Goal: Complete application form

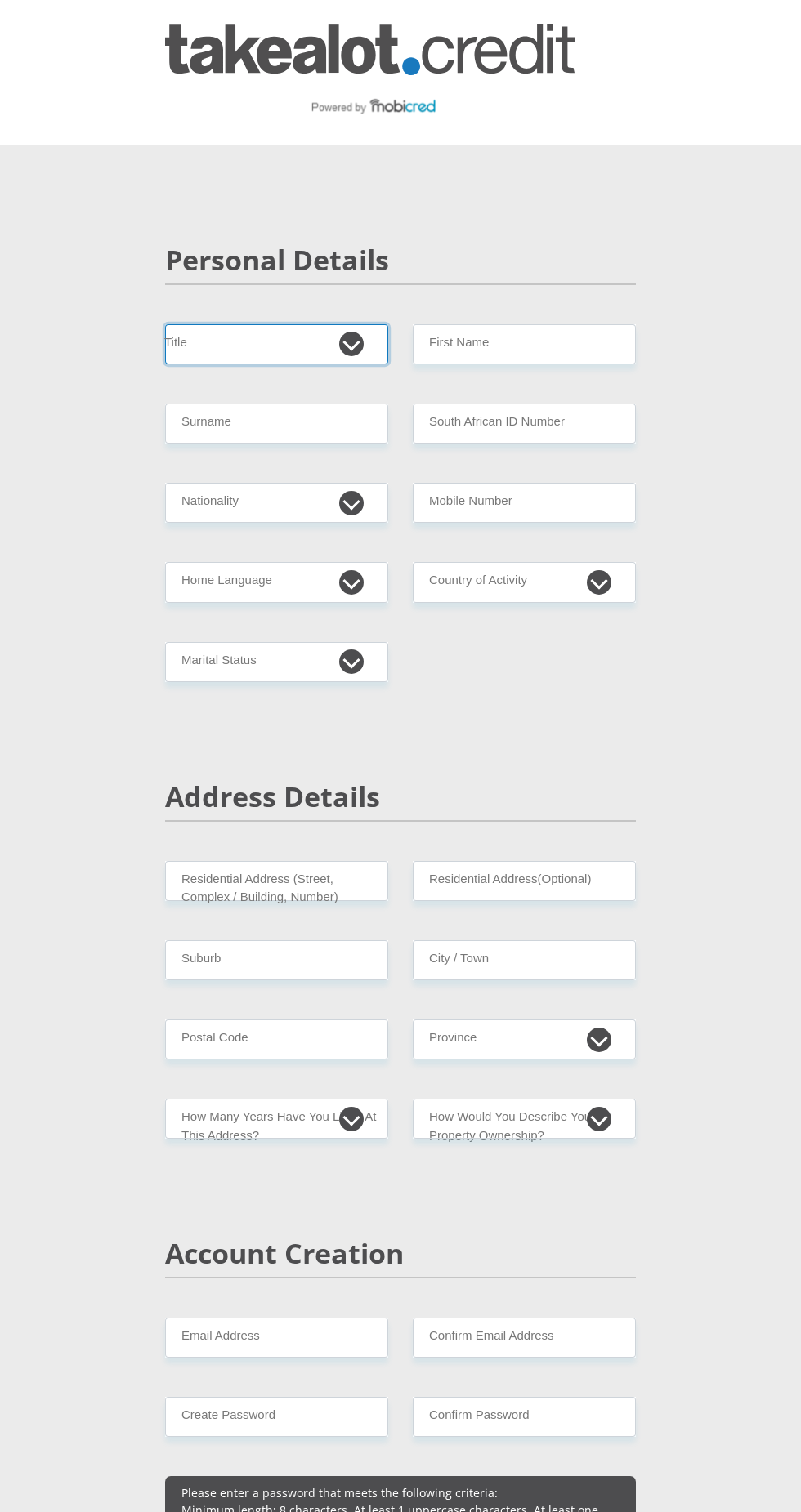
click at [282, 331] on select "Mr Ms Mrs Dr [PERSON_NAME]" at bounding box center [276, 344] width 223 height 40
select select "Mr"
click at [216, 418] on input "Surname" at bounding box center [276, 423] width 223 height 40
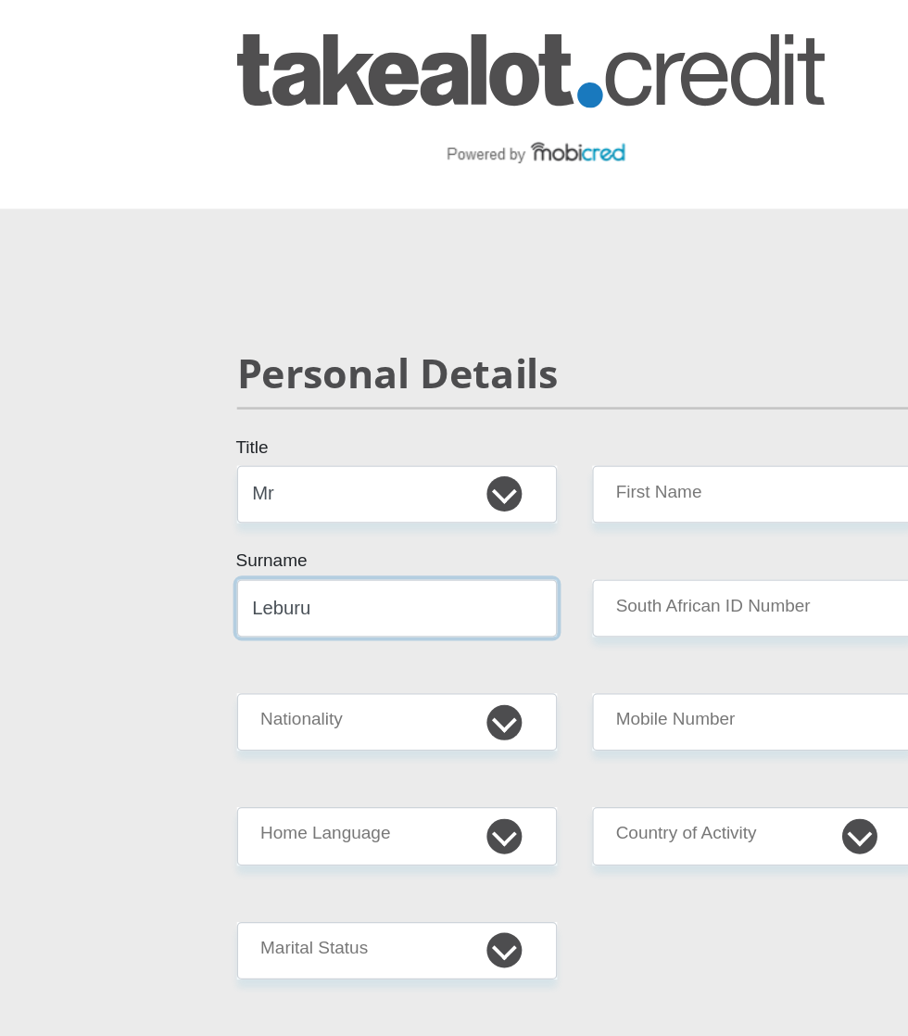
type input "Leburu"
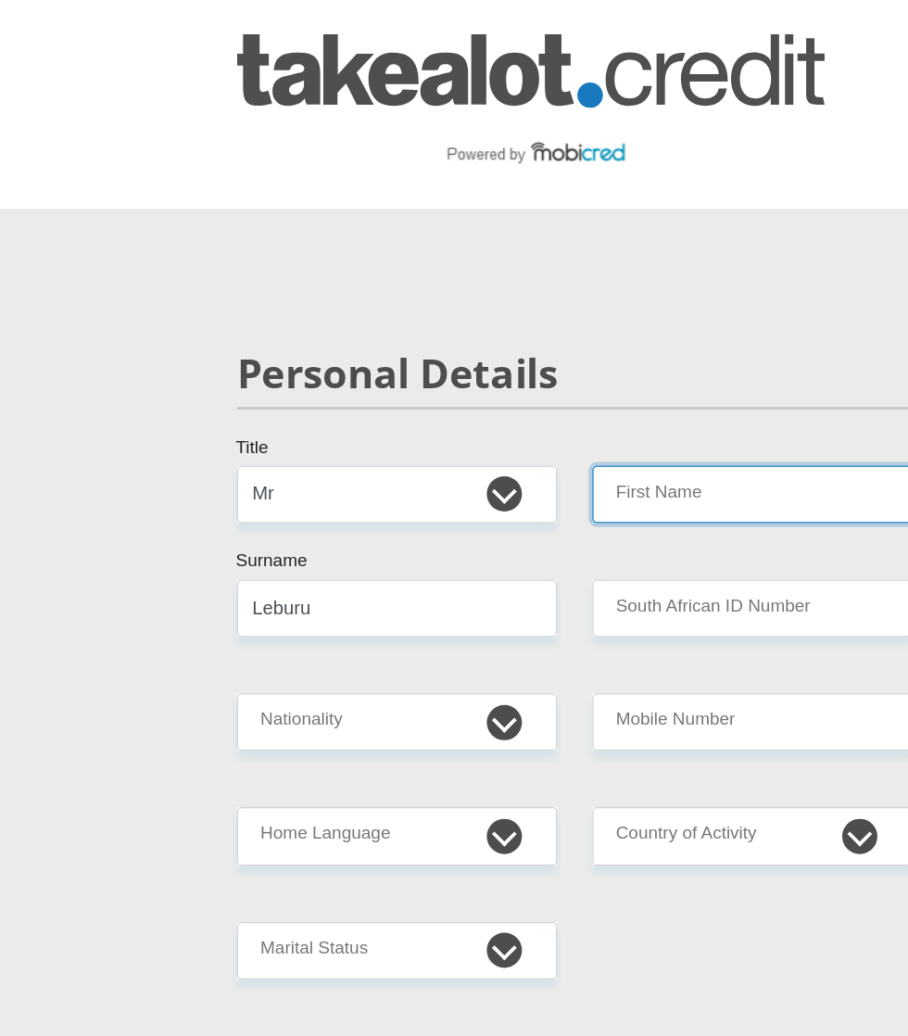
click at [534, 385] on input "First Name" at bounding box center [594, 390] width 253 height 45
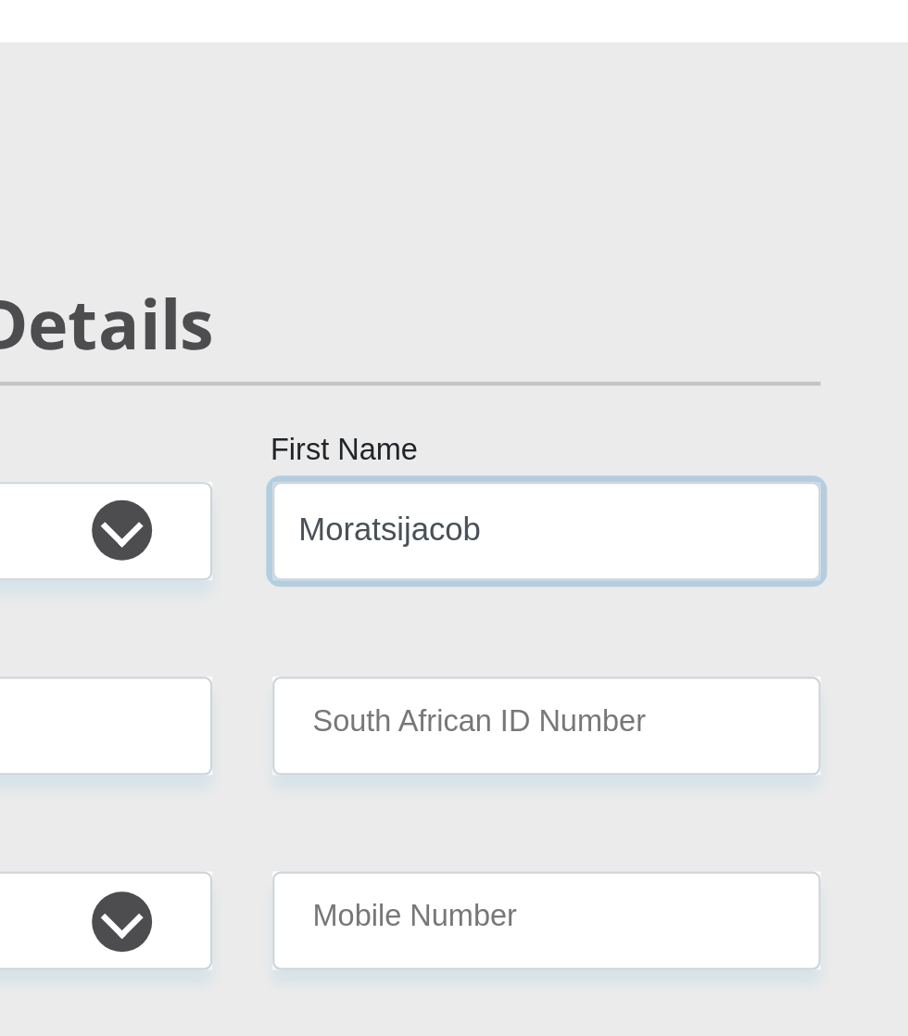
click at [518, 389] on input "Moratsijacob" at bounding box center [594, 390] width 253 height 45
click at [517, 391] on input "Moratsiijacob" at bounding box center [594, 390] width 253 height 45
click at [564, 384] on input "Moratsiijacob" at bounding box center [594, 390] width 253 height 45
click at [552, 388] on input "Moratsiijacob" at bounding box center [594, 390] width 253 height 45
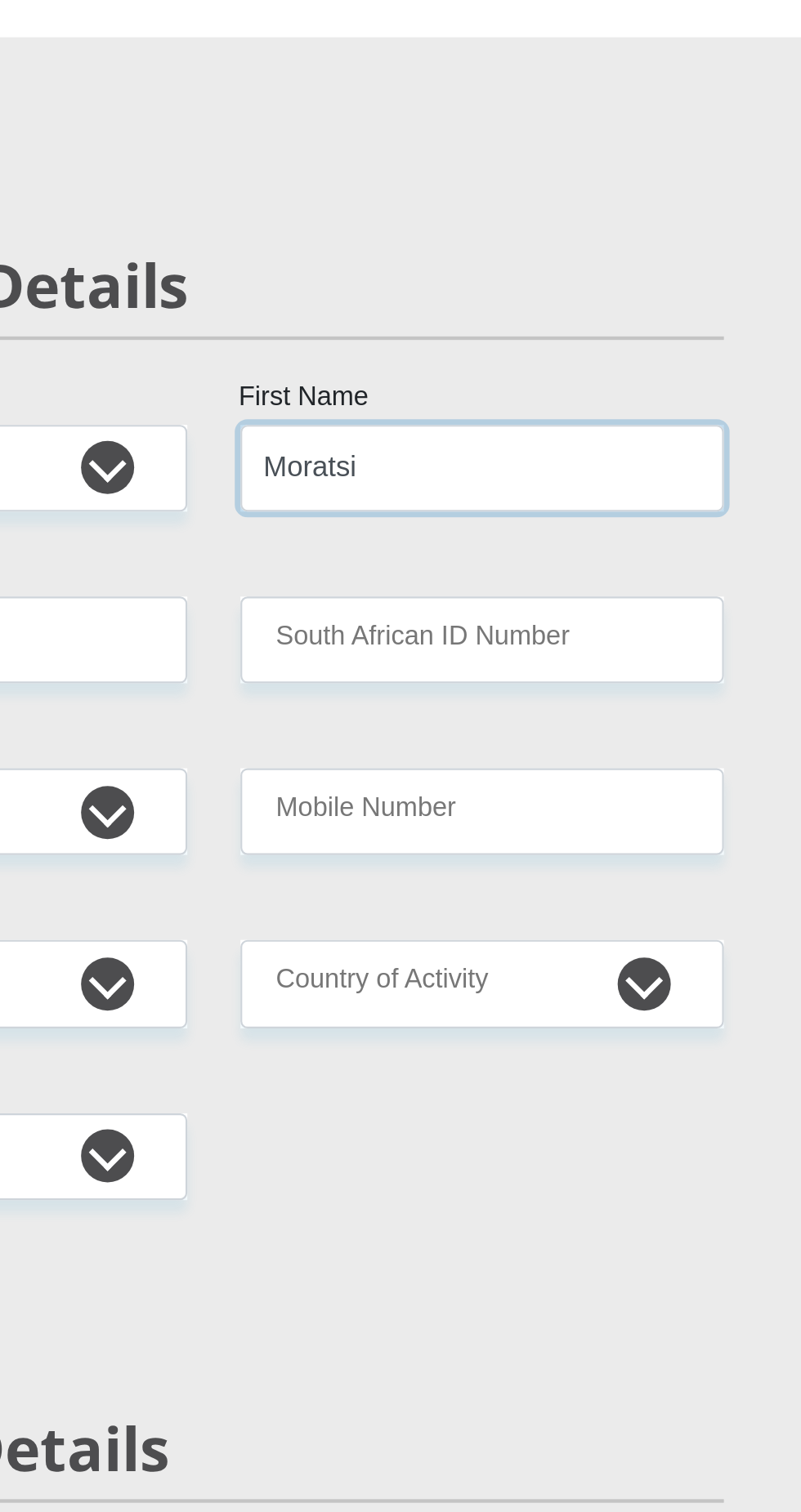
click at [483, 337] on input "Moratsi" at bounding box center [524, 344] width 223 height 40
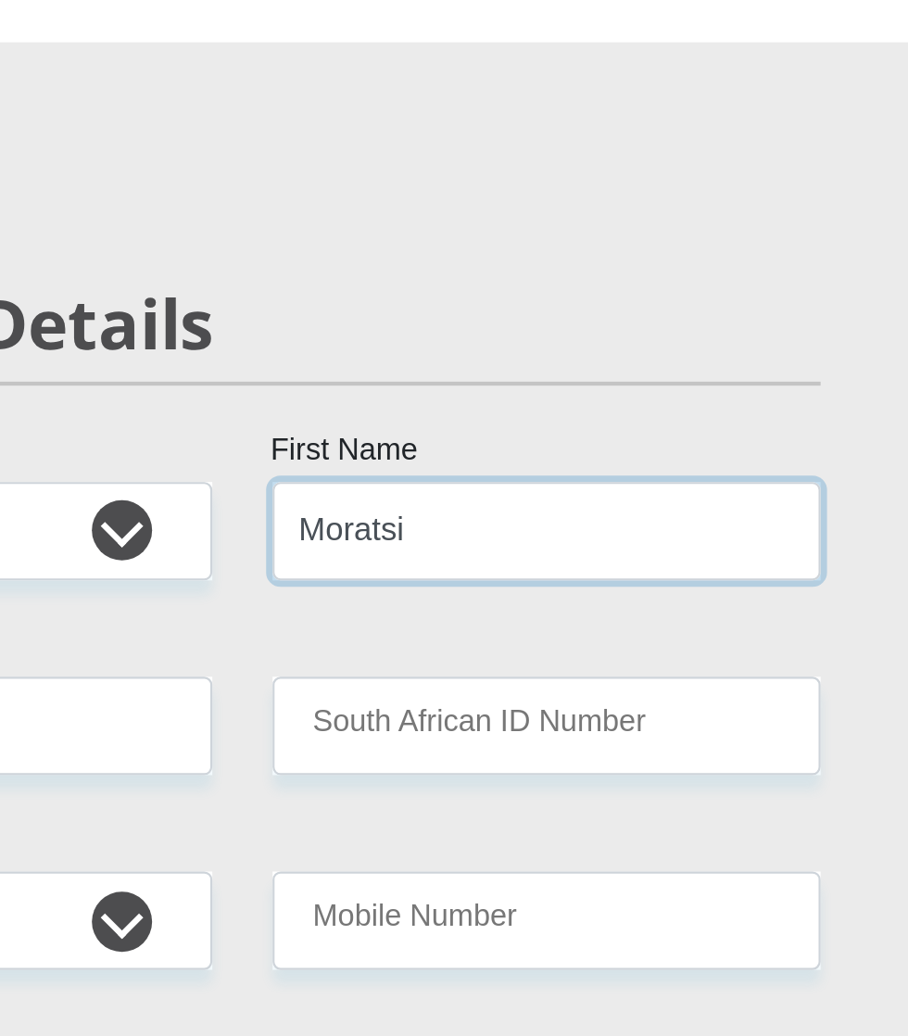
type input "Moratsi"
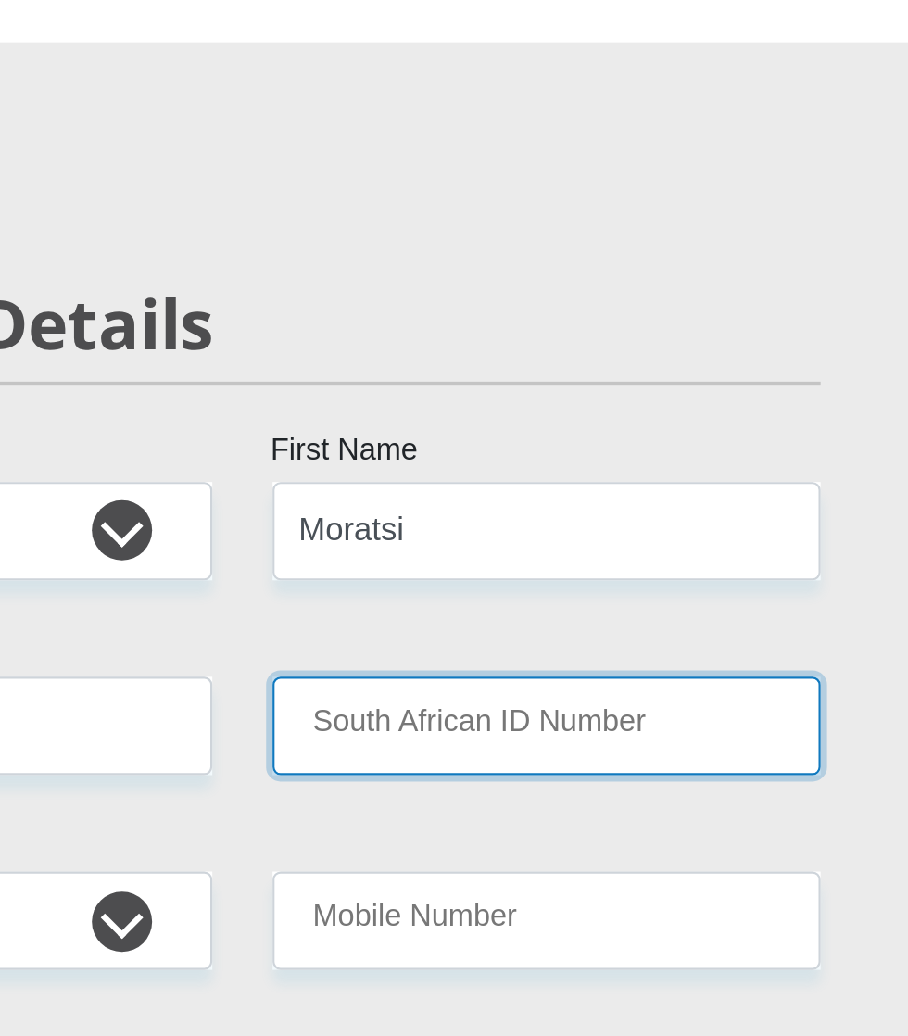
click at [609, 468] on input "South African ID Number" at bounding box center [594, 480] width 253 height 45
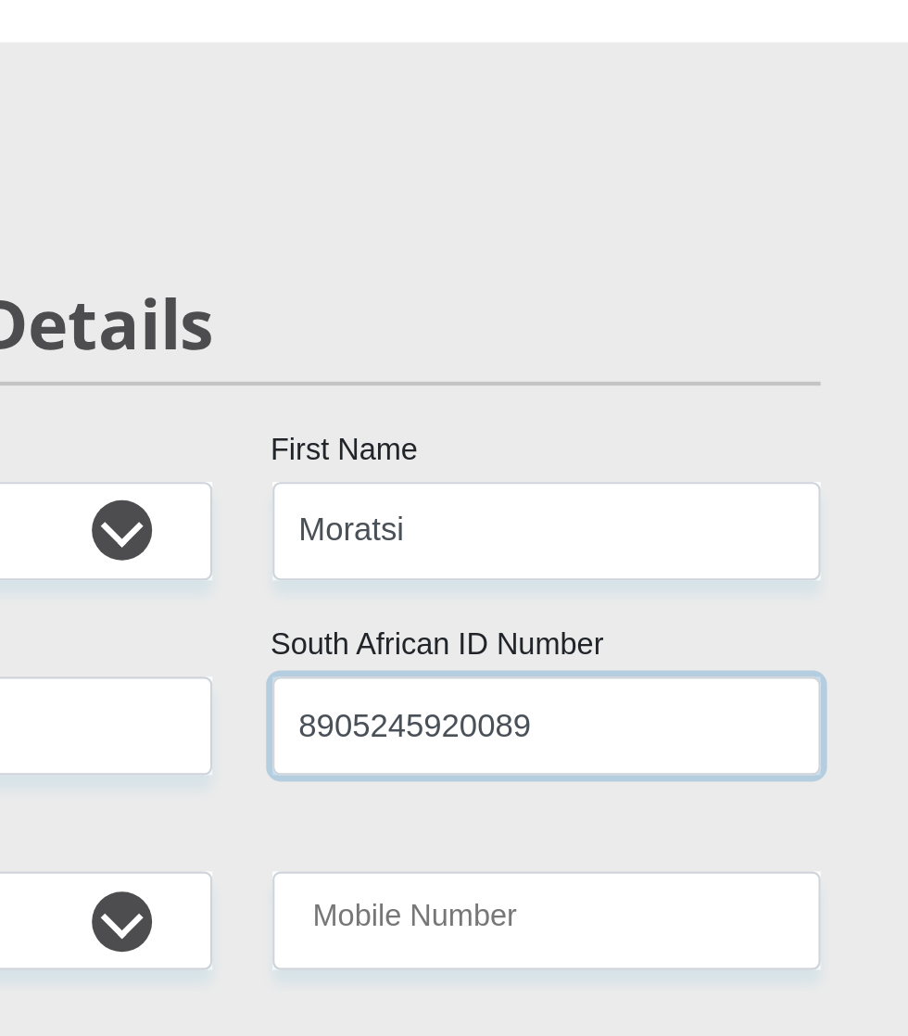
type input "8905245920089"
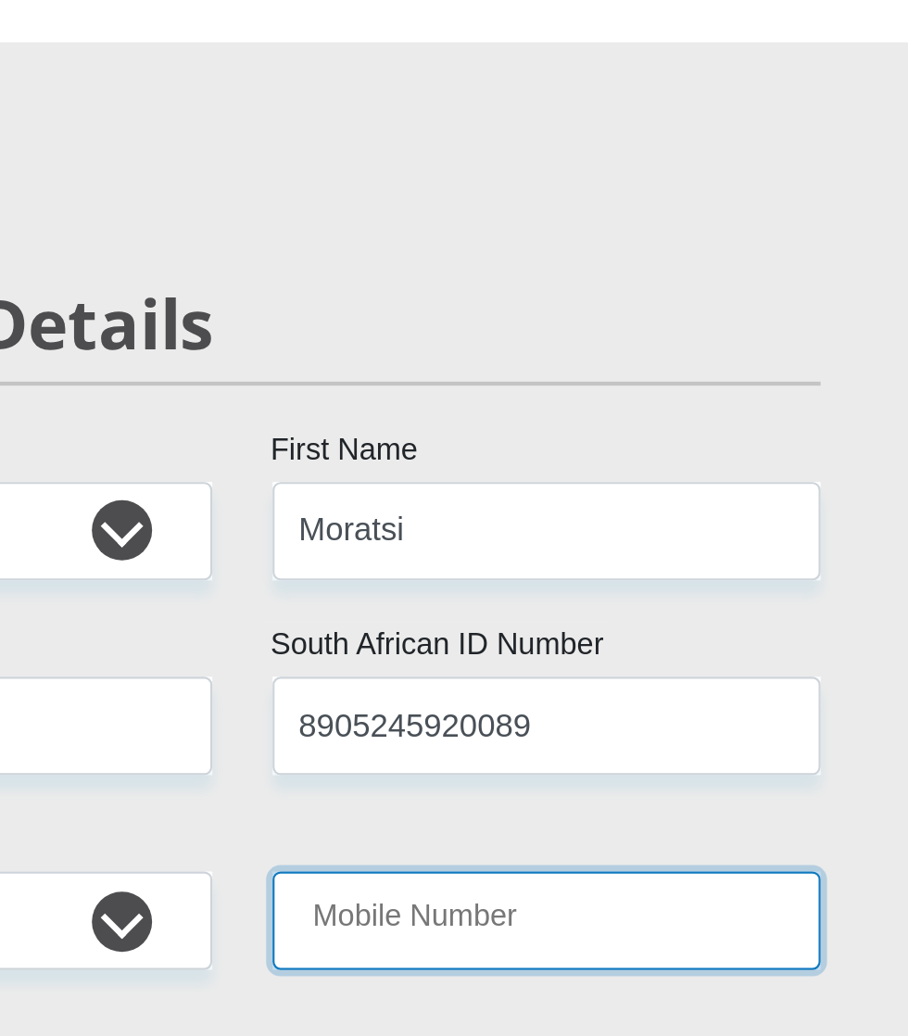
click at [587, 568] on input "Mobile Number" at bounding box center [594, 569] width 253 height 45
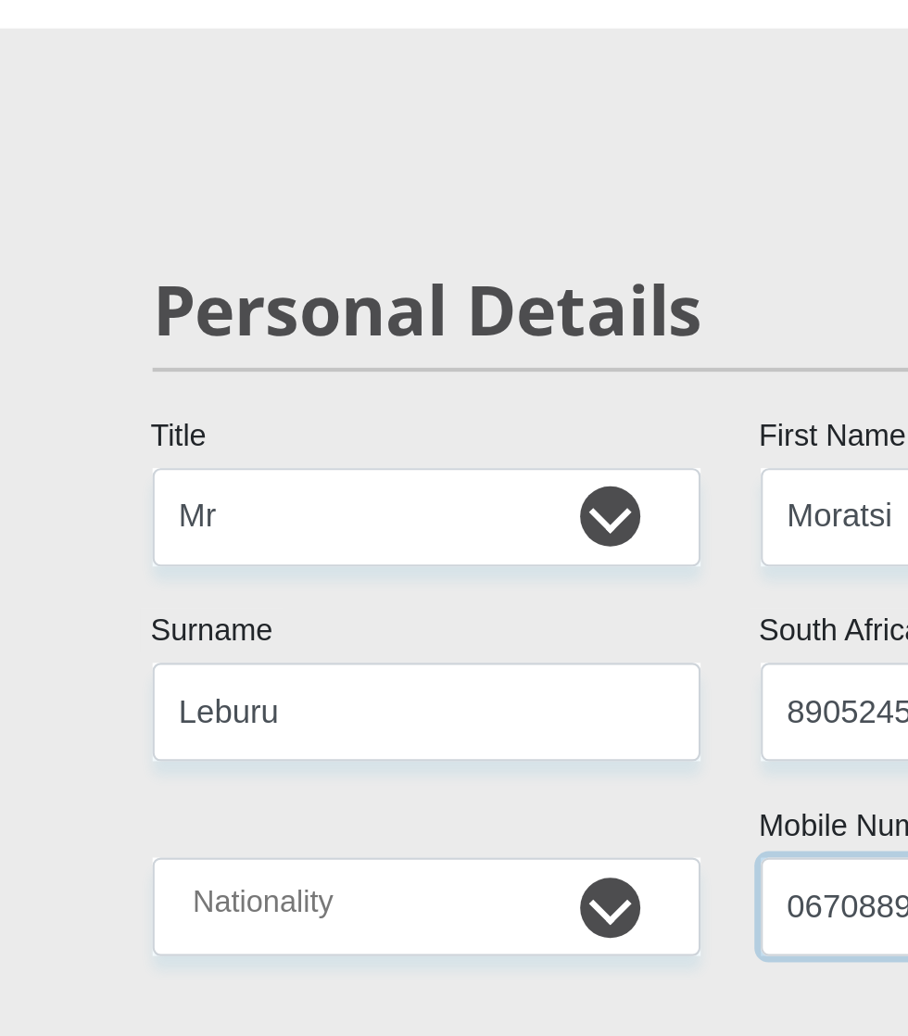
type input "0670889274"
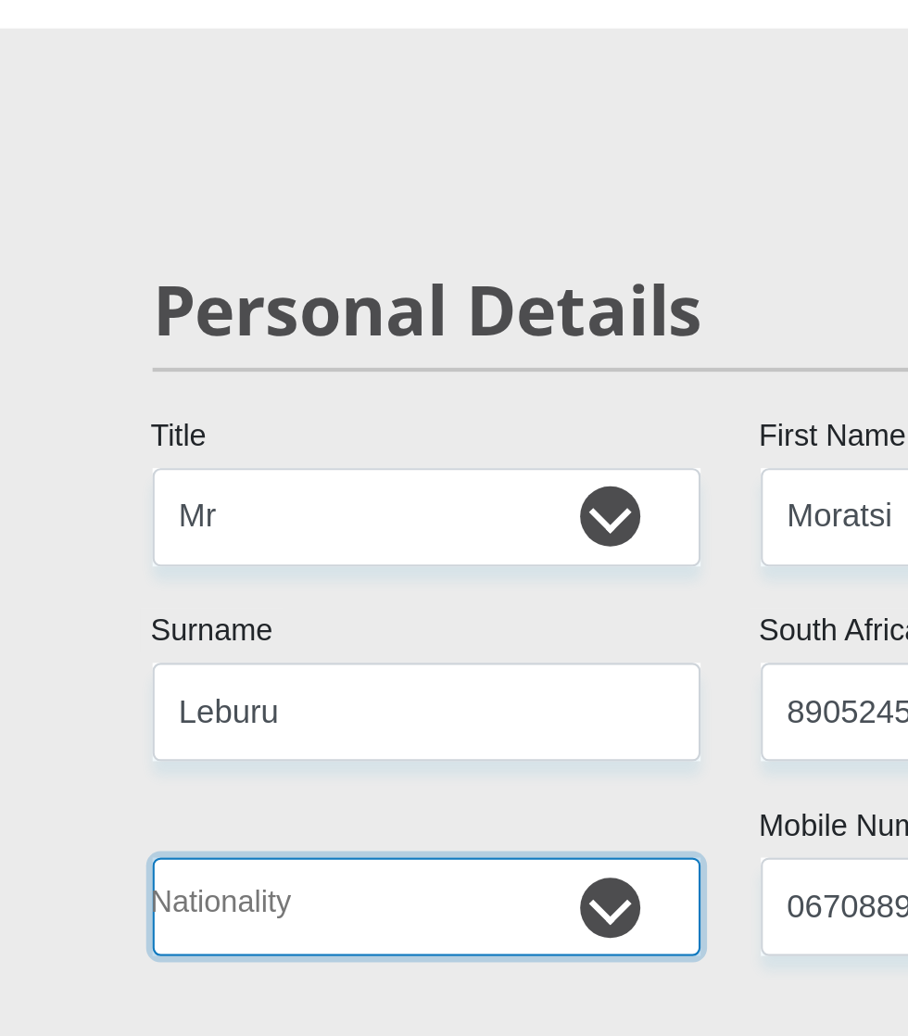
click at [384, 573] on select "[GEOGRAPHIC_DATA] [GEOGRAPHIC_DATA] [GEOGRAPHIC_DATA] [GEOGRAPHIC_DATA] [GEOGRA…" at bounding box center [313, 569] width 253 height 45
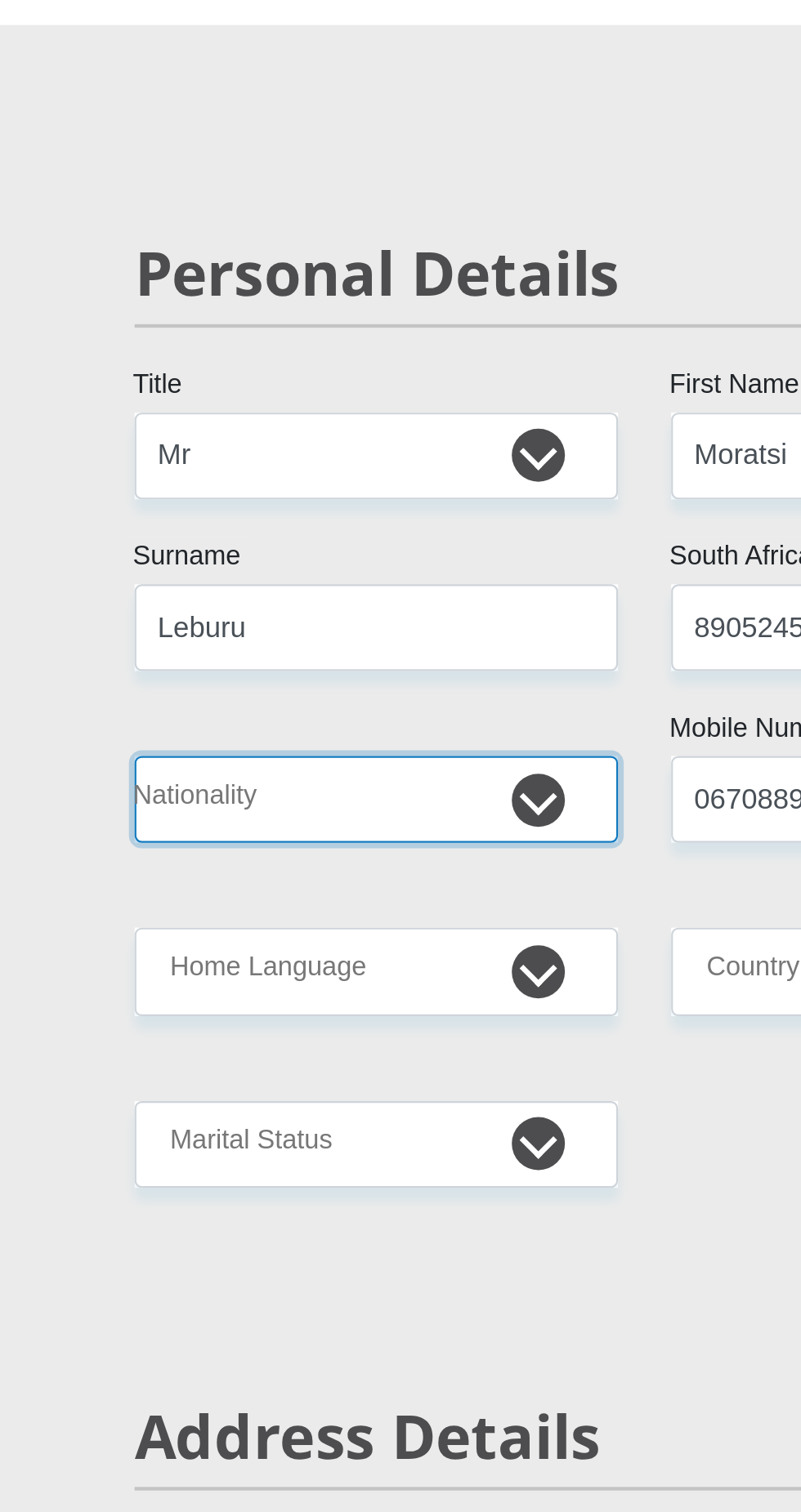
select select "ZAF"
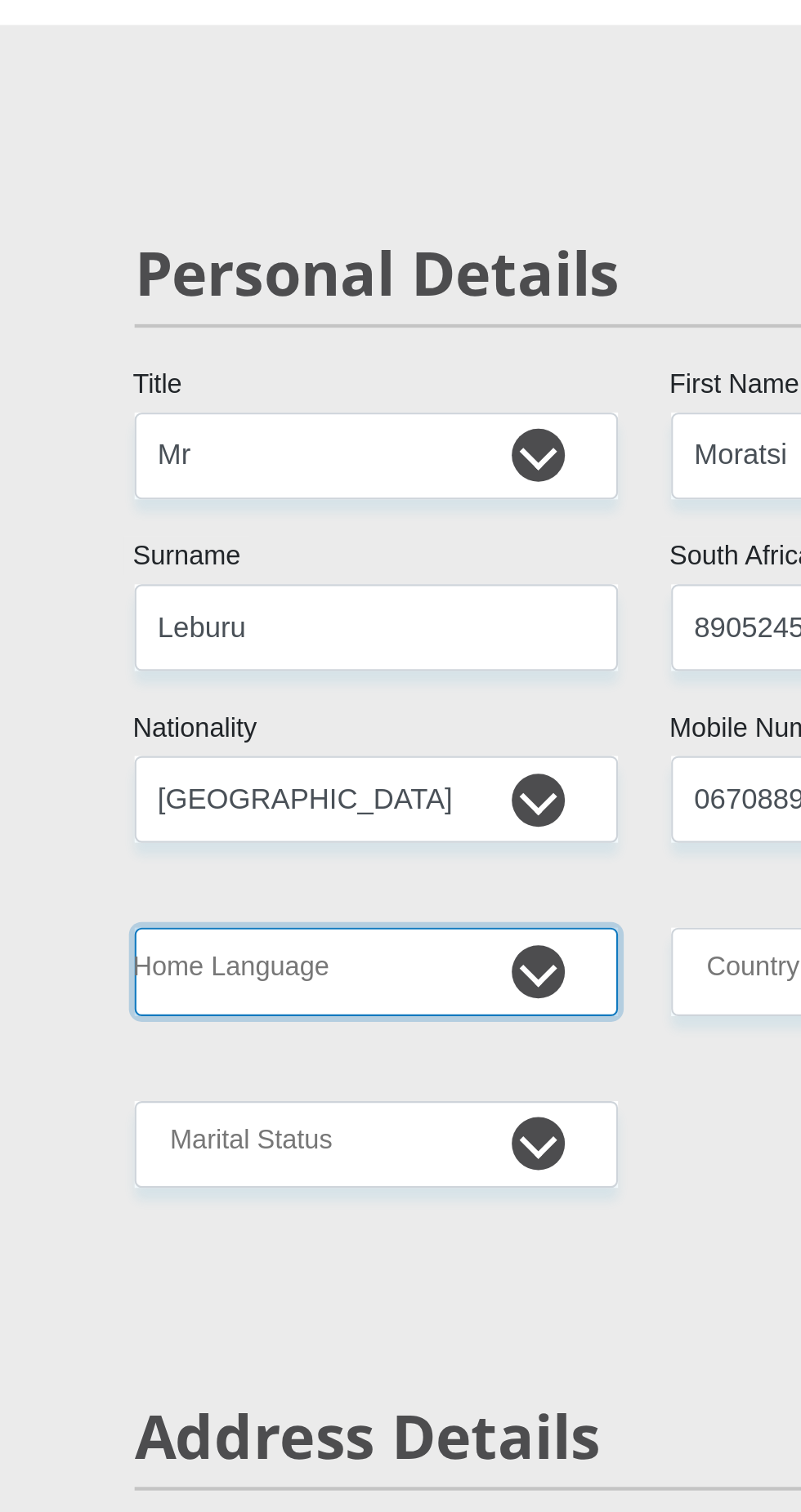
click at [311, 577] on select "Afrikaans English Sepedi South Ndebele Southern Sotho Swati Tsonga Tswana Venda…" at bounding box center [276, 581] width 223 height 40
select select "sot"
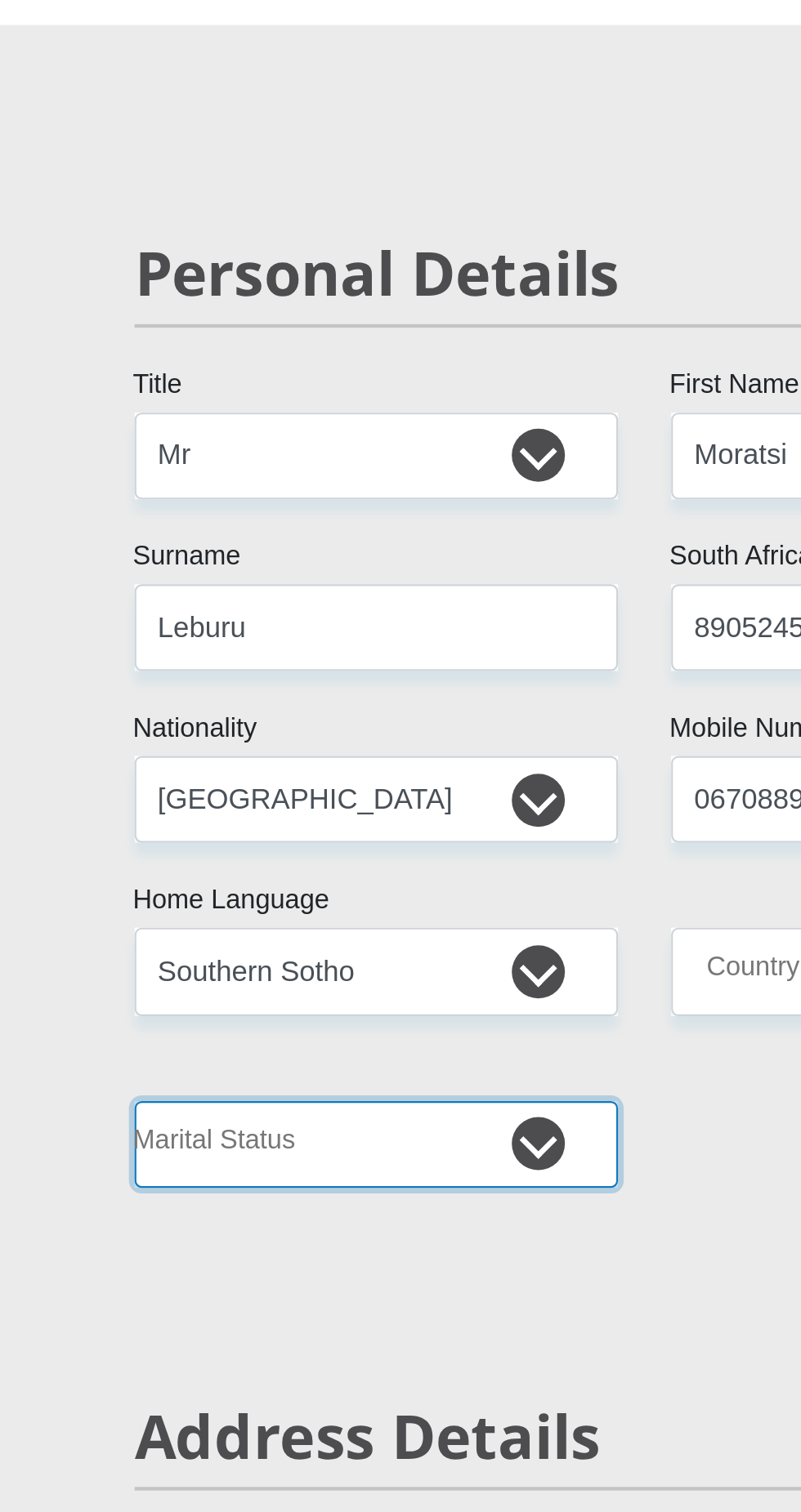
click at [304, 651] on select "Married ANC Single Divorced Widowed Married COP or Customary Law" at bounding box center [276, 661] width 223 height 40
select select "5"
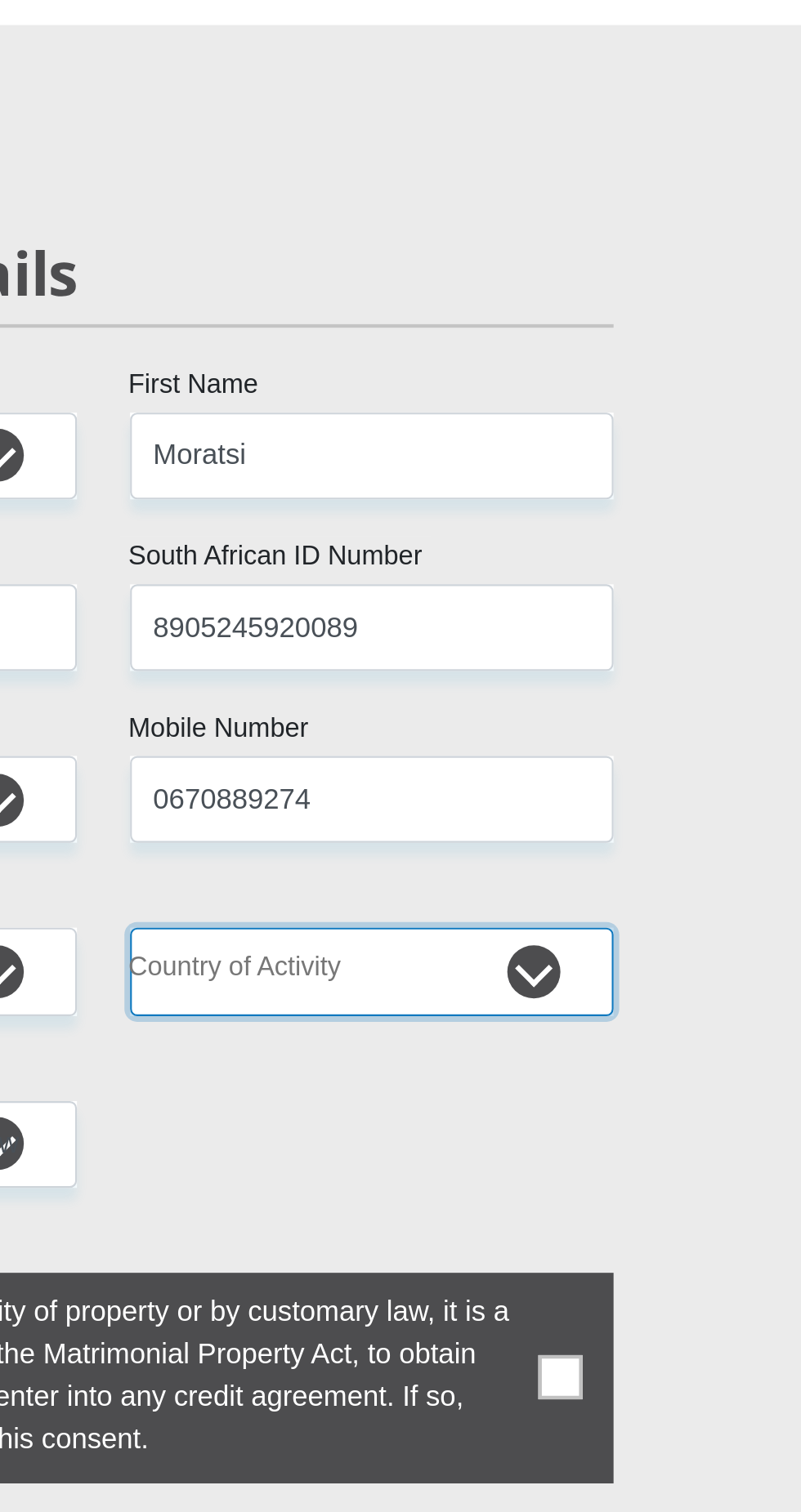
click at [617, 575] on select "[GEOGRAPHIC_DATA] [GEOGRAPHIC_DATA] [GEOGRAPHIC_DATA] [GEOGRAPHIC_DATA] [GEOGRA…" at bounding box center [524, 581] width 223 height 40
select select "ZAF"
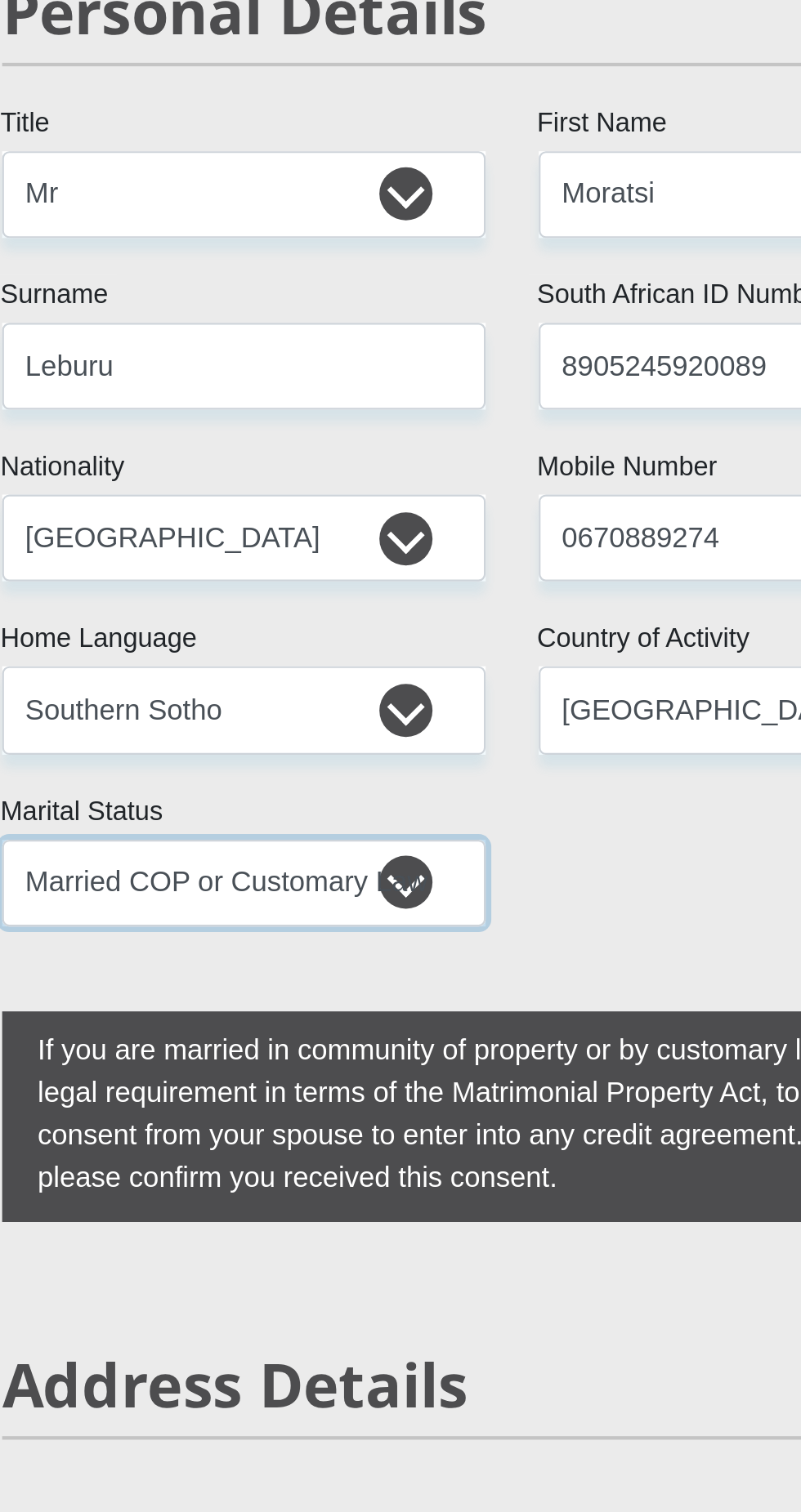
click at [356, 656] on select "Married ANC Single Divorced Widowed Married COP or Customary Law" at bounding box center [276, 661] width 223 height 40
select select "2"
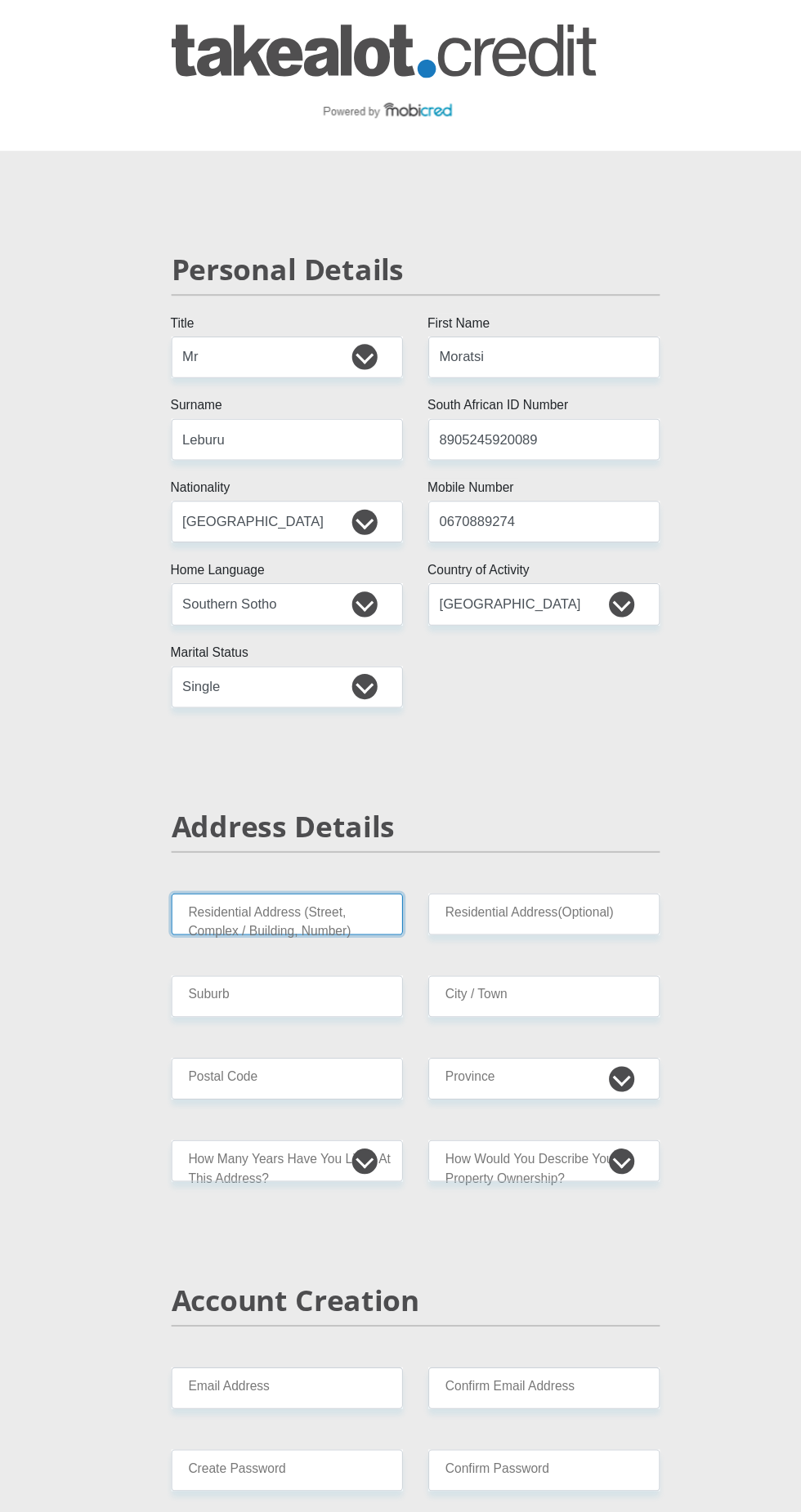
click at [360, 863] on input "Residential Address (Street, Complex / Building, Number)" at bounding box center [276, 880] width 223 height 40
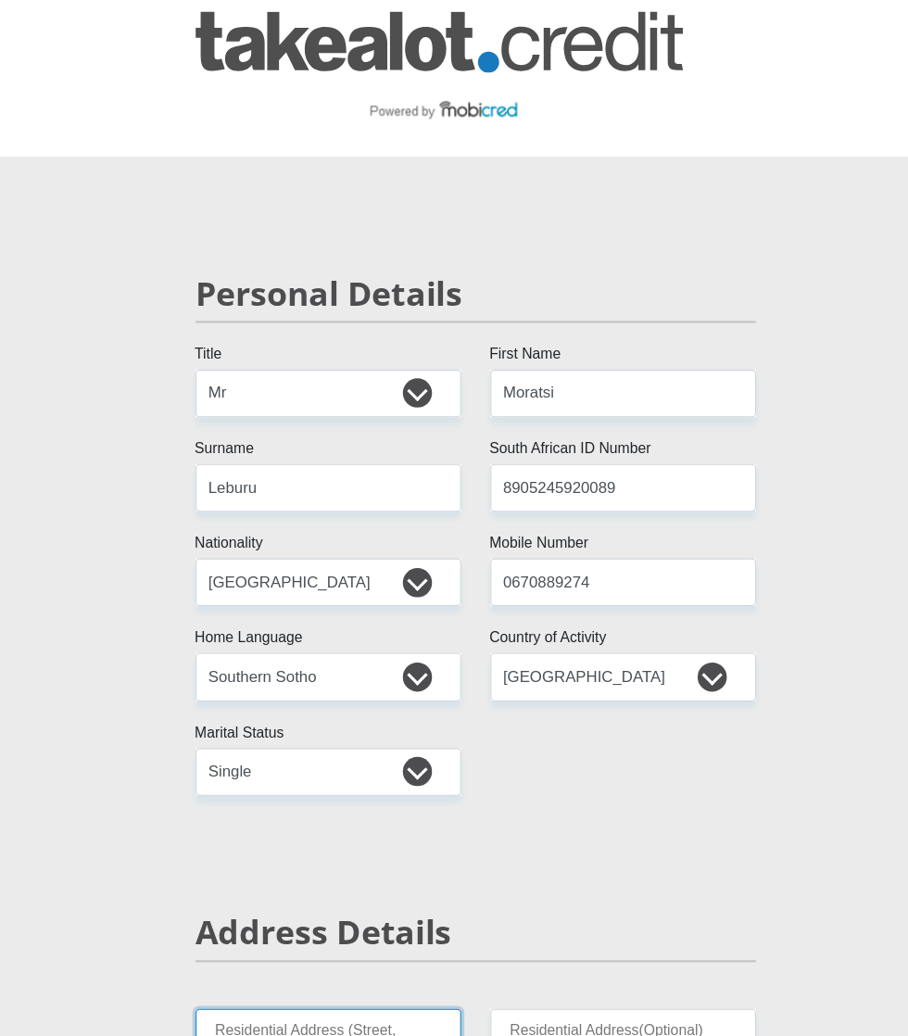
scroll to position [82, 0]
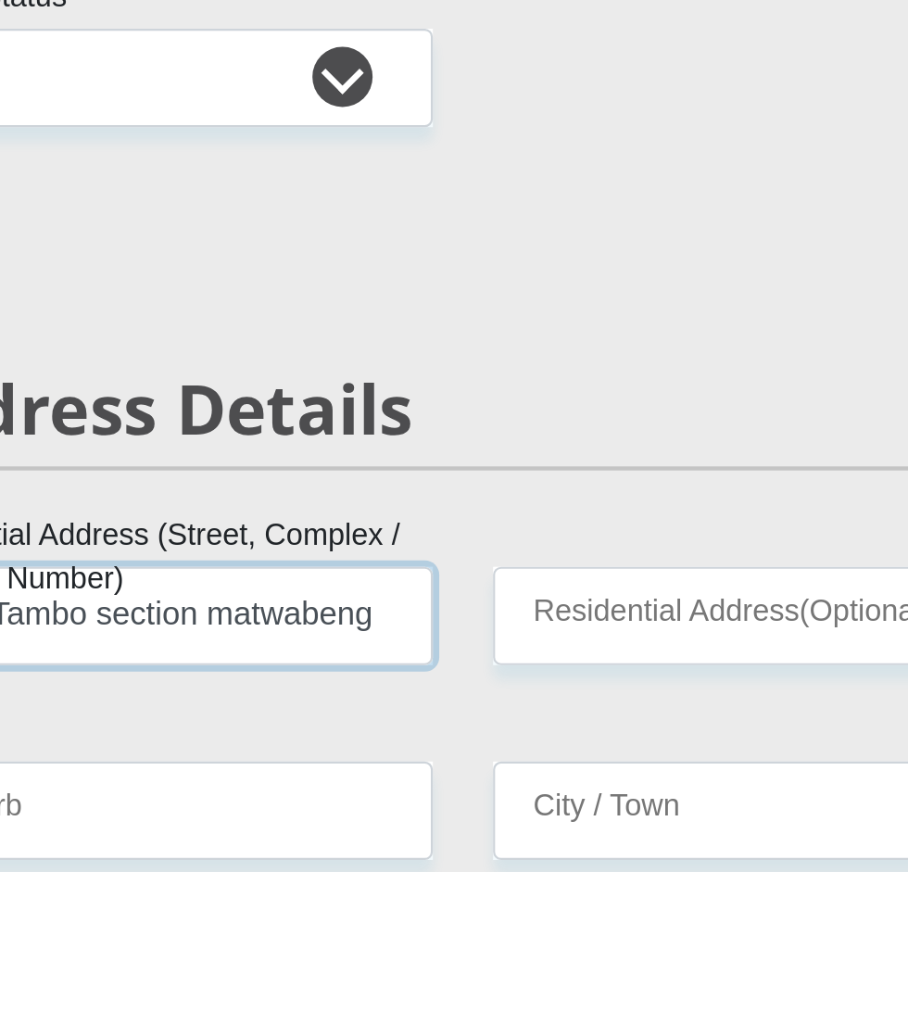
type input "3686 Tambo section matwabeng"
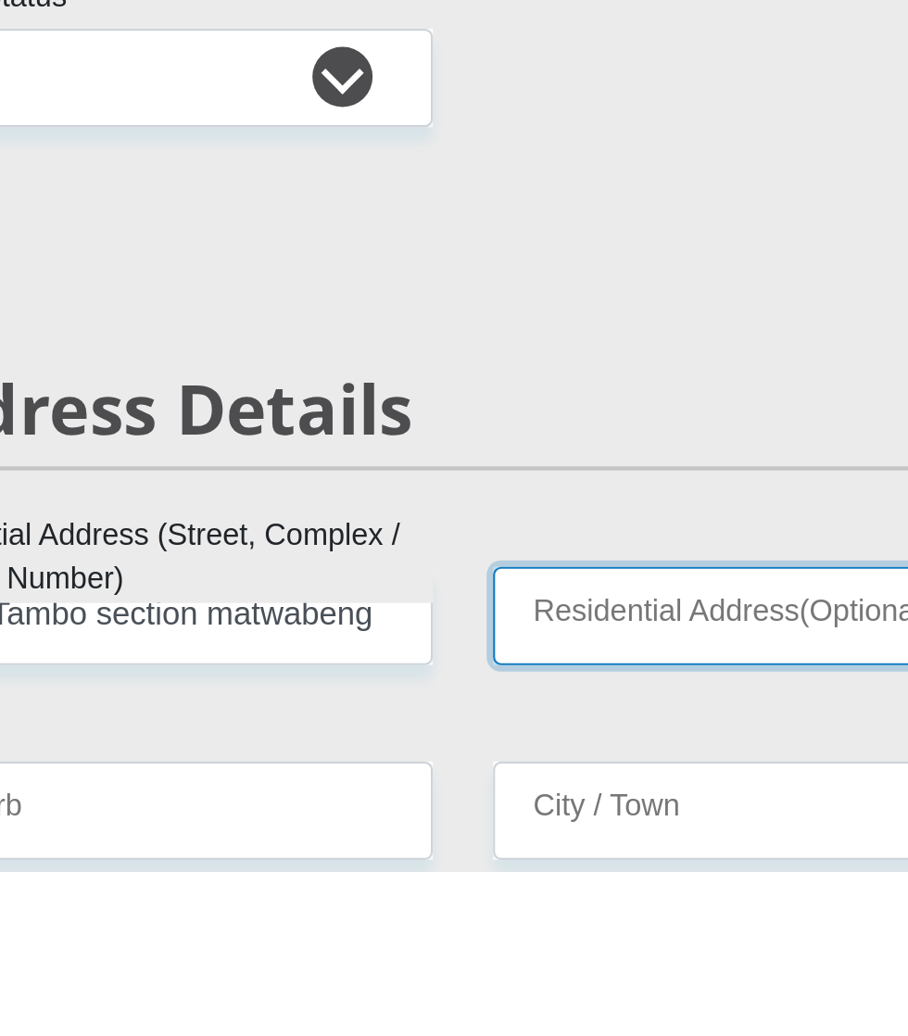
click at [598, 901] on input "Residential Address(Optional)" at bounding box center [594, 917] width 253 height 45
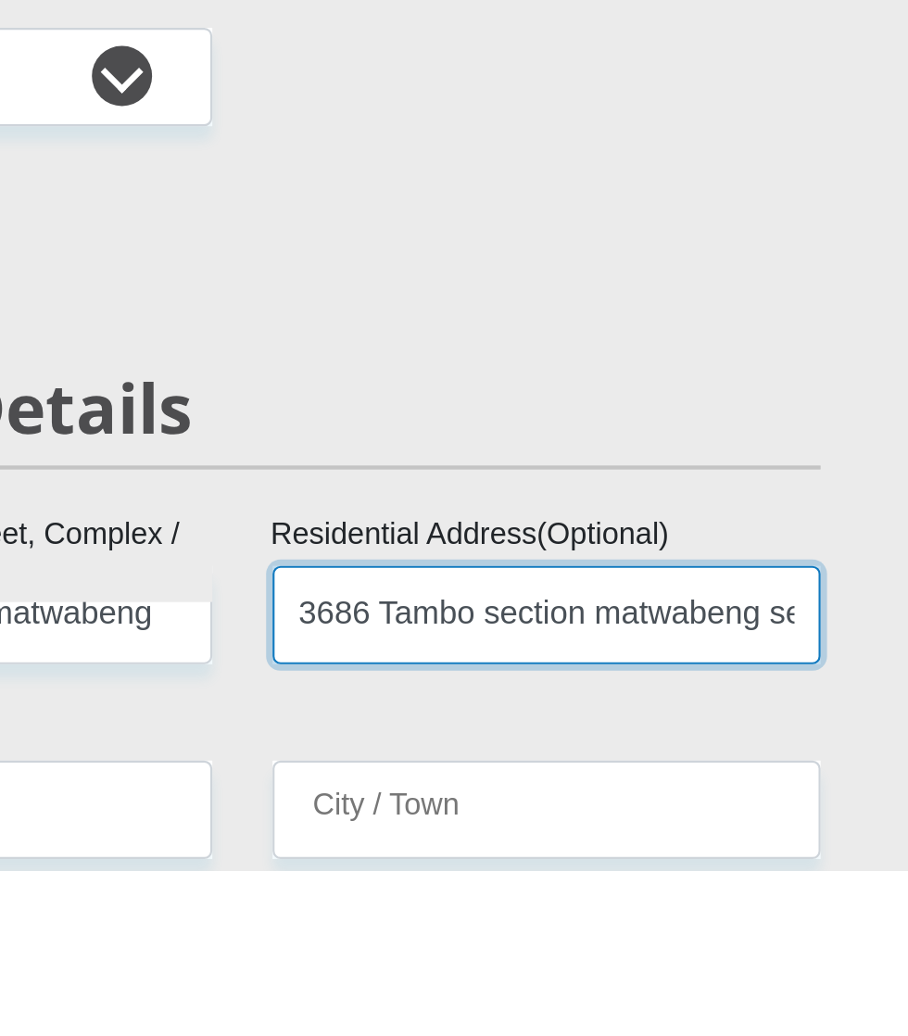
scroll to position [0, 7]
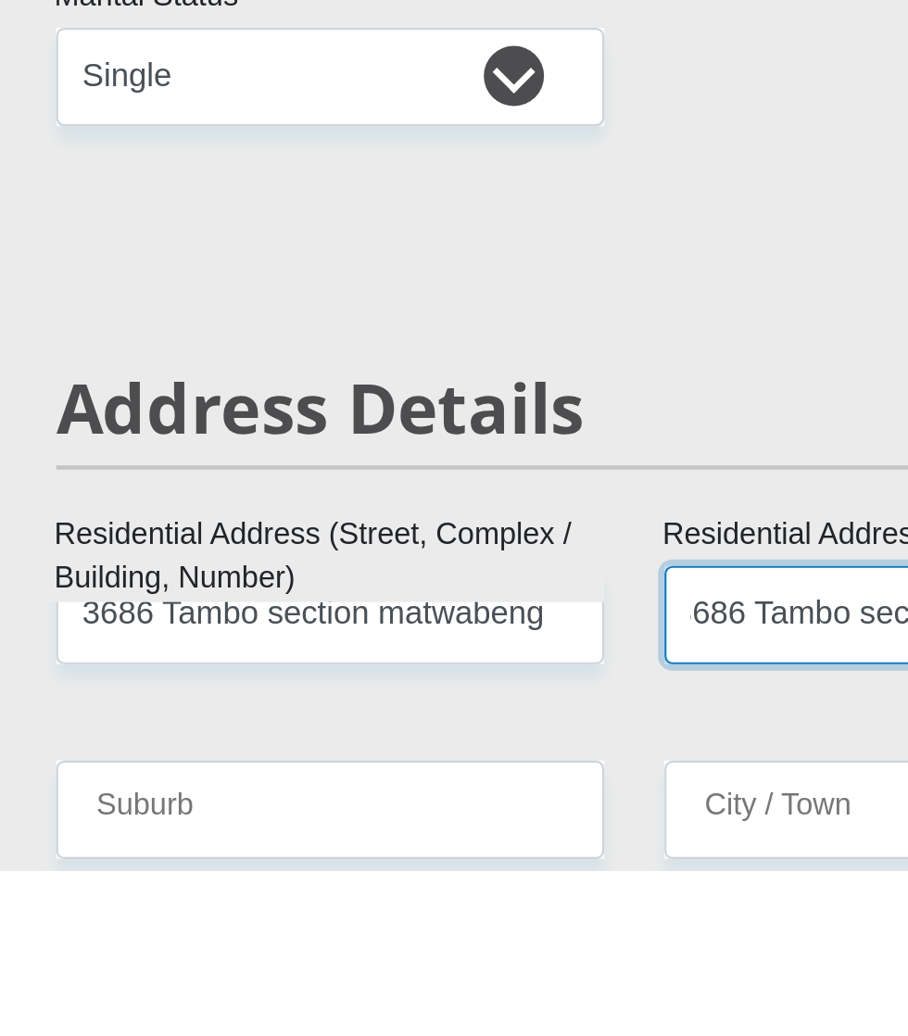
type input "3686 Tambo section matwabeng senekal"
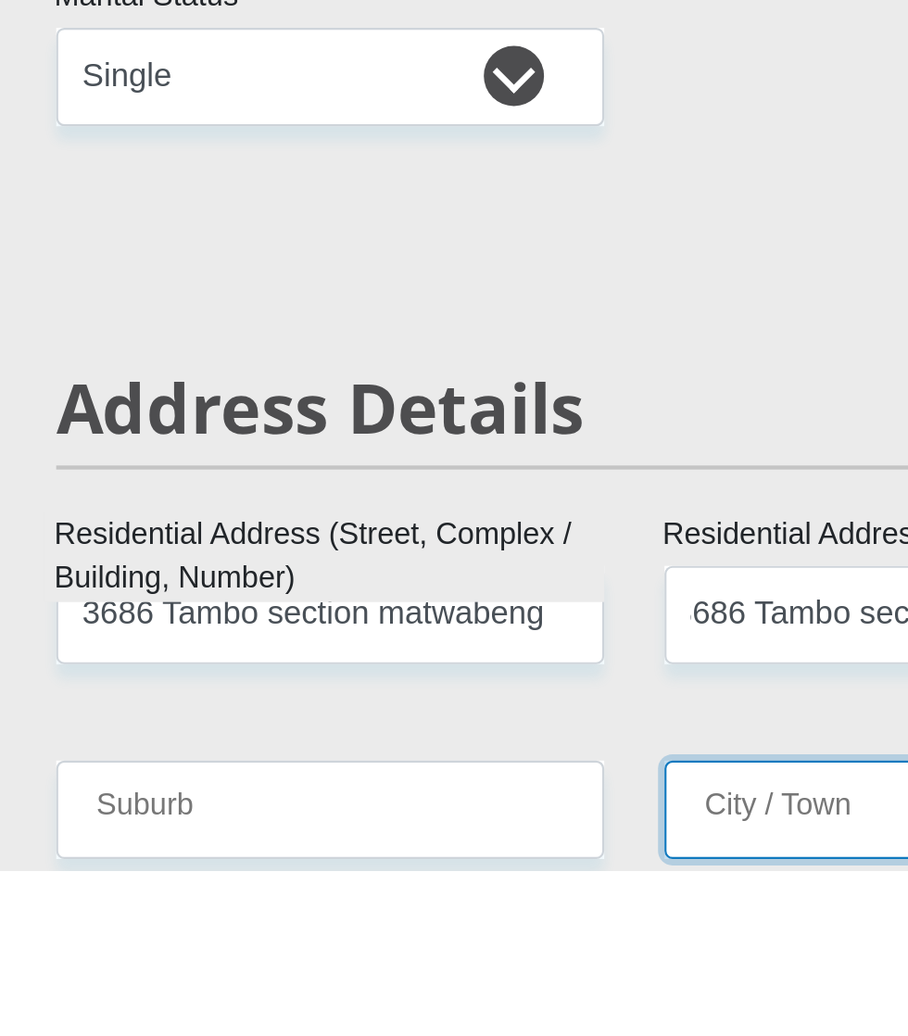
click at [538, 988] on input "City / Town" at bounding box center [594, 1007] width 253 height 45
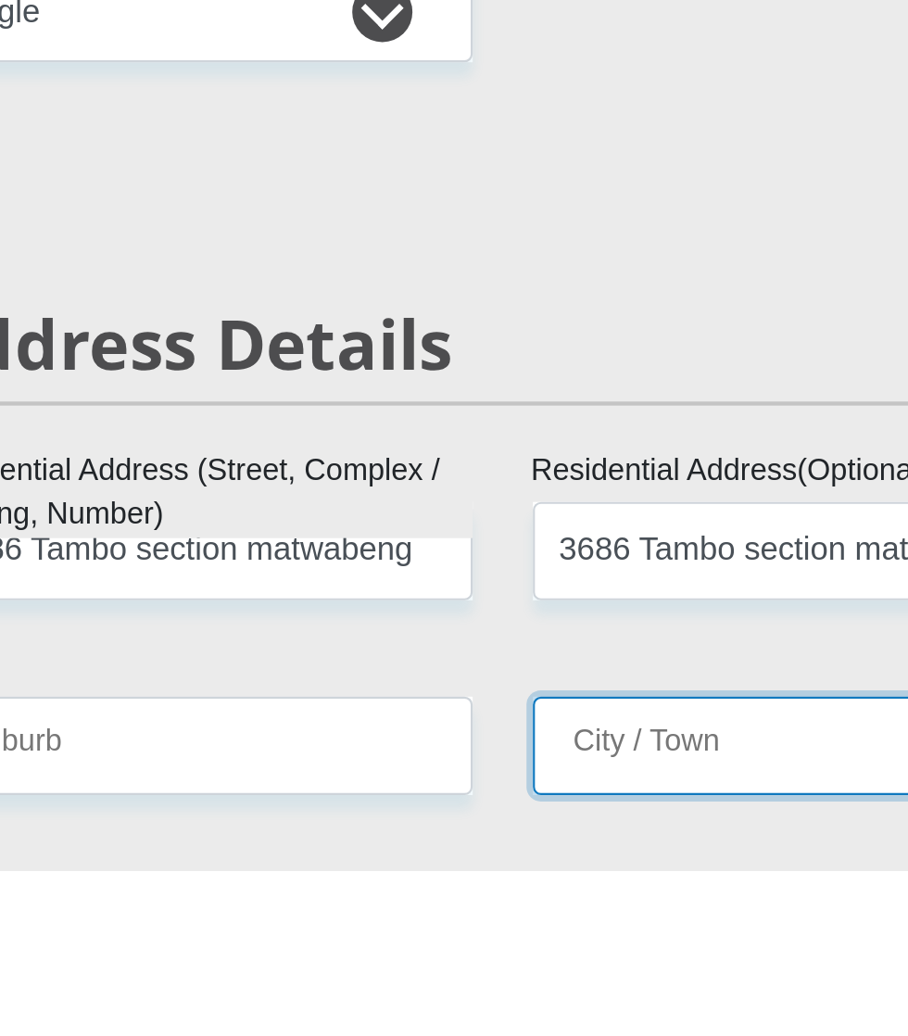
scroll to position [171, 0]
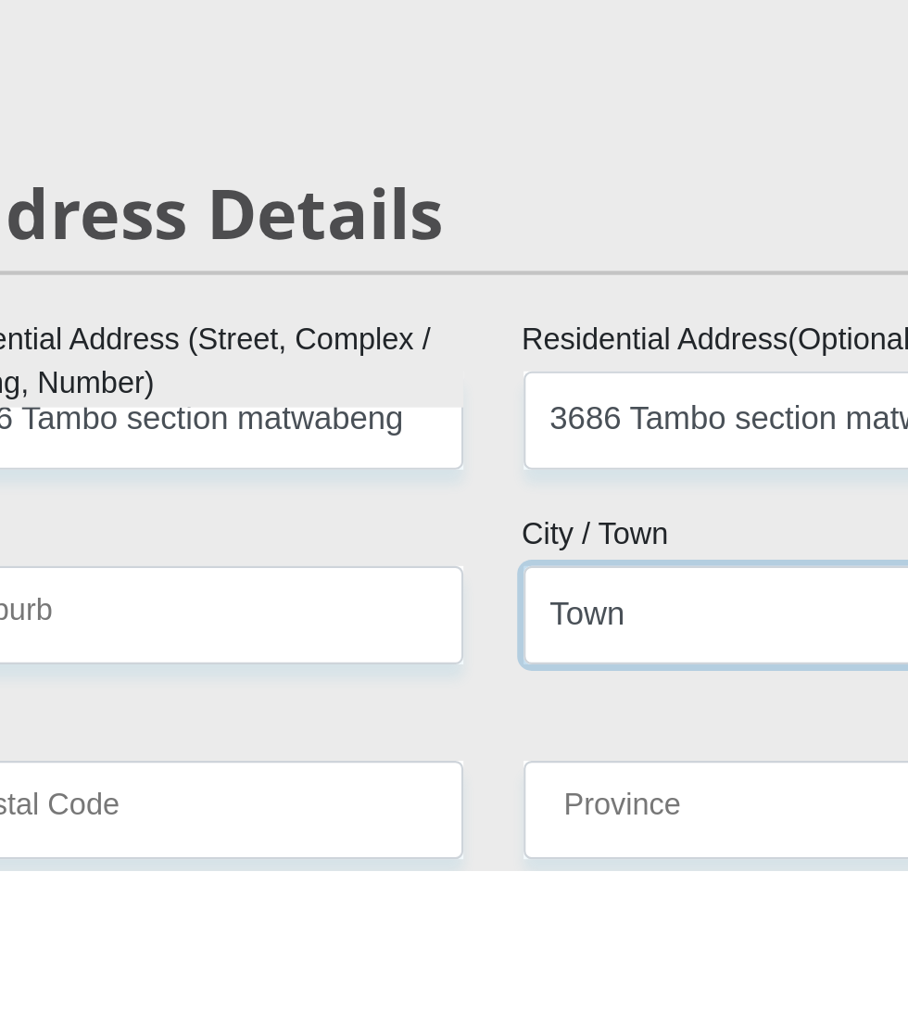
type input "Town"
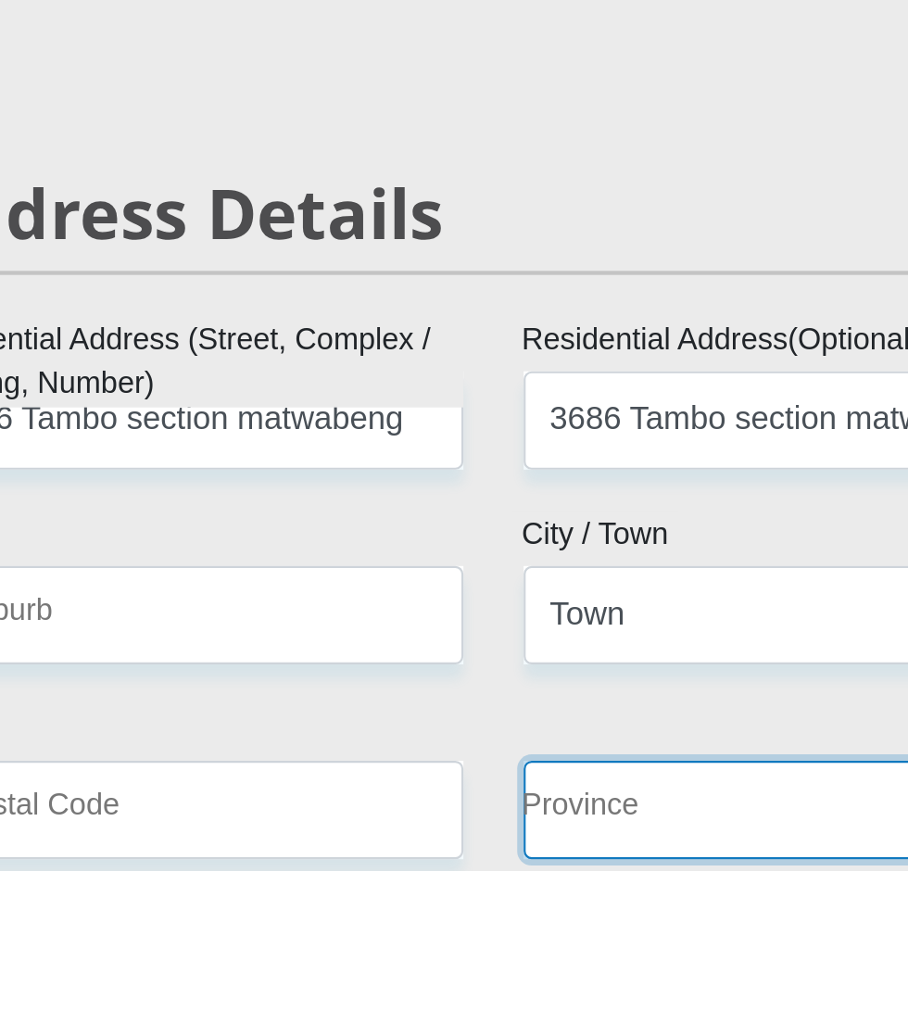
click at [556, 993] on select "Eastern Cape Free State [GEOGRAPHIC_DATA] [GEOGRAPHIC_DATA][DATE] [GEOGRAPHIC_D…" at bounding box center [594, 1007] width 253 height 45
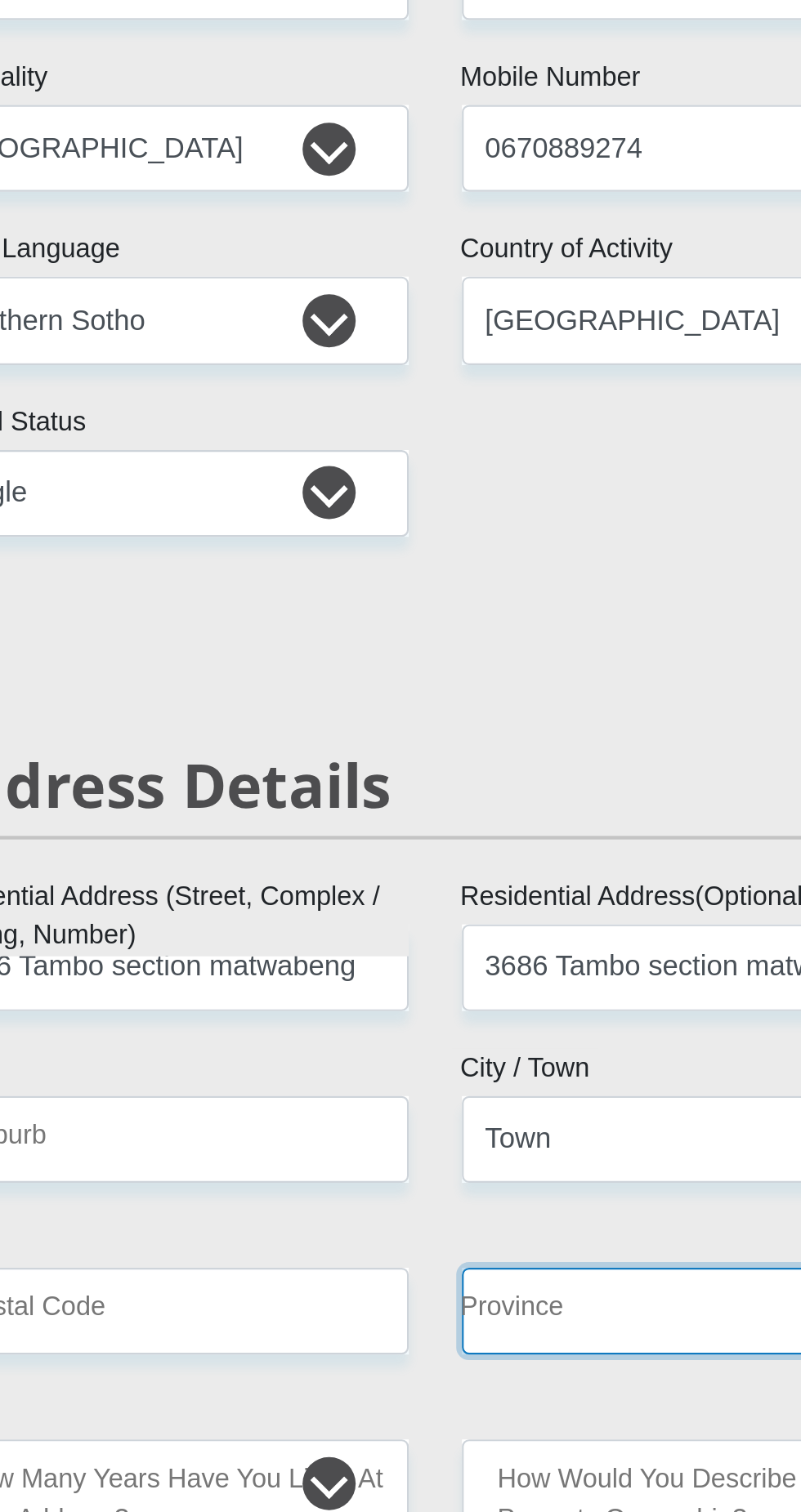
select select "Free State"
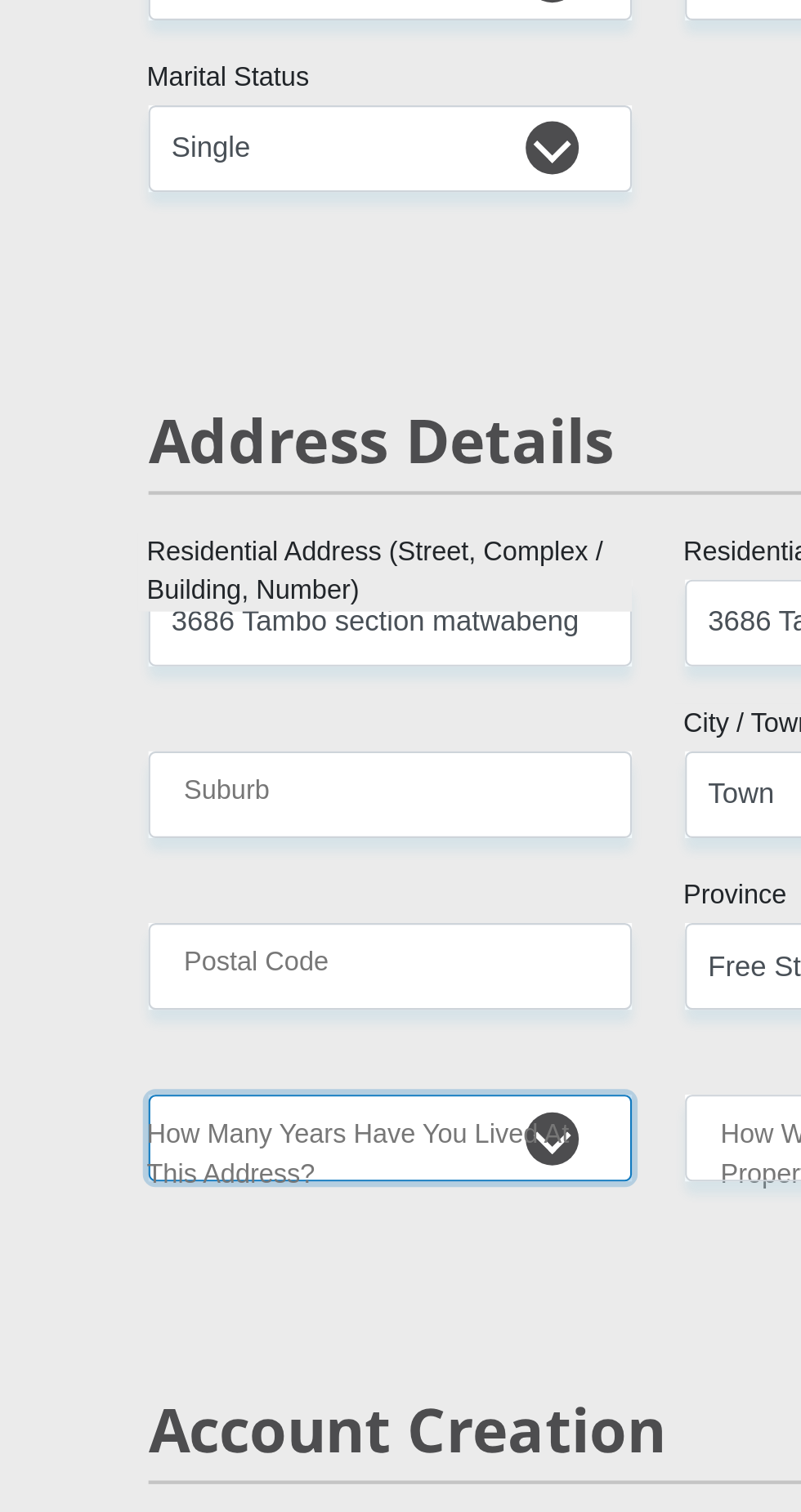
click at [349, 952] on select "less than 1 year 1-3 years 3-5 years 5+ years" at bounding box center [276, 966] width 223 height 40
select select "5"
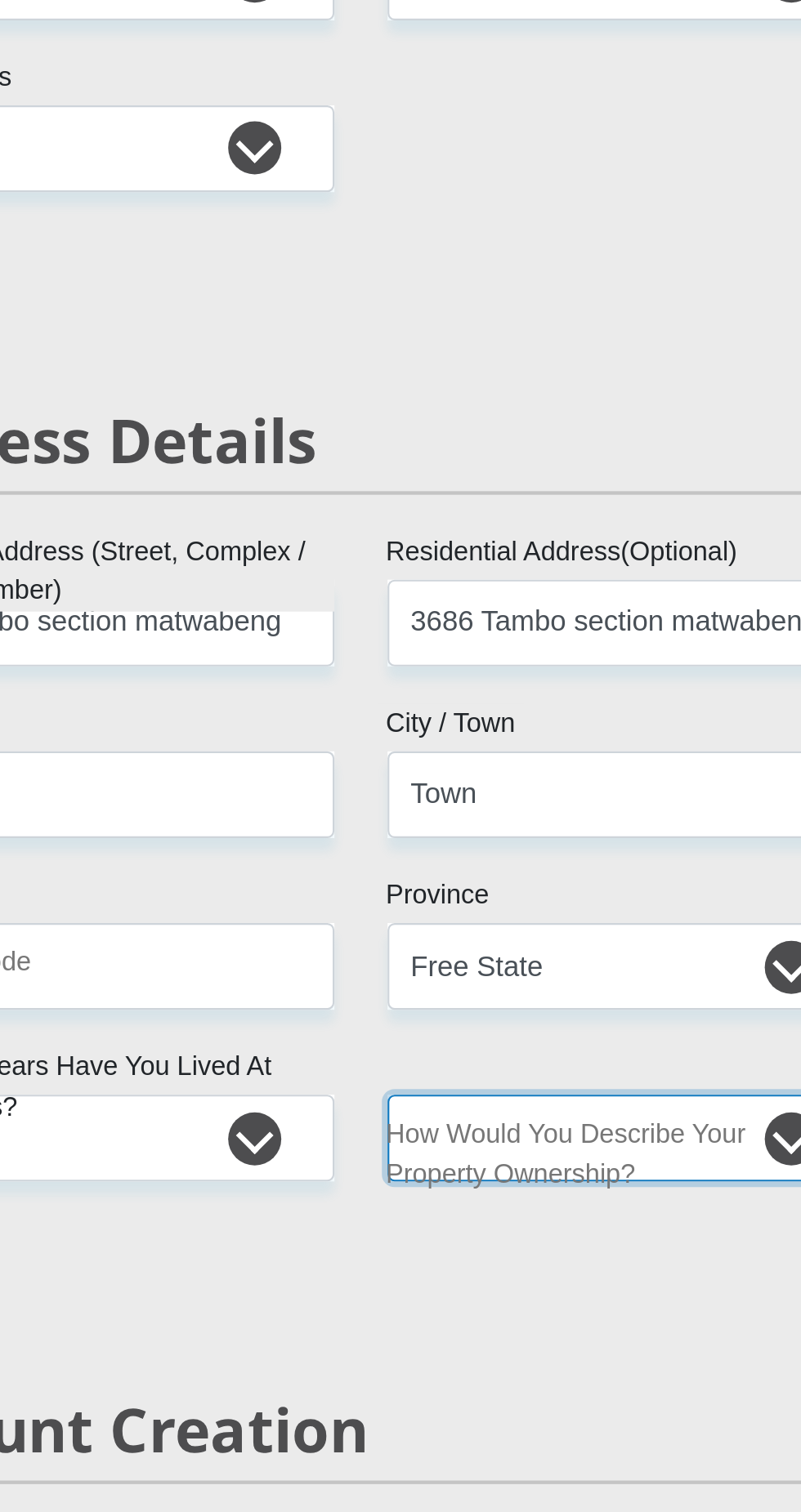
click at [549, 948] on select "Owned Rented Family Owned Company Dwelling" at bounding box center [524, 966] width 223 height 40
select select "Owned"
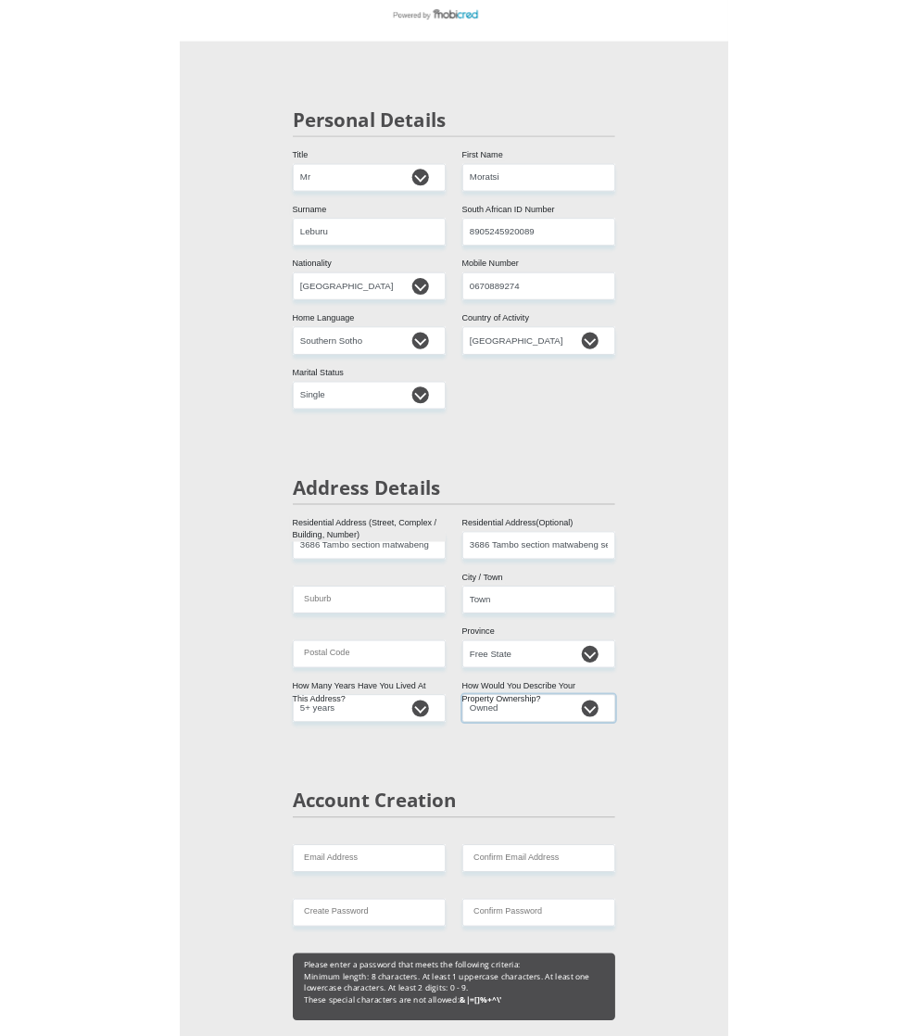
scroll to position [0, 0]
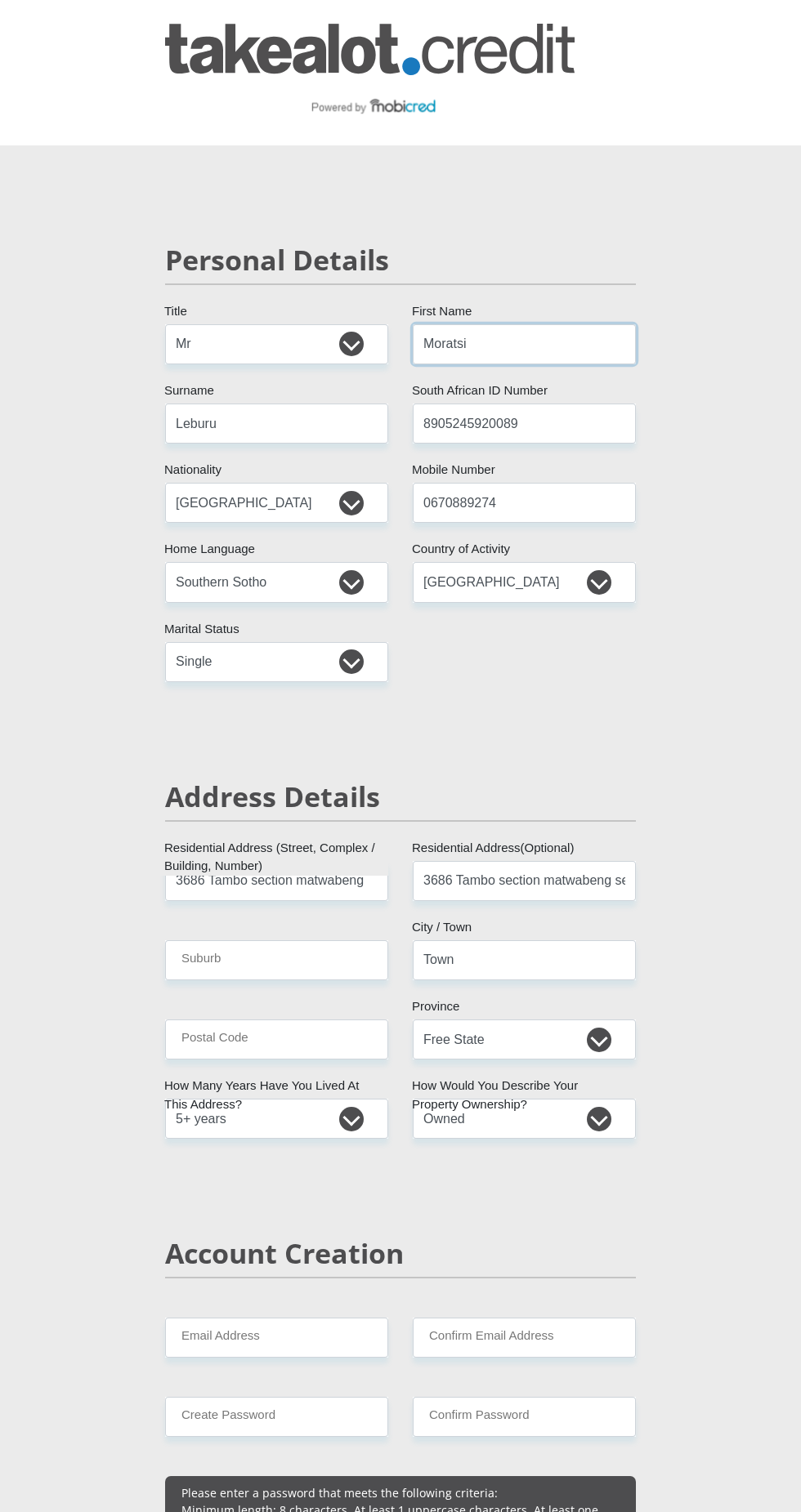
click at [509, 339] on input "Moratsi" at bounding box center [524, 344] width 223 height 40
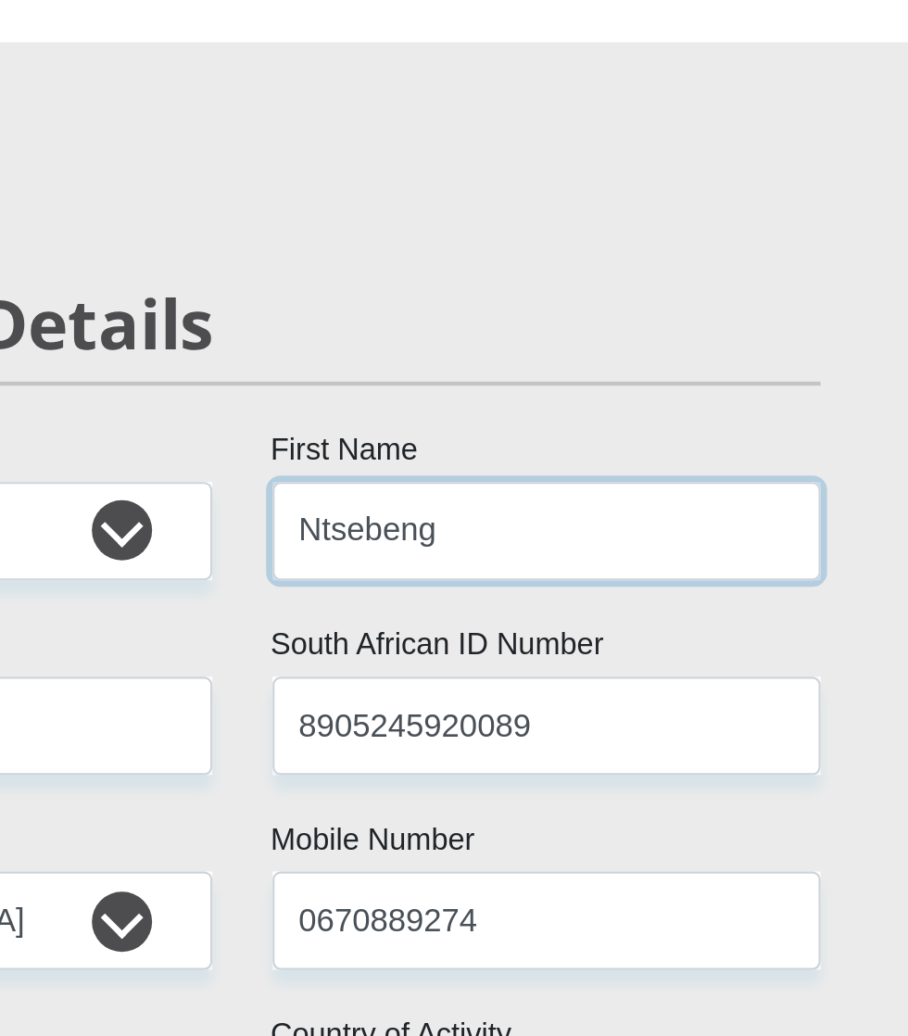
type input "Ntsebeng"
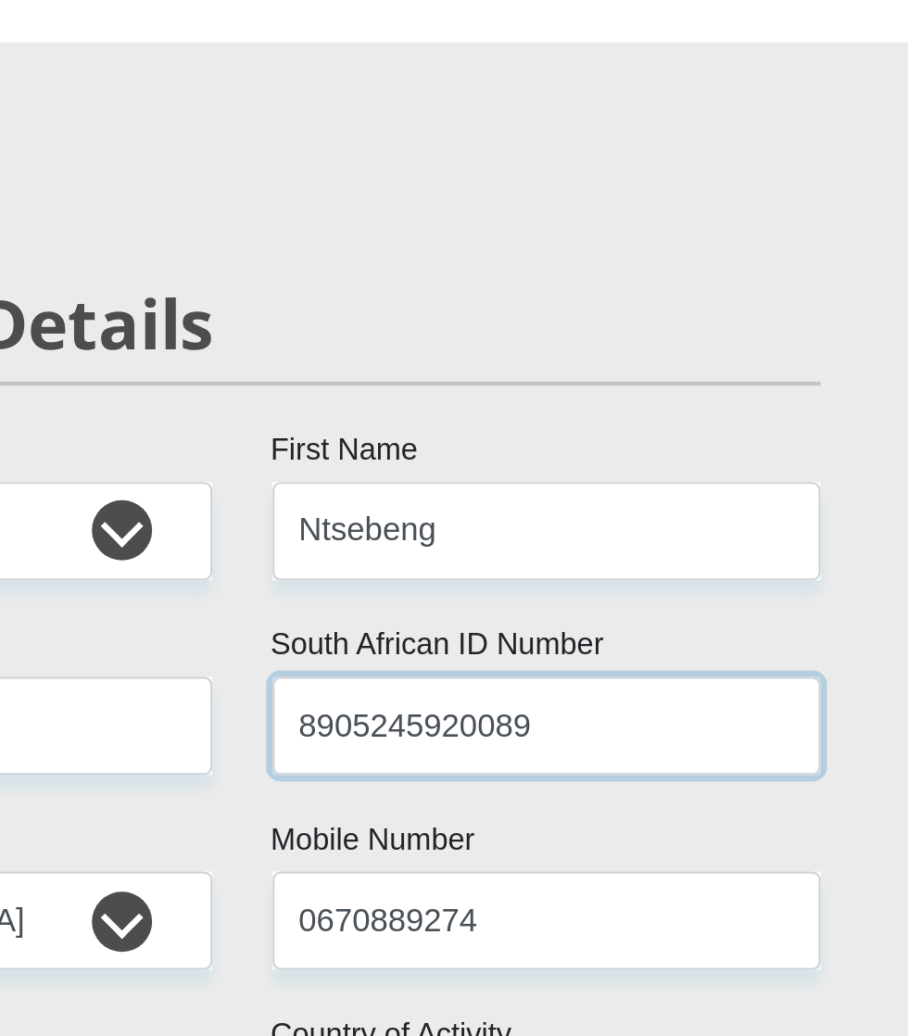
click at [579, 469] on input "8905245920089" at bounding box center [594, 480] width 253 height 45
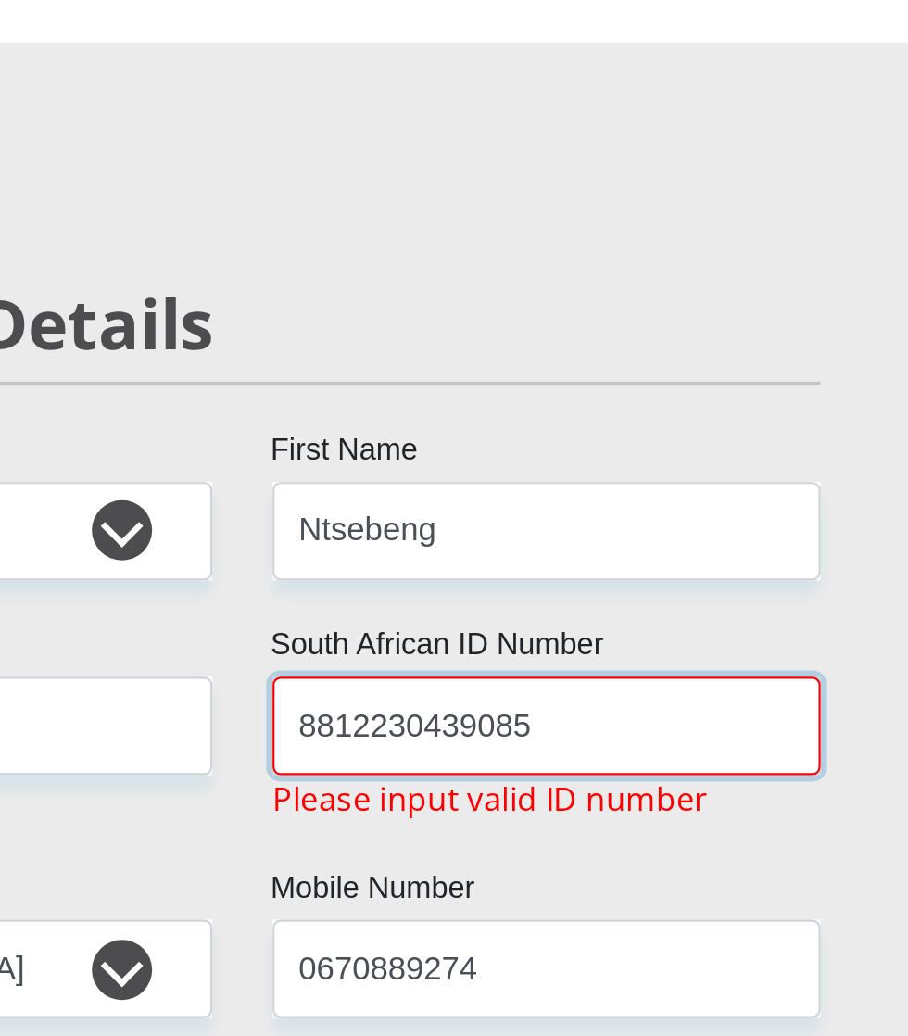
click at [581, 470] on input "8812230439085" at bounding box center [594, 480] width 253 height 45
type input "8812230439085"
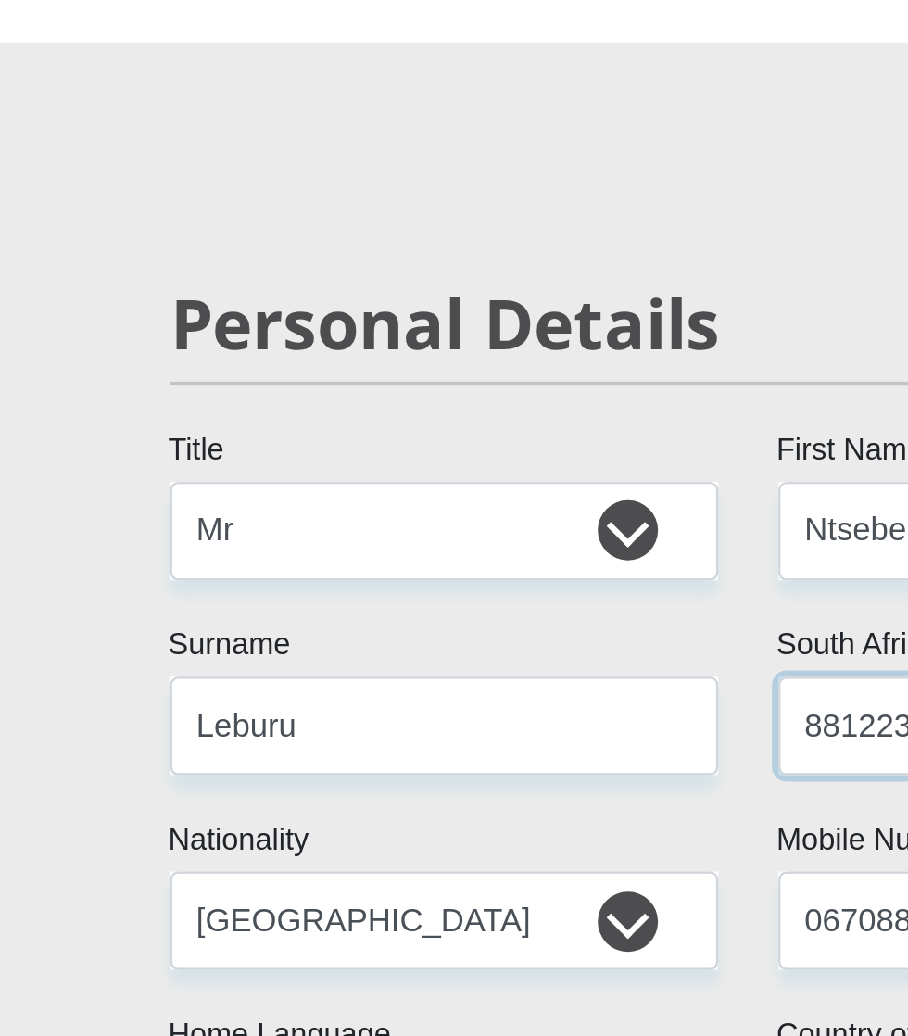
type input "8812230439085"
click at [228, 391] on select "Mr Ms Mrs Dr [PERSON_NAME]" at bounding box center [313, 390] width 253 height 45
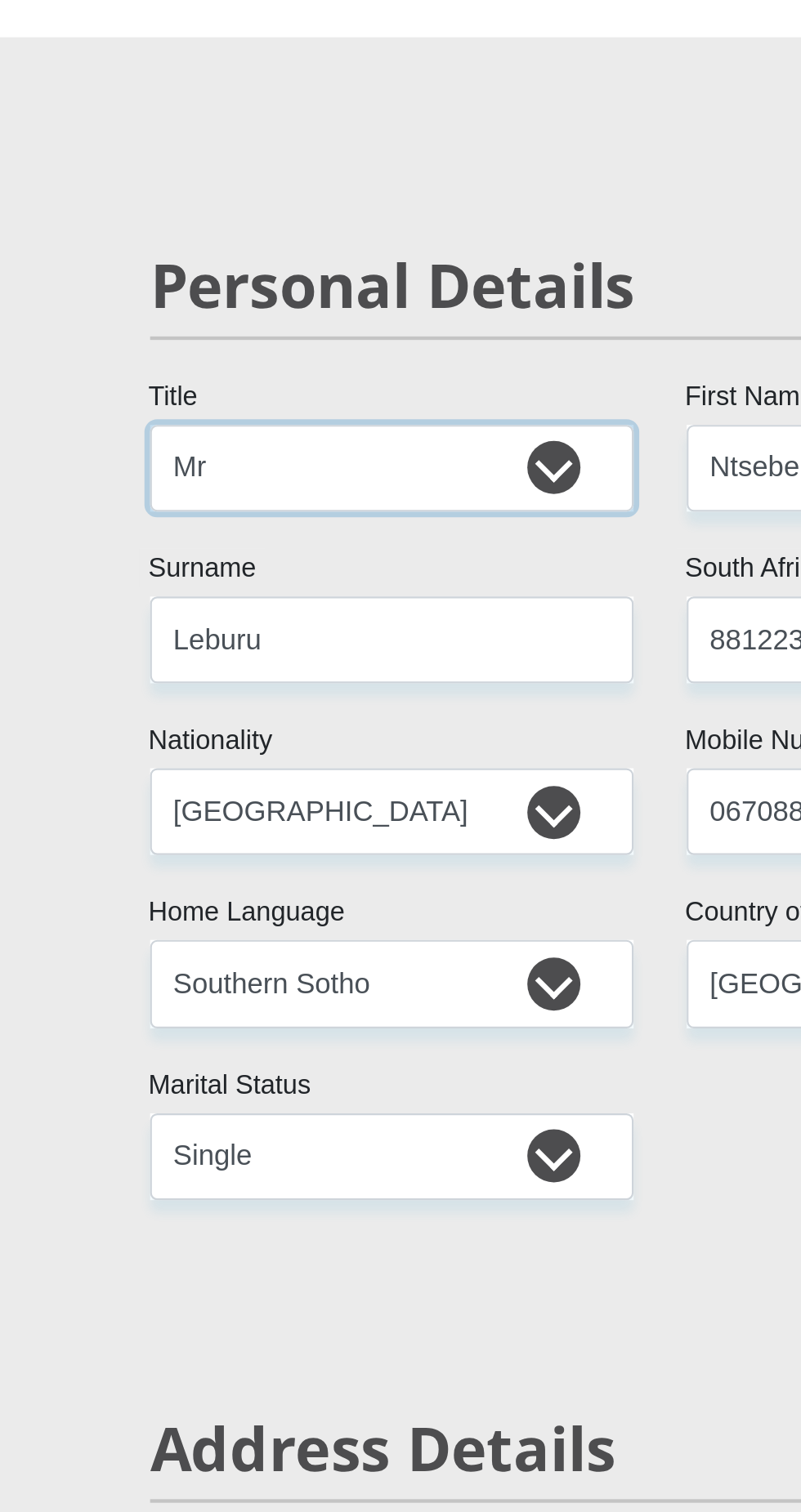
select select "Ms"
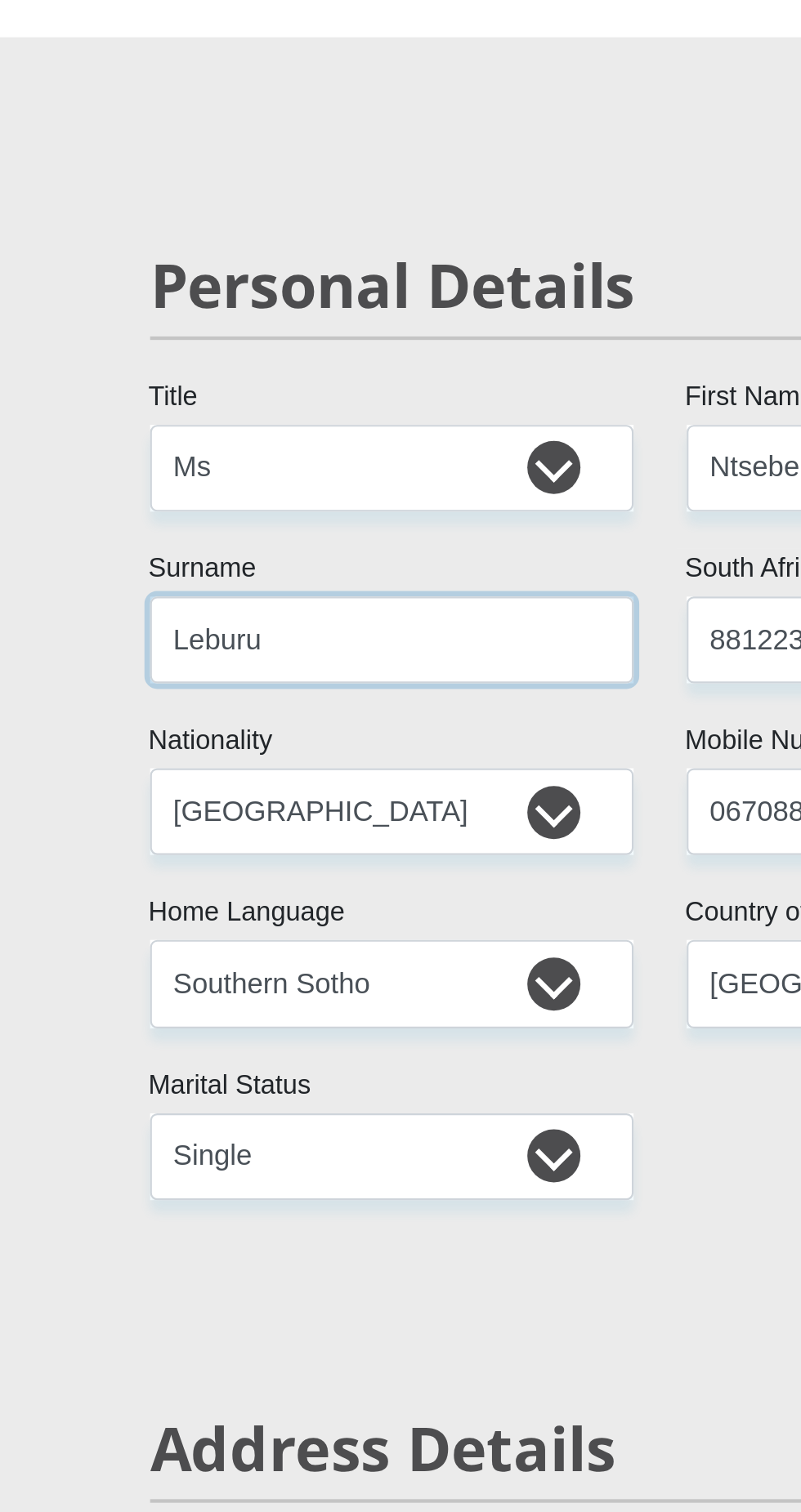
click at [228, 420] on input "Leburu" at bounding box center [276, 423] width 223 height 40
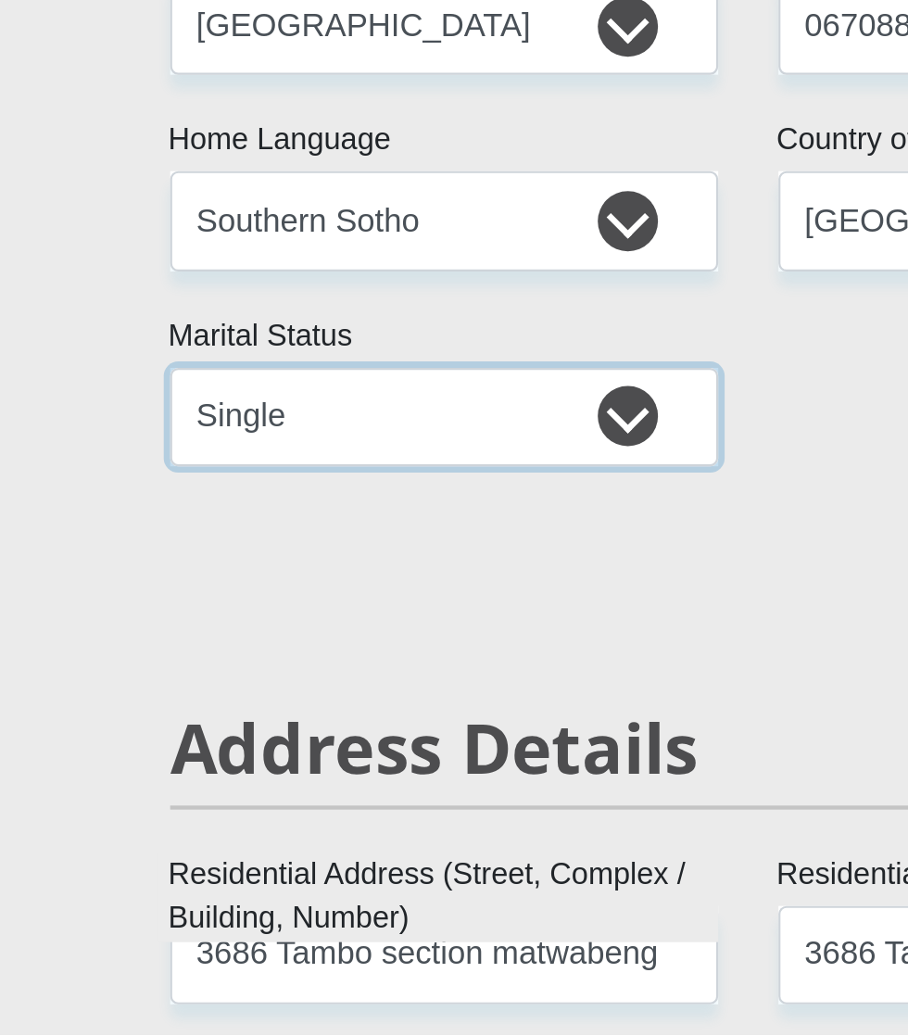
click at [406, 737] on select "Married ANC Single Divorced Widowed Married COP or Customary Law" at bounding box center [313, 750] width 253 height 45
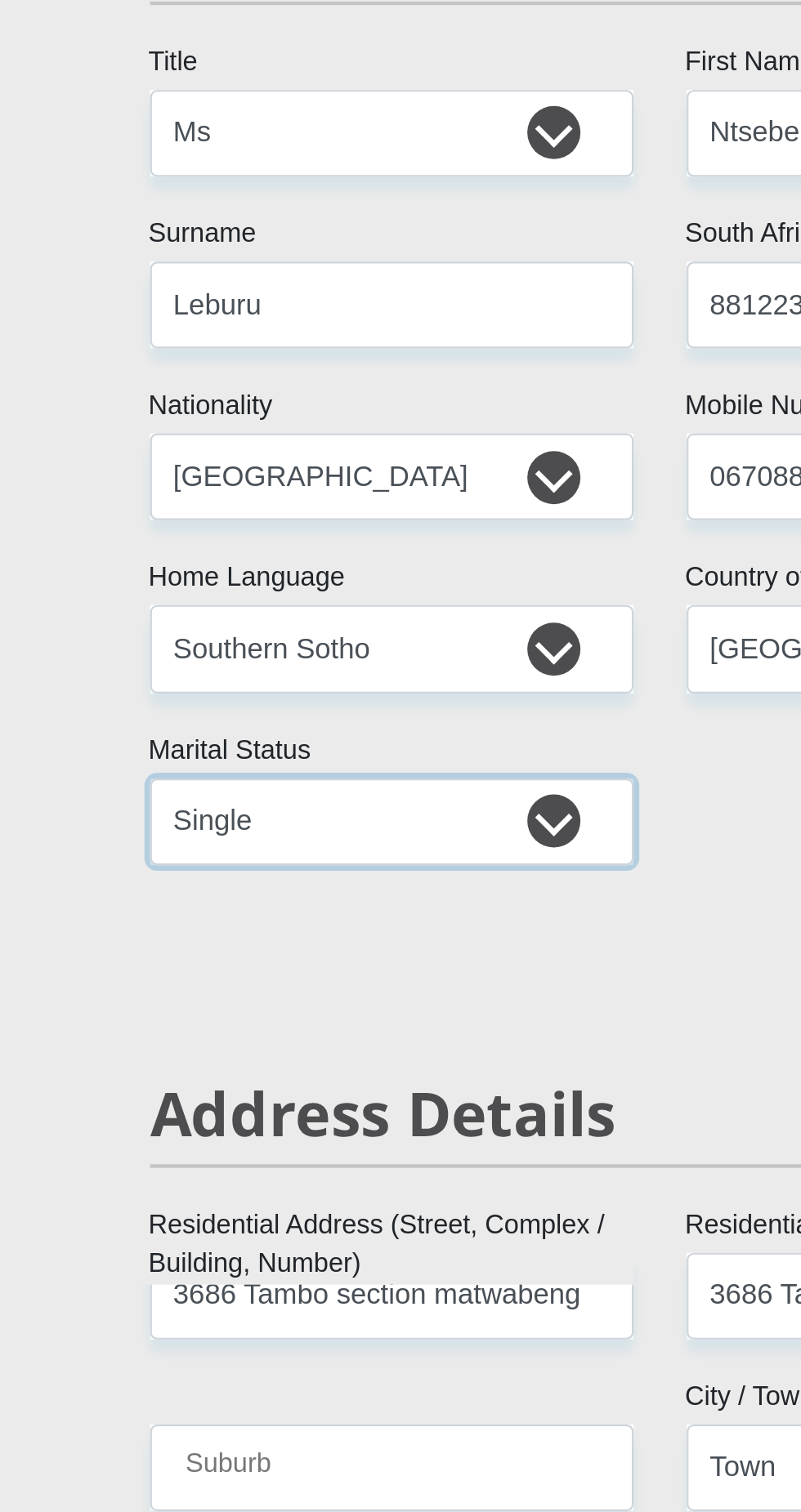
select select "1"
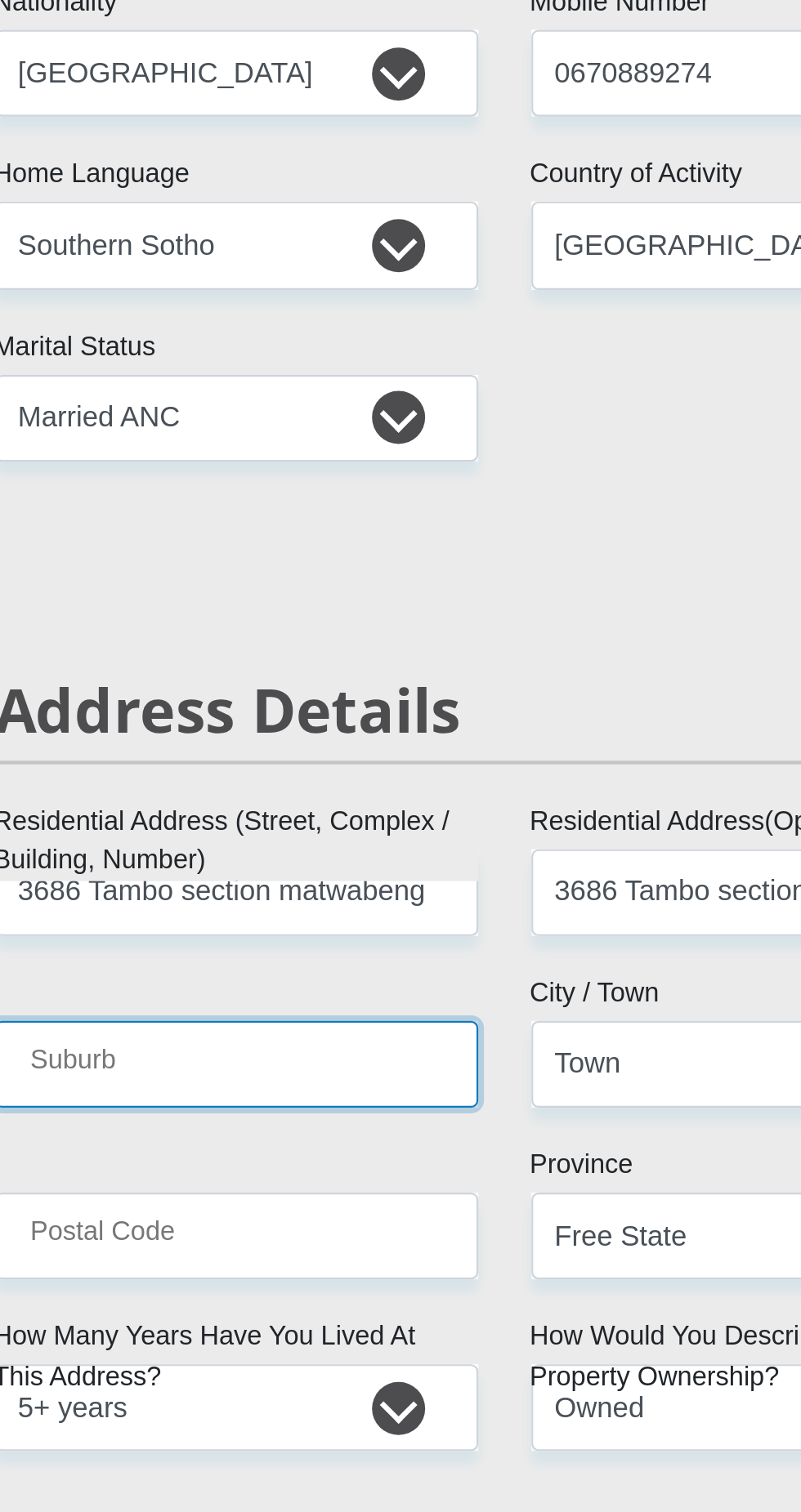
click at [294, 945] on input "Suburb" at bounding box center [276, 959] width 223 height 40
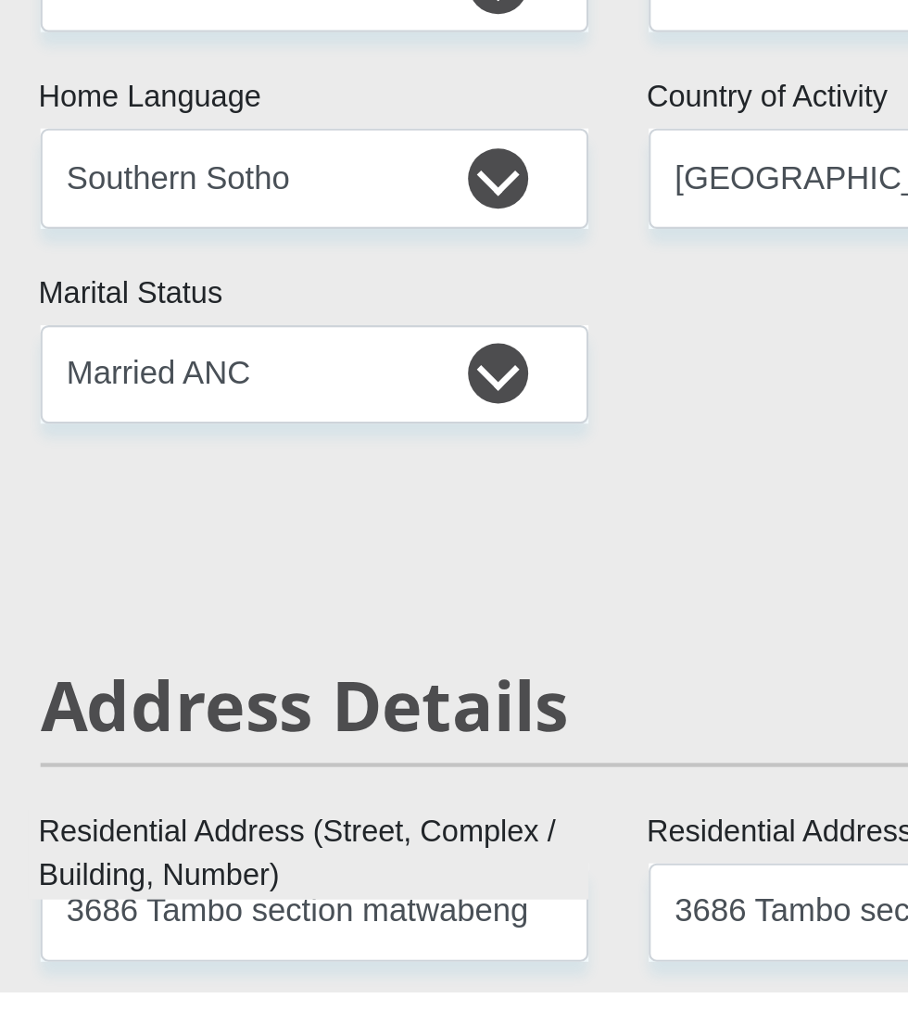
scroll to position [171, 0]
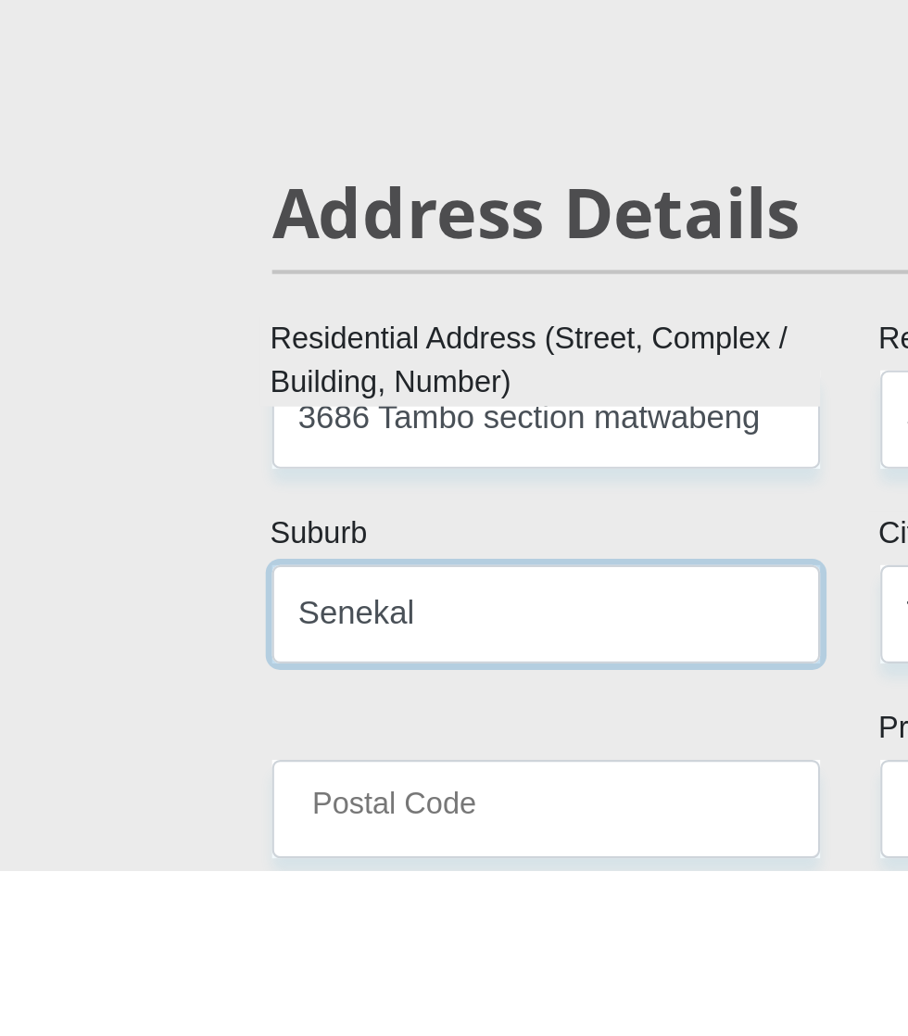
type input "Senekal"
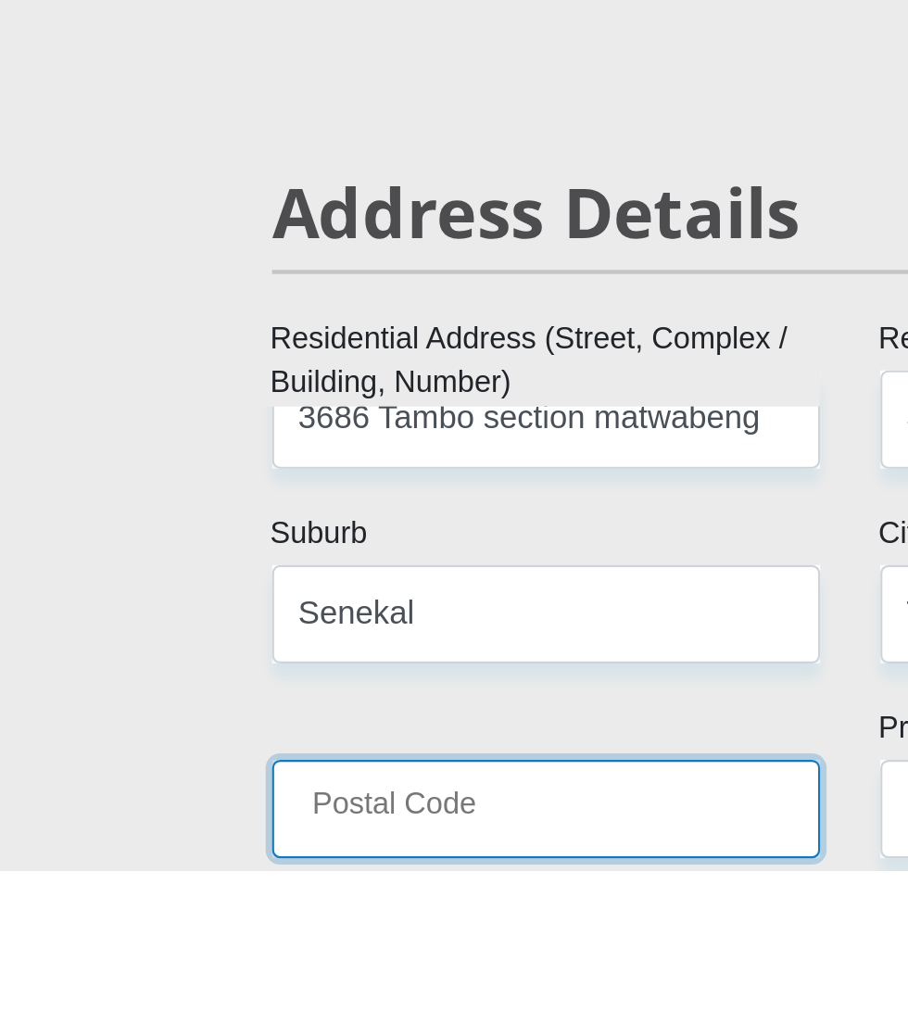
click at [283, 997] on input "Postal Code" at bounding box center [313, 1007] width 253 height 45
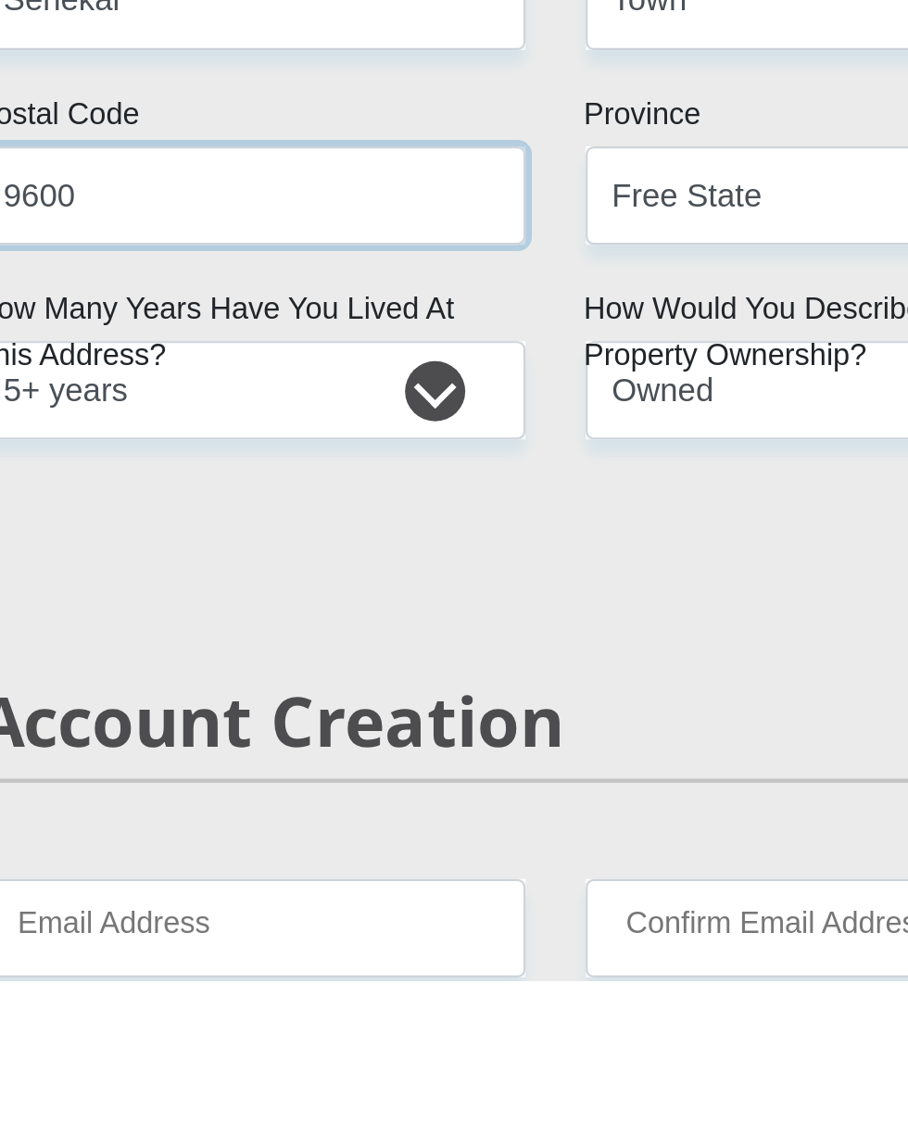
scroll to position [425, 0]
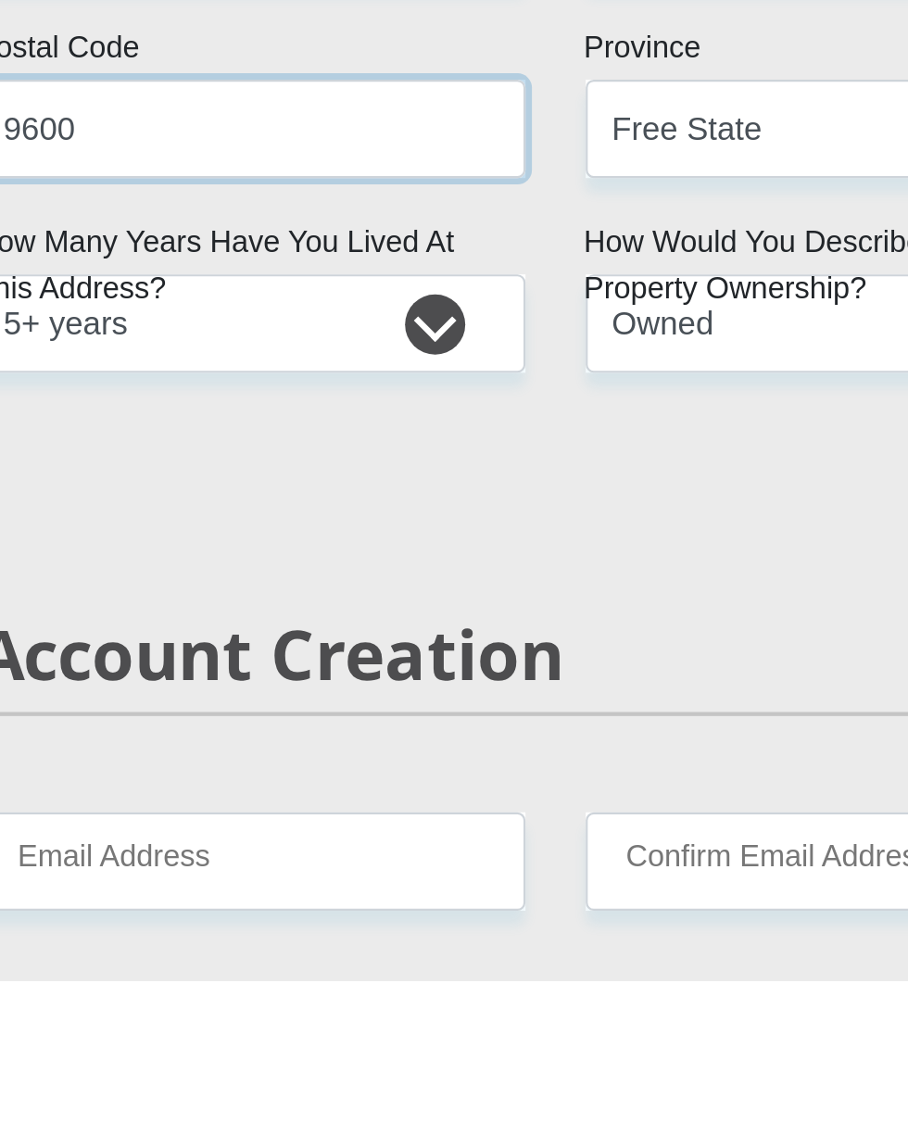
type input "9600"
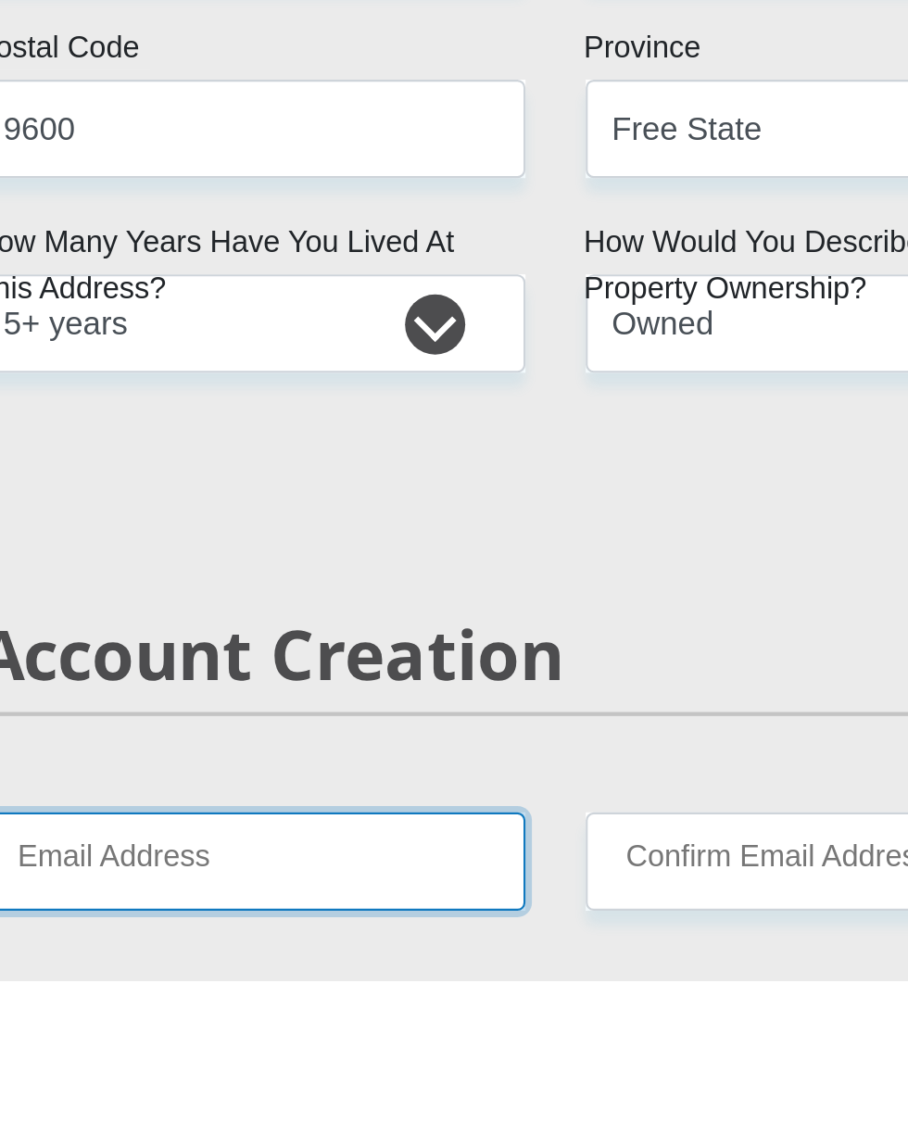
click at [340, 1074] on input "Email Address" at bounding box center [313, 1091] width 253 height 45
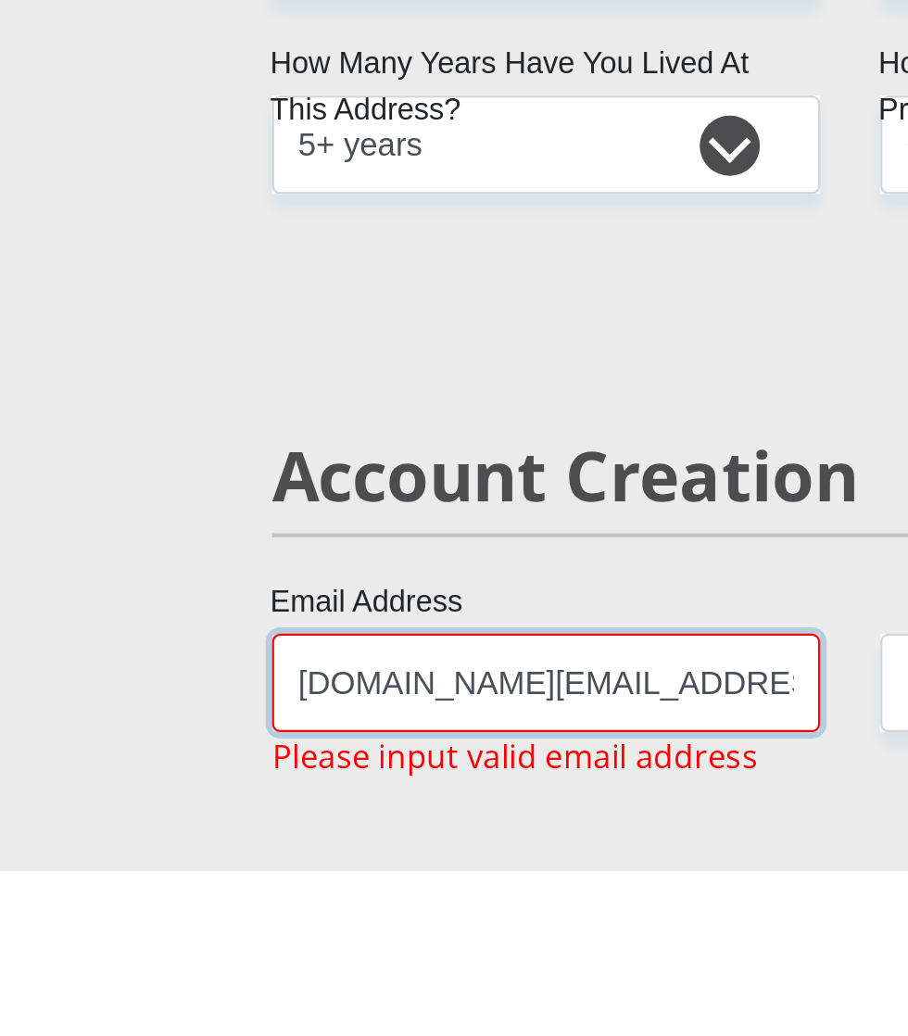
scroll to position [0, 23]
type input "[DOMAIN_NAME][EMAIL_ADDRESS][DOMAIN_NAME]"
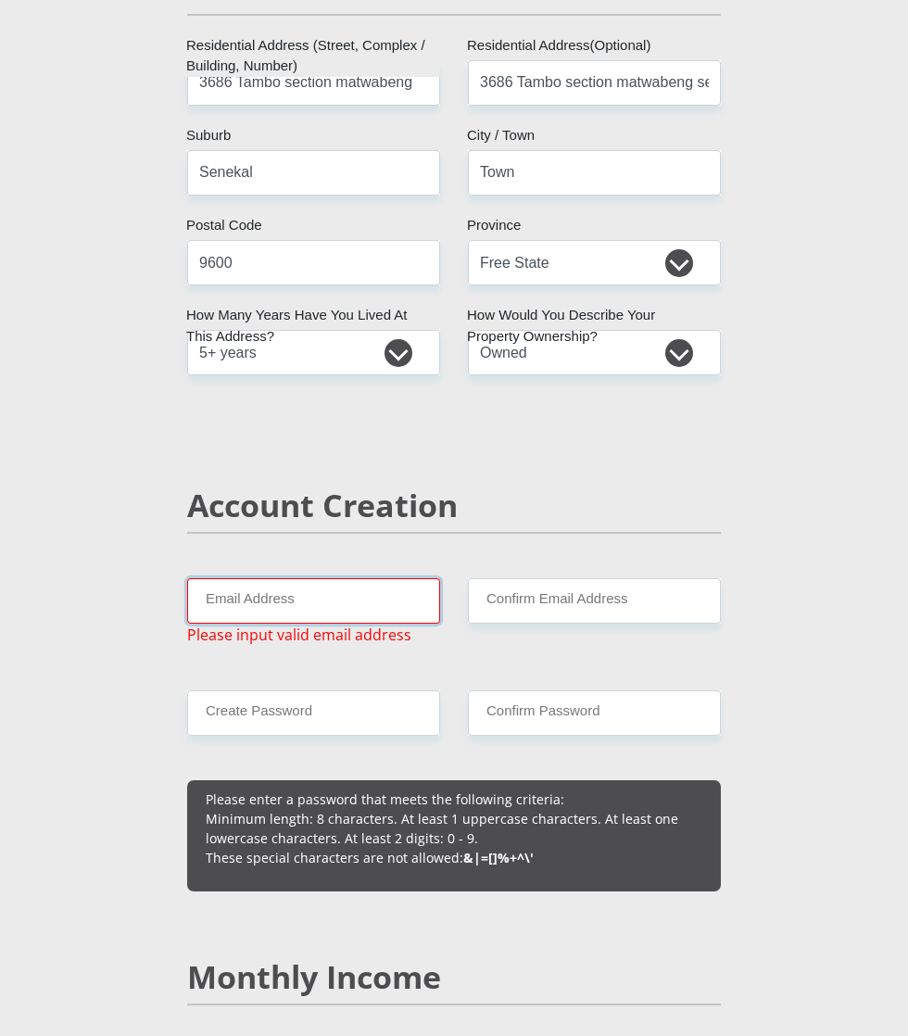
scroll to position [915, 0]
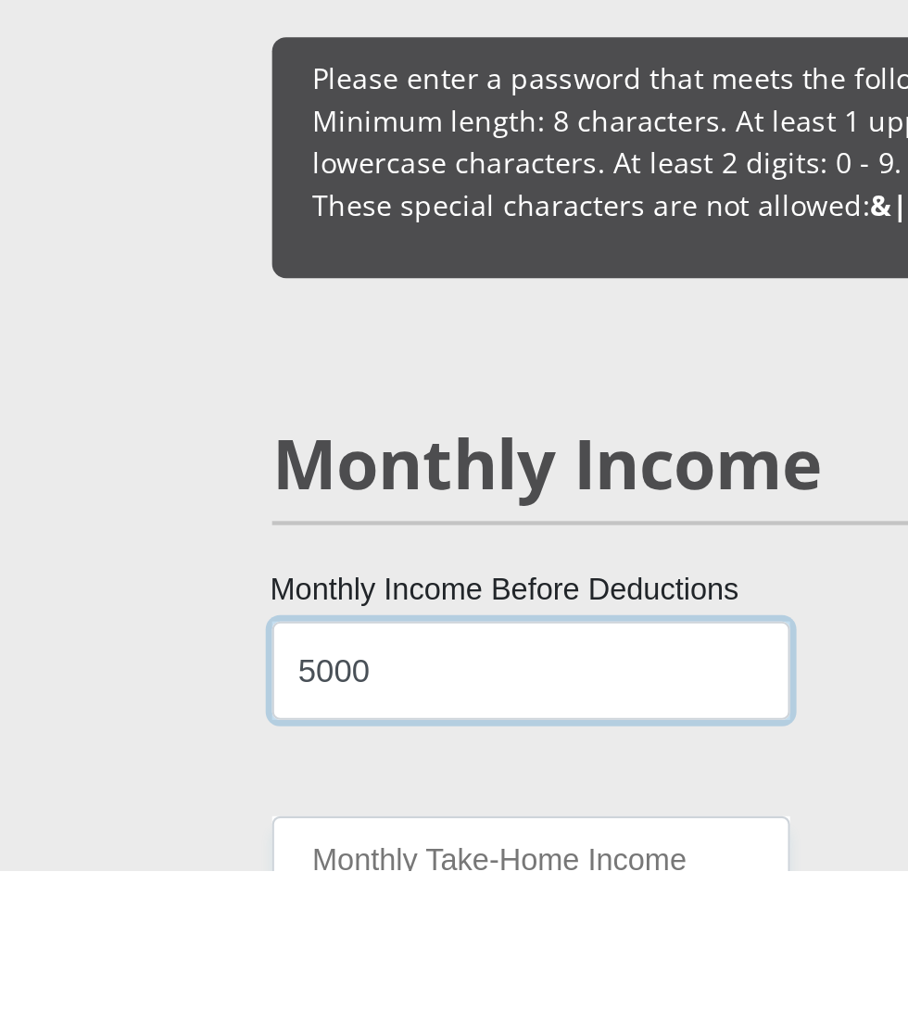
type input "5000"
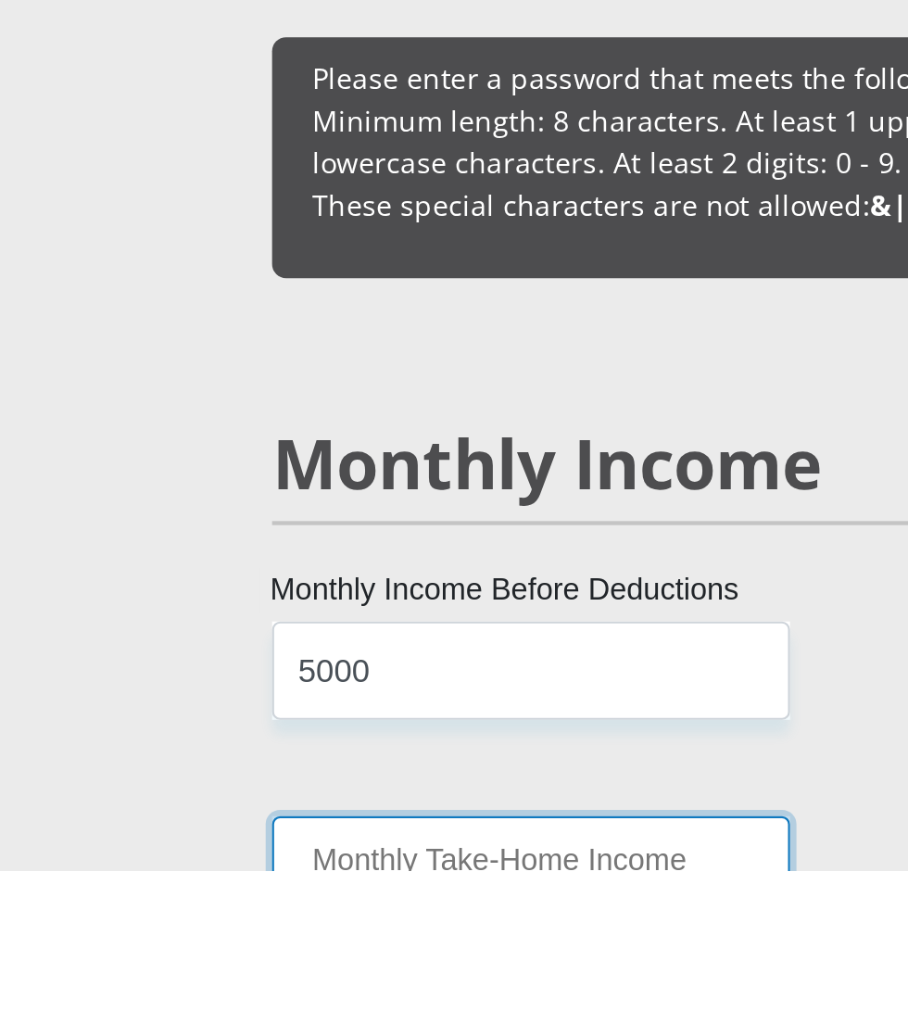
click at [361, 1011] on input "Monthly Take-Home Income" at bounding box center [306, 1033] width 239 height 45
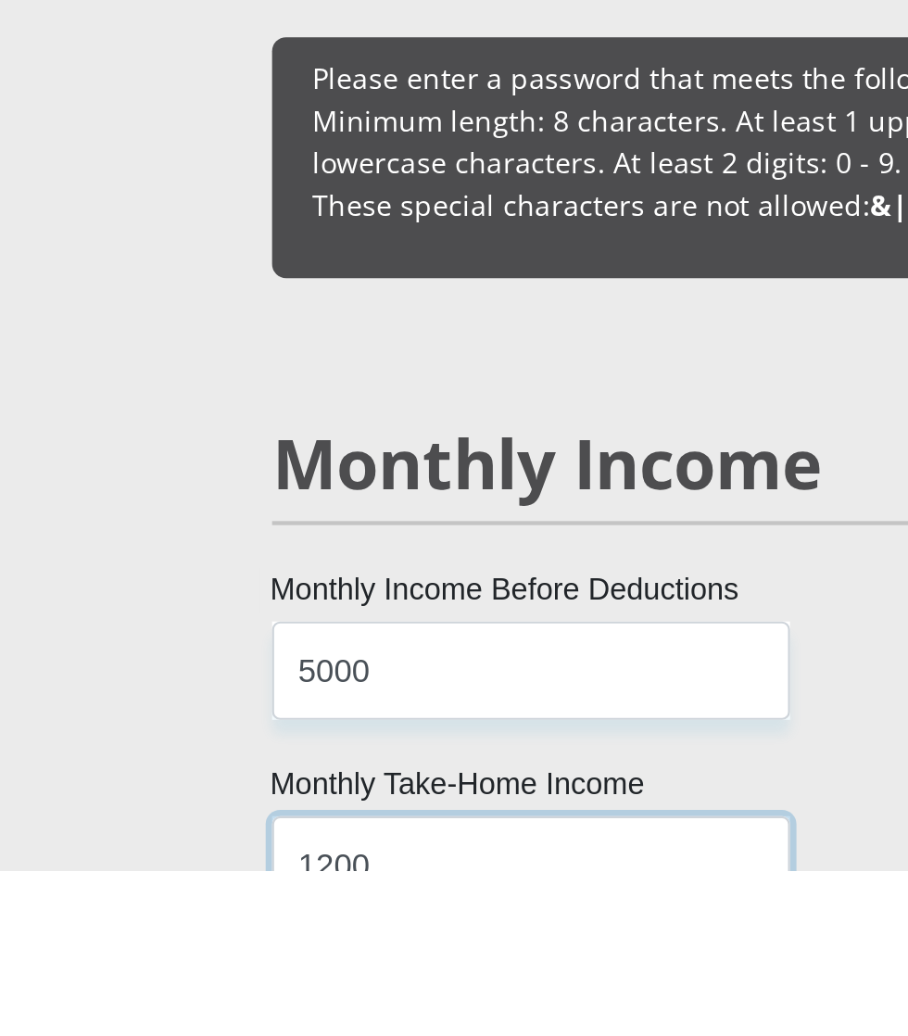
type input "1200"
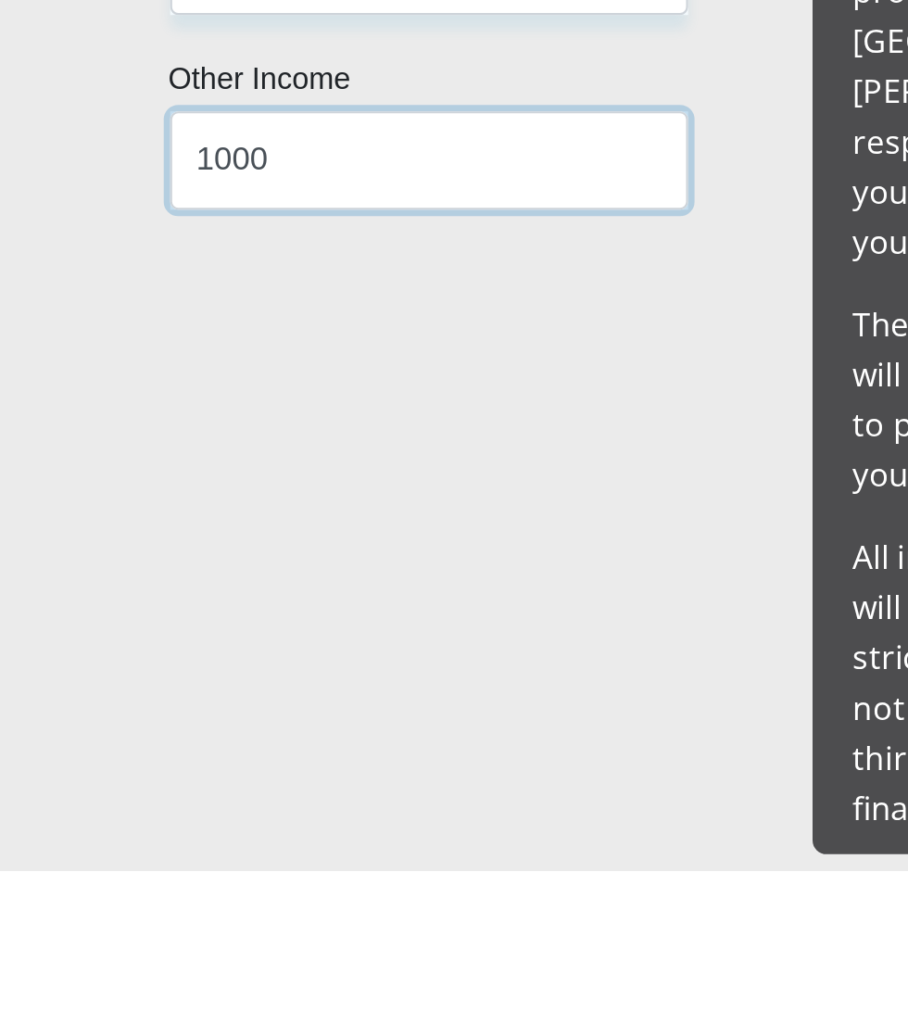
scroll to position [1462, 0]
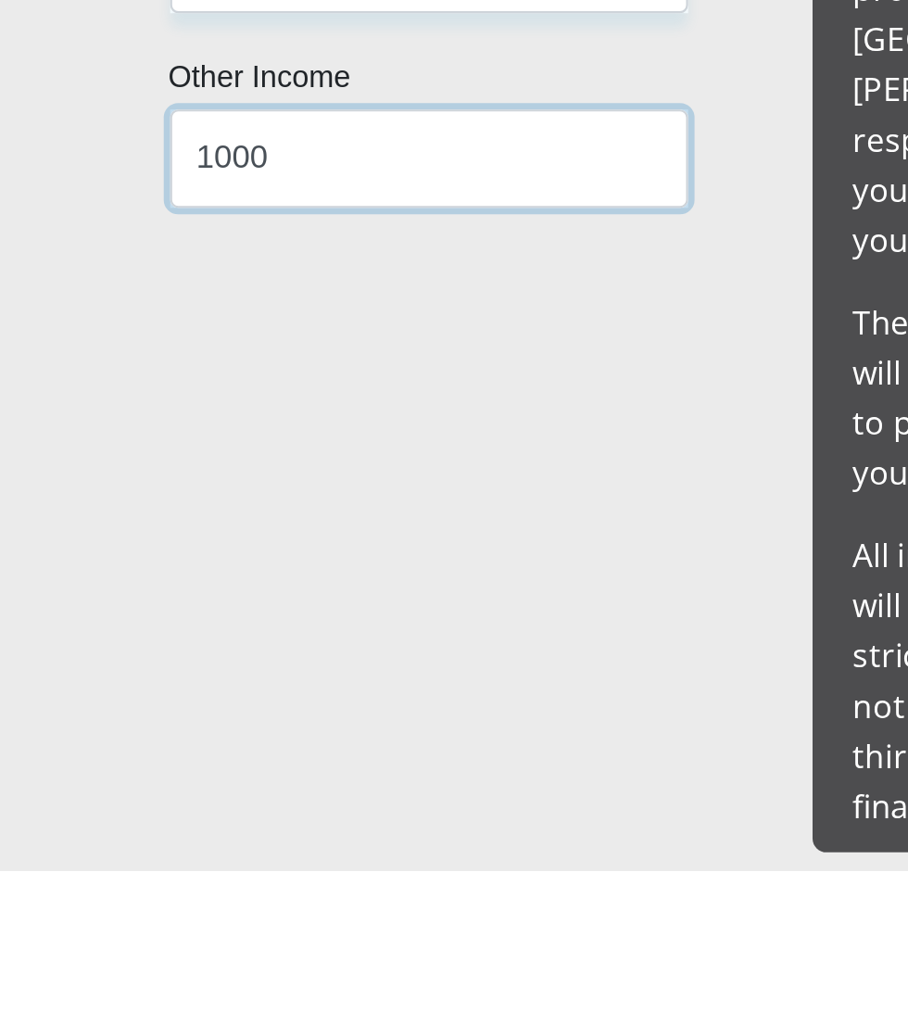
type input "1000"
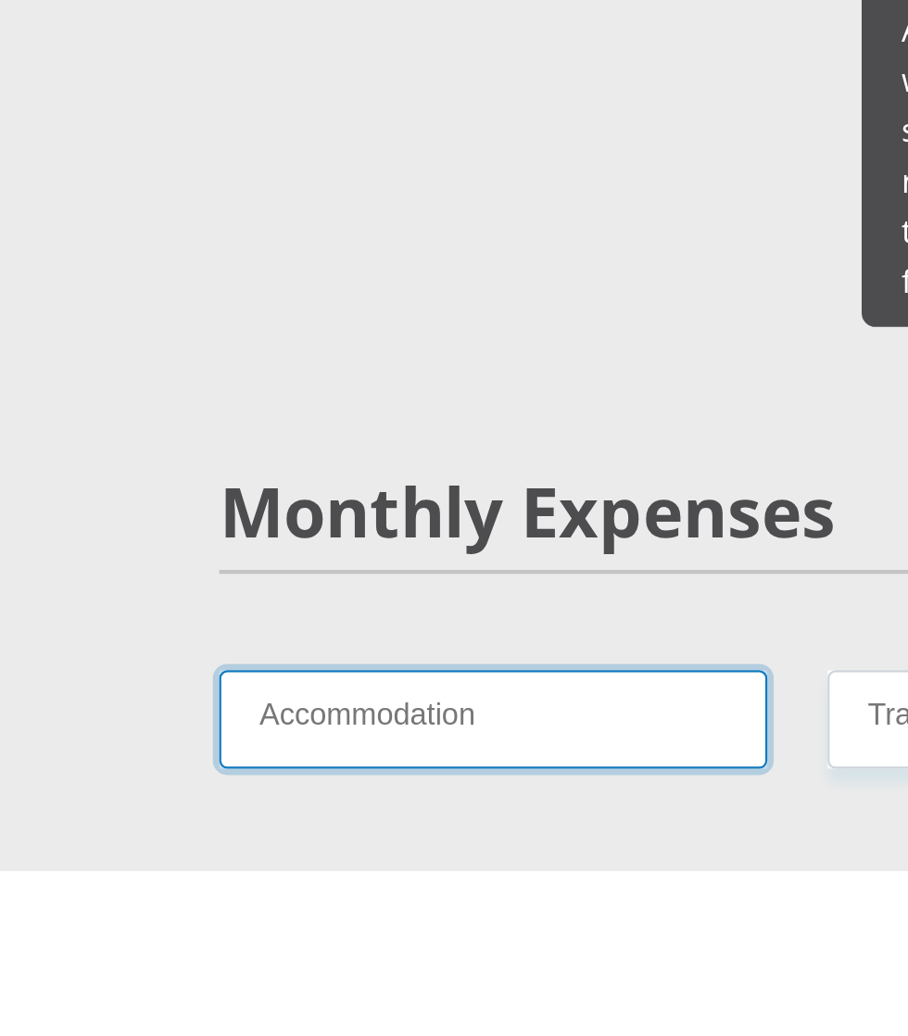
scroll to position [1715, 0]
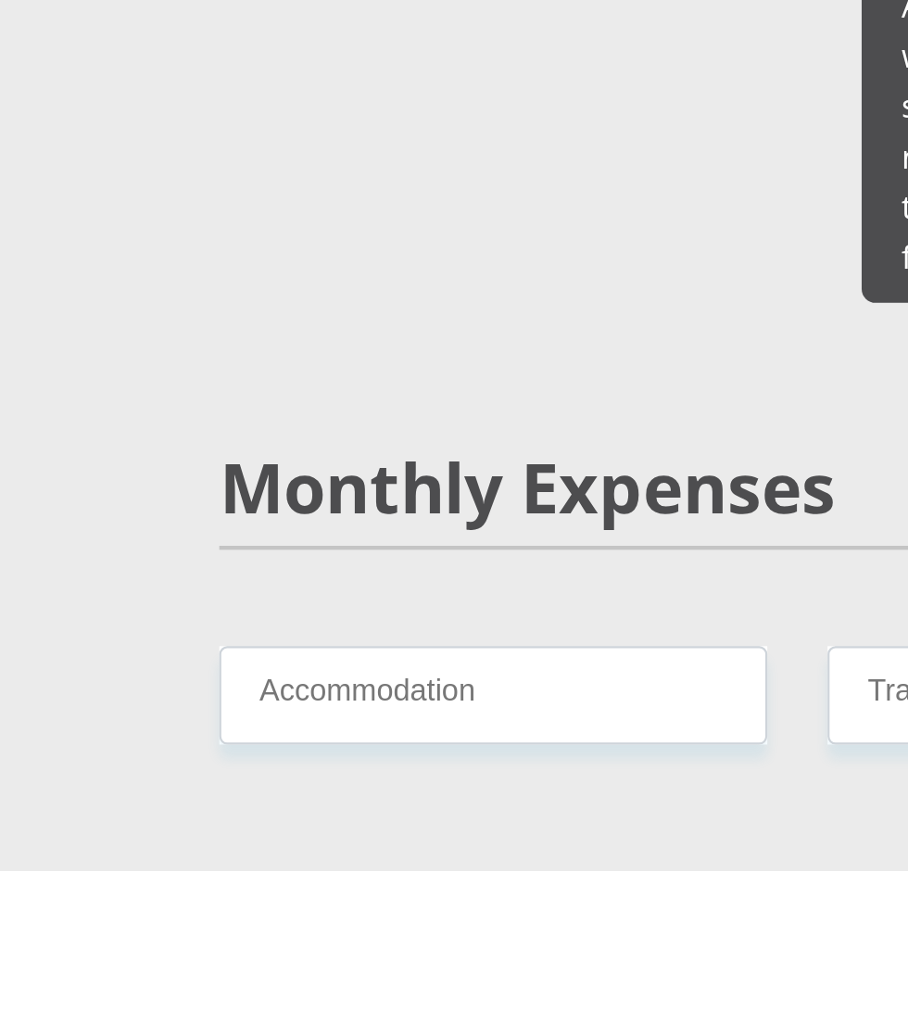
type input "1000"
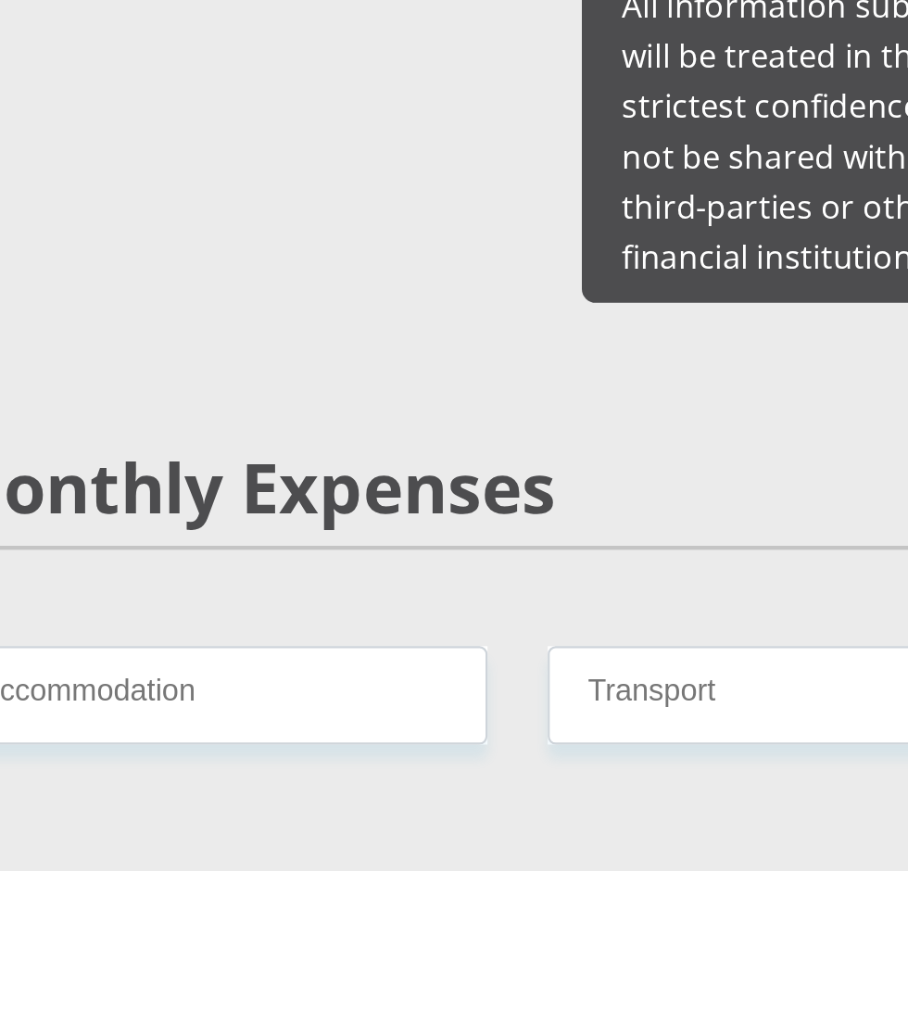
type input "150"
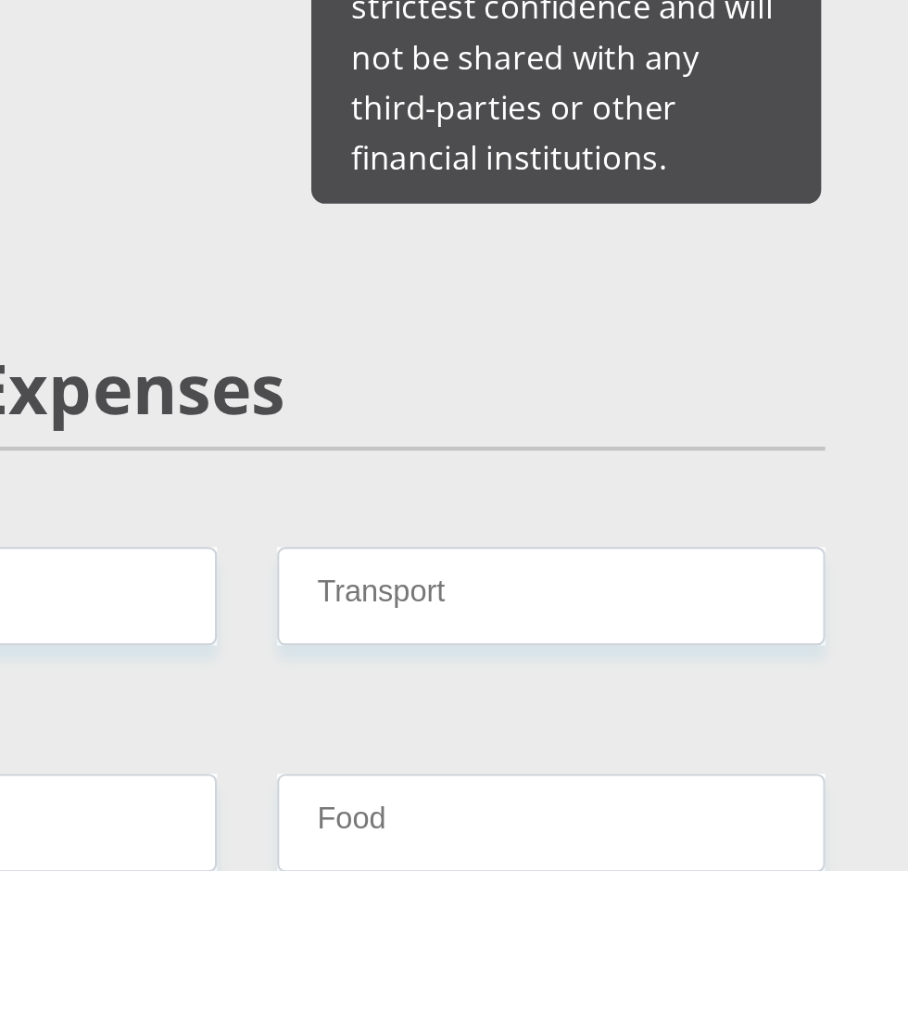
scroll to position [1762, 0]
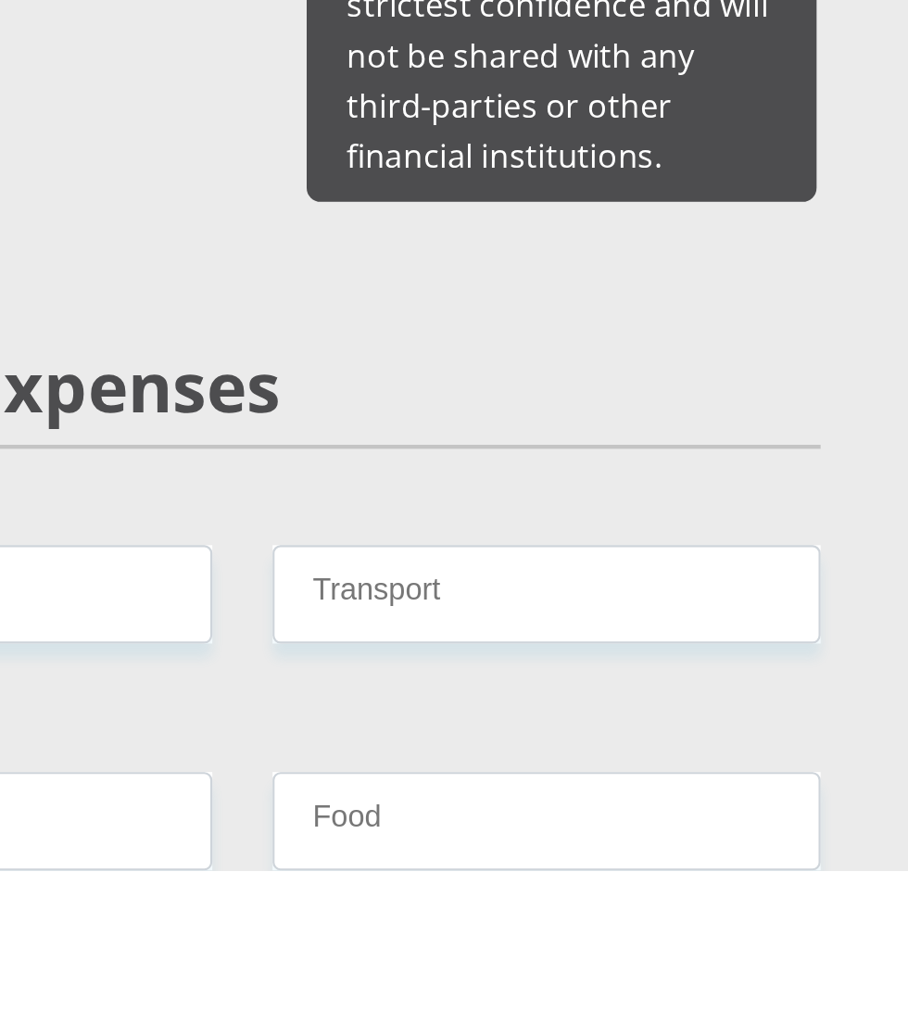
type input "100"
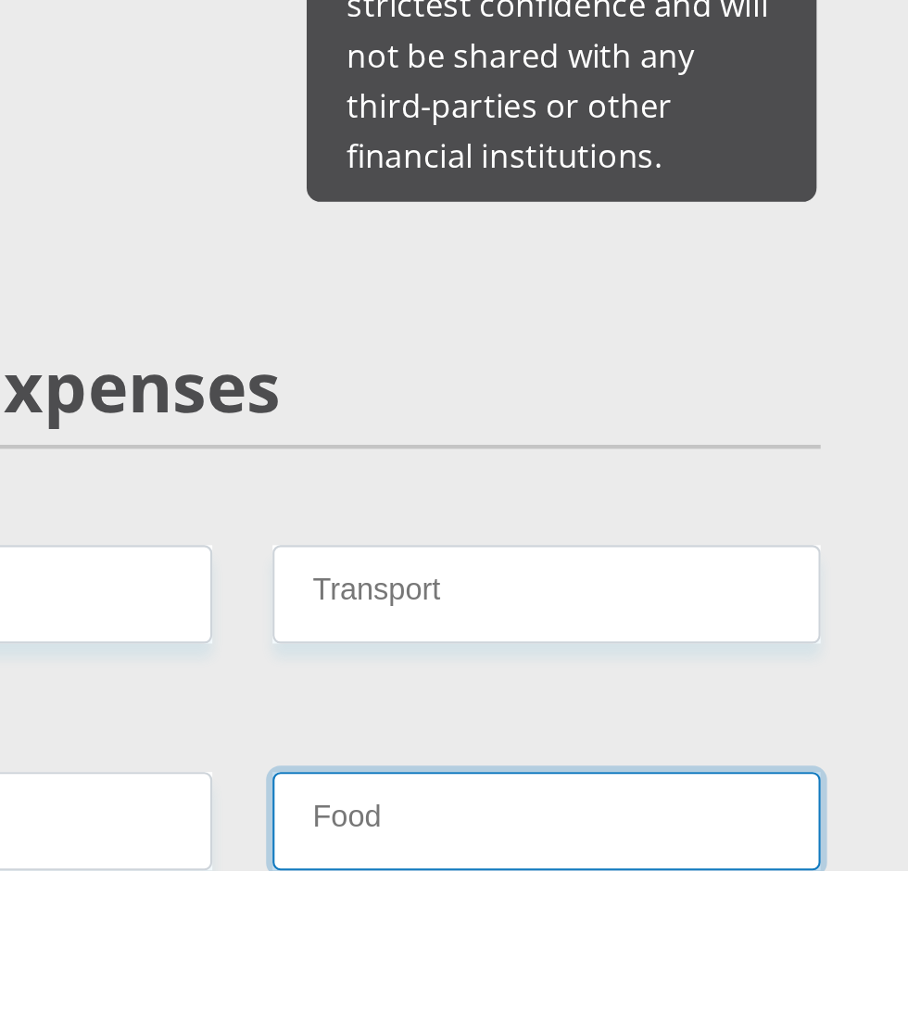
click at [552, 990] on input "Food" at bounding box center [594, 1012] width 253 height 45
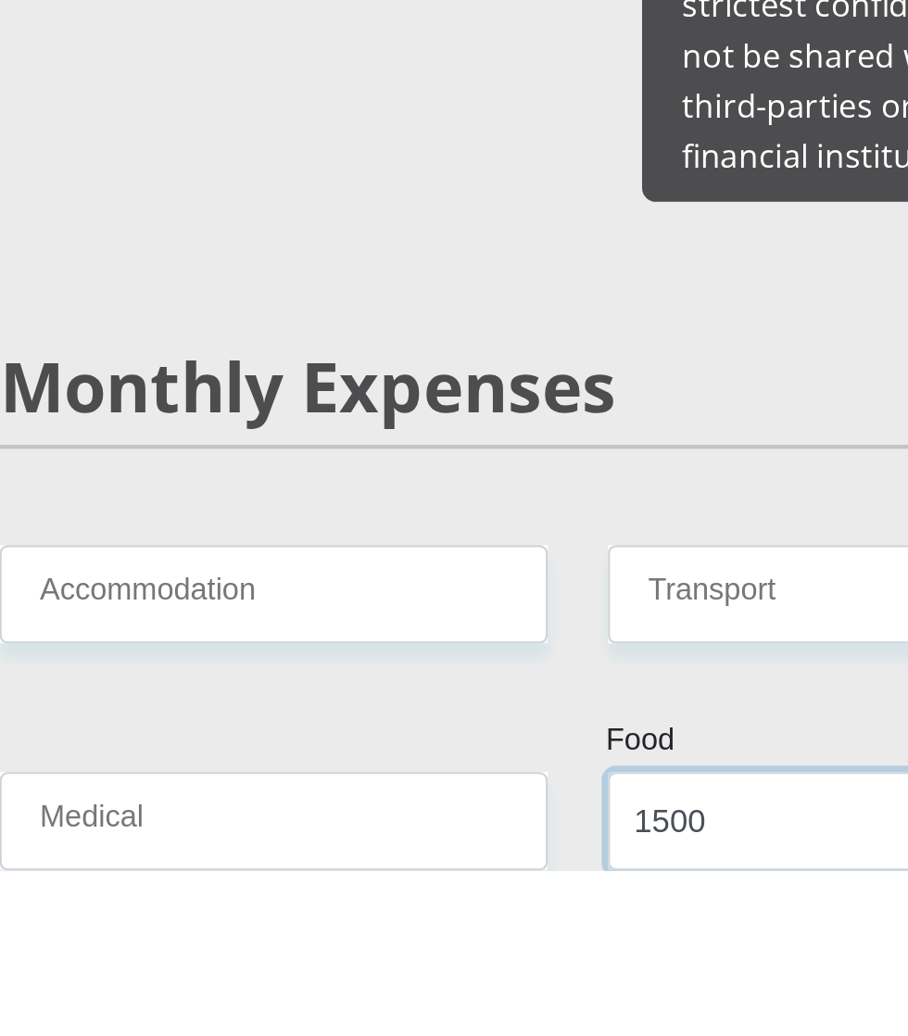
type input "1500"
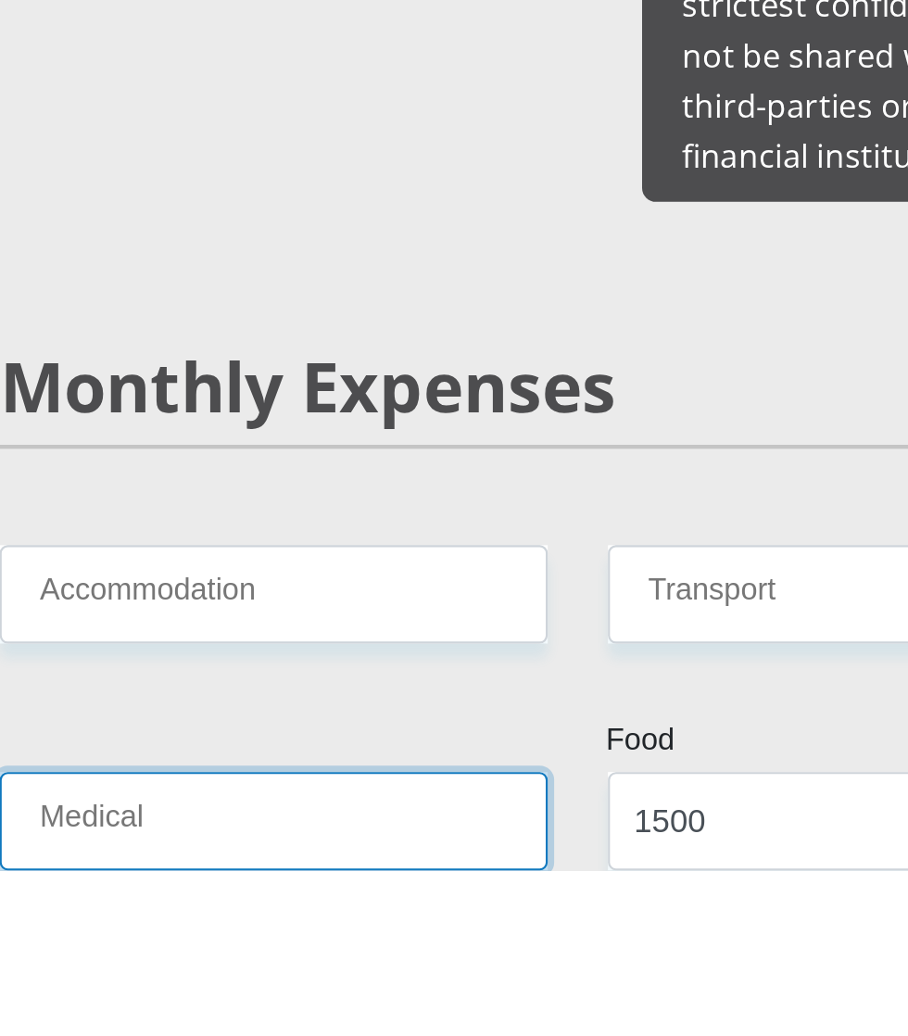
click at [329, 990] on input "Medical" at bounding box center [313, 1012] width 253 height 45
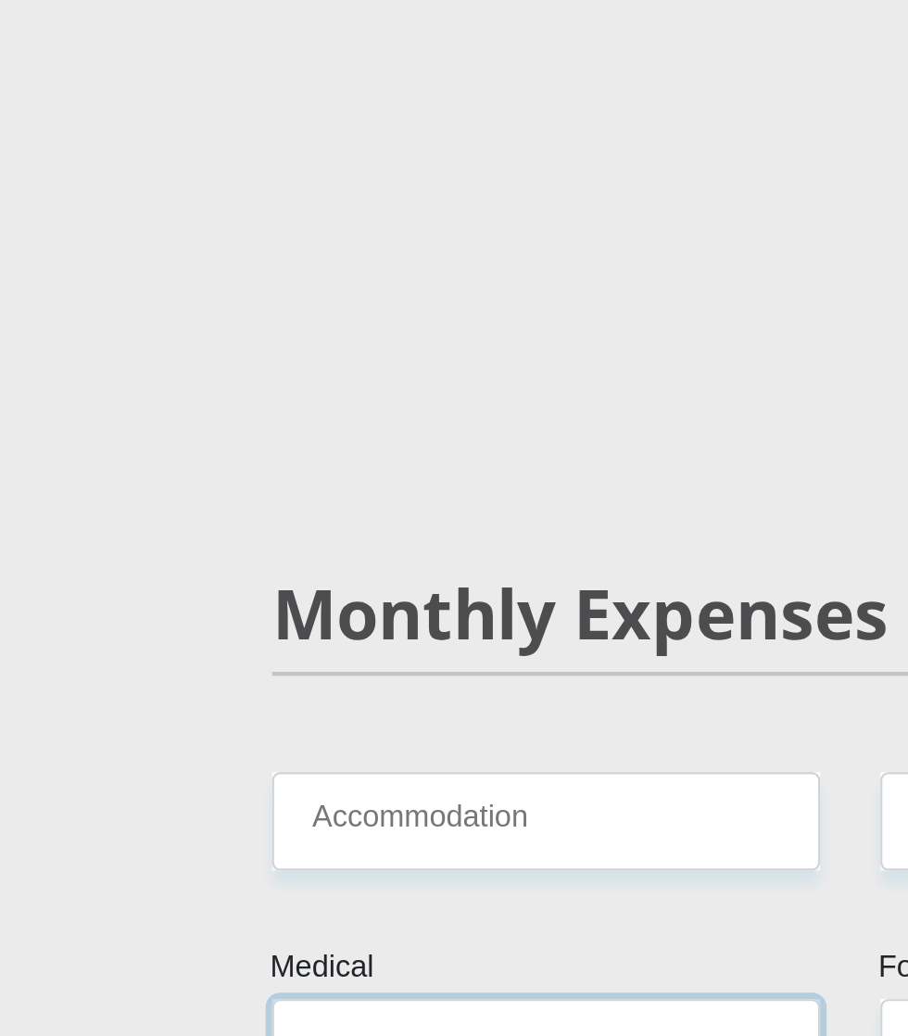
type input "450"
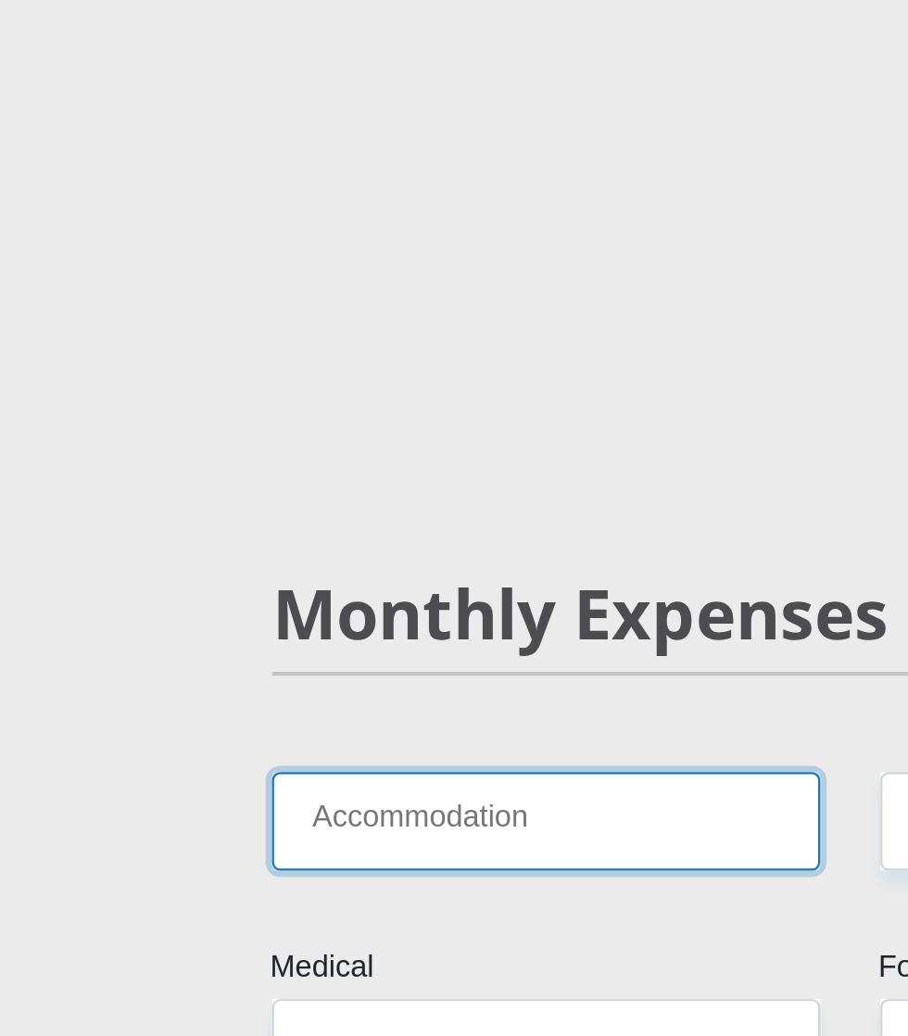
click at [324, 886] on input "Accommodation" at bounding box center [313, 908] width 253 height 45
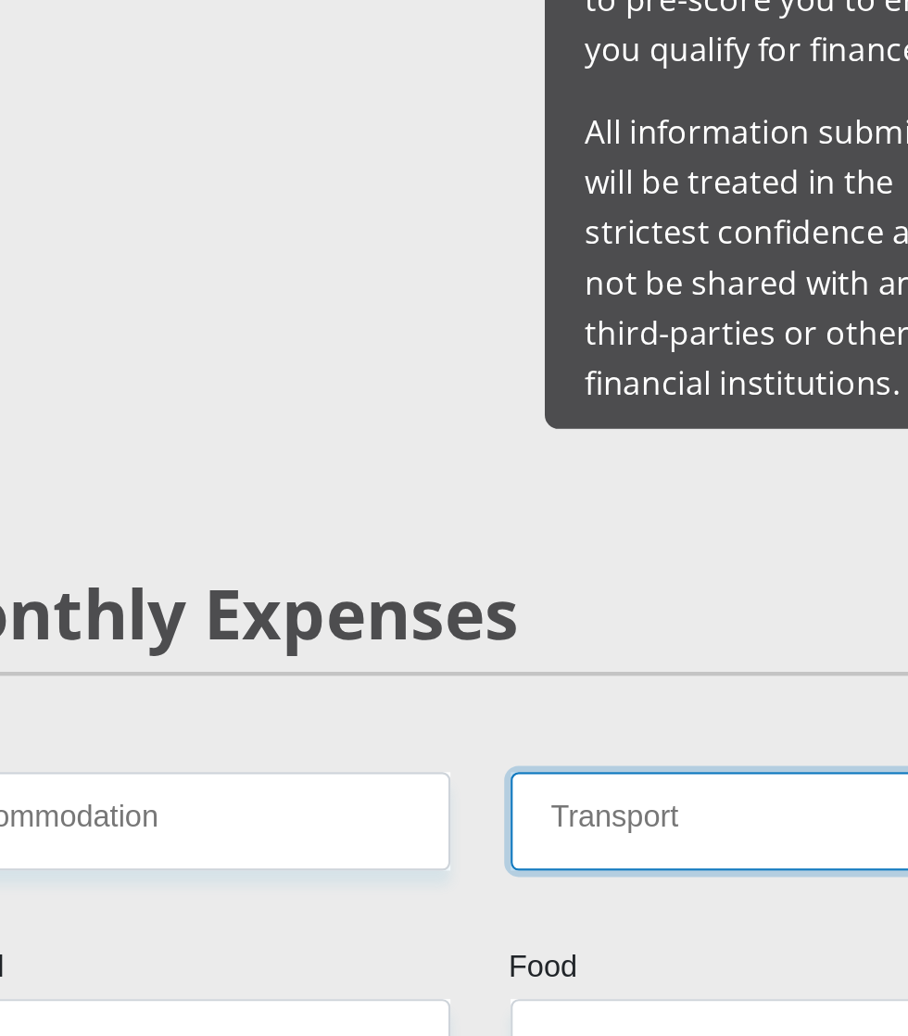
click at [541, 886] on input "Transport" at bounding box center [594, 908] width 253 height 45
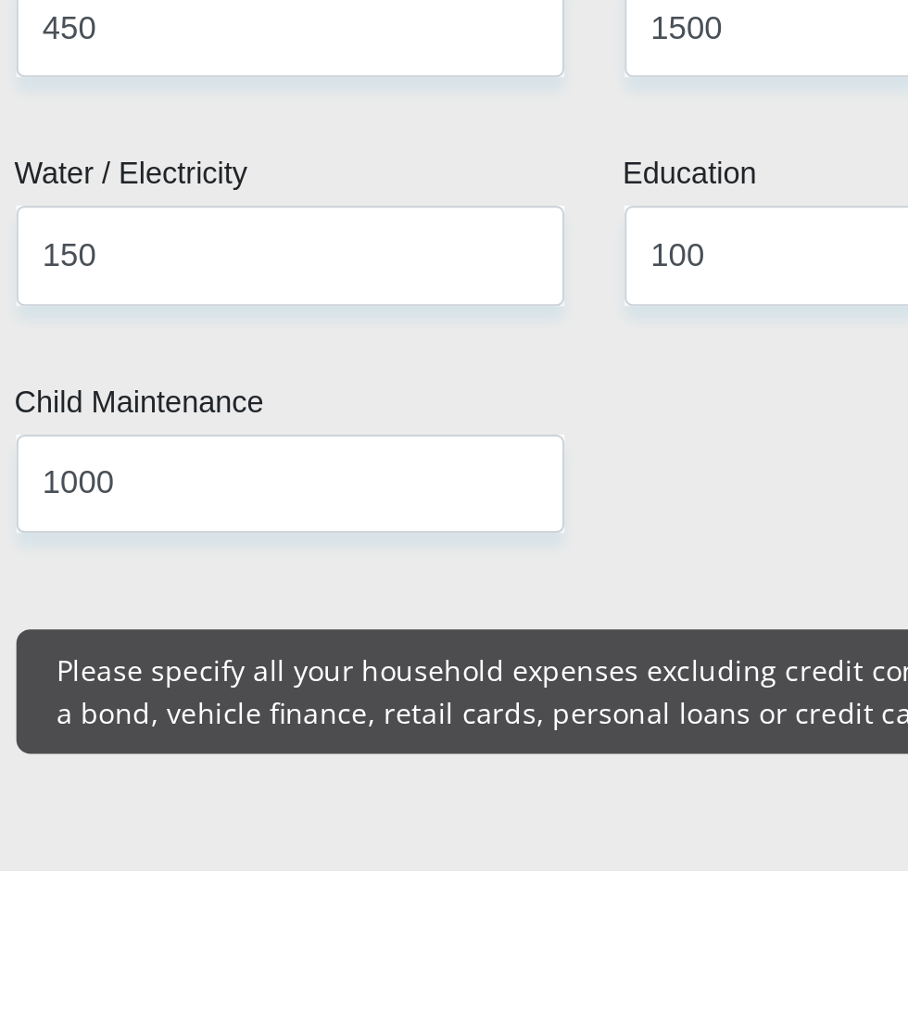
scroll to position [2129, 0]
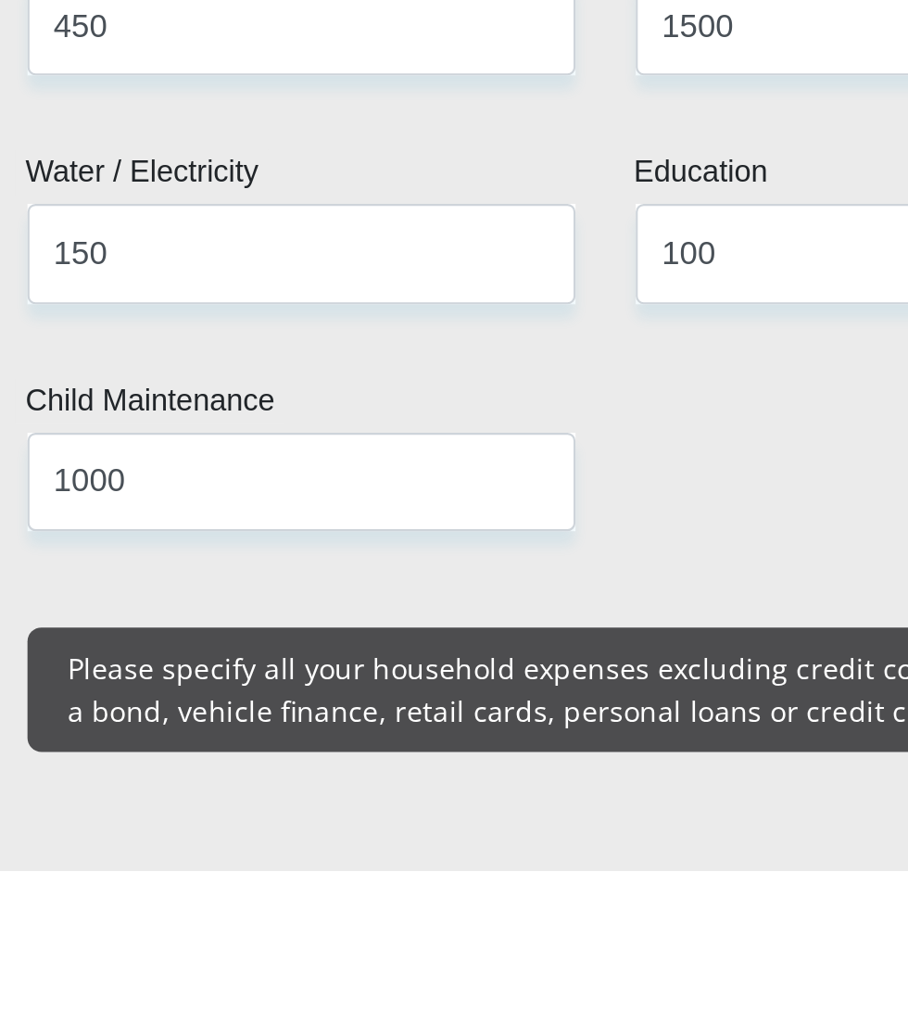
type input "50"
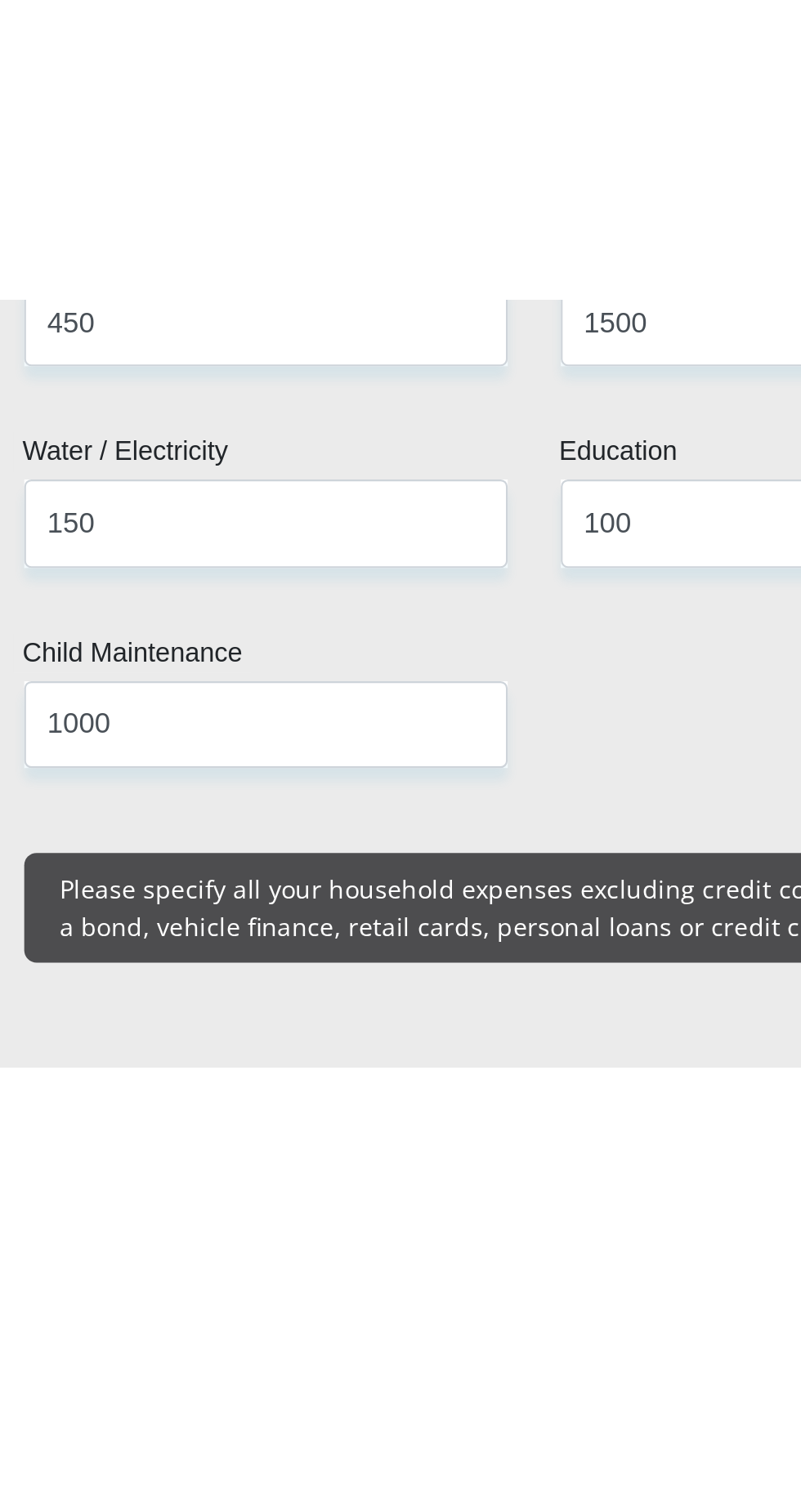
scroll to position [1876, 0]
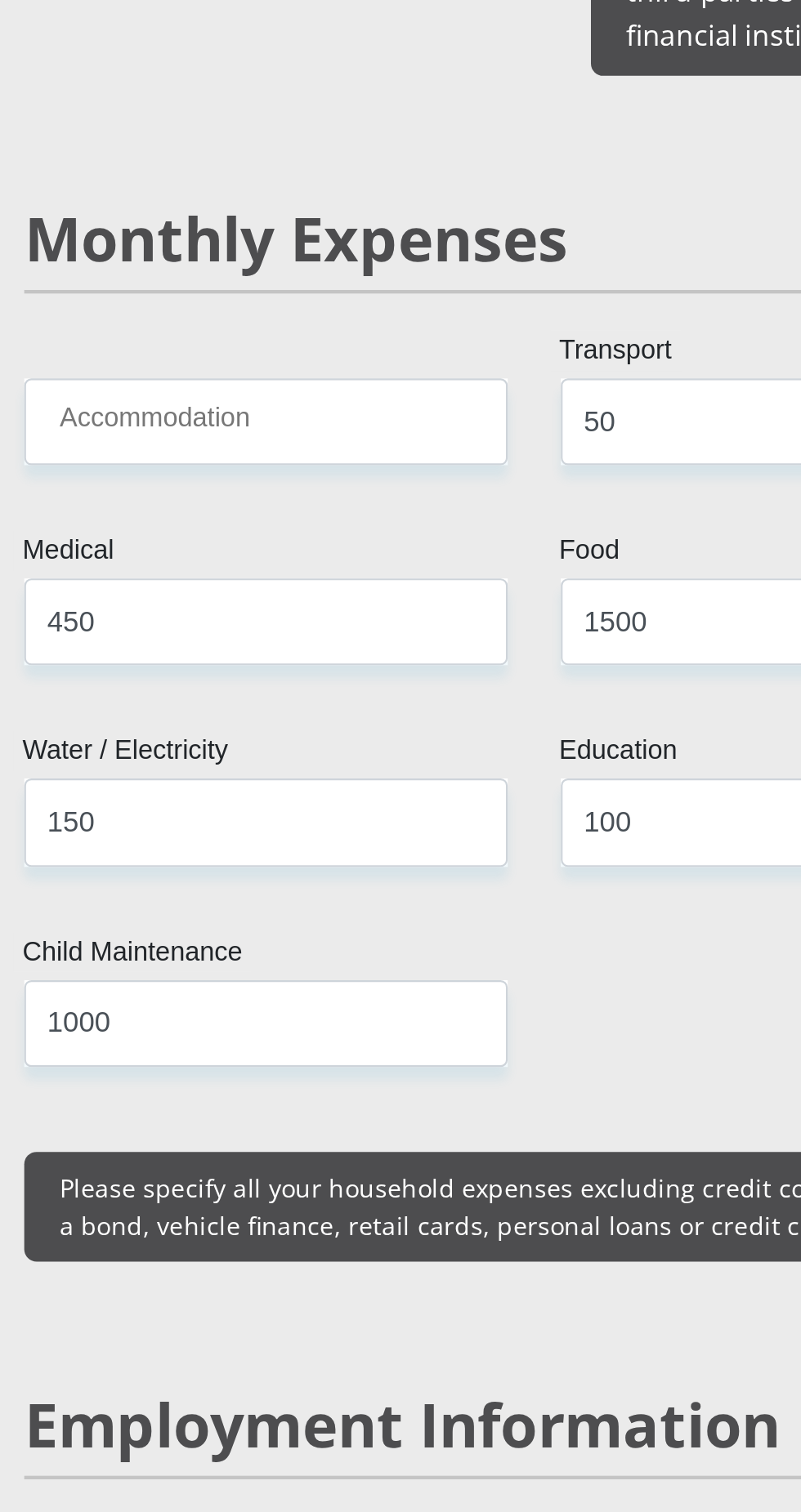
select select "4"
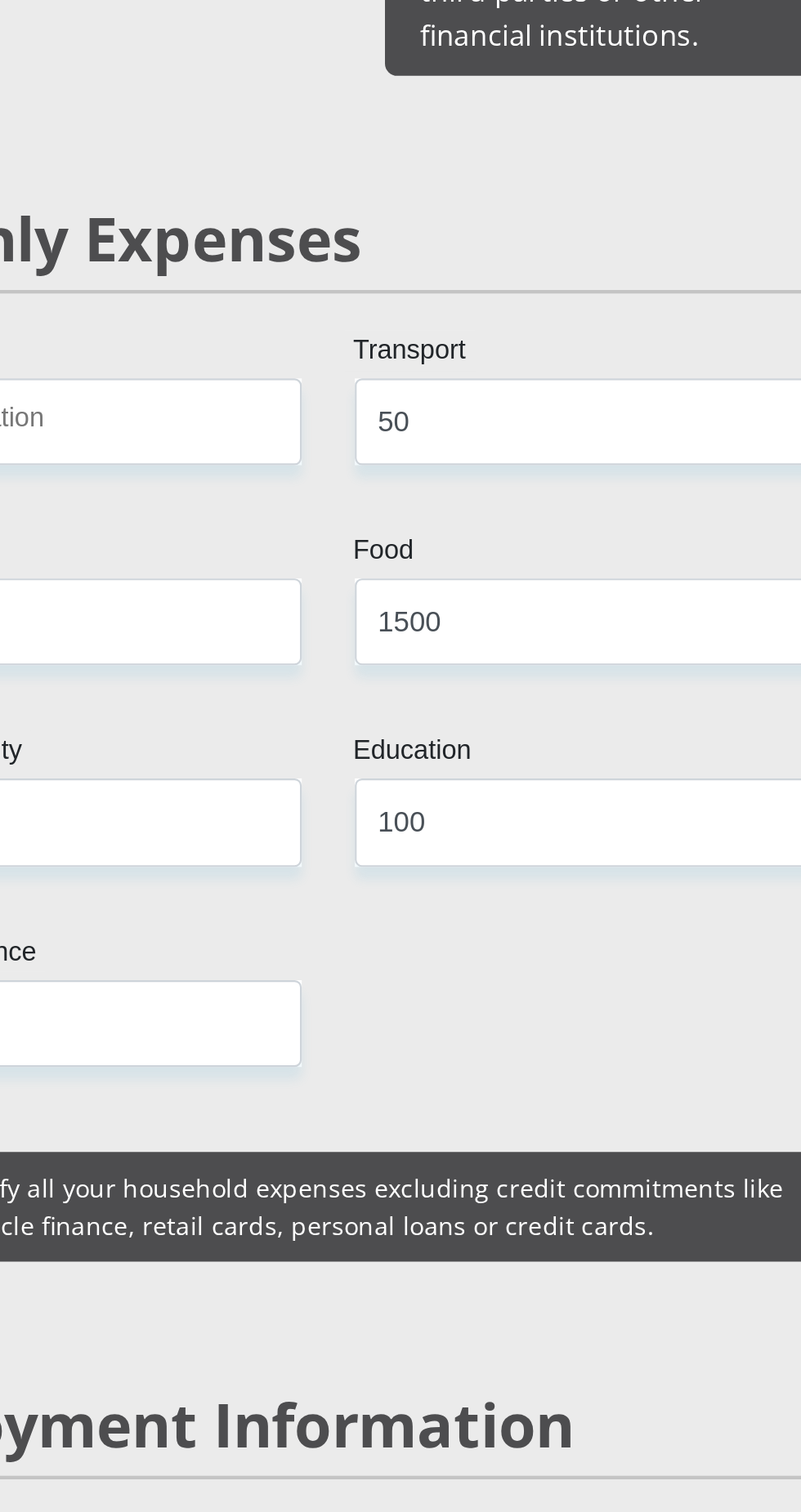
click at [539, 1004] on select "AGRICULTURE ALCOHOL & TOBACCO CONSTRUCTION MATERIALS METALLURGY EQUIPMENT FOR R…" at bounding box center [524, 1024] width 223 height 40
select select "14"
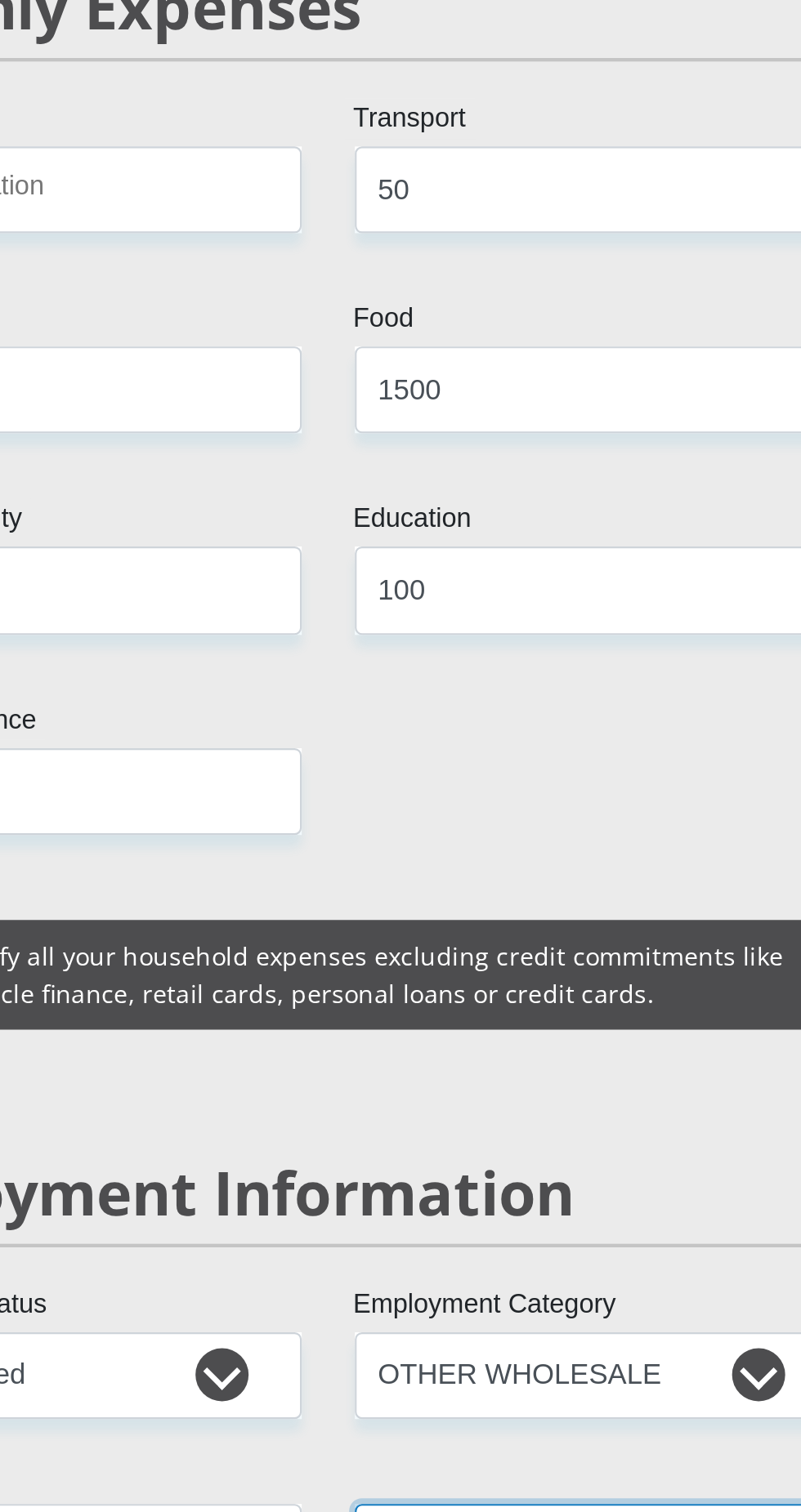
click at [528, 1084] on input "Employer Name" at bounding box center [524, 1104] width 223 height 40
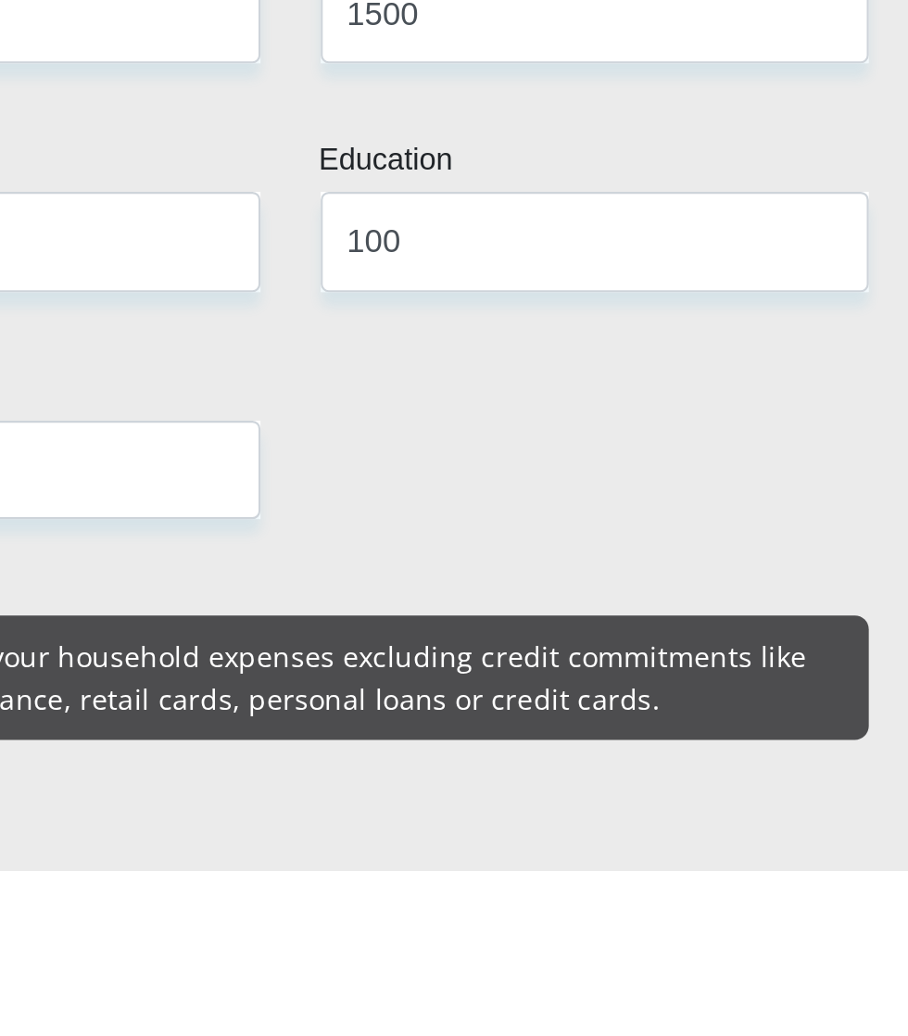
scroll to position [2251, 0]
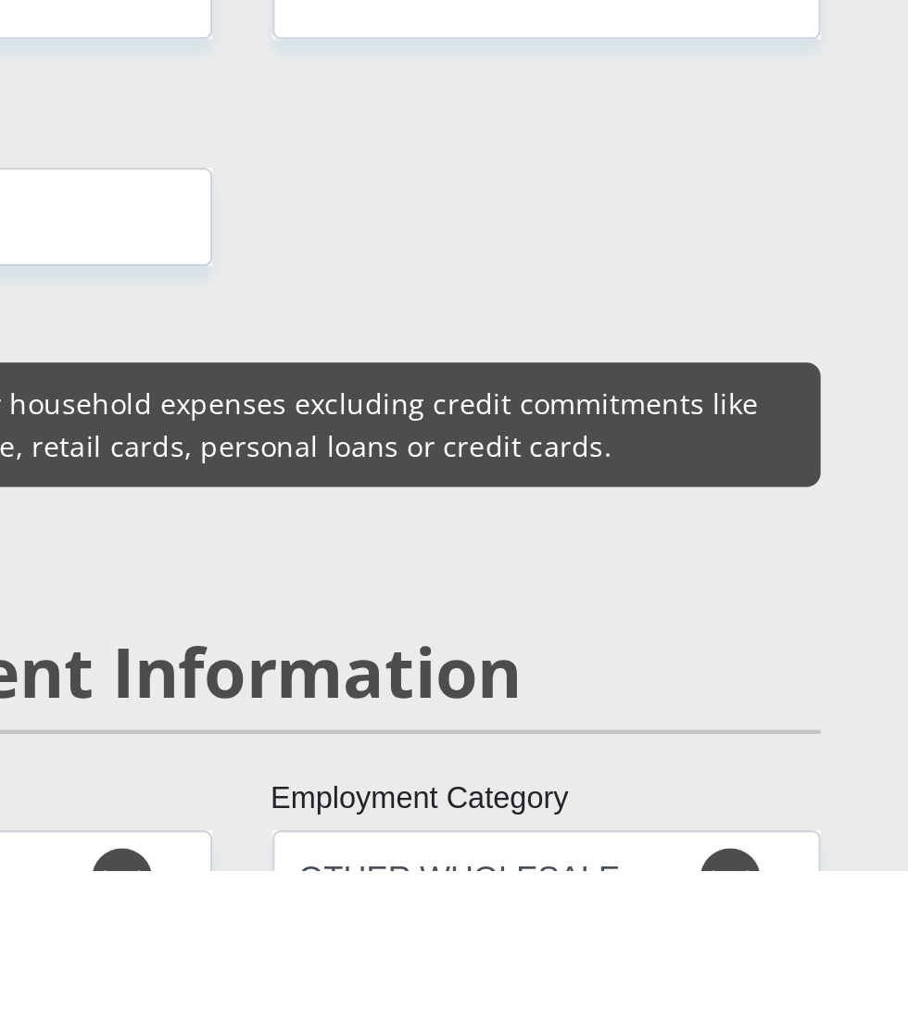
type input "Marketing"
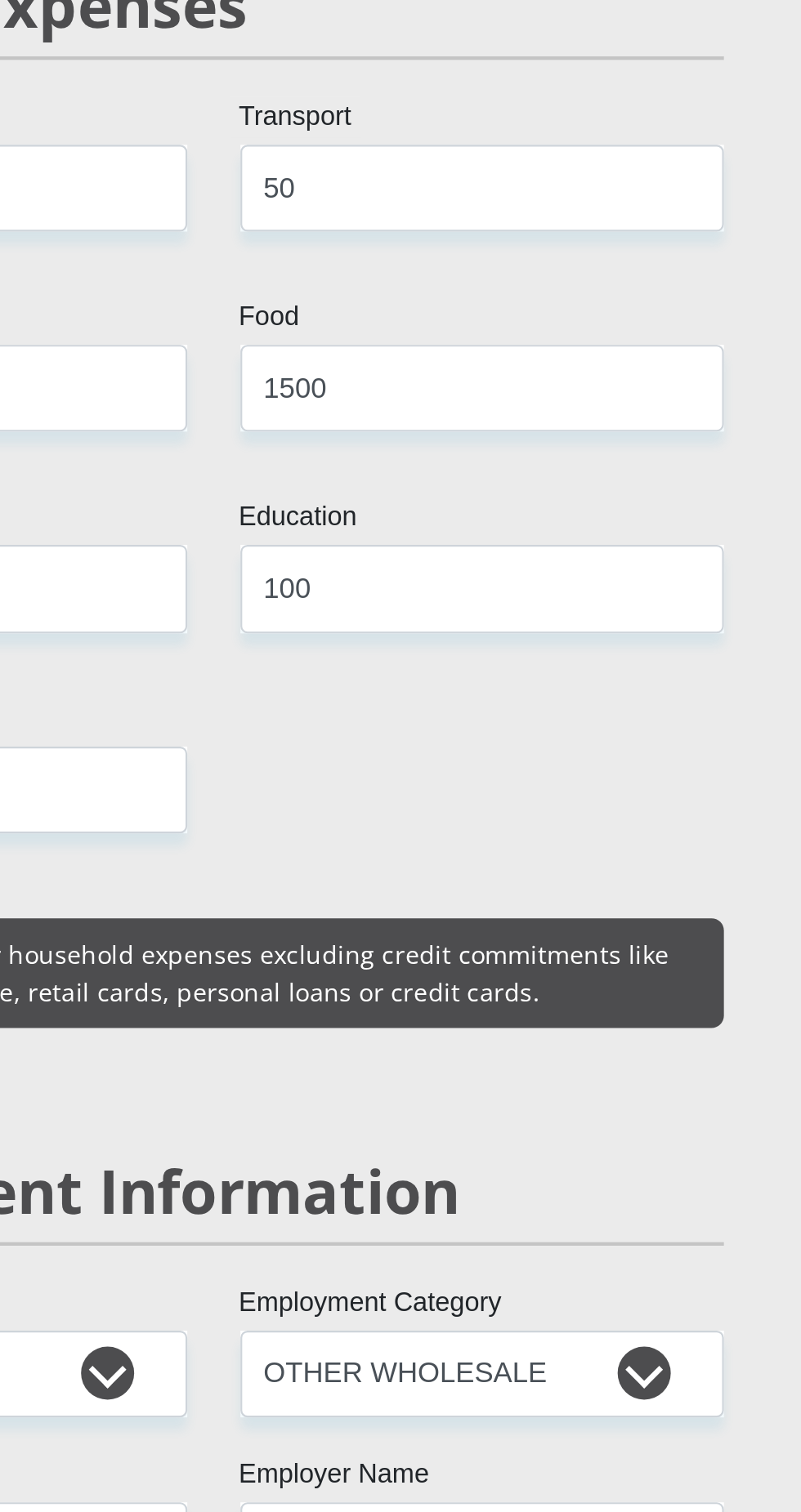
select select "60"
click at [487, 976] on input "Marketing" at bounding box center [524, 995] width 223 height 40
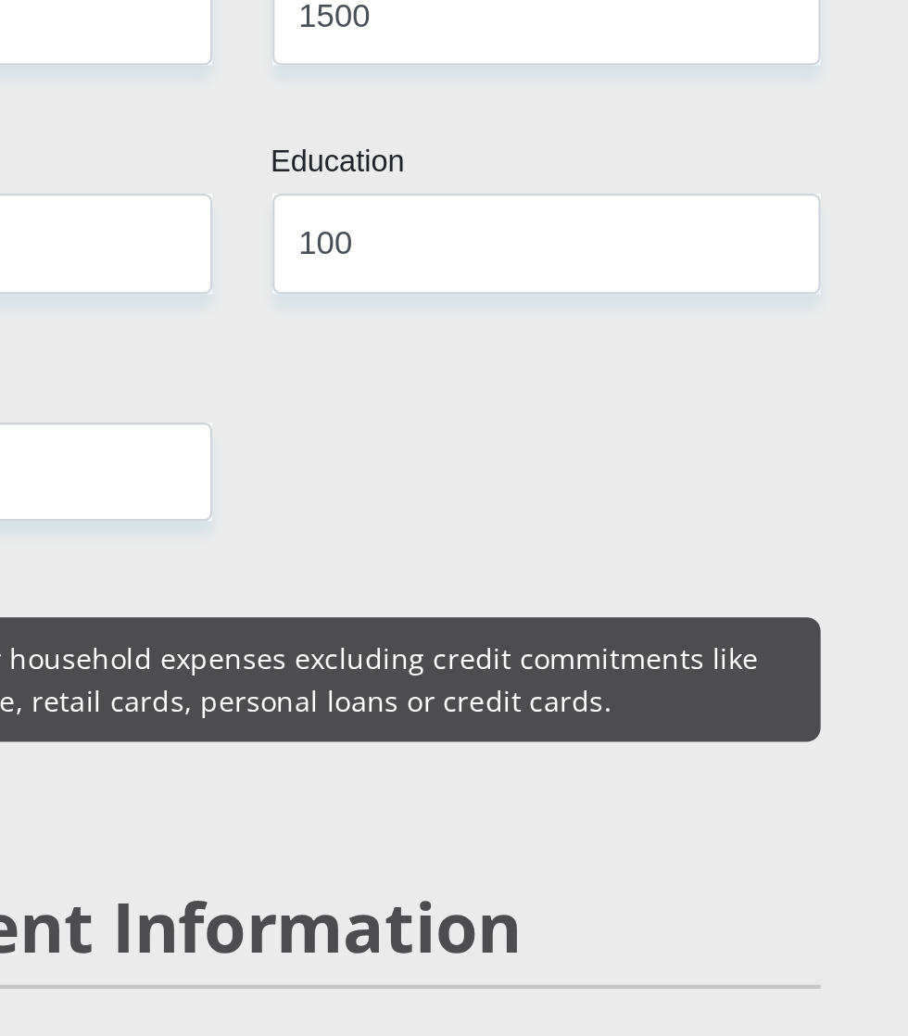
scroll to position [2251, 0]
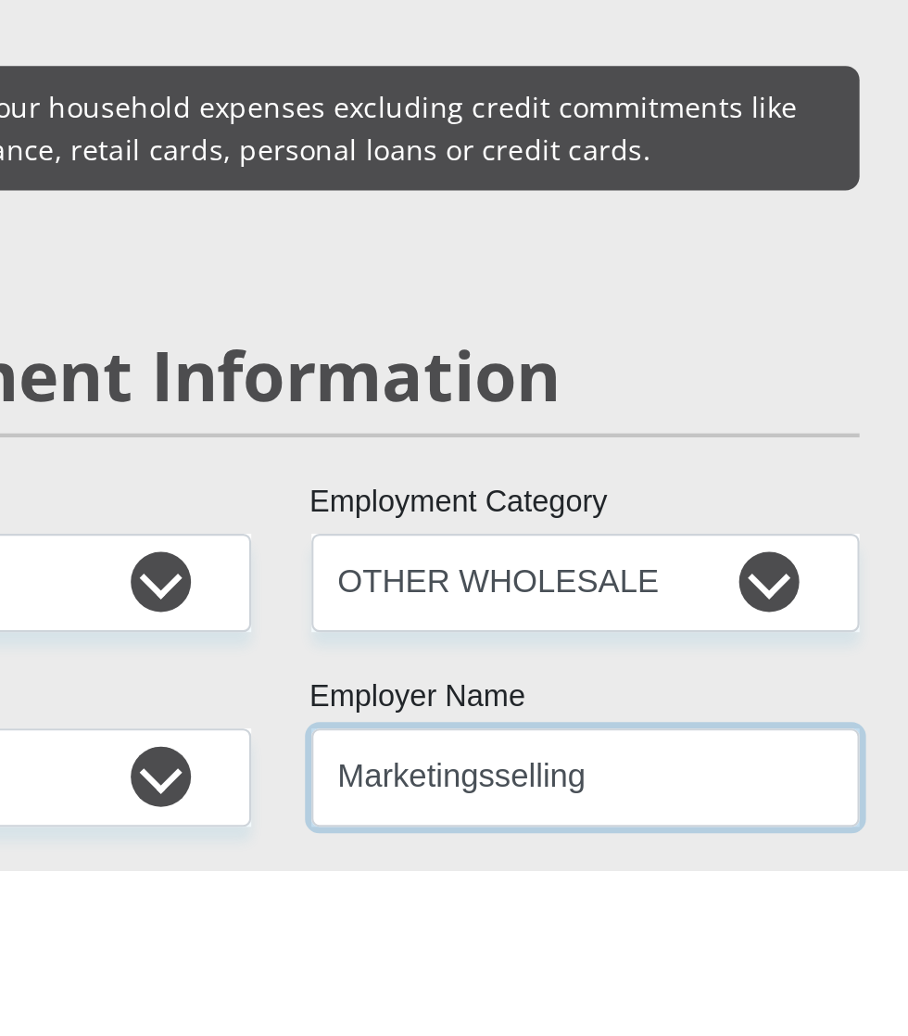
scroll to position [2389, 0]
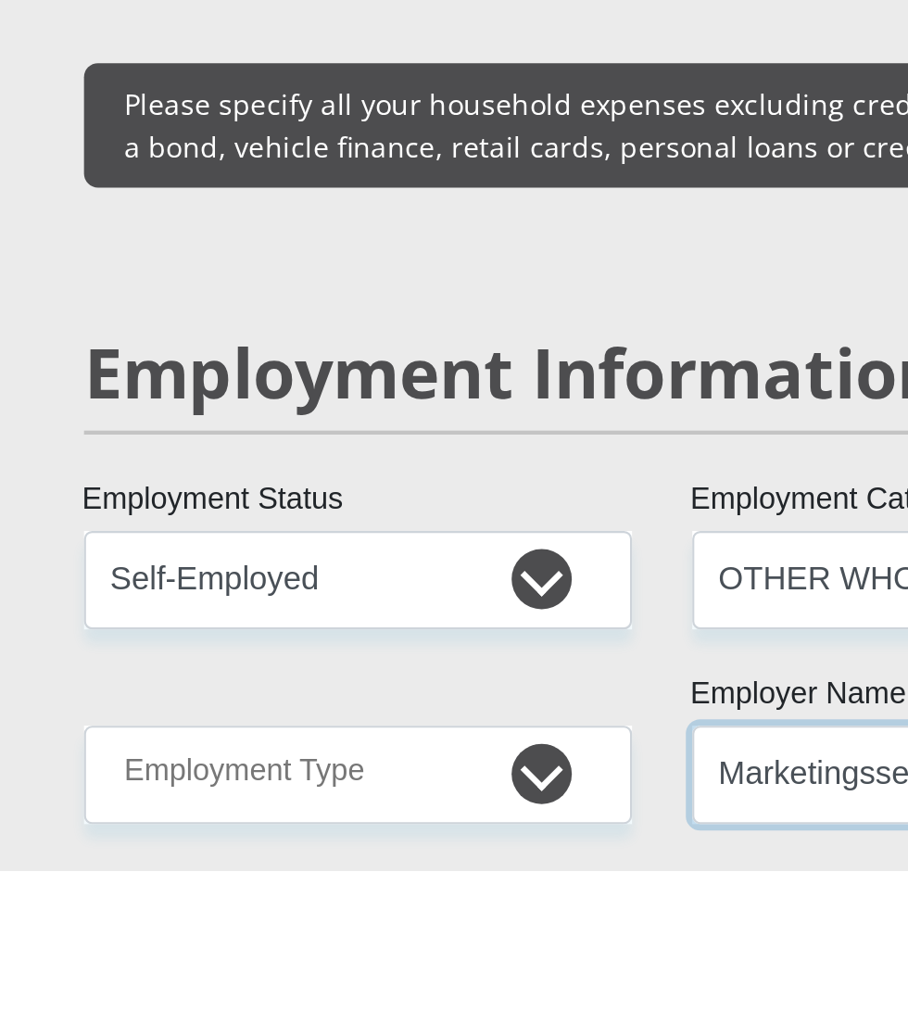
type input "Marketingsselling"
type input "Lerato"
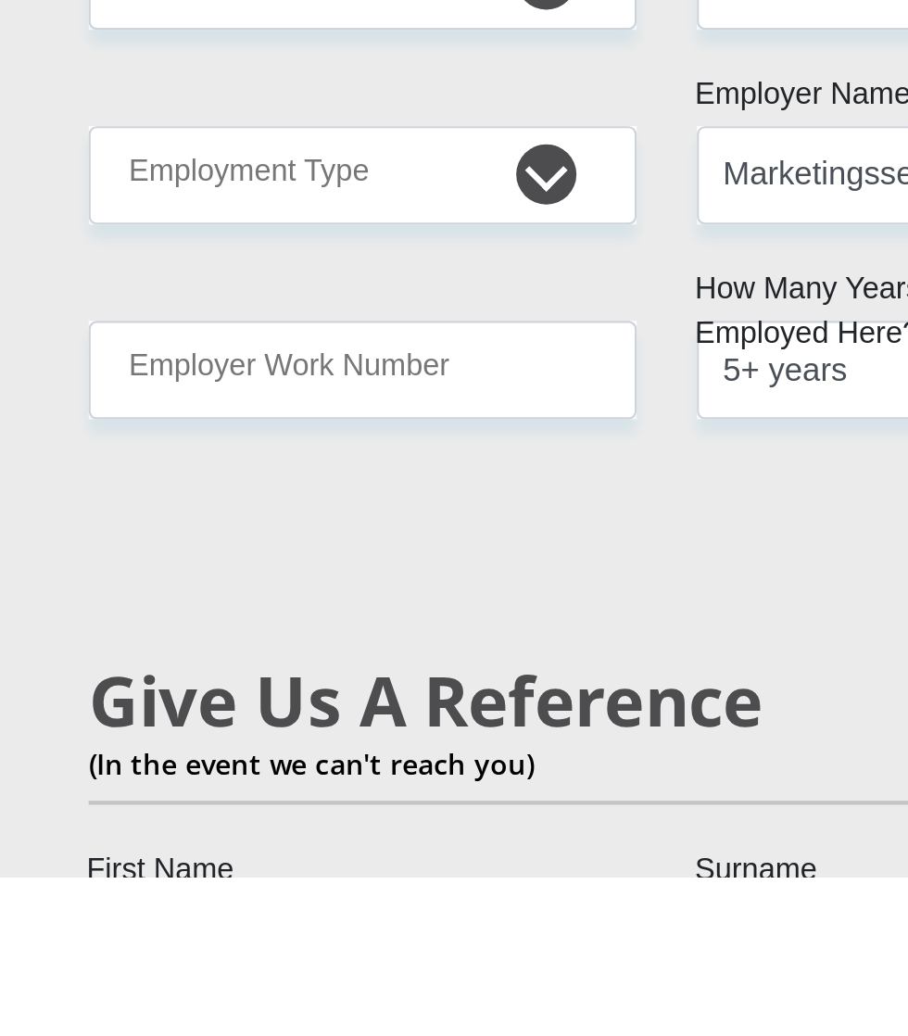
scroll to position [2669, 0]
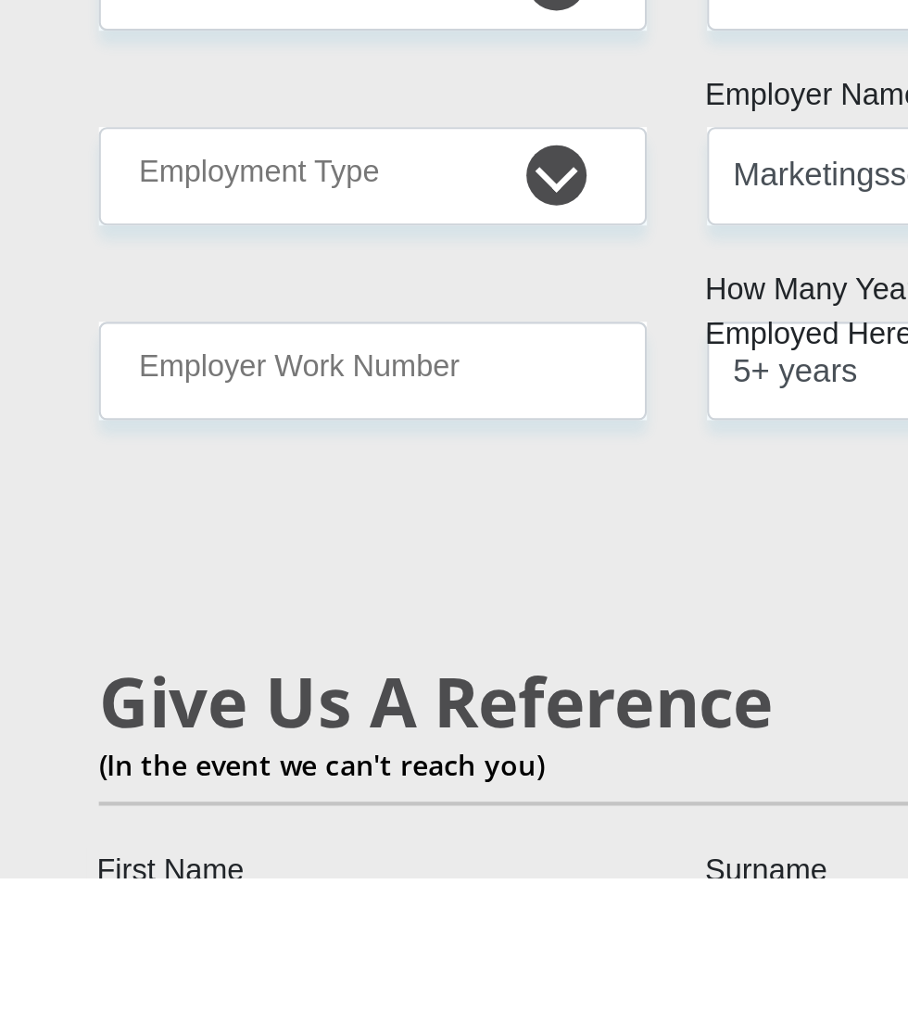
type input "Letsoa"
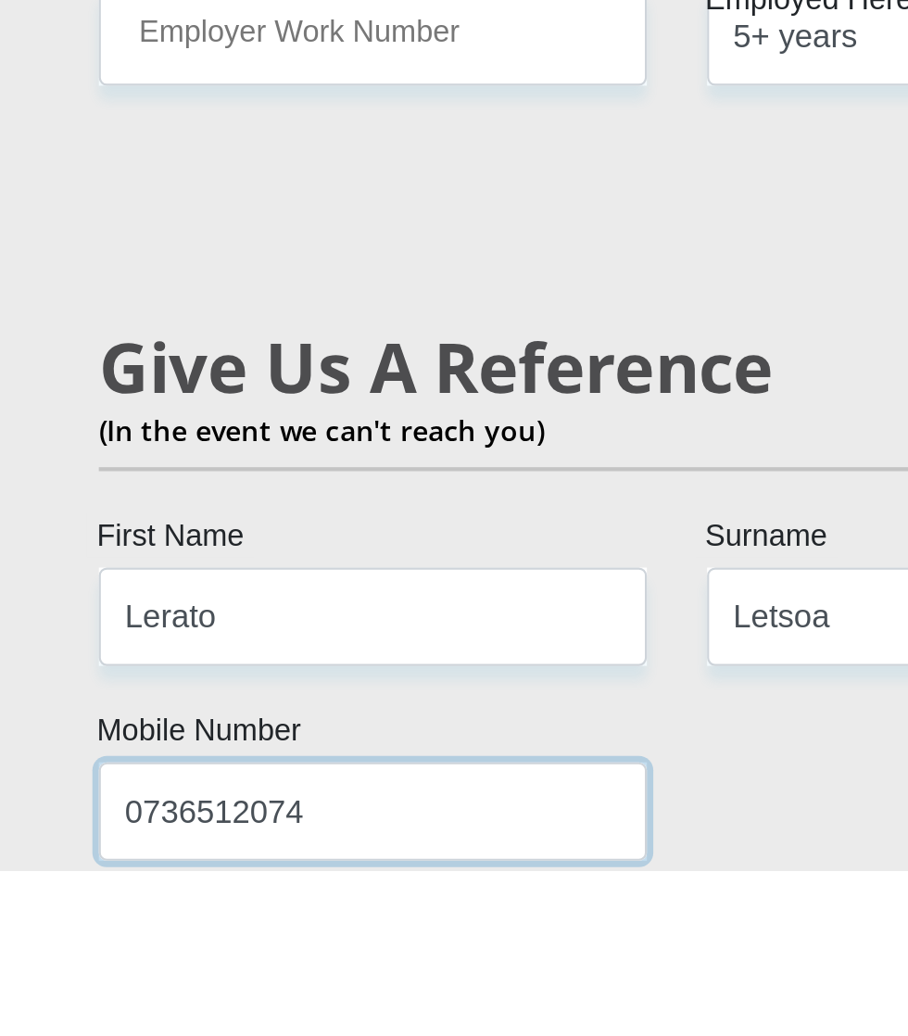
scroll to position [2820, 0]
type input "0736512074"
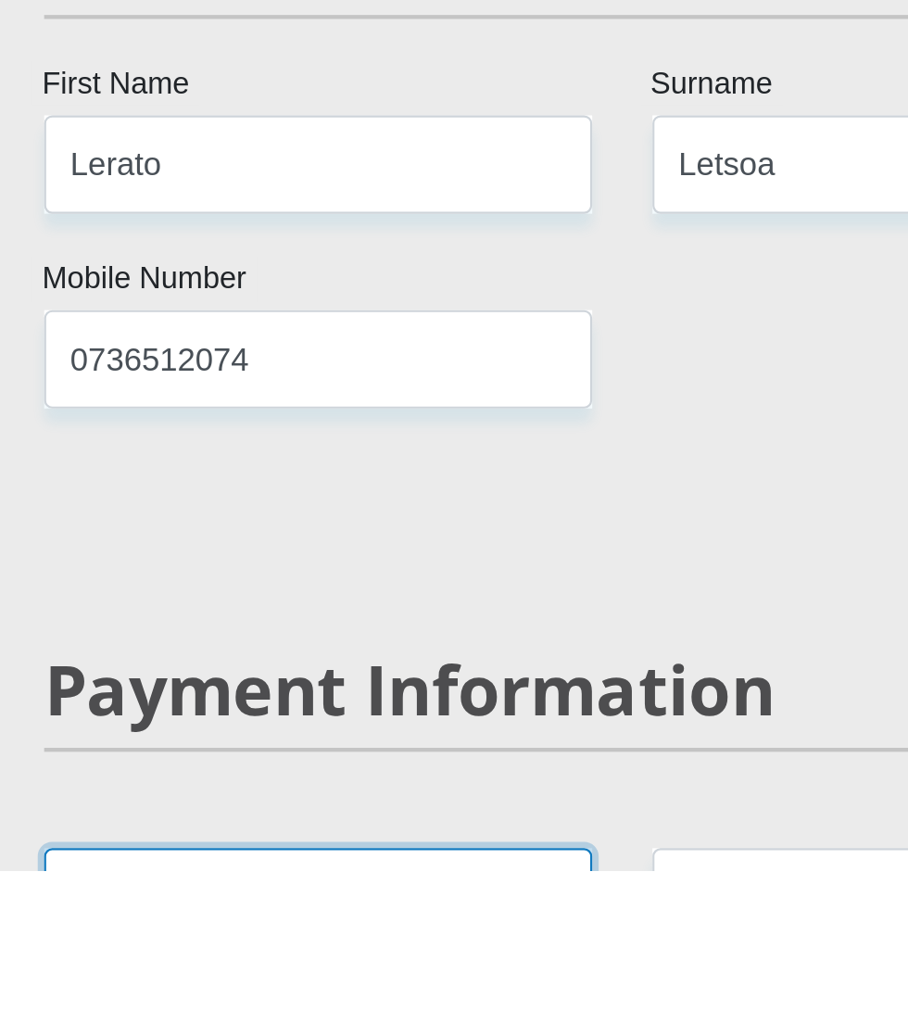
scroll to position [3030, 0]
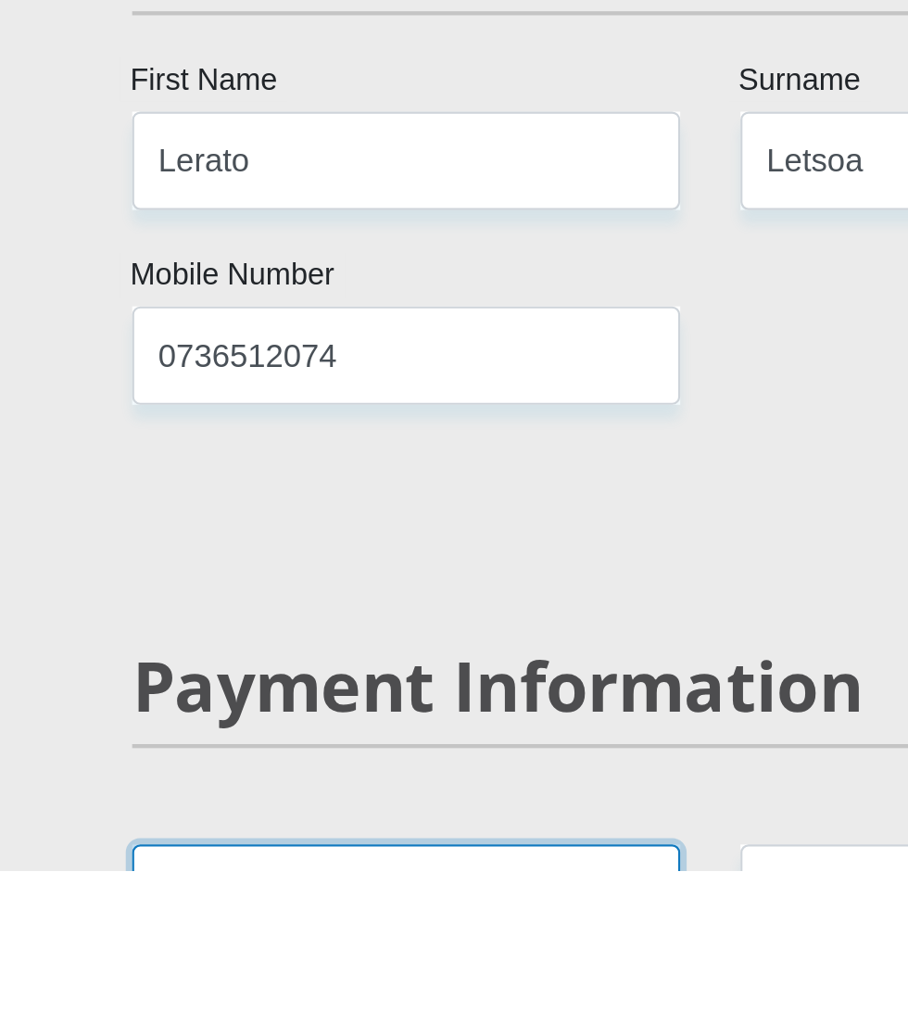
click at [226, 1024] on input "Bank Account Number" at bounding box center [313, 1046] width 253 height 45
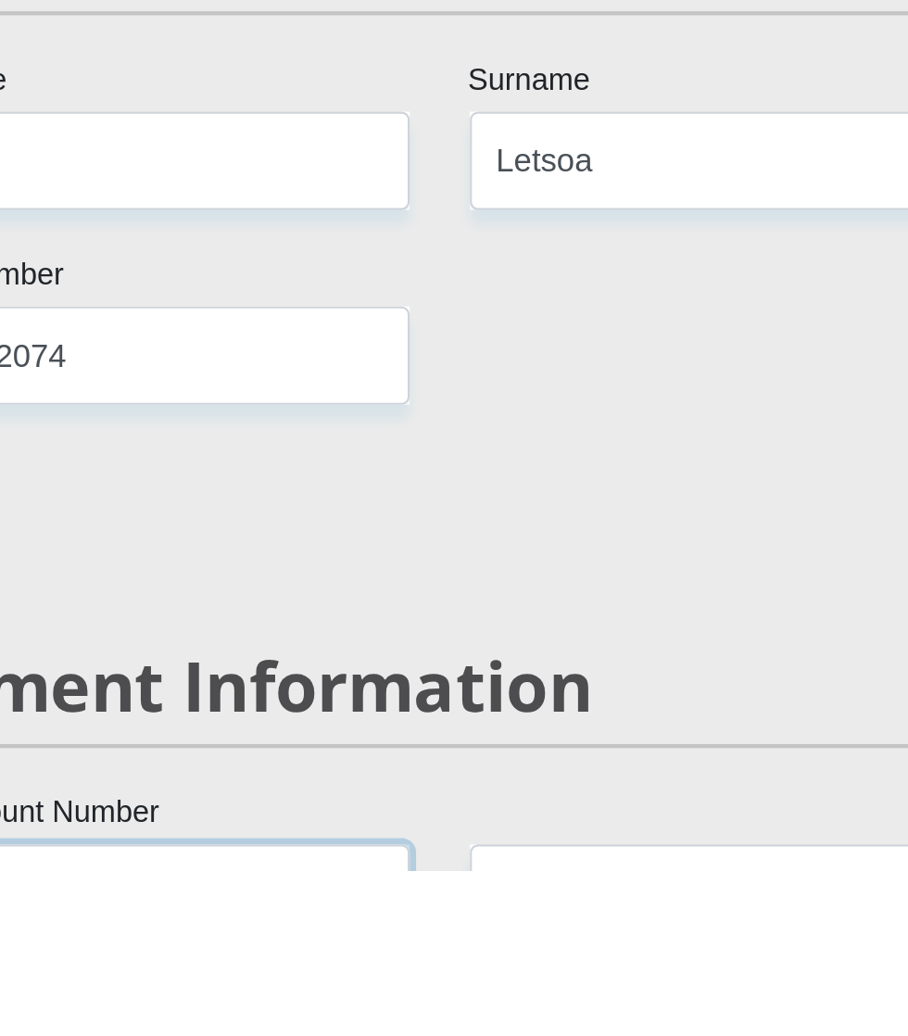
type input "1625095226"
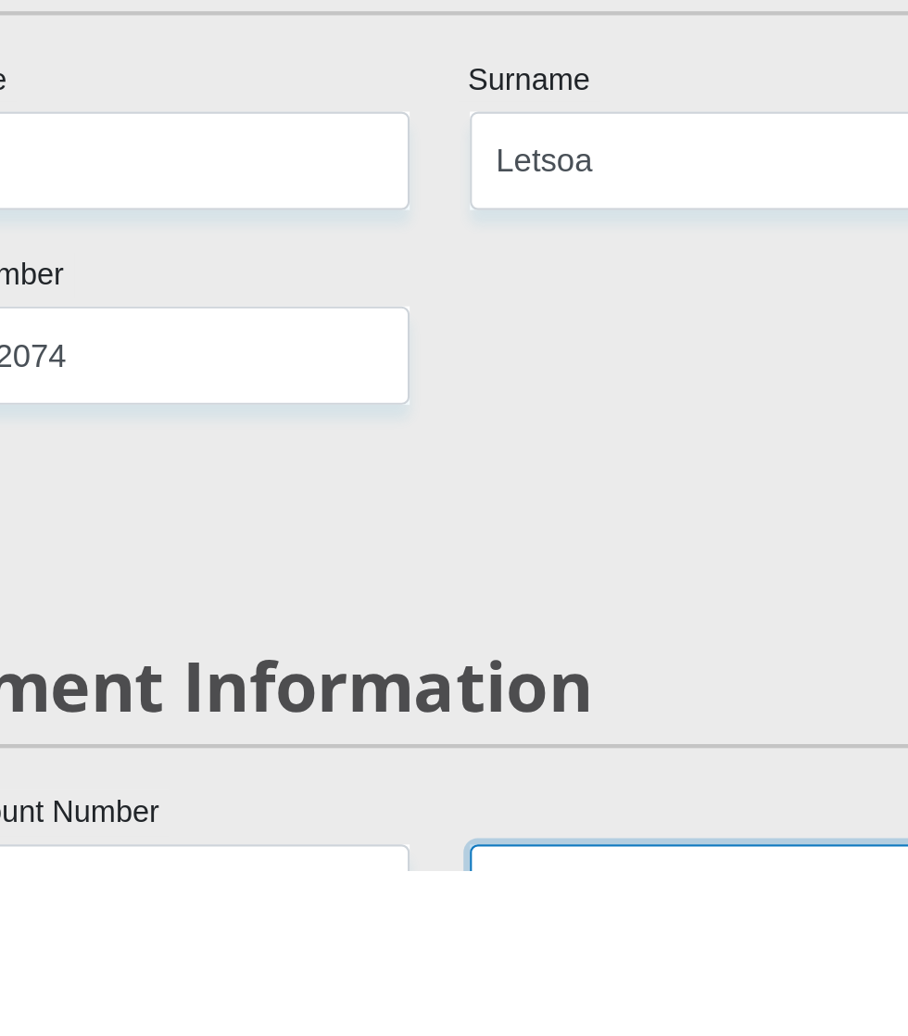
click at [521, 1024] on input "Branch Number" at bounding box center [594, 1046] width 253 height 45
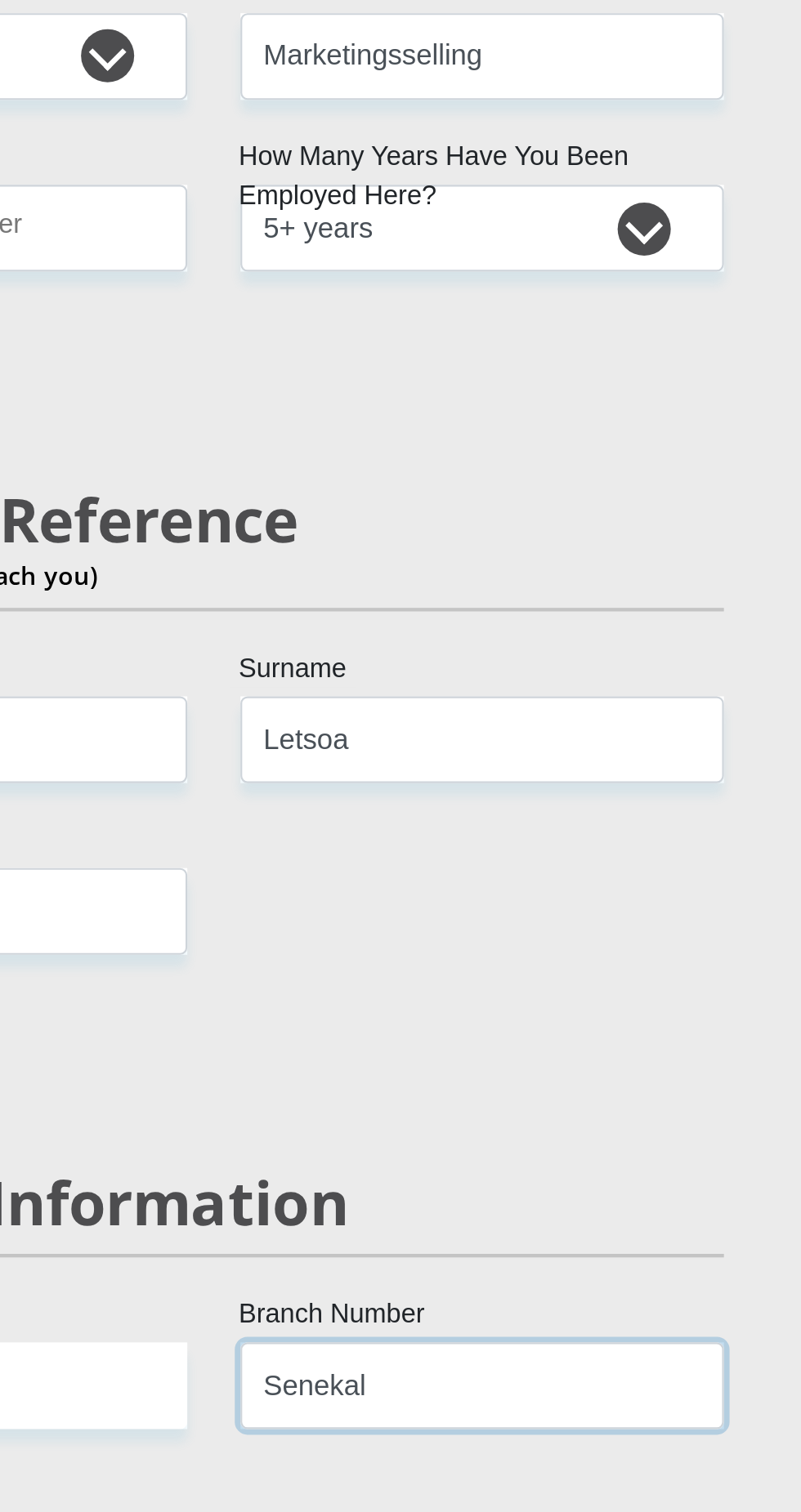
click at [486, 903] on input "Senekal" at bounding box center [524, 922] width 223 height 40
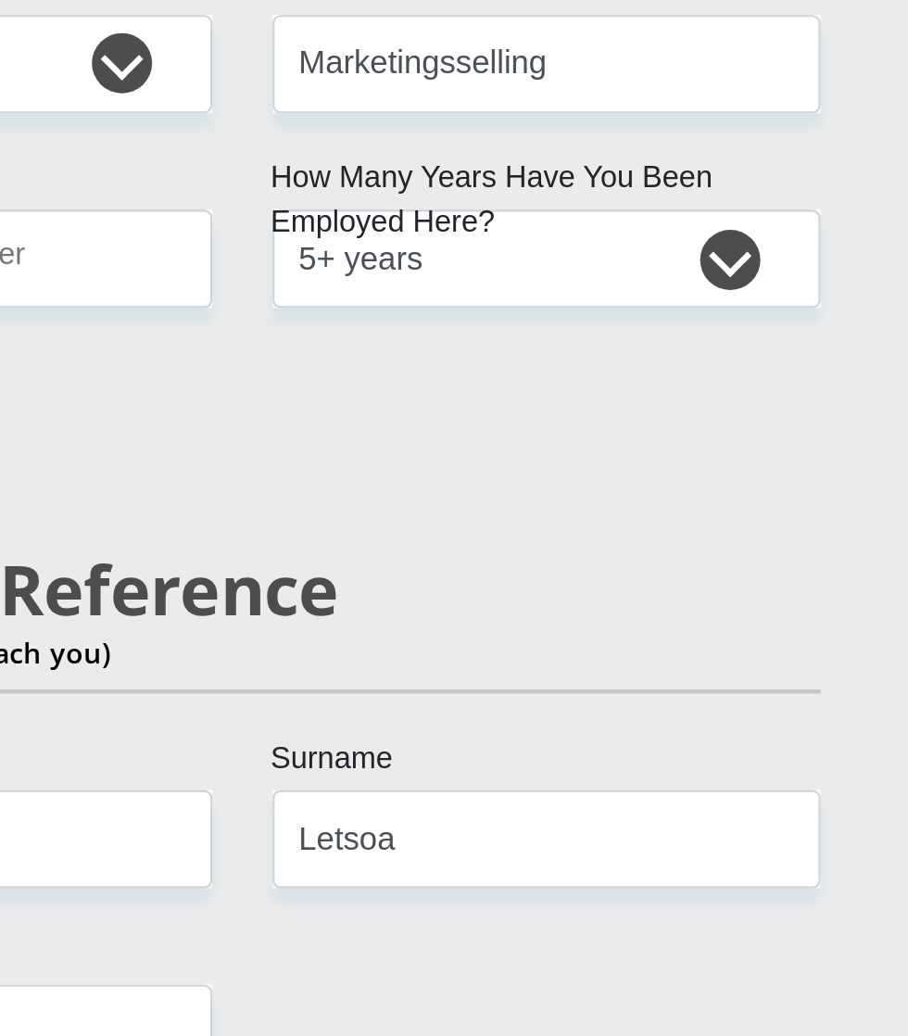
type input "S"
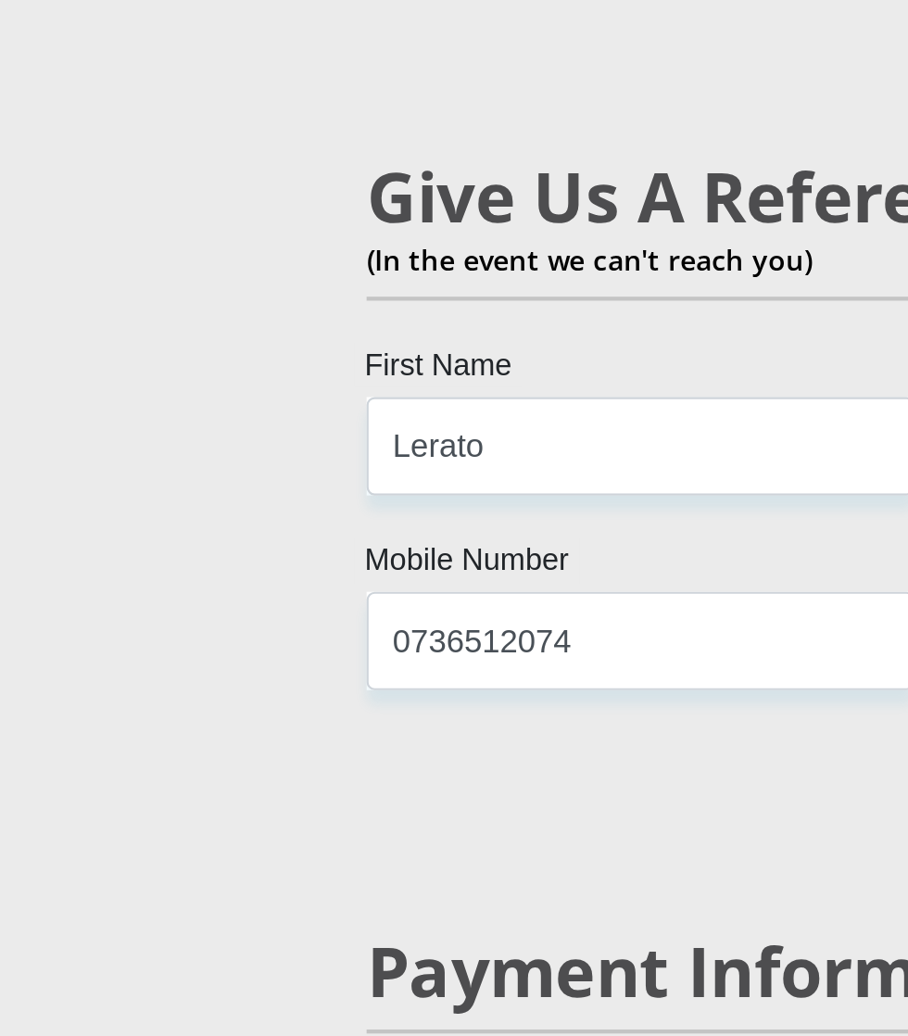
type input "4700010"
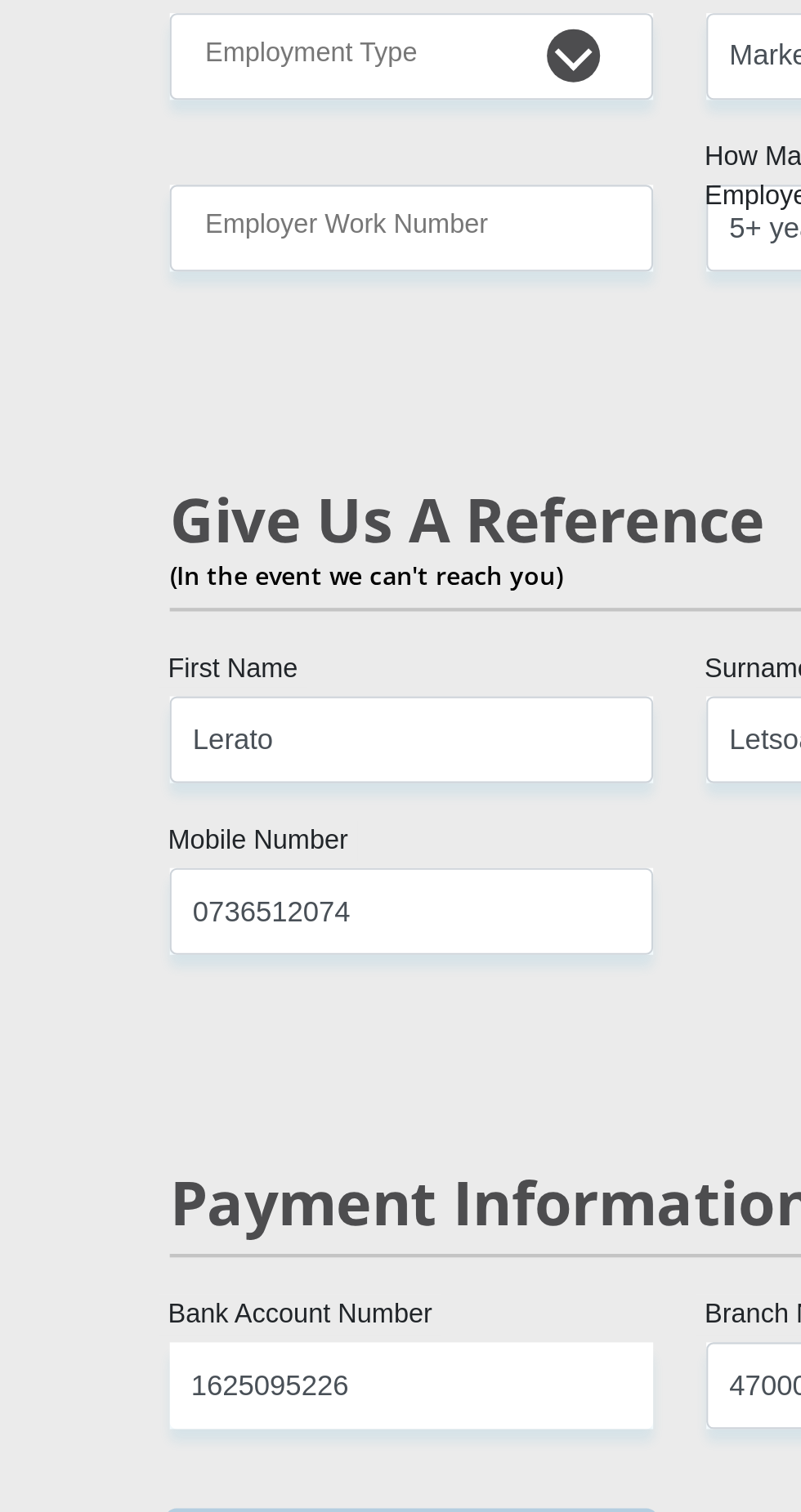
click at [249, 981] on input "Name of Bank" at bounding box center [276, 1001] width 223 height 40
click at [224, 981] on input "Name of Bank" at bounding box center [276, 1001] width 223 height 40
click at [290, 981] on input "Name of Bank" at bounding box center [276, 1001] width 223 height 40
click at [353, 981] on input "Name of Bank" at bounding box center [276, 1001] width 223 height 40
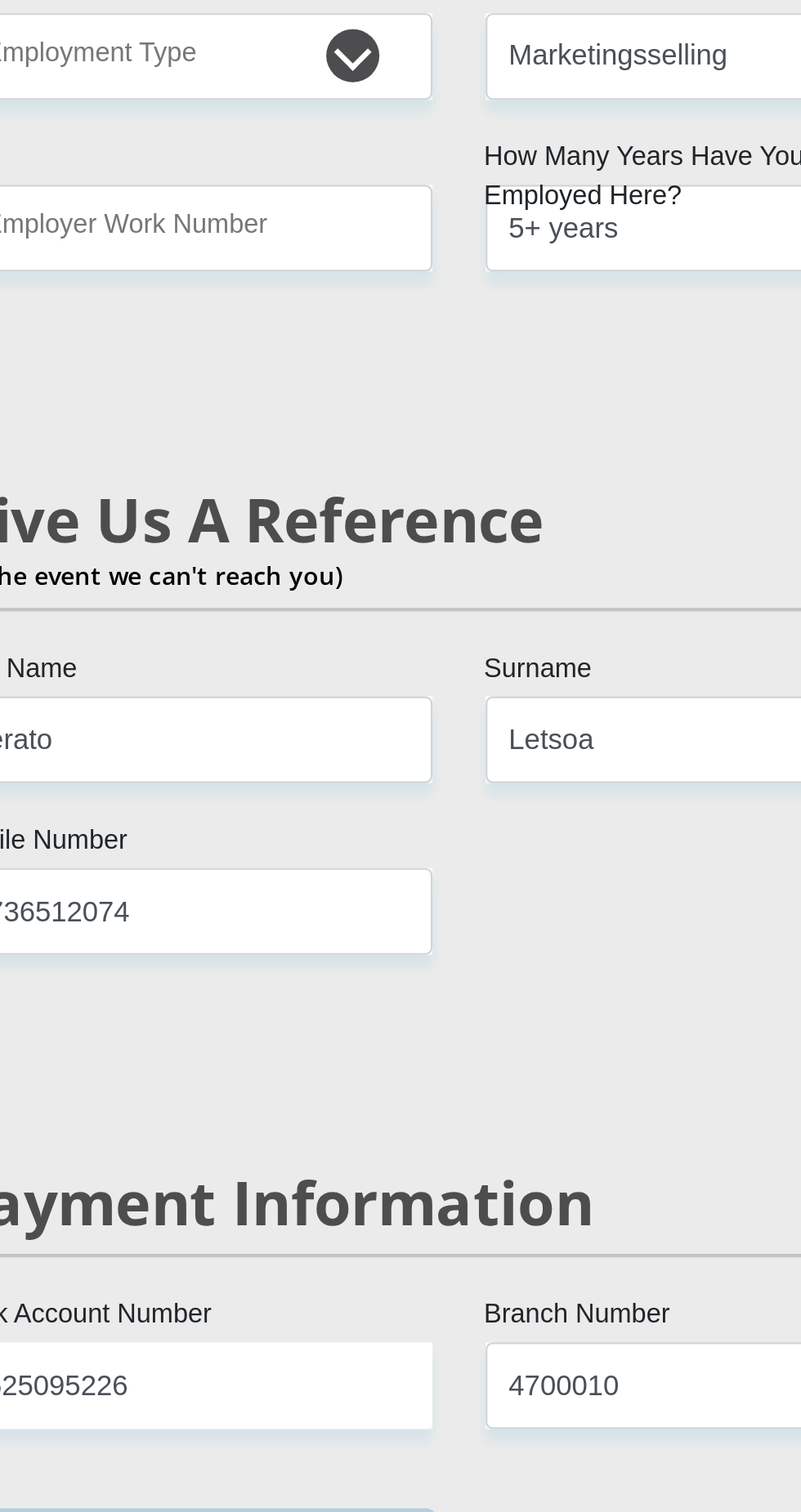
click at [306, 981] on input "Name of Bank" at bounding box center [276, 1001] width 223 height 40
click at [487, 981] on input "Branch Name" at bounding box center [524, 1001] width 223 height 40
click at [460, 981] on input "Branch Name" at bounding box center [524, 1001] width 223 height 40
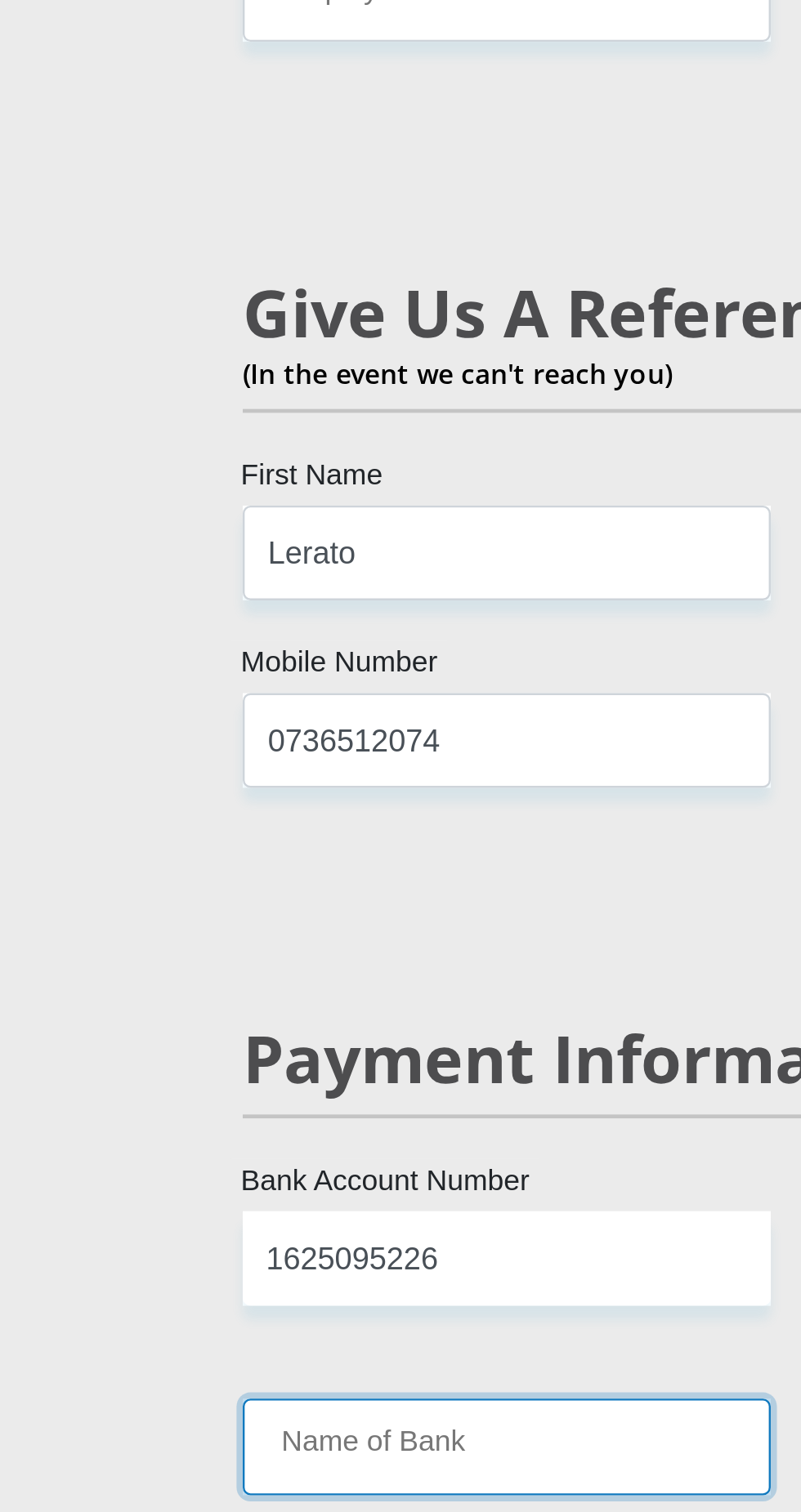
click at [294, 981] on input "Name of Bank" at bounding box center [276, 1001] width 223 height 40
click at [240, 981] on input "Name of Bank" at bounding box center [276, 1001] width 223 height 40
click at [234, 981] on input "Name of Bank" at bounding box center [276, 1001] width 223 height 40
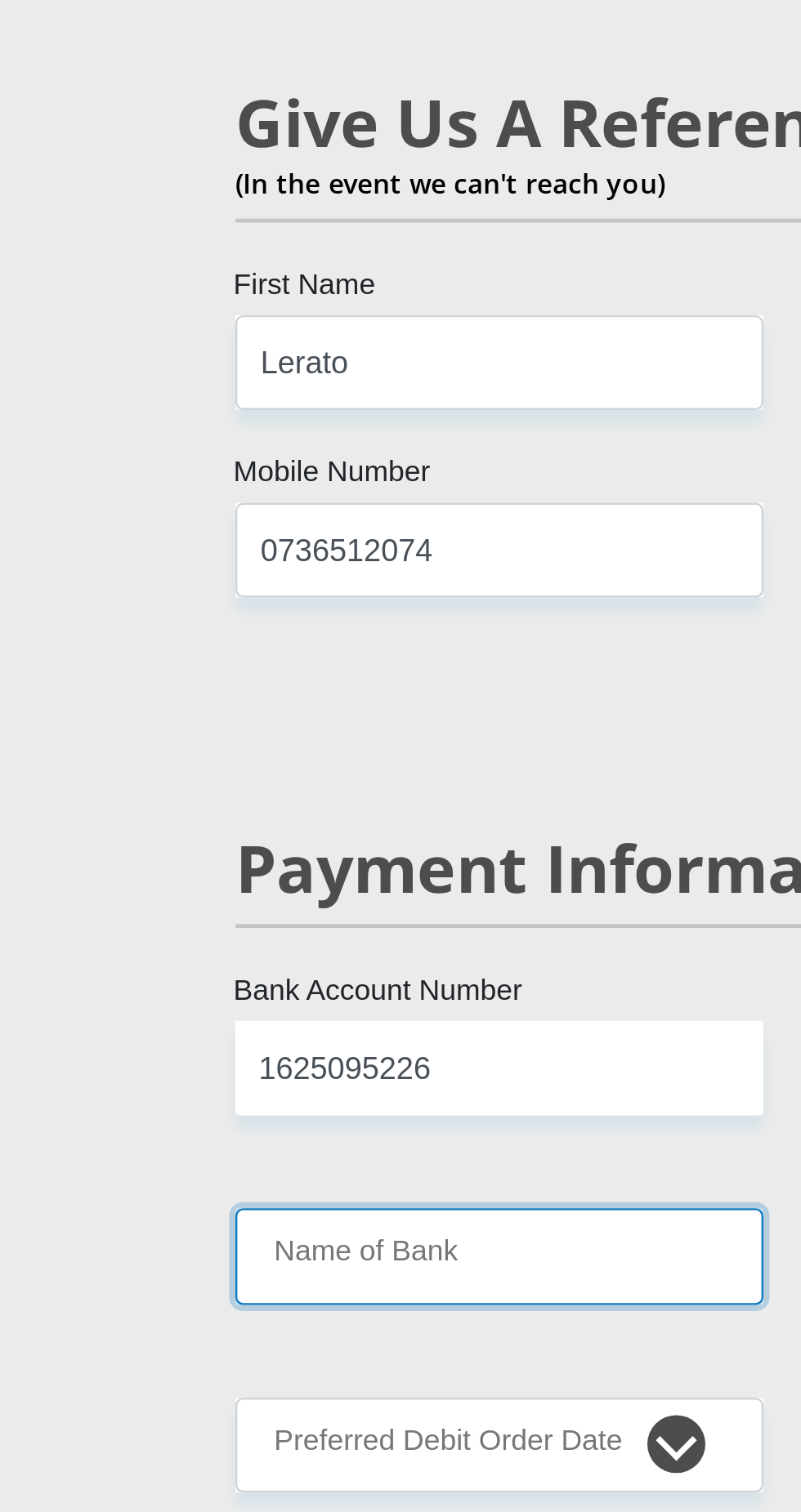
click at [250, 981] on input "Name of Bank" at bounding box center [276, 1001] width 223 height 40
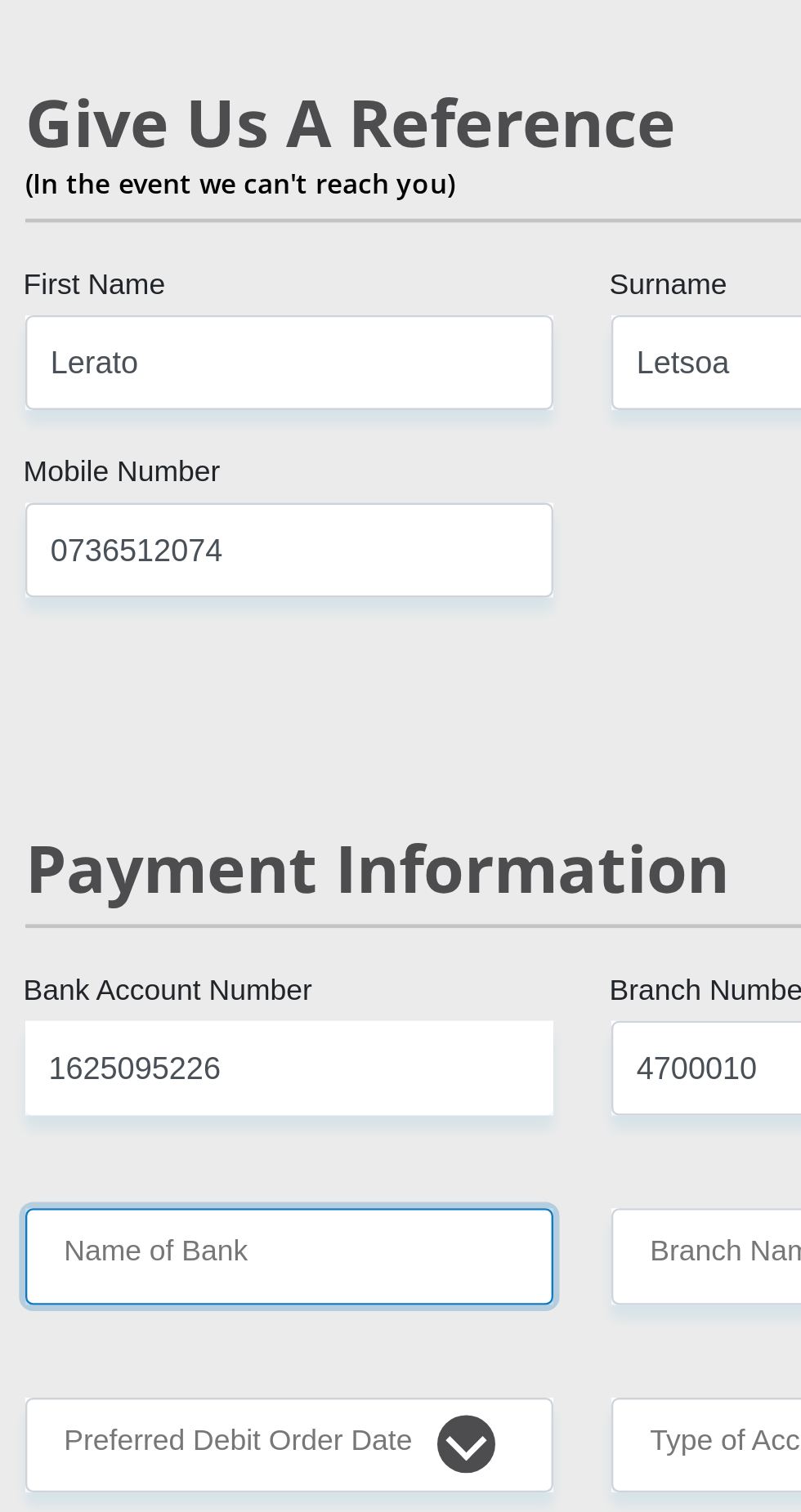
click at [332, 981] on input "Name of Bank" at bounding box center [276, 1001] width 223 height 40
click at [361, 981] on input "Name of Bank" at bounding box center [276, 1001] width 223 height 40
click at [351, 981] on input "Name of Bank" at bounding box center [276, 1001] width 223 height 40
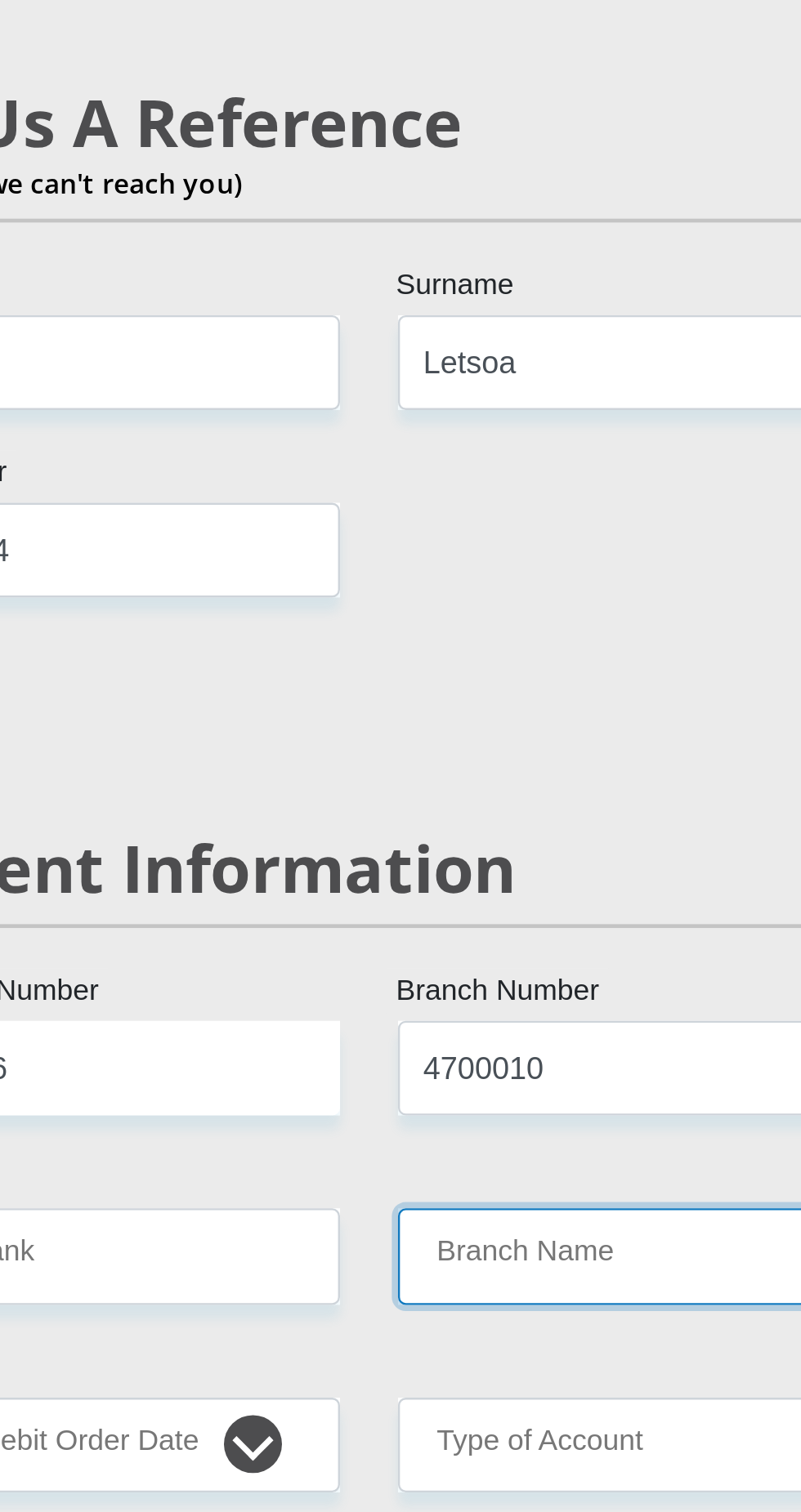
click at [501, 981] on input "Branch Name" at bounding box center [524, 1001] width 223 height 40
click at [509, 981] on input "Branch Name" at bounding box center [524, 1001] width 223 height 40
click at [481, 981] on input "Branch Name" at bounding box center [524, 1001] width 223 height 40
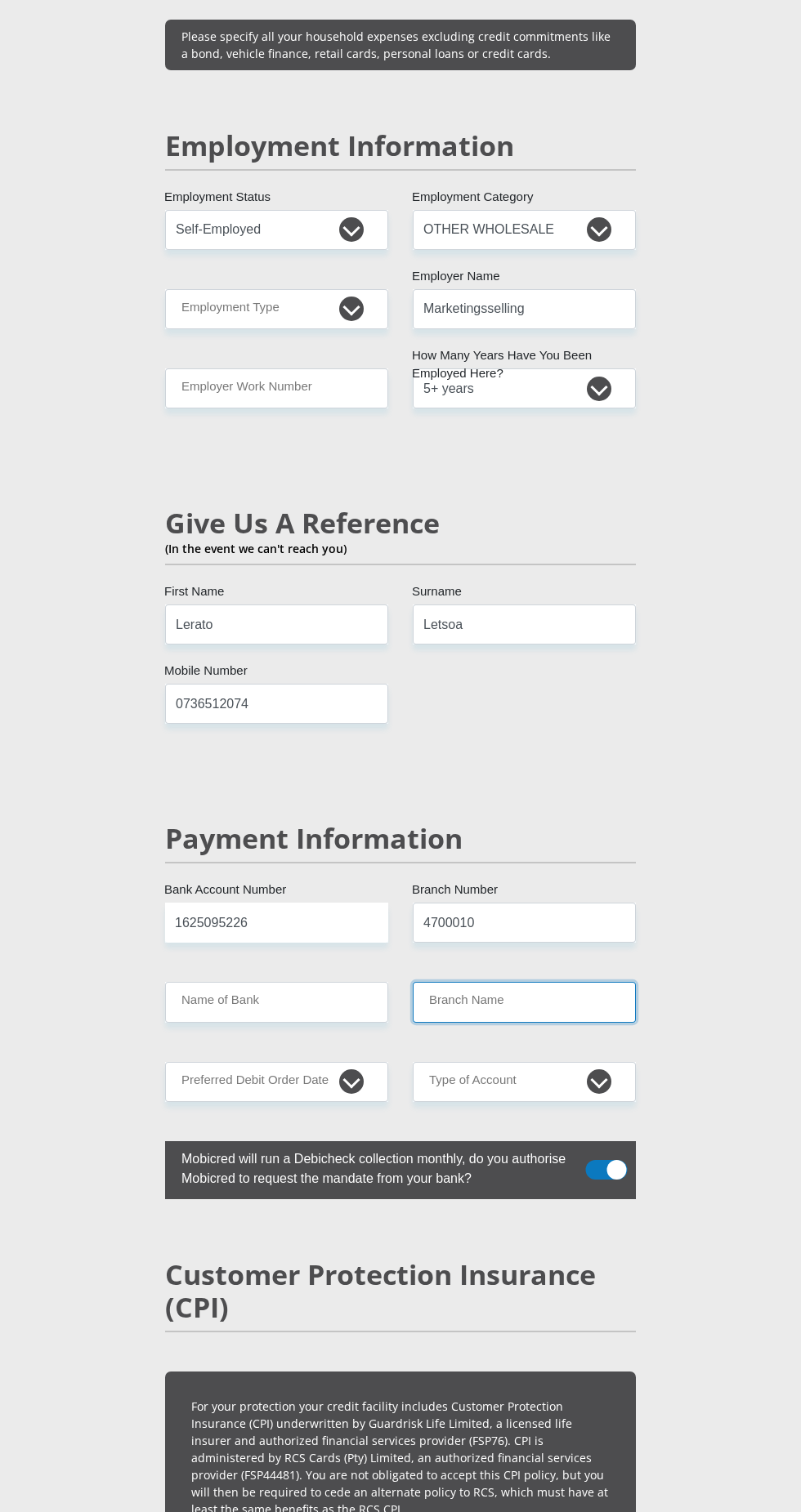
scroll to position [2632, 0]
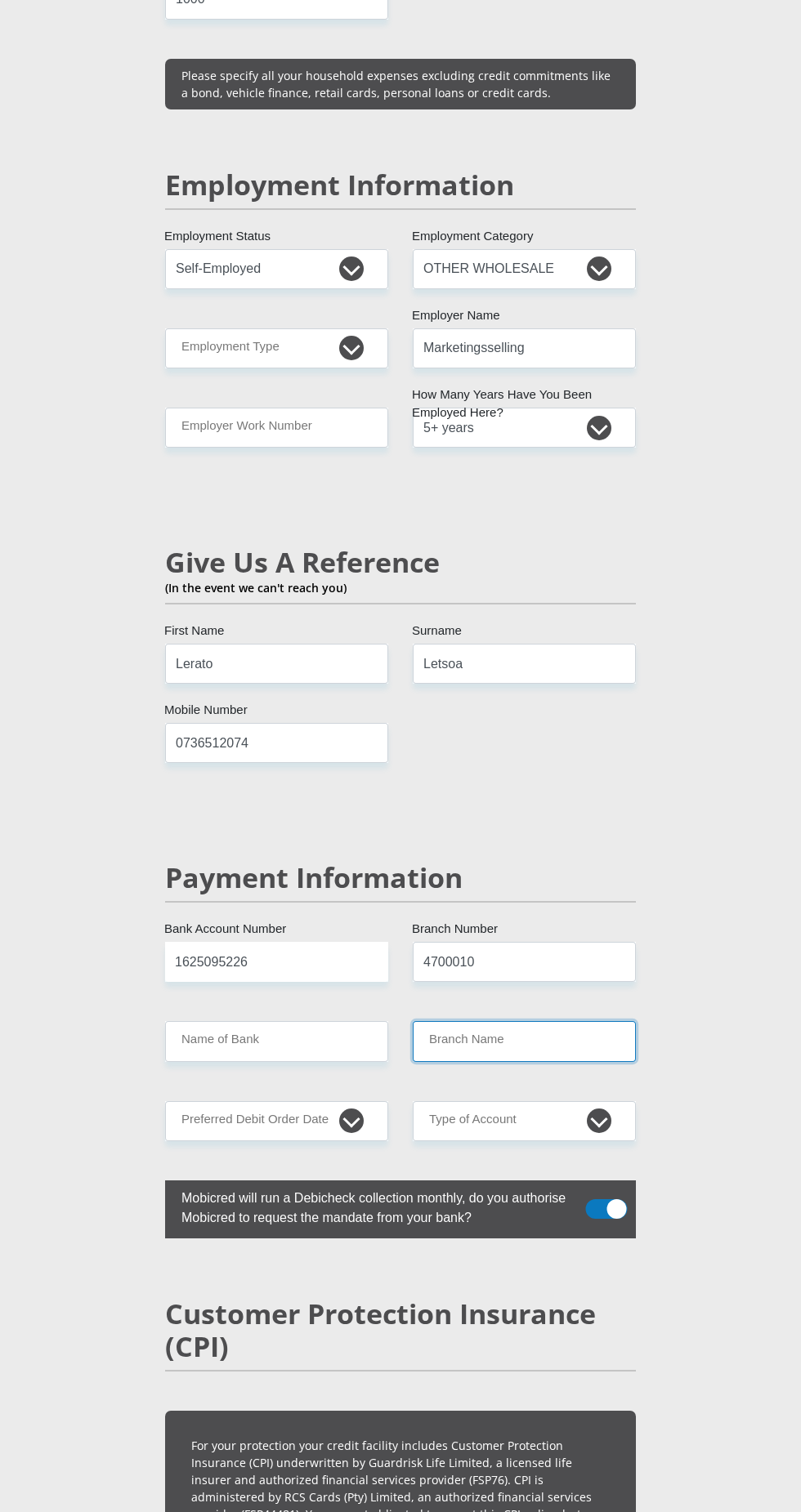
click at [525, 1021] on input "Branch Name" at bounding box center [524, 1040] width 223 height 40
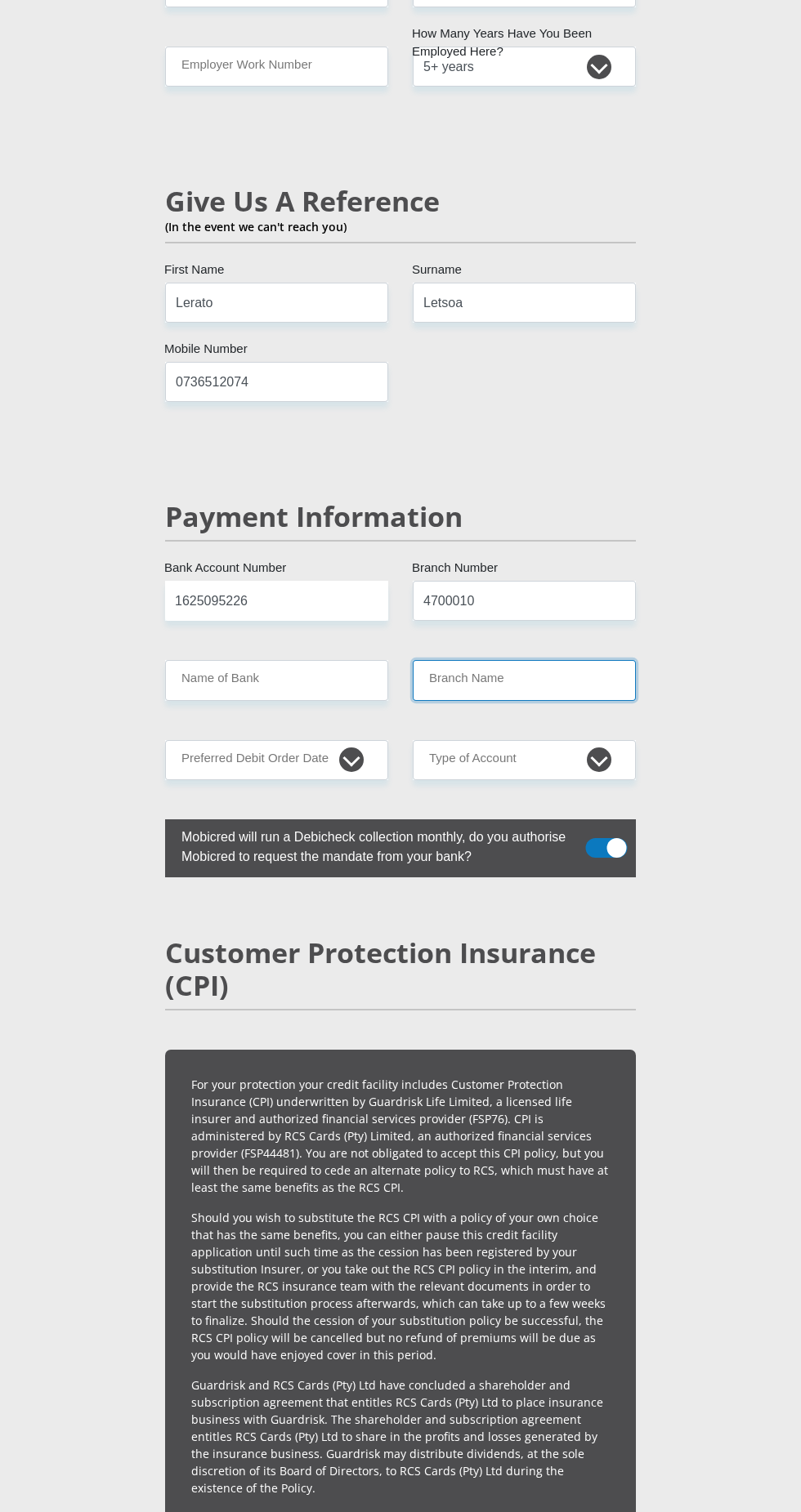
scroll to position [2992, 0]
click at [554, 741] on select "Cheque Savings" at bounding box center [524, 760] width 223 height 40
select select "SAV"
click at [536, 660] on input "Branch Name" at bounding box center [524, 680] width 223 height 40
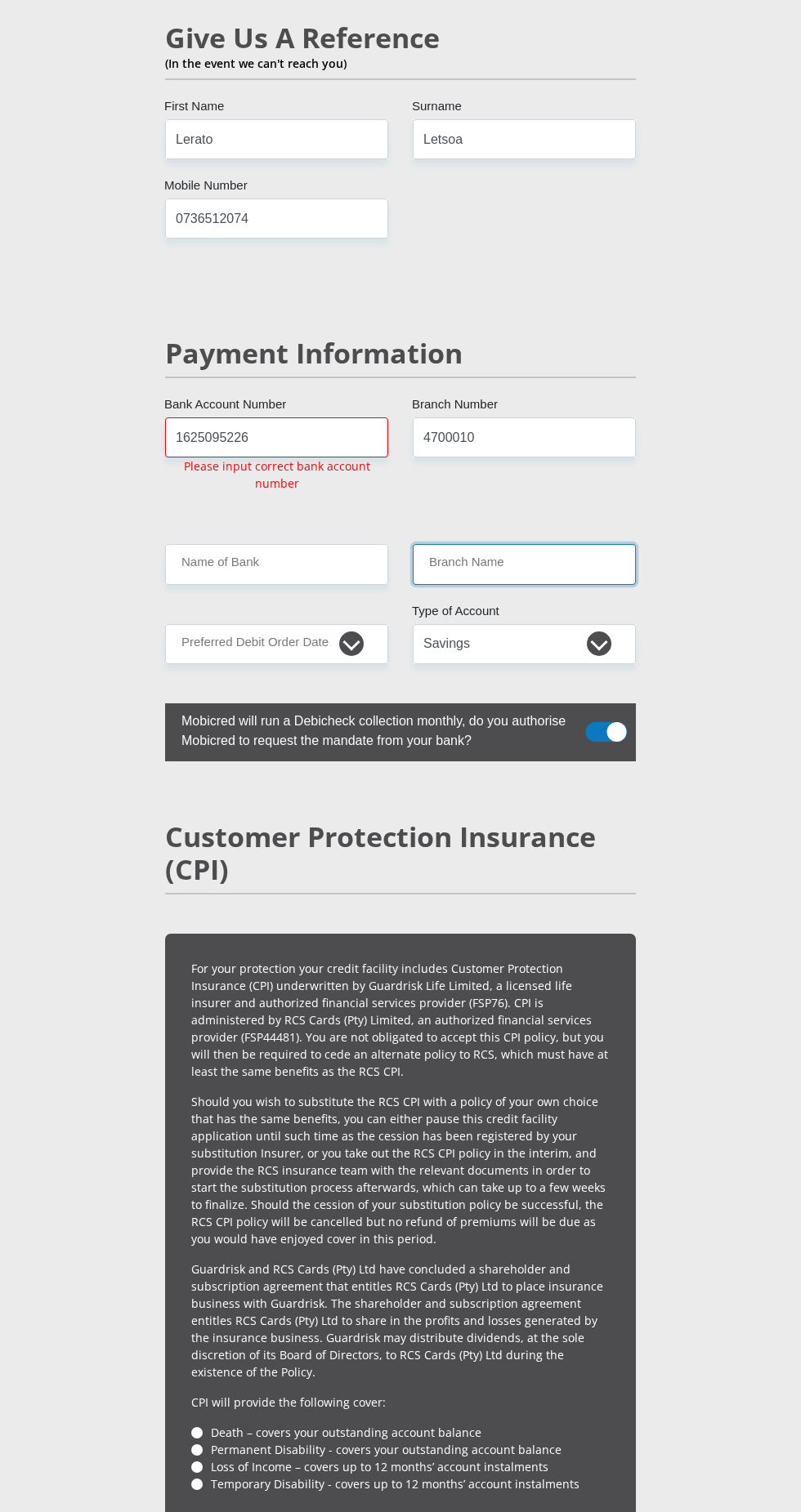
scroll to position [3159, 0]
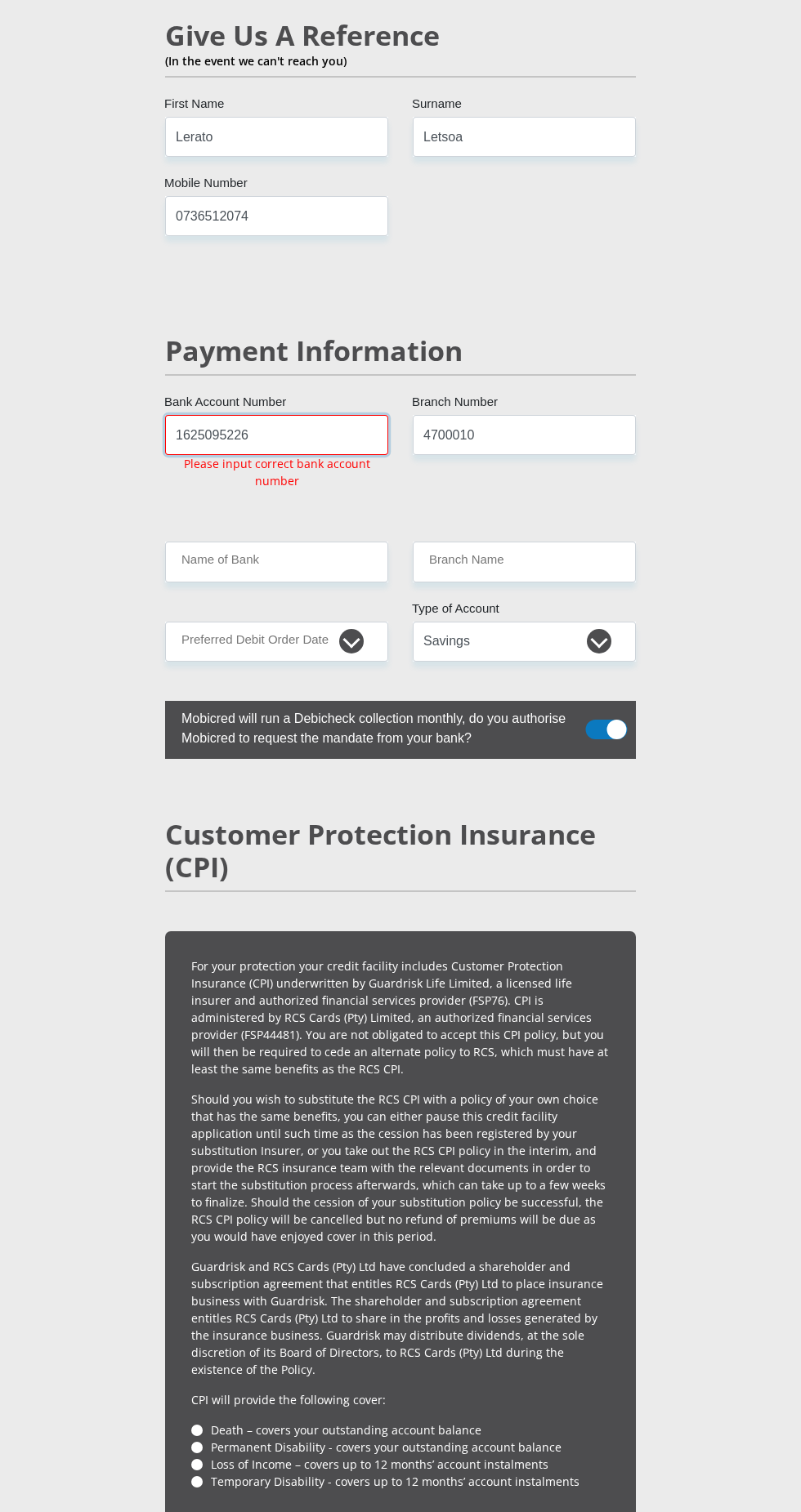
click at [265, 415] on input "1625095226" at bounding box center [276, 435] width 223 height 40
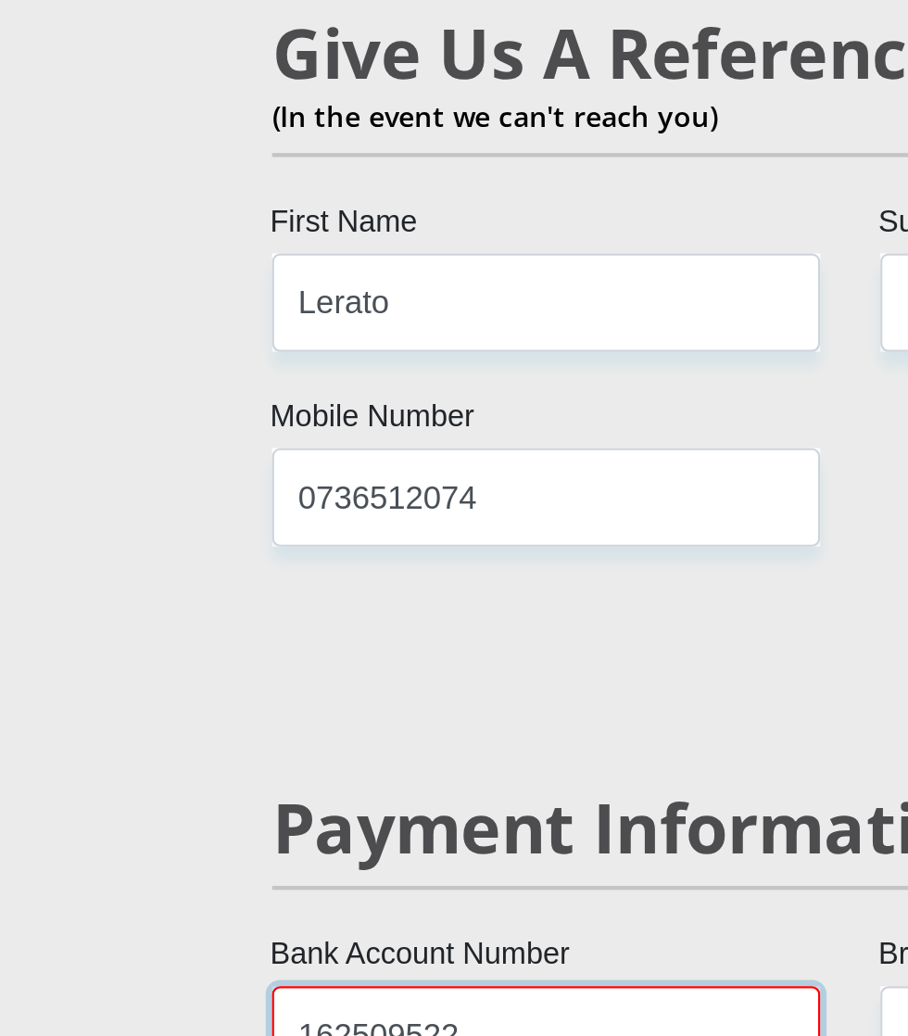
type input "1625095226"
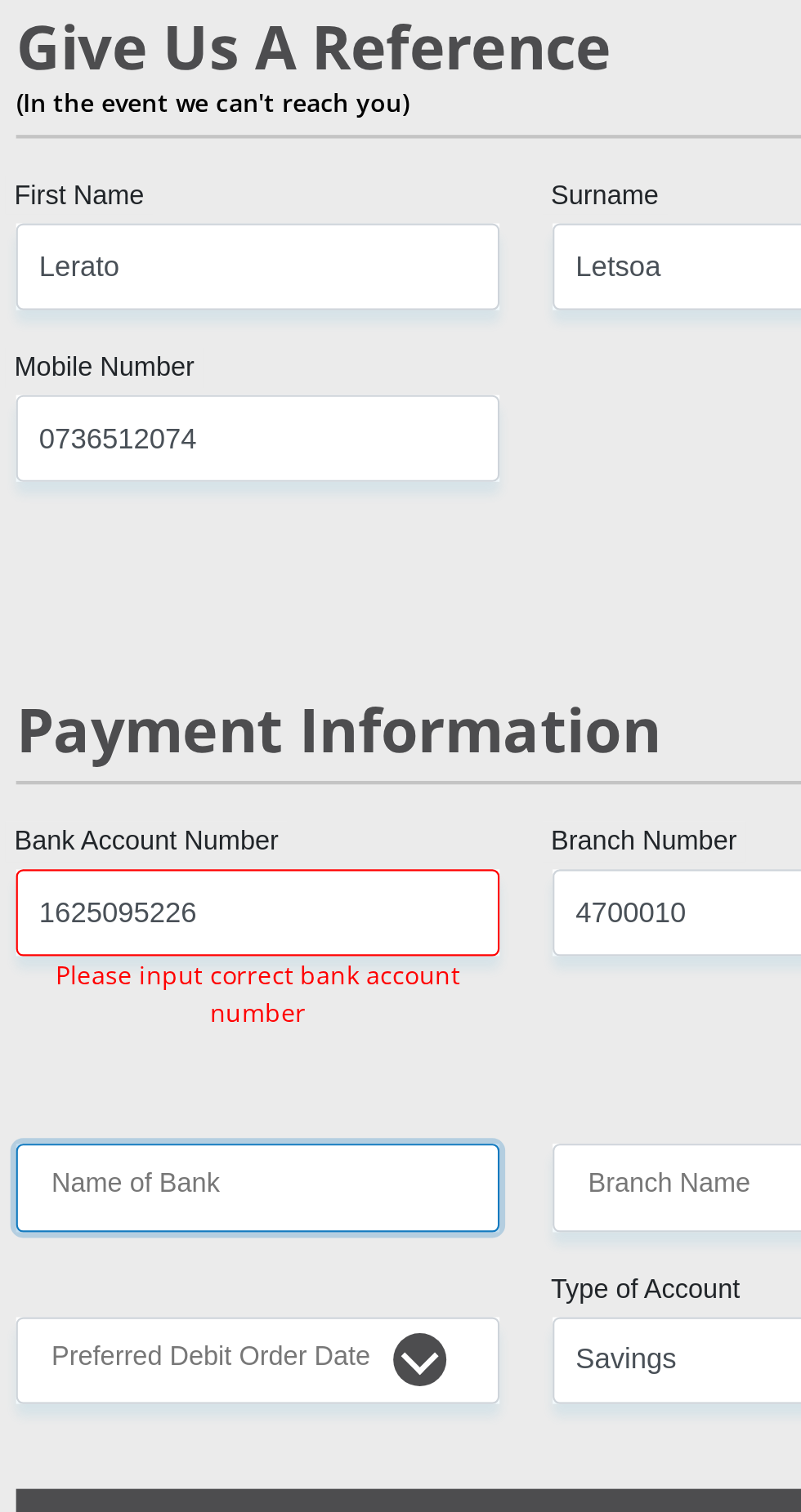
click at [221, 541] on input "Name of Bank" at bounding box center [276, 561] width 223 height 40
click at [228, 541] on input "Name of Bank" at bounding box center [276, 561] width 223 height 40
click at [344, 541] on input "Name of Bank" at bounding box center [276, 561] width 223 height 40
click at [363, 541] on input "Name of Bank" at bounding box center [276, 561] width 223 height 40
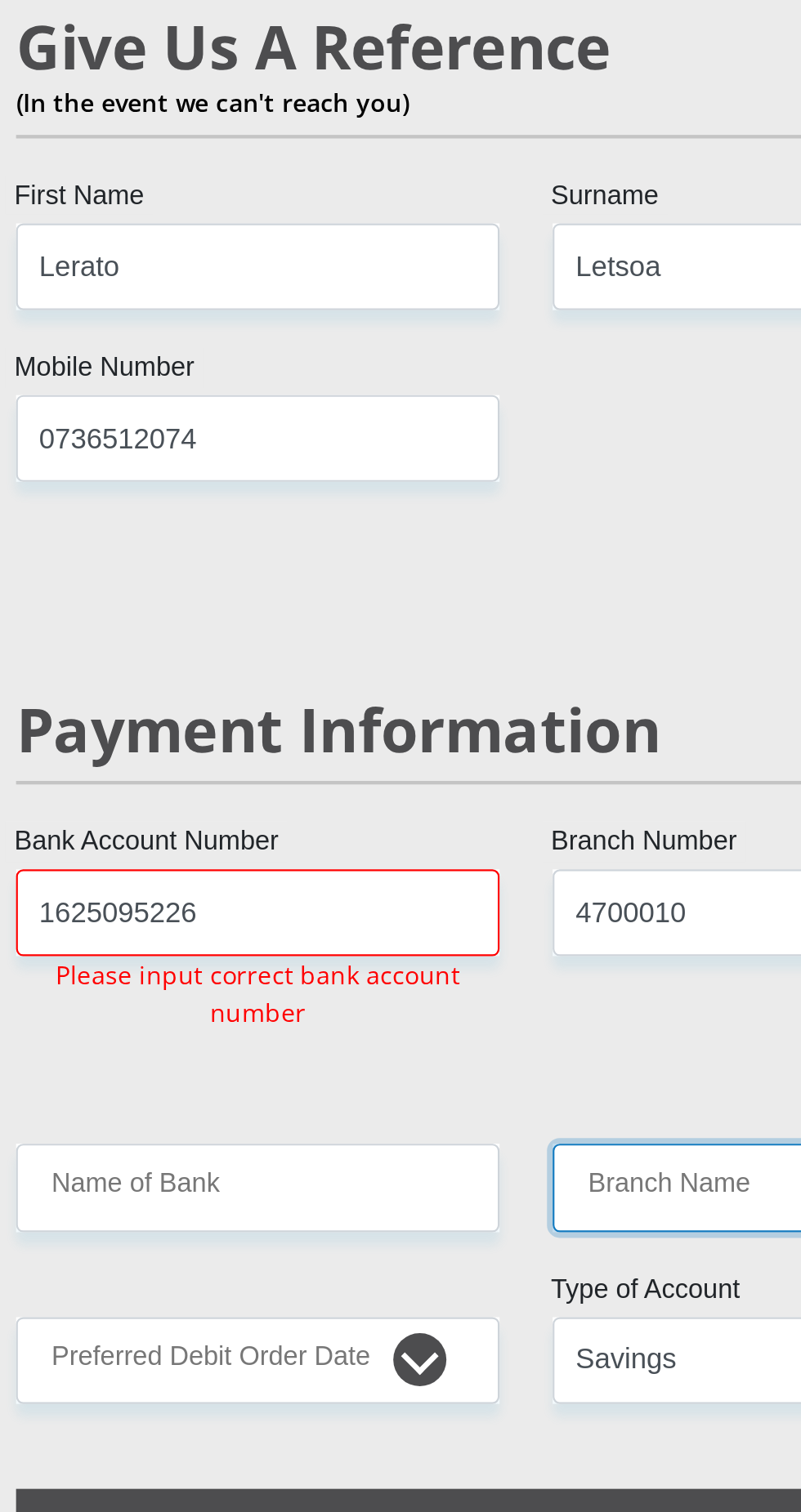
click at [464, 541] on input "Branch Name" at bounding box center [524, 561] width 223 height 40
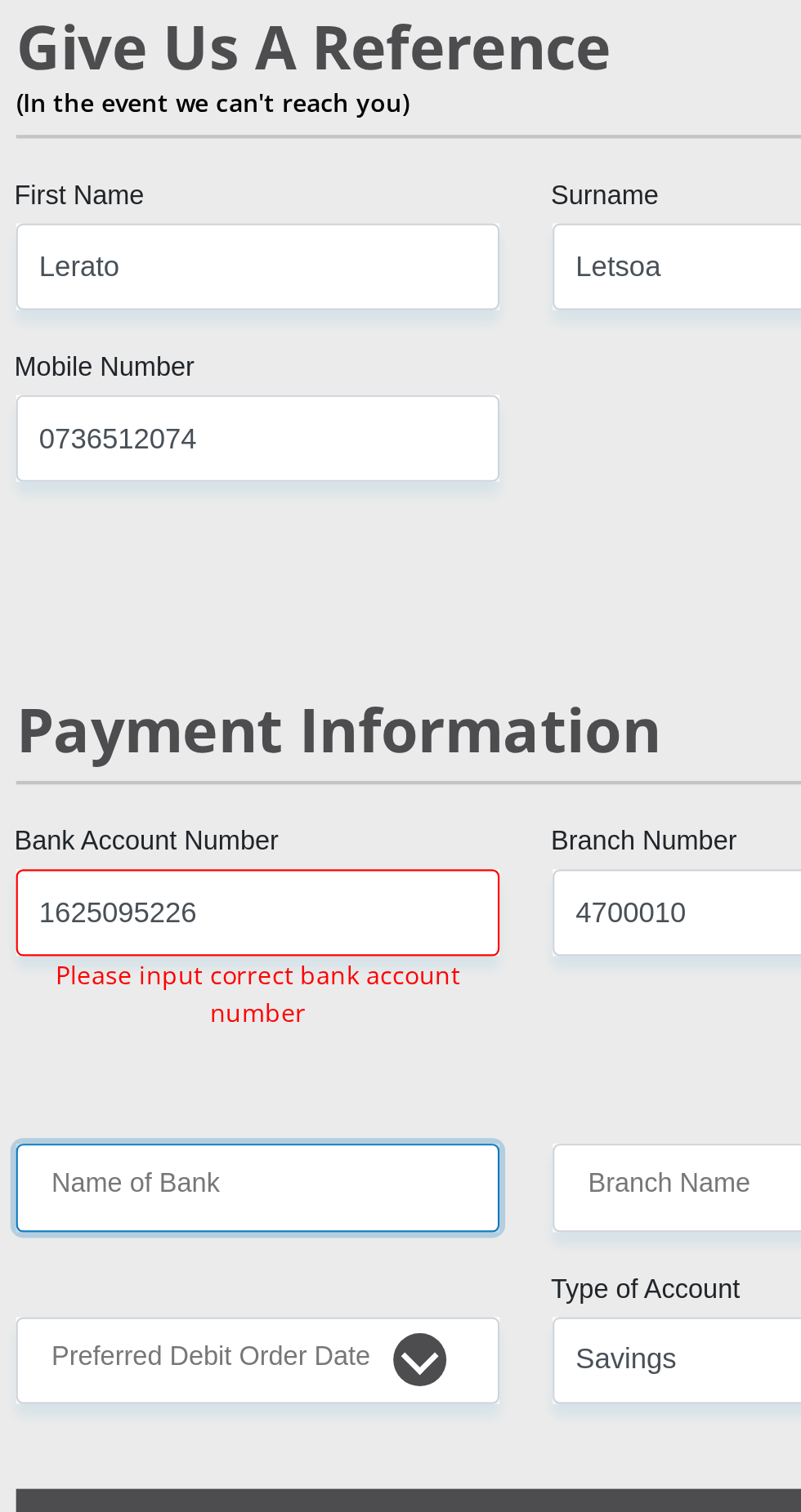
click at [228, 541] on input "Name of Bank" at bounding box center [276, 561] width 223 height 40
click at [302, 541] on input "Name of Bank" at bounding box center [276, 561] width 223 height 40
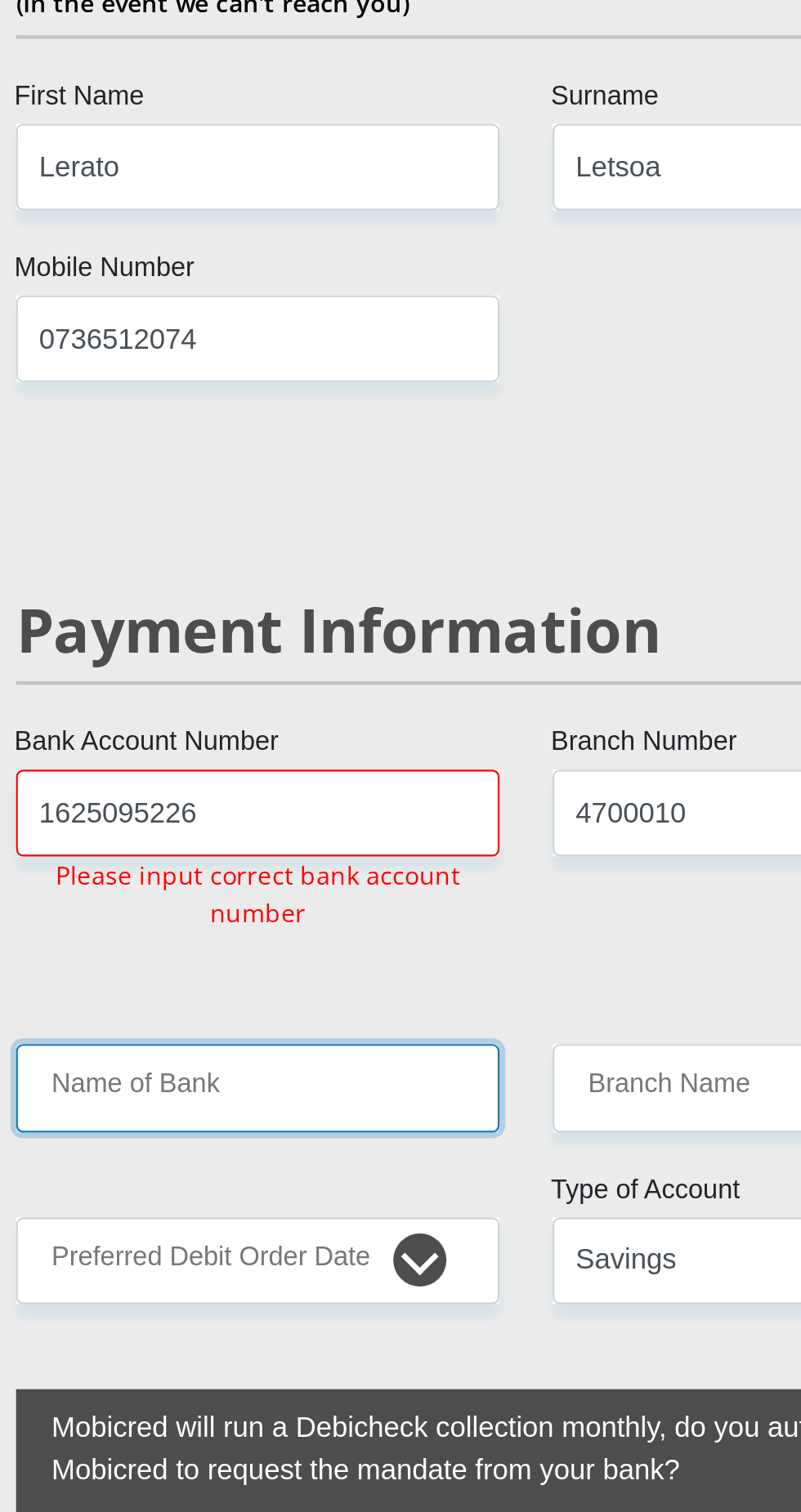
click at [331, 541] on input "Name of Bank" at bounding box center [276, 561] width 223 height 40
click at [363, 541] on input "Name of Bank" at bounding box center [276, 561] width 223 height 40
click at [342, 541] on input "Name of Bank" at bounding box center [276, 561] width 223 height 40
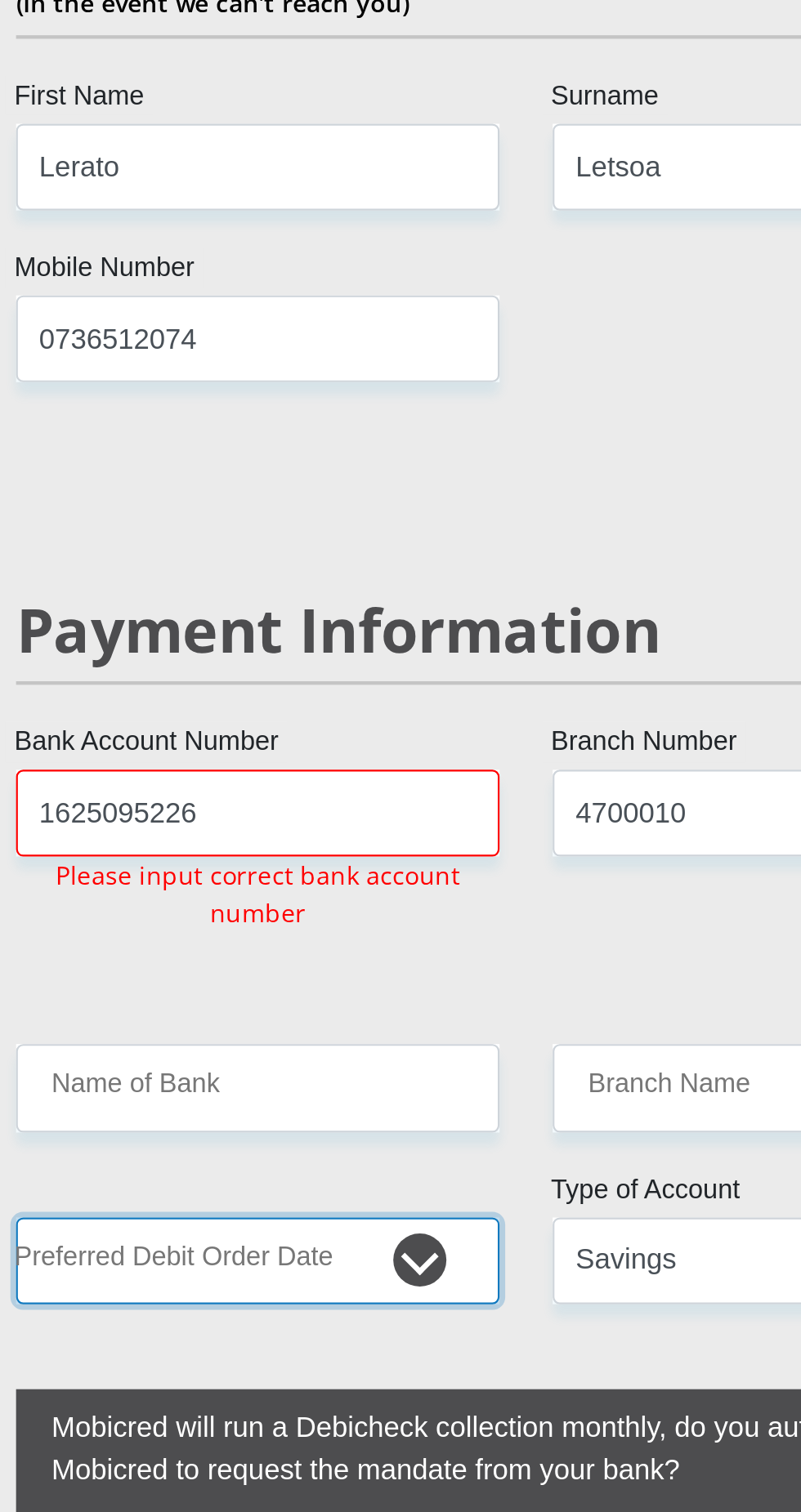
click at [361, 622] on select "1st 2nd 3rd 4th 5th 7th 18th 19th 20th 21st 22nd 23rd 24th 25th 26th 27th 28th …" at bounding box center [276, 641] width 223 height 40
click at [309, 622] on select "1st 2nd 3rd 4th 5th 7th 18th 19th 20th 21st 22nd 23rd 24th 25th 26th 27th 28th …" at bounding box center [276, 641] width 223 height 40
select select "30"
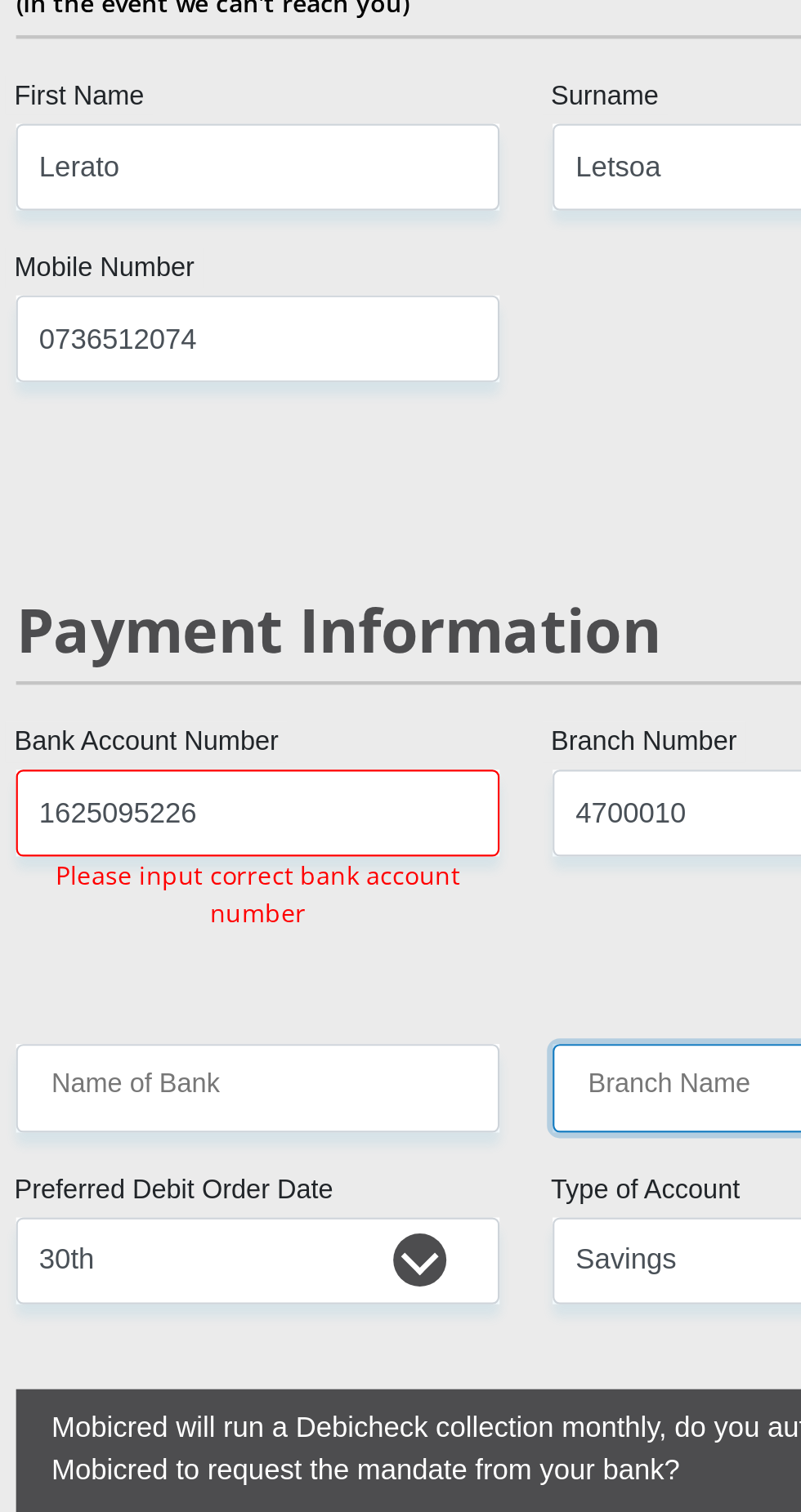
click at [480, 541] on input "Branch Name" at bounding box center [524, 561] width 223 height 40
click at [490, 541] on input "Branch Name" at bounding box center [524, 561] width 223 height 40
click at [485, 541] on input "Branch Name" at bounding box center [524, 561] width 223 height 40
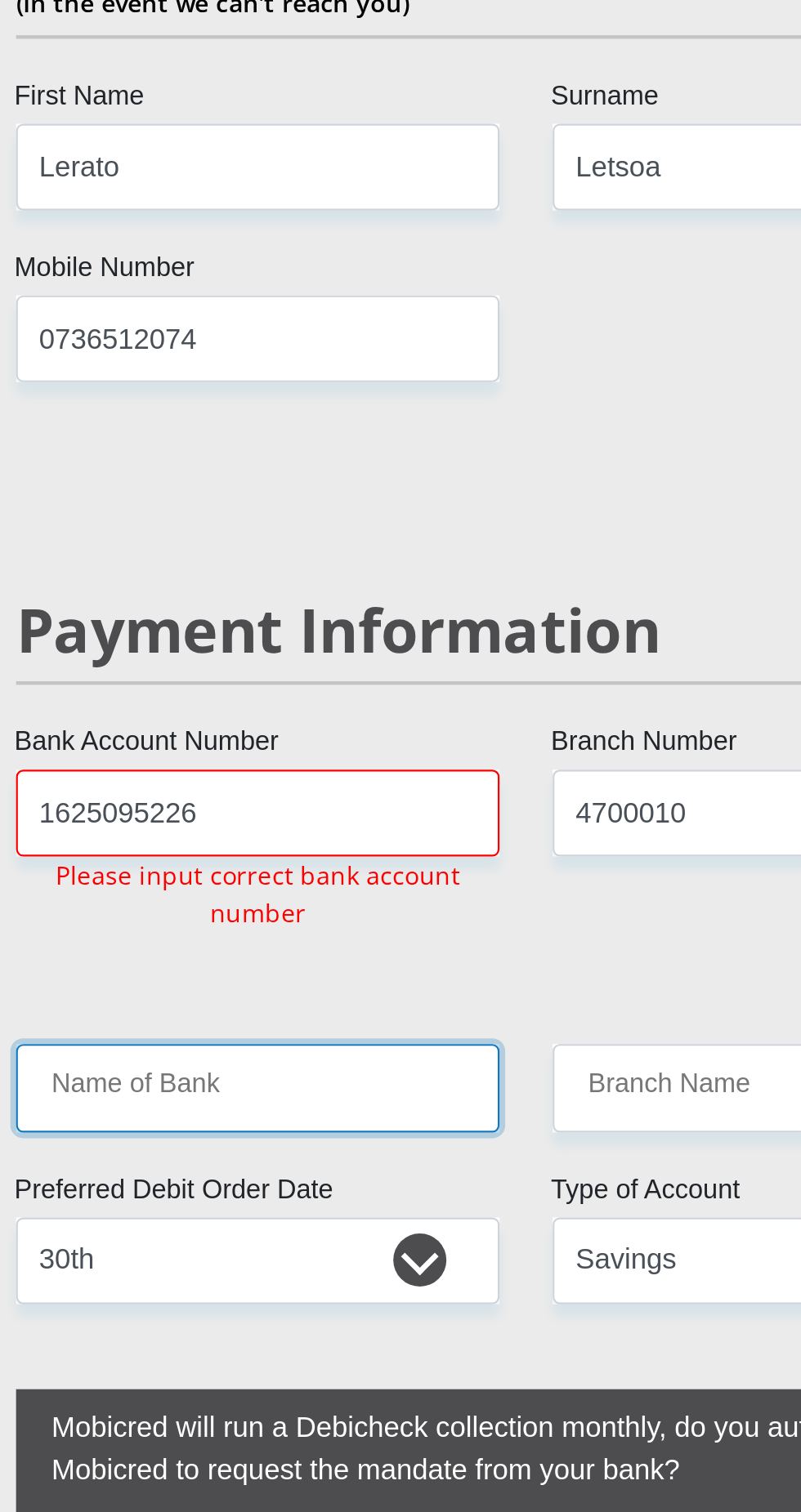
click at [303, 541] on input "Name of Bank" at bounding box center [276, 561] width 223 height 40
click at [327, 541] on input "Name of Bank" at bounding box center [276, 561] width 223 height 40
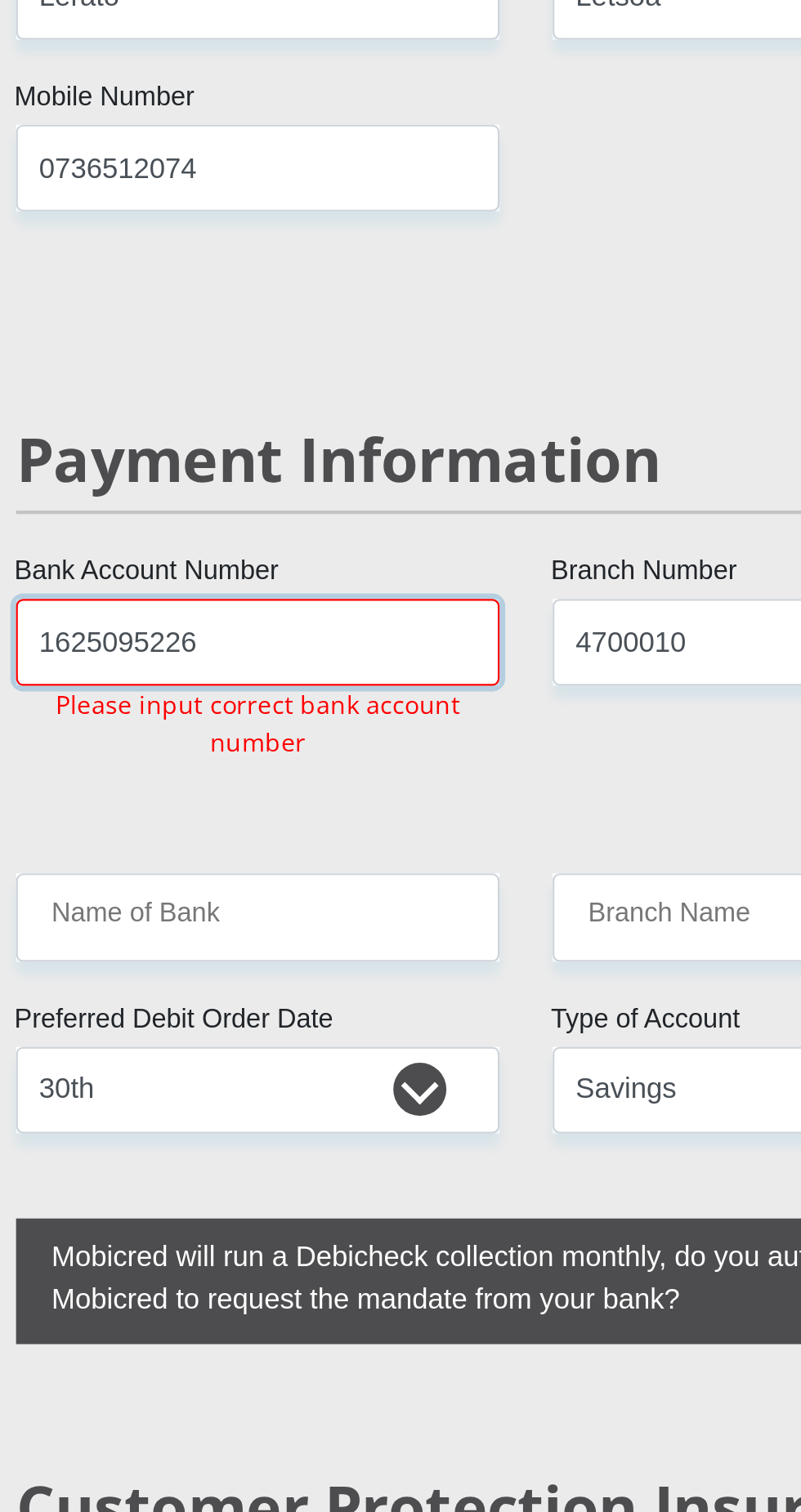
click at [251, 415] on input "1625095226" at bounding box center [276, 435] width 223 height 40
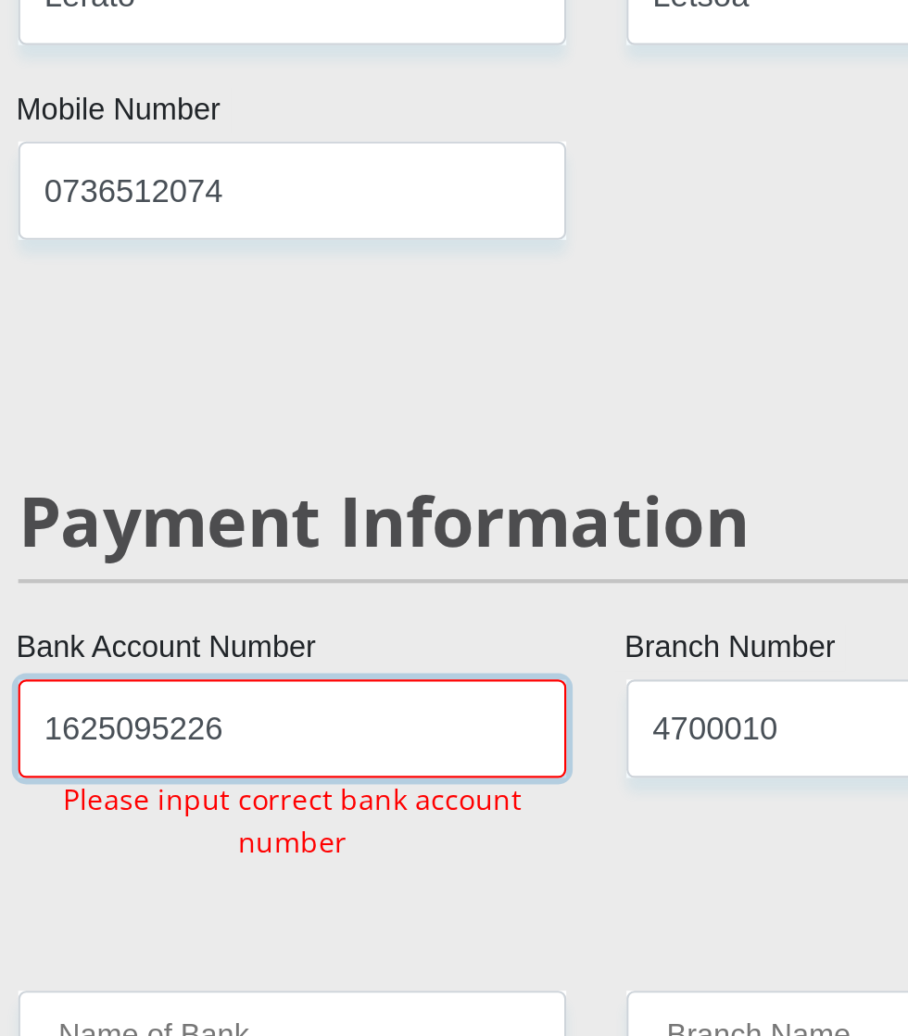
click at [278, 471] on input "1625095226" at bounding box center [313, 493] width 253 height 45
type input "1625095226"
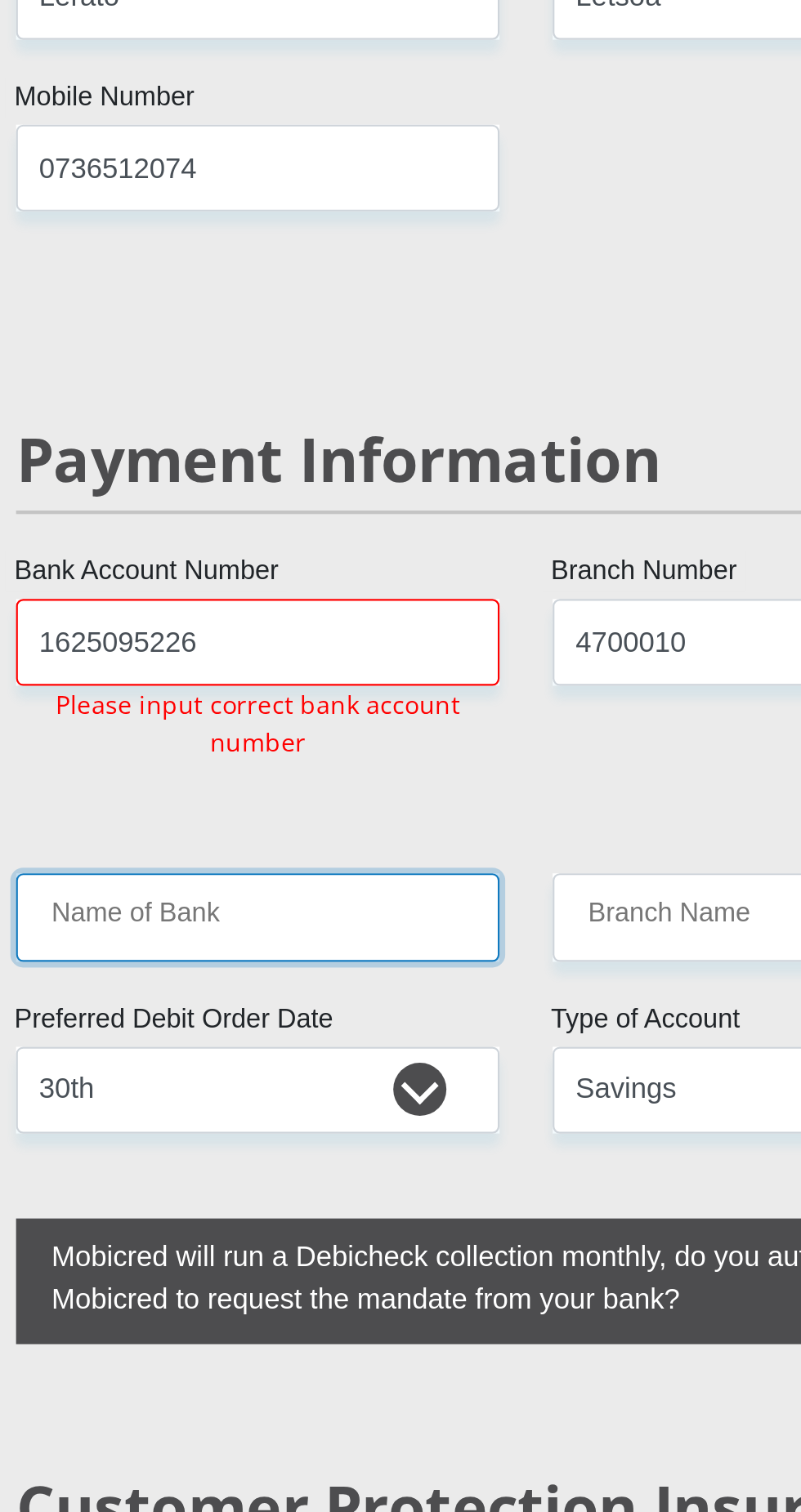
click at [238, 541] on input "Name of Bank" at bounding box center [276, 561] width 223 height 40
click at [325, 541] on input "Name of Bank" at bounding box center [276, 561] width 223 height 40
click at [336, 541] on input "Name of Bank" at bounding box center [276, 561] width 223 height 40
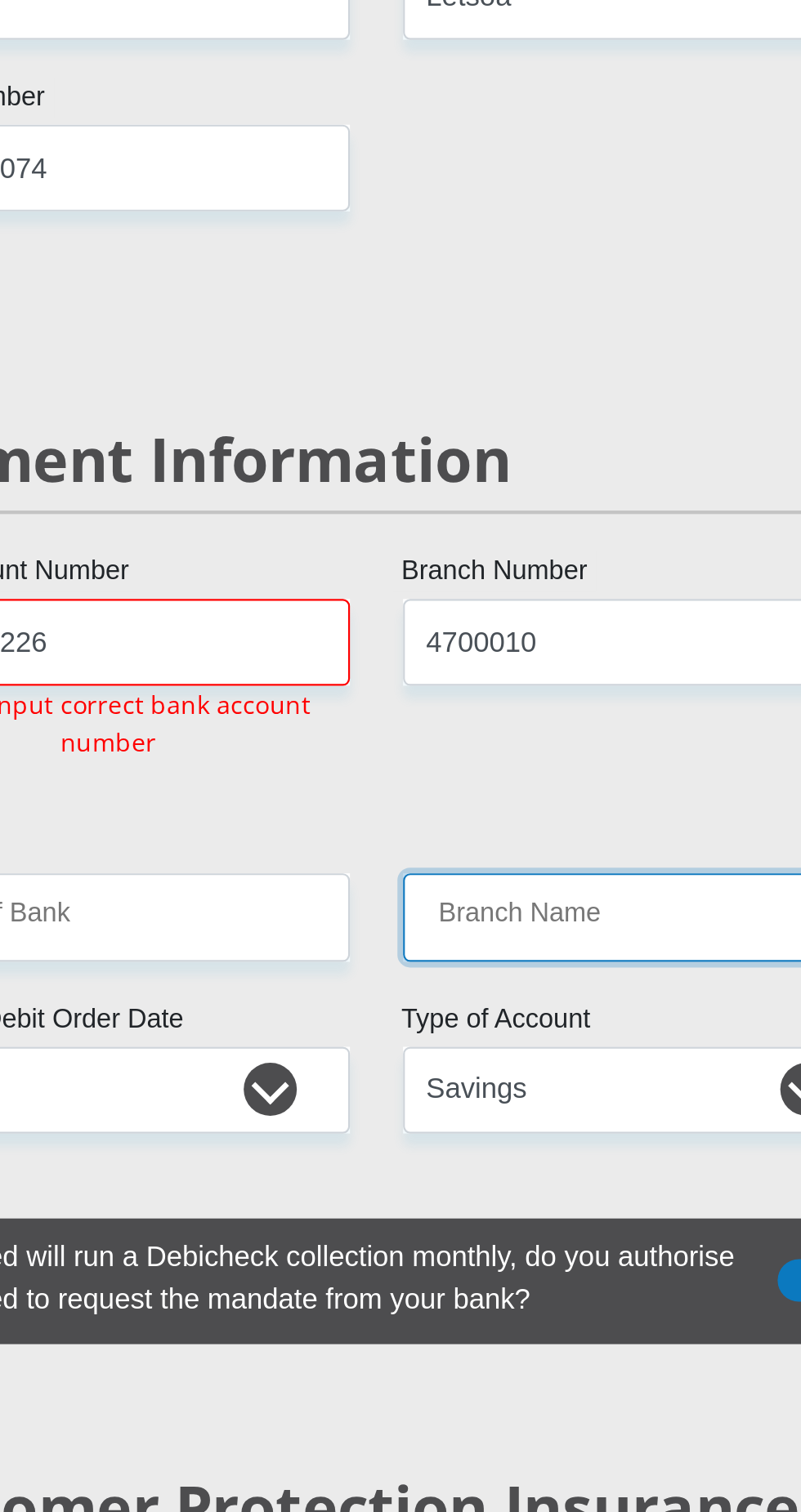
click at [490, 541] on input "Branch Name" at bounding box center [524, 561] width 223 height 40
click at [498, 541] on input "Branch Name" at bounding box center [524, 561] width 223 height 40
click at [510, 541] on input "Branch Name" at bounding box center [524, 561] width 223 height 40
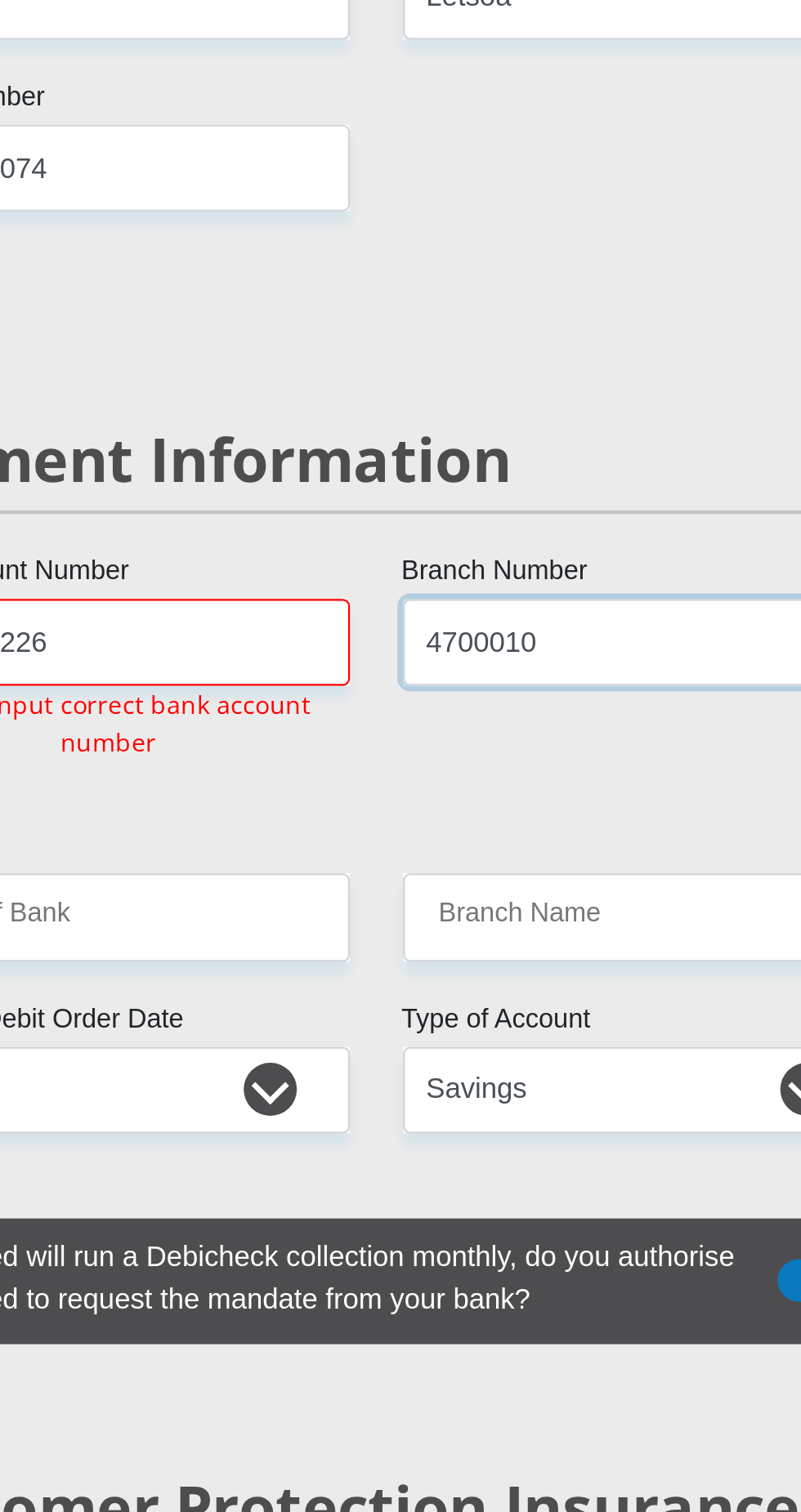
click at [518, 415] on input "4700010" at bounding box center [524, 435] width 223 height 40
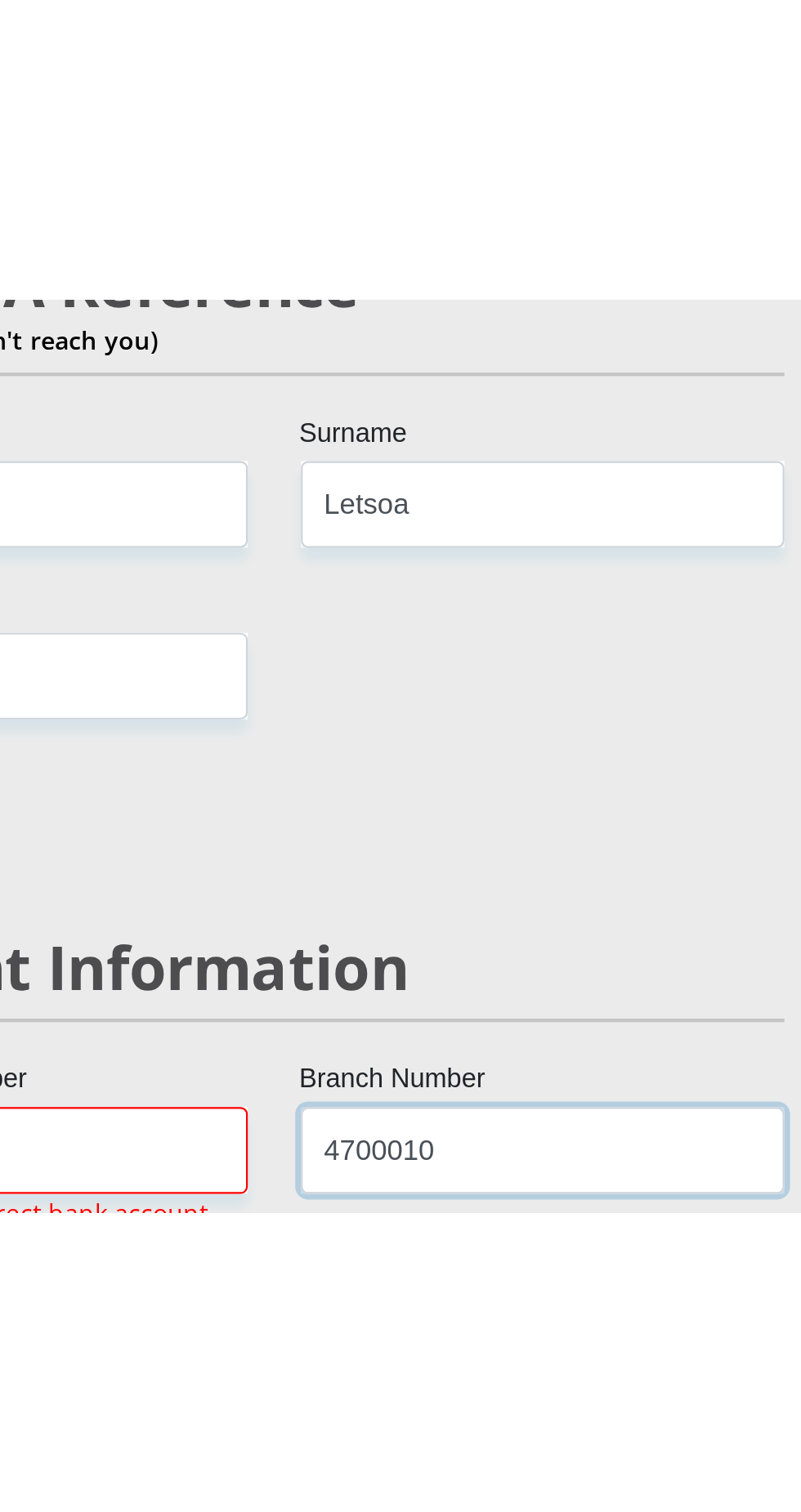
scroll to position [3144, 0]
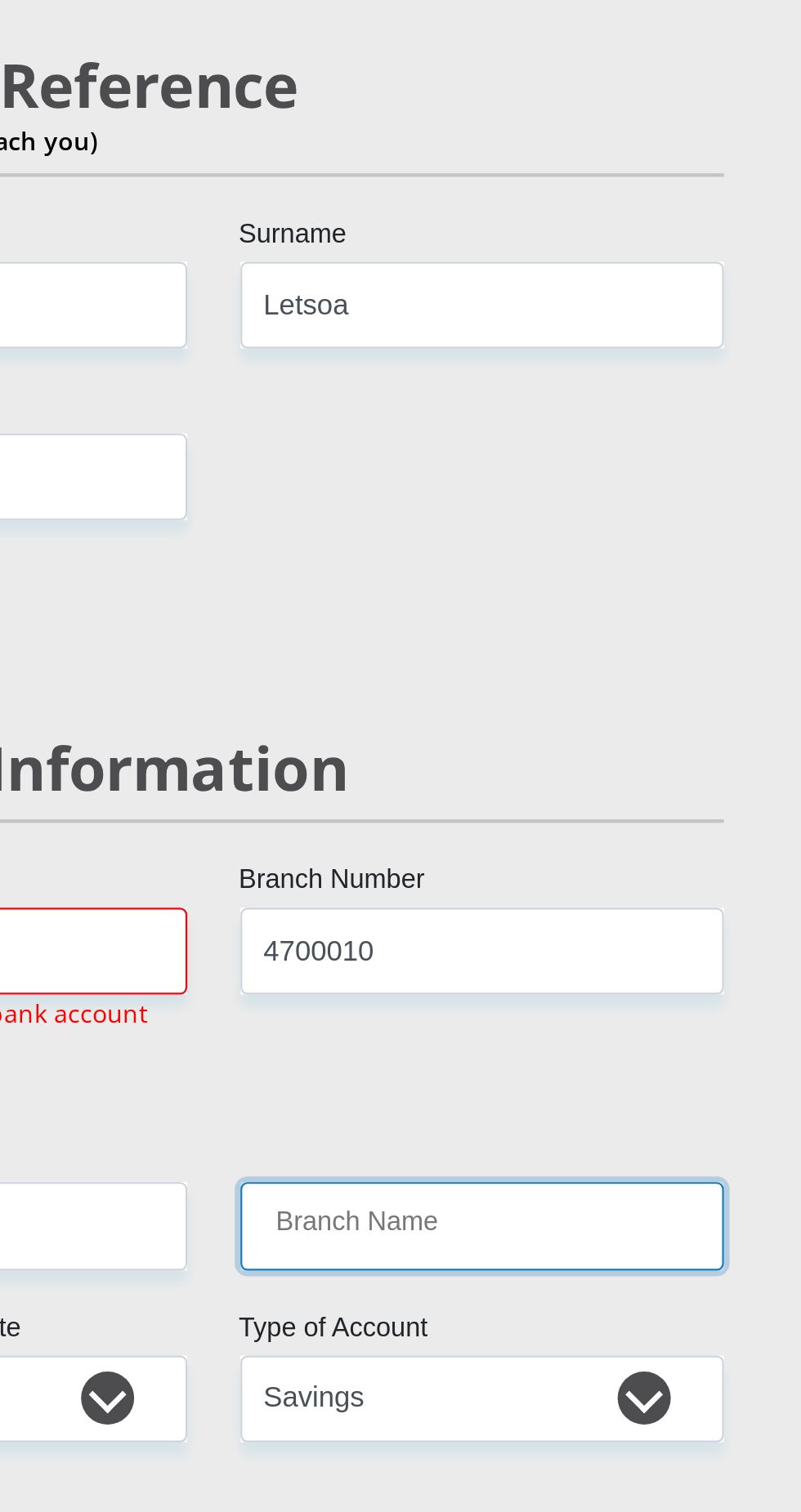
click at [532, 546] on input "Branch Name" at bounding box center [524, 565] width 223 height 40
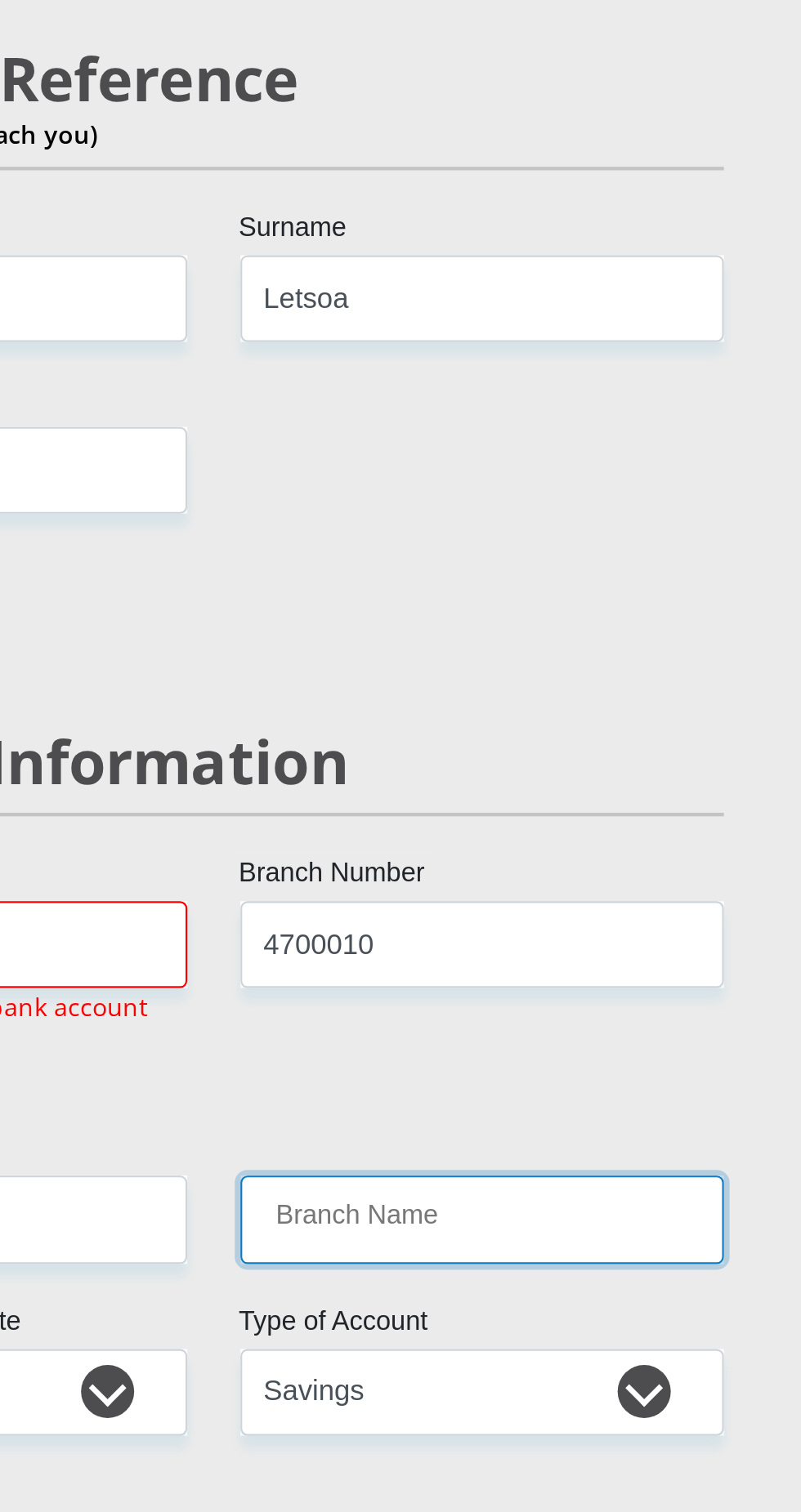
scroll to position [3159, 0]
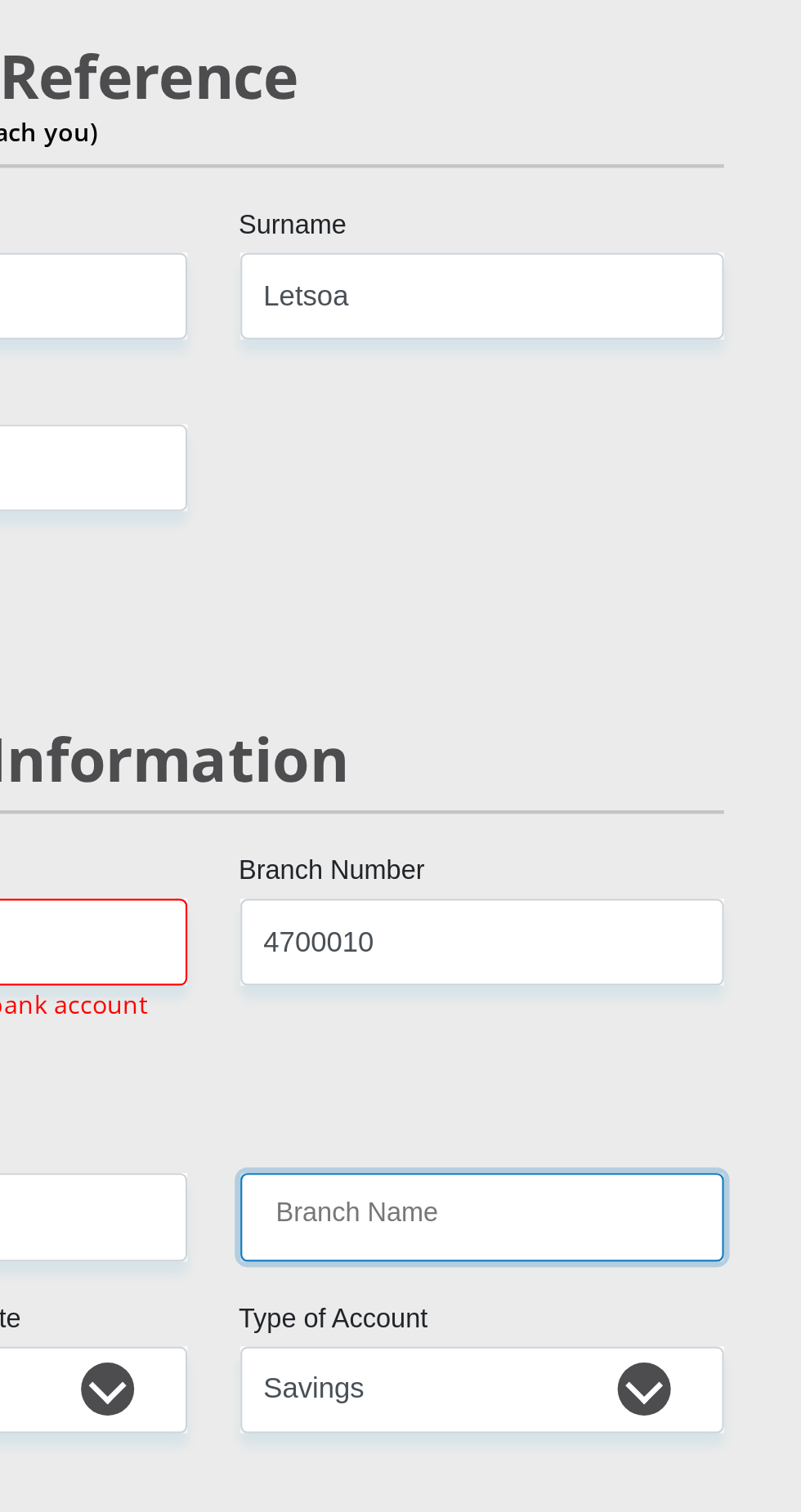
click at [551, 541] on input "Branch Name" at bounding box center [524, 561] width 223 height 40
click at [556, 541] on input "Branch Name" at bounding box center [524, 561] width 223 height 40
click at [559, 541] on input "Branch Name" at bounding box center [524, 561] width 223 height 40
click at [457, 541] on input "Branch Name" at bounding box center [524, 561] width 223 height 40
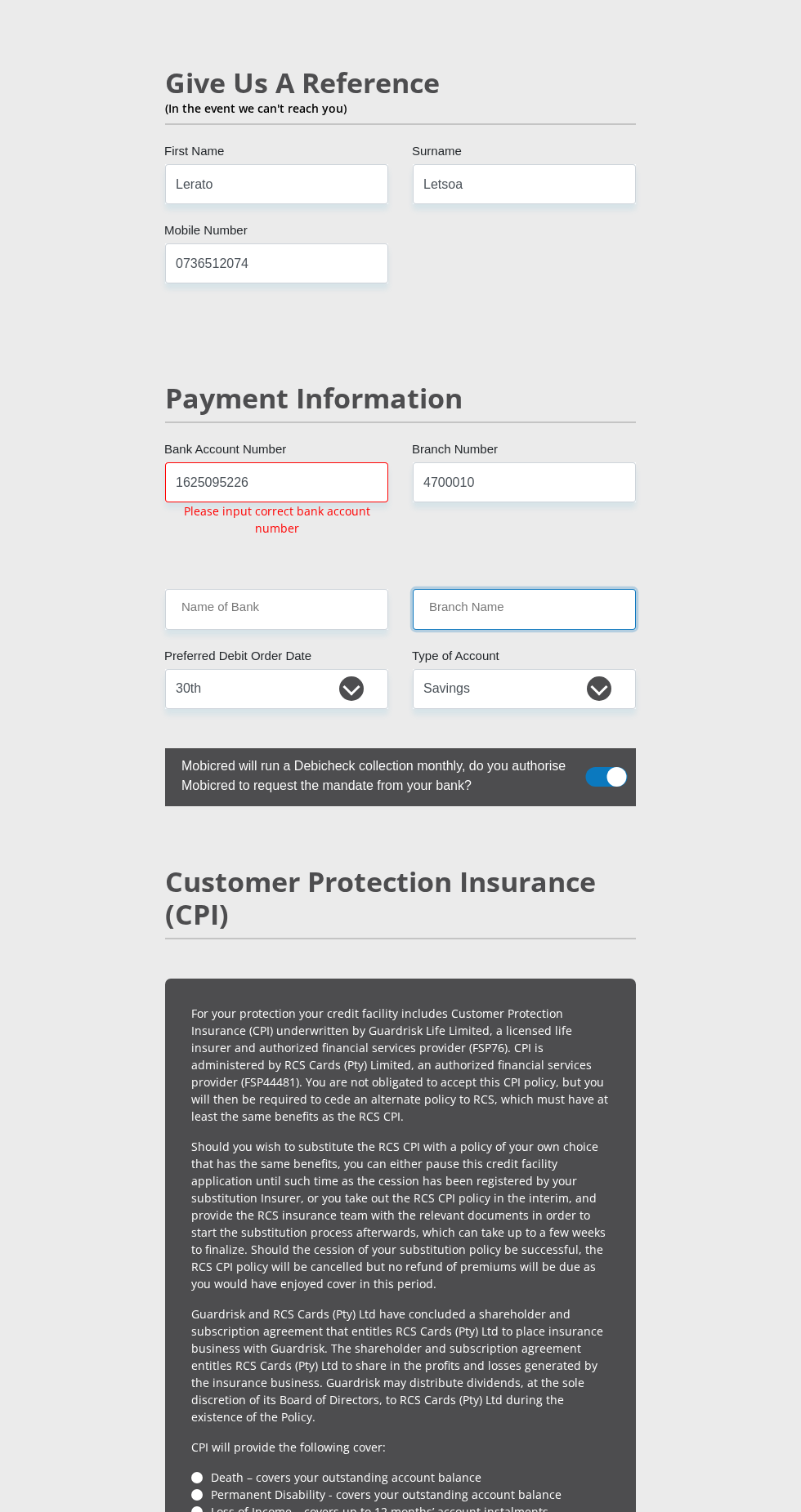
scroll to position [3110, 0]
click at [503, 590] on input "Branch Name" at bounding box center [524, 609] width 223 height 40
click at [343, 590] on input "Name of Bank" at bounding box center [276, 609] width 223 height 40
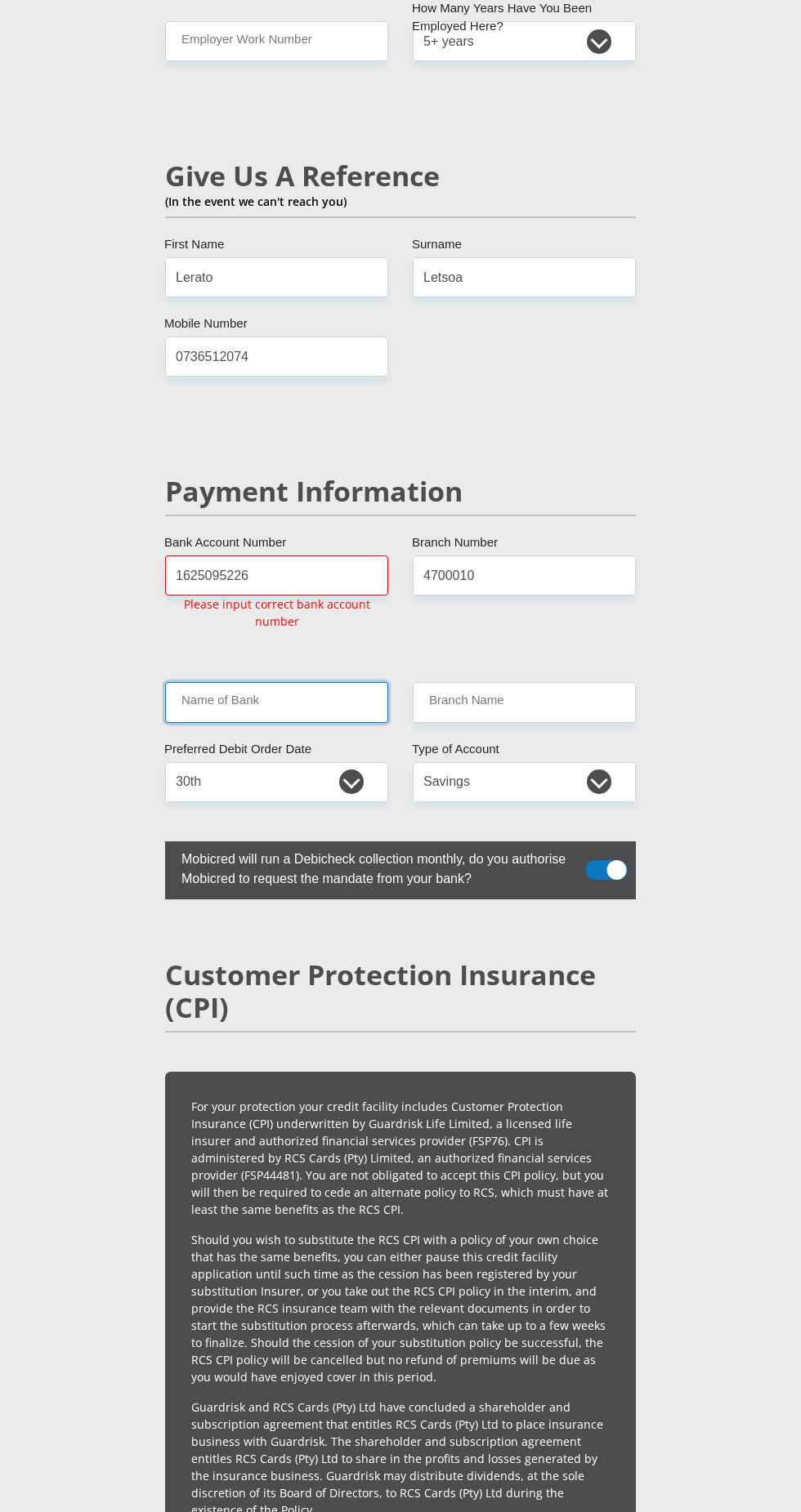
scroll to position [3016, 0]
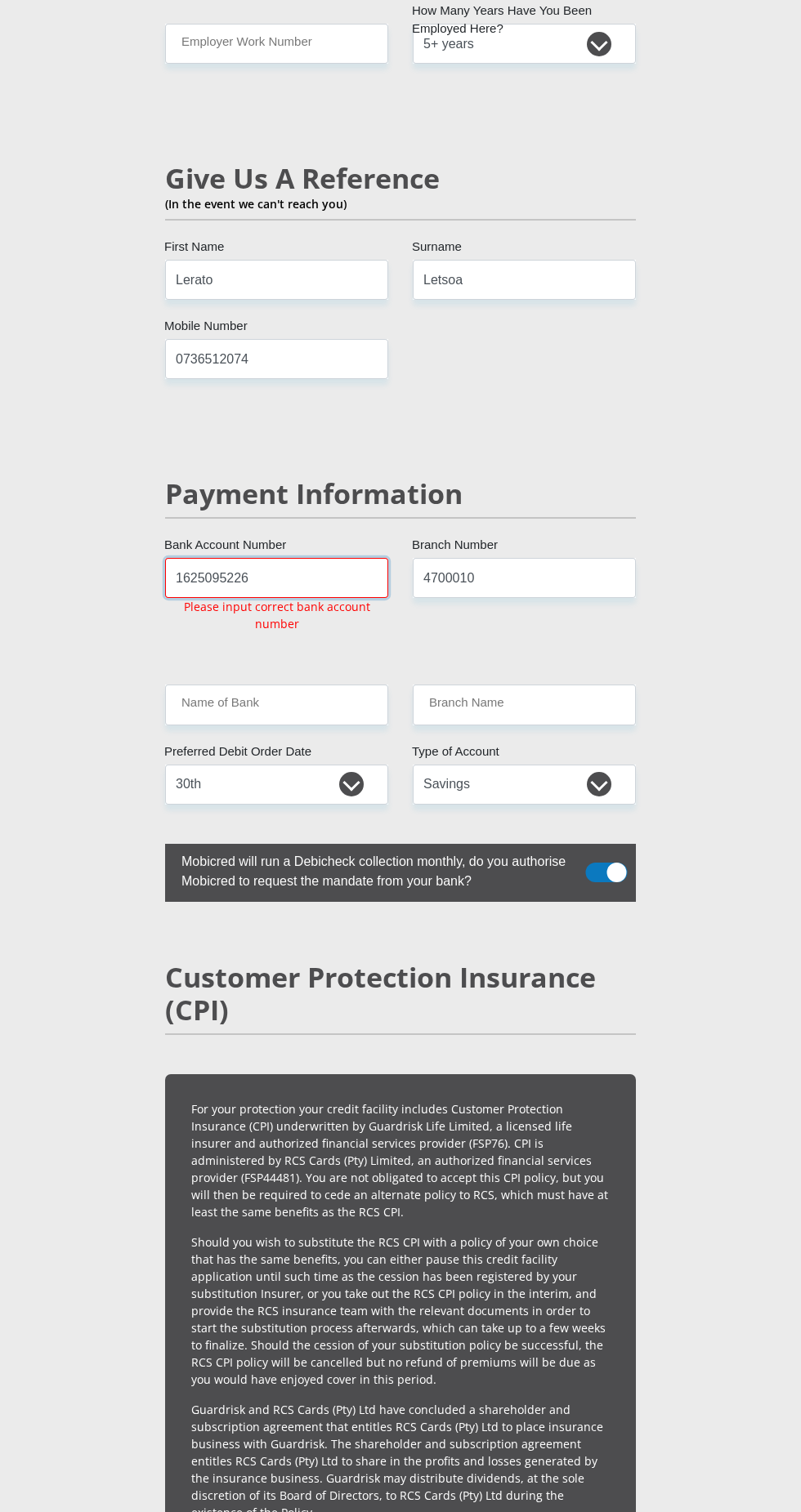
click at [258, 558] on input "1625095226" at bounding box center [276, 577] width 223 height 40
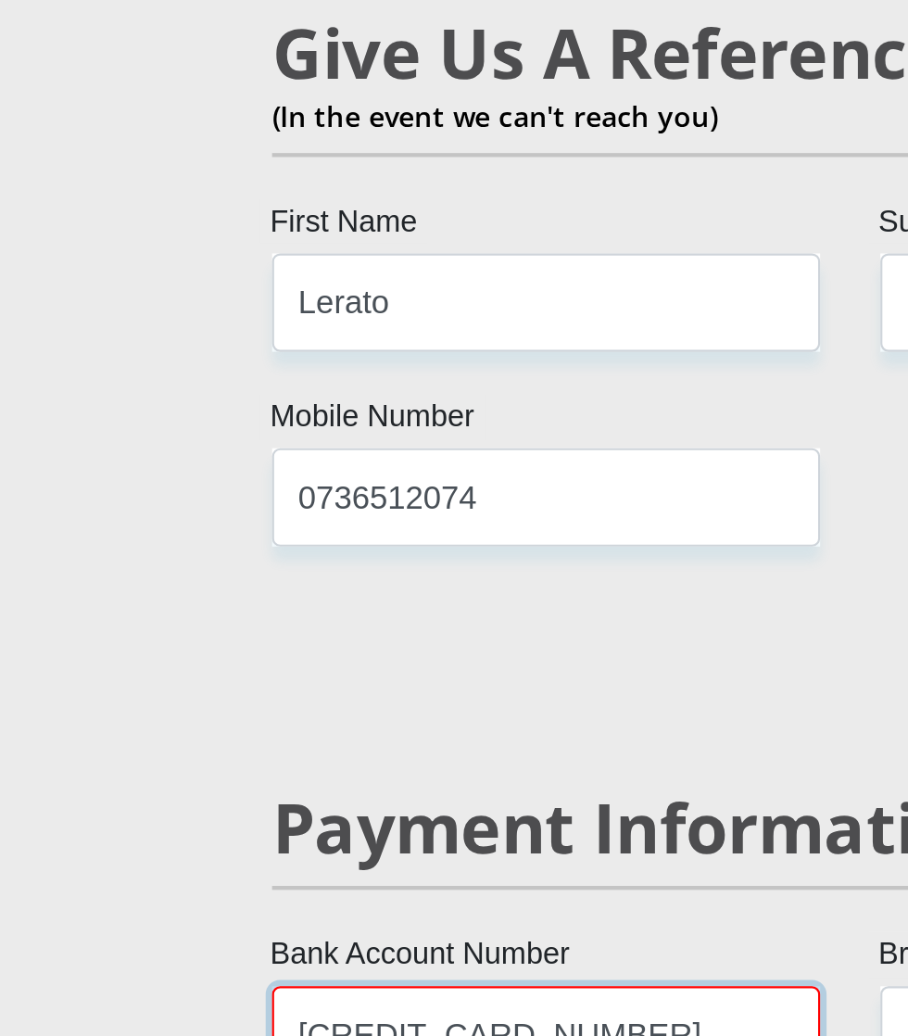
type input "[CREDIT_CARD_NUMBER]"
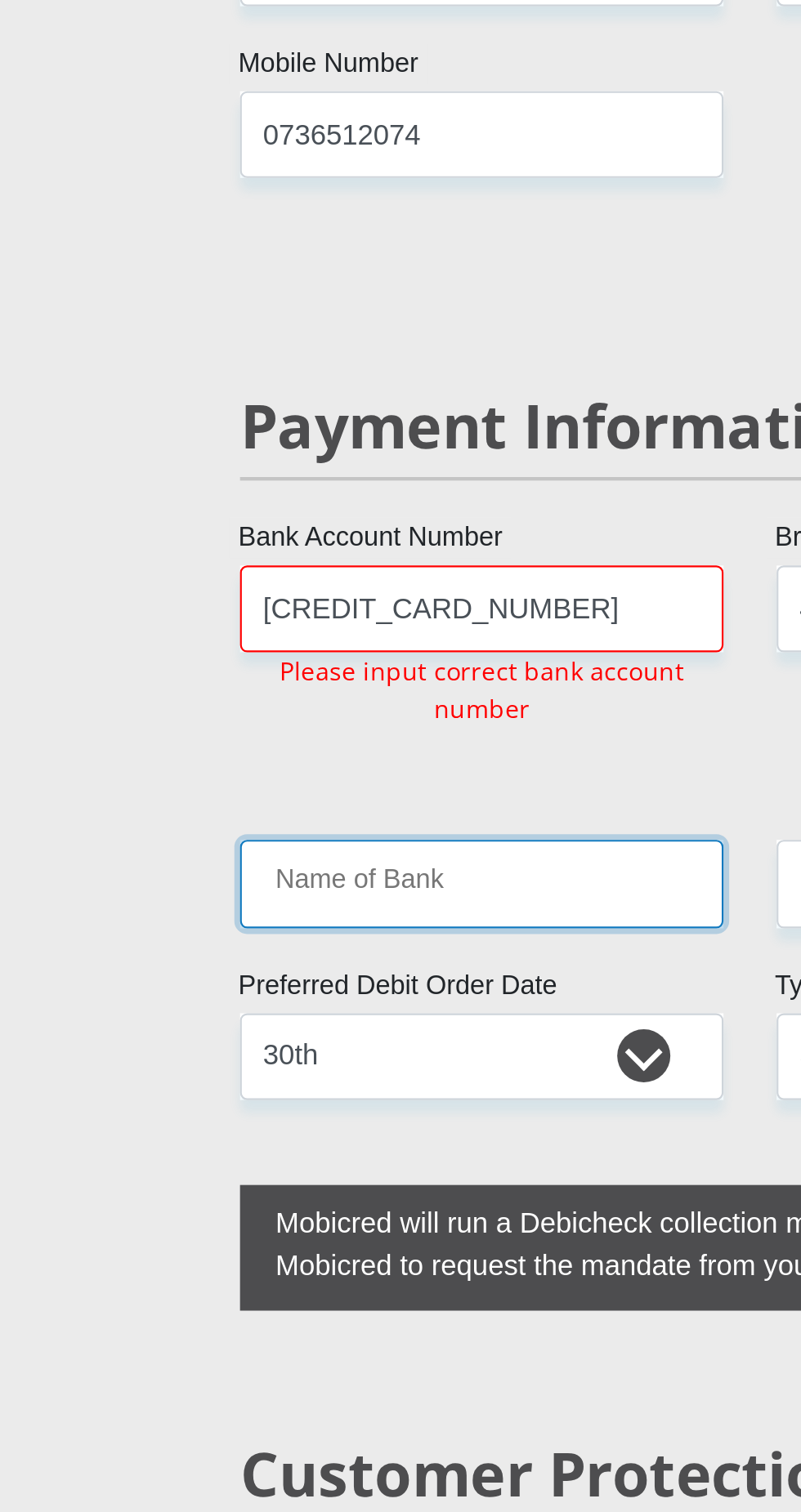
scroll to position [3159, 0]
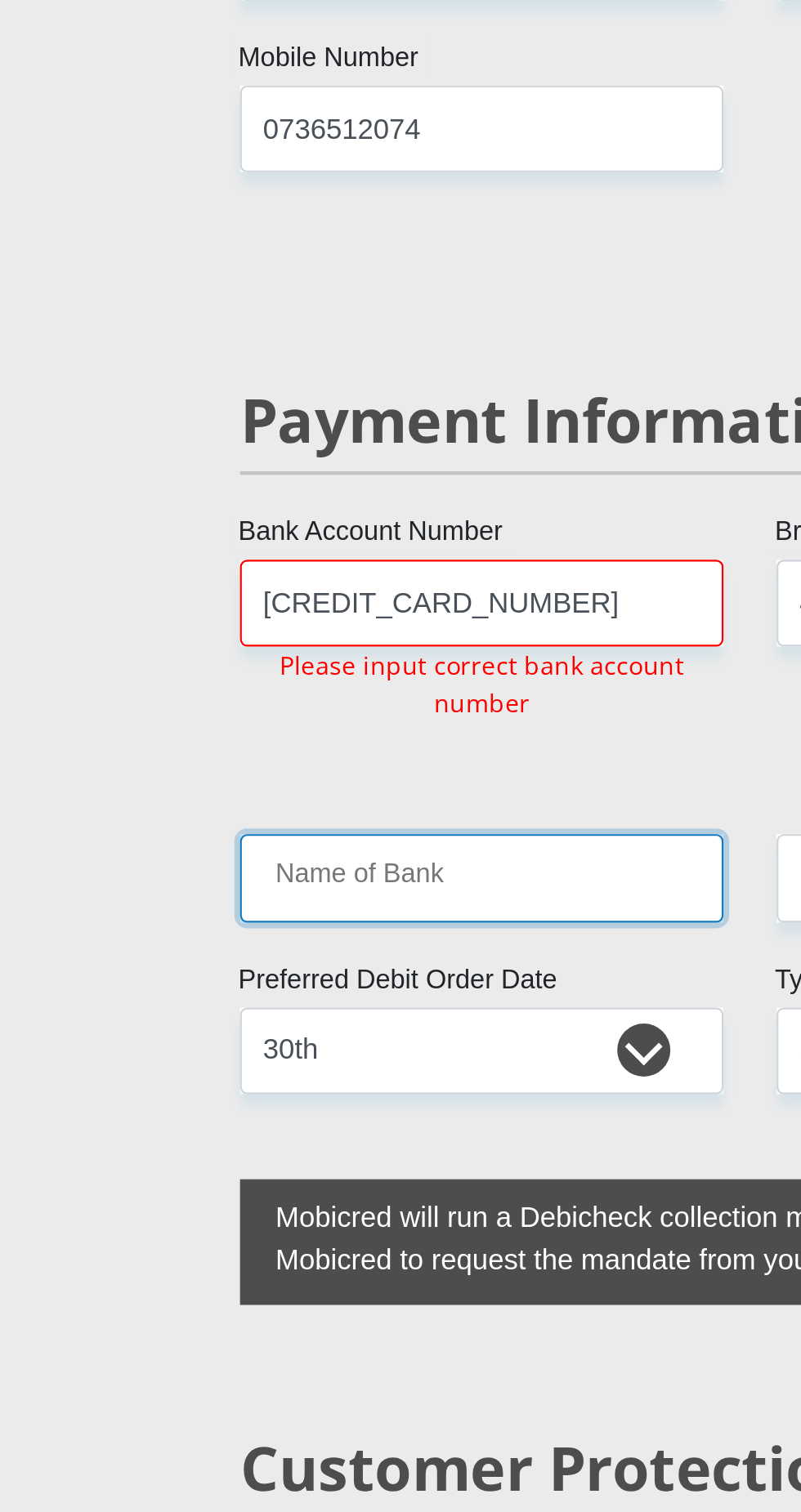
click at [258, 541] on input "Name of Bank" at bounding box center [276, 561] width 223 height 40
click at [273, 541] on input "Name of Bank" at bounding box center [276, 561] width 223 height 40
click at [252, 541] on input "Name of Bank" at bounding box center [276, 561] width 223 height 40
click at [255, 541] on input "Name of Bank" at bounding box center [276, 561] width 223 height 40
click at [260, 541] on input "Name of Bank" at bounding box center [276, 561] width 223 height 40
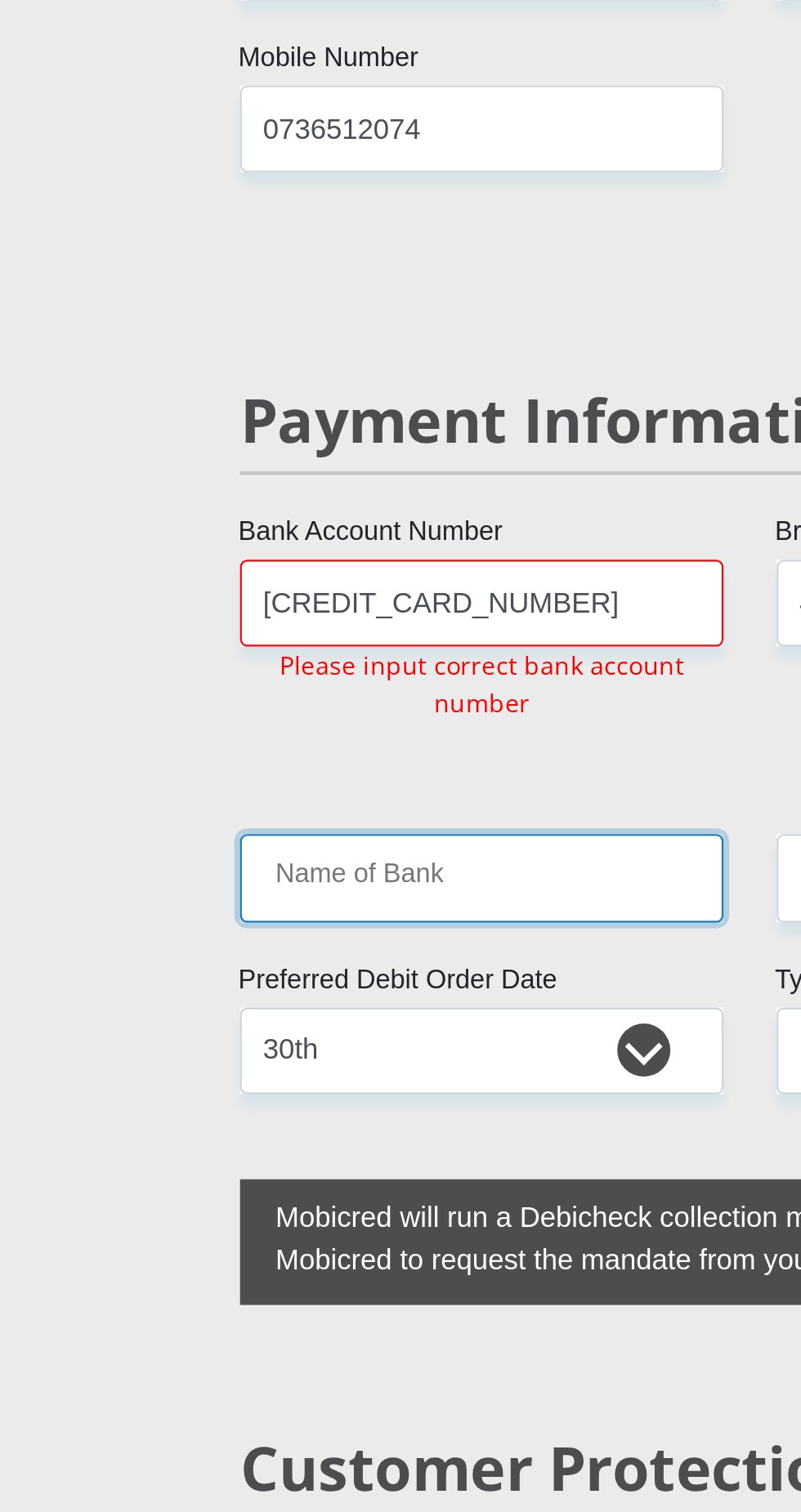
click at [270, 541] on input "Name of Bank" at bounding box center [276, 561] width 223 height 40
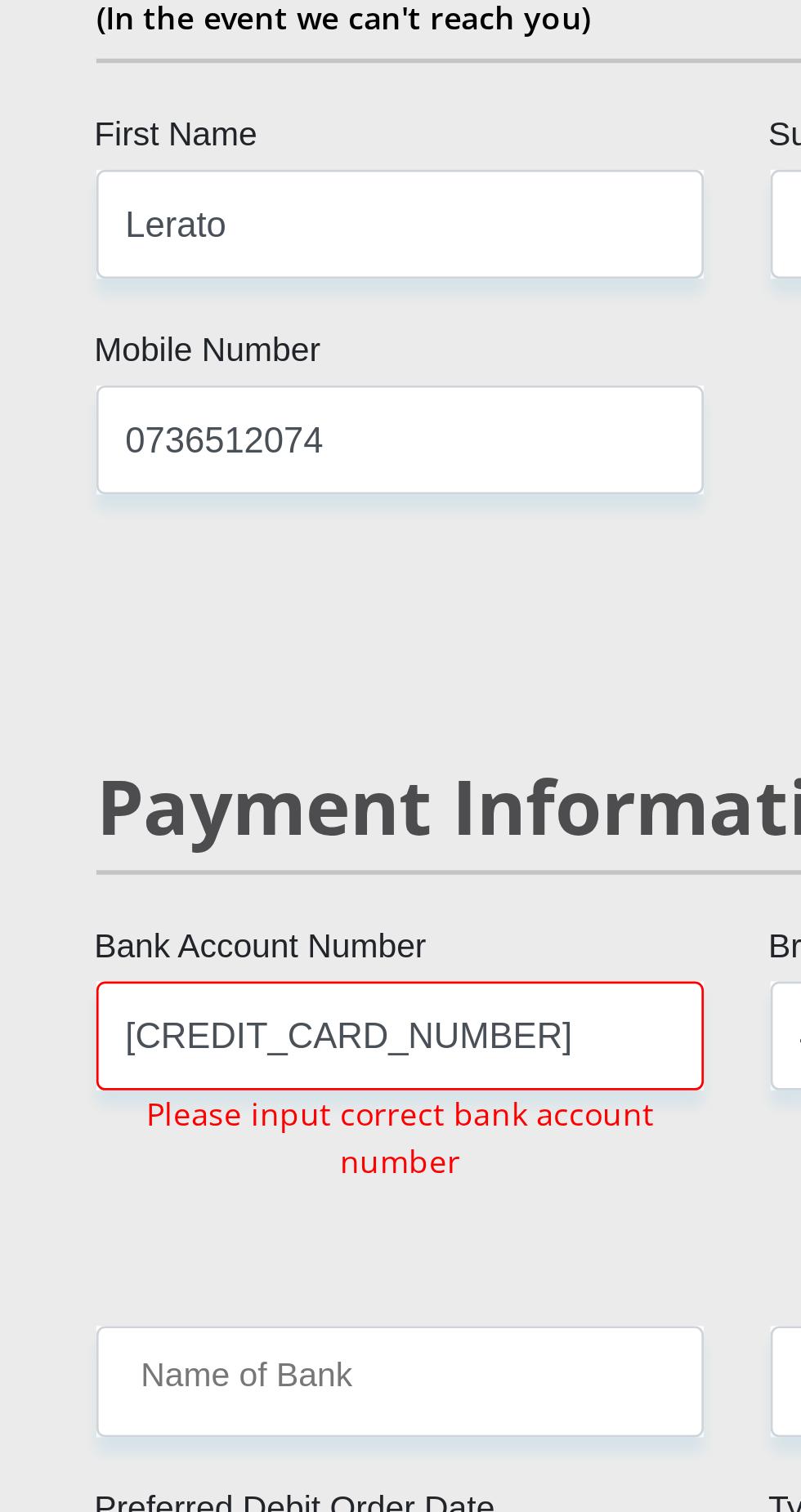
click at [280, 334] on div "Payment Information" at bounding box center [400, 375] width 495 height 81
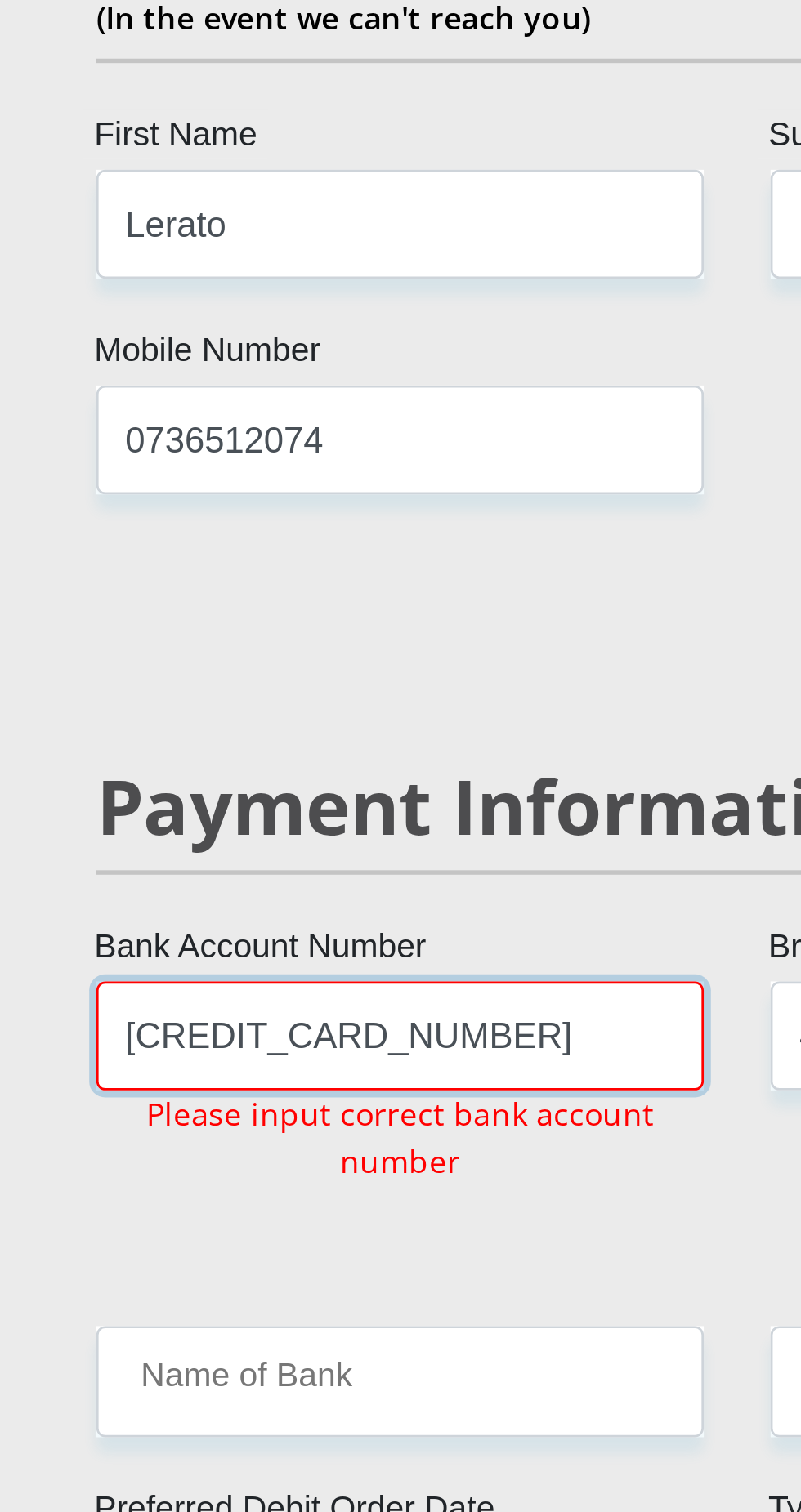
click at [281, 415] on input "[CREDIT_CARD_NUMBER]" at bounding box center [276, 435] width 223 height 40
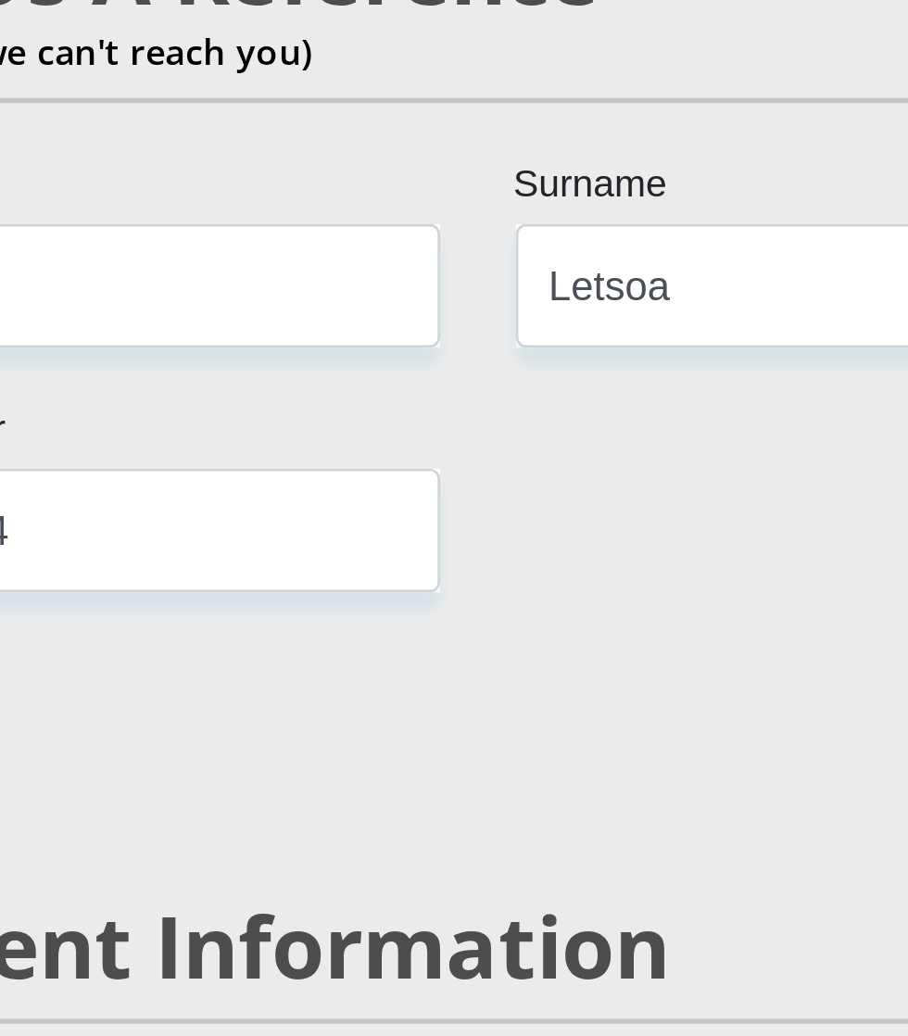
type input "1625095226"
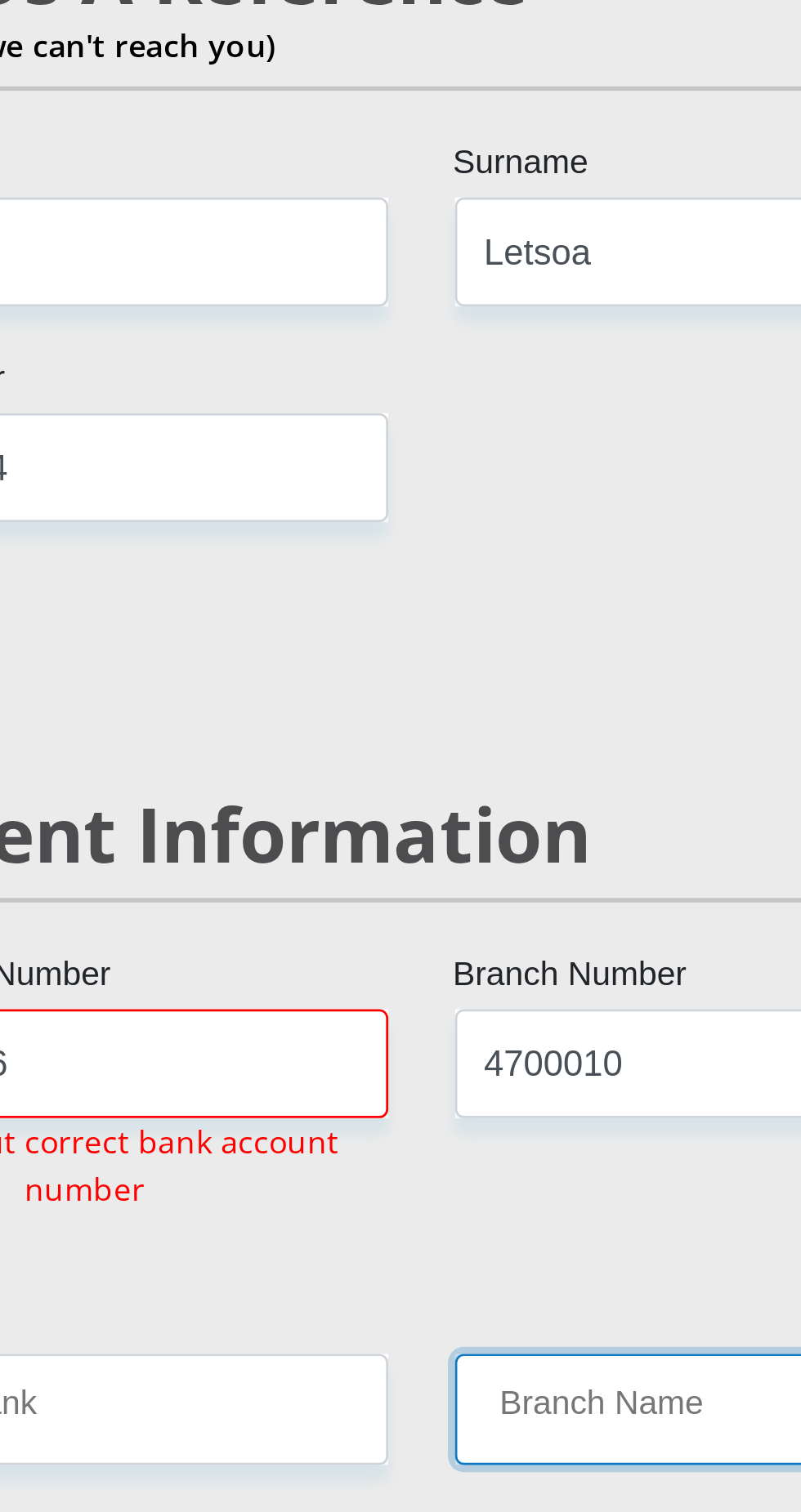
click at [503, 541] on input "Branch Name" at bounding box center [524, 561] width 223 height 40
click at [505, 541] on input "Branch Name" at bounding box center [524, 561] width 223 height 40
click at [477, 541] on input "Branch Name" at bounding box center [524, 561] width 223 height 40
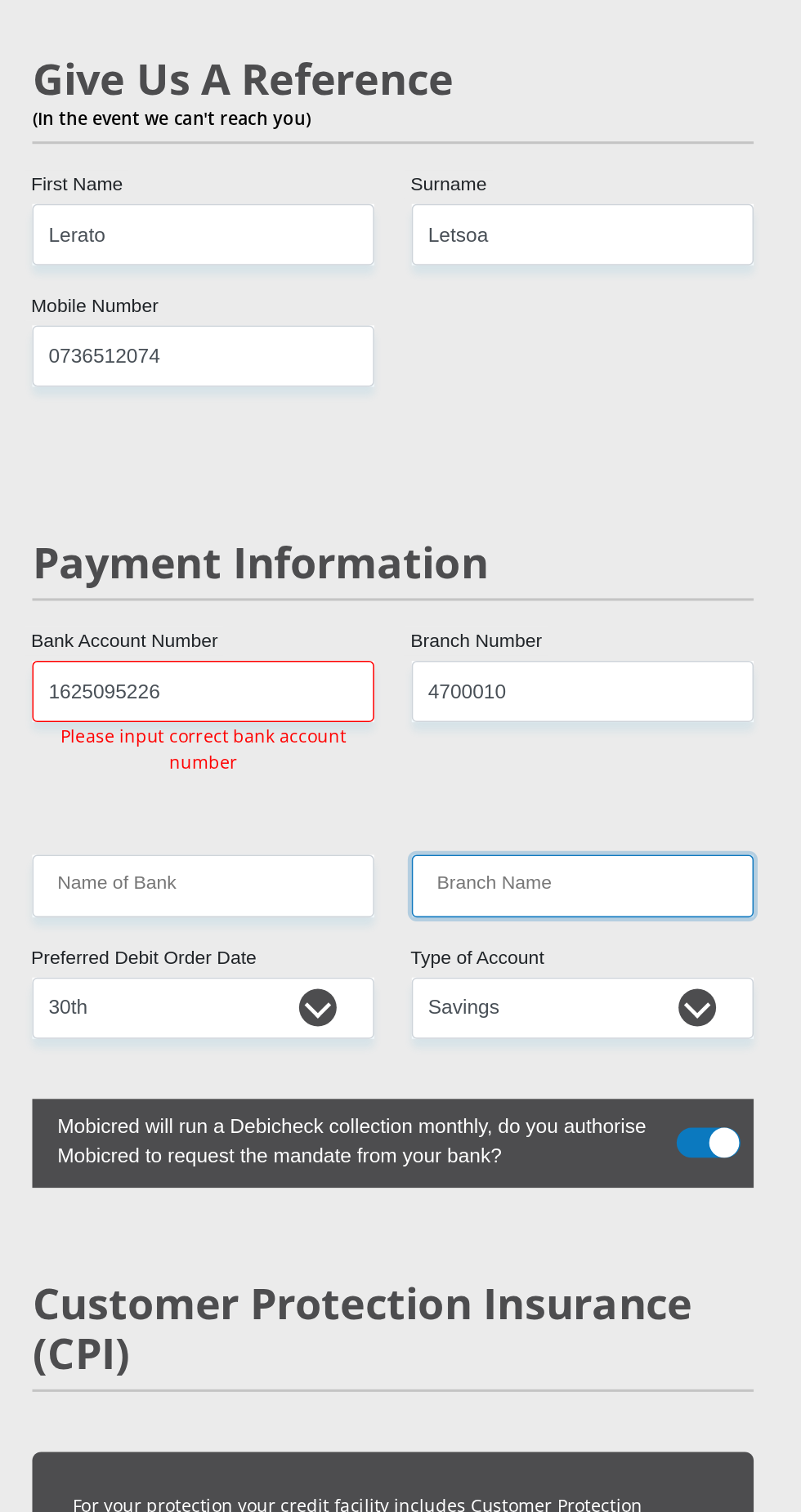
scroll to position [3102, 0]
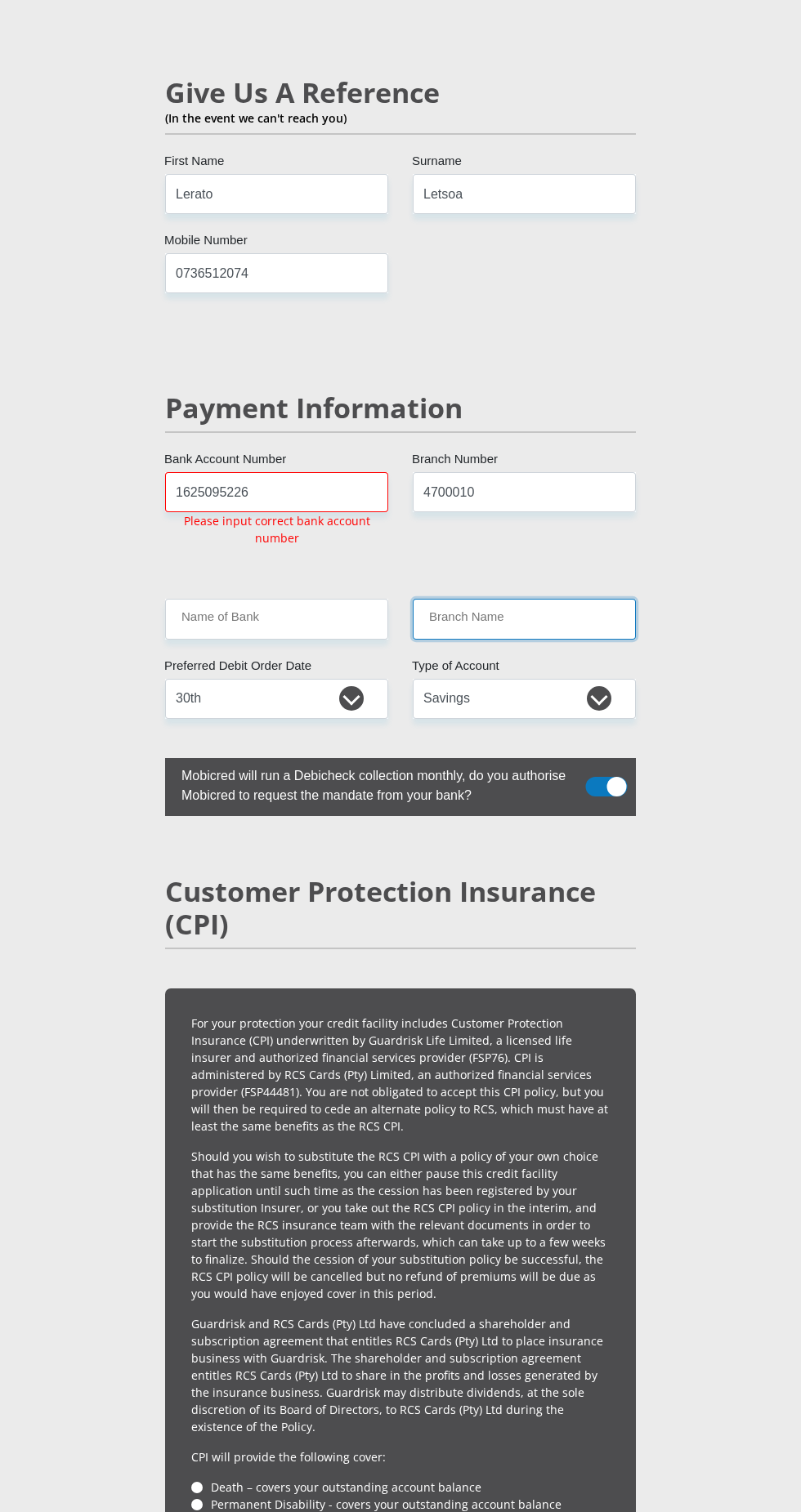
click at [474, 599] on input "Branch Name" at bounding box center [524, 618] width 223 height 40
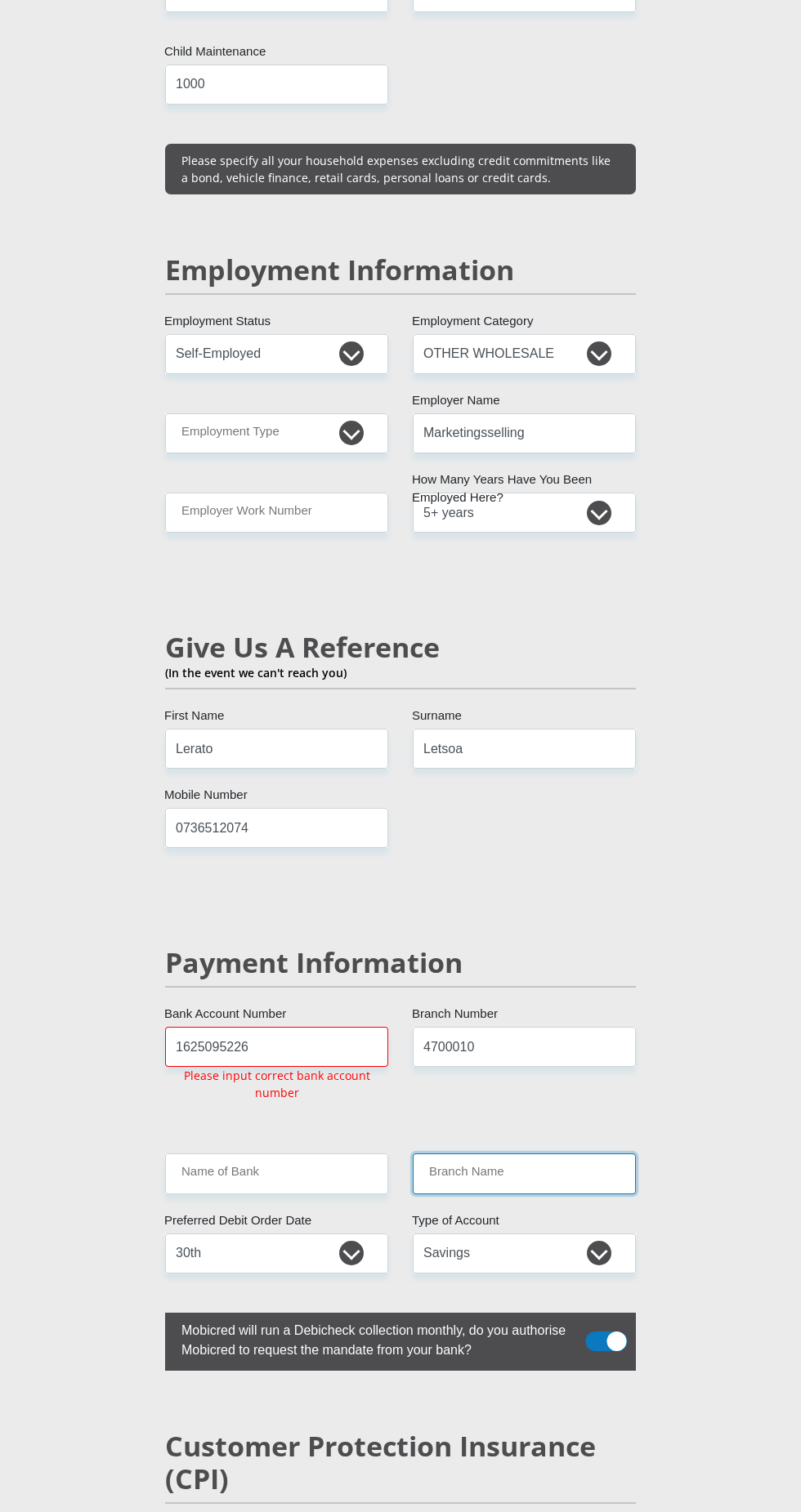
scroll to position [2615, 0]
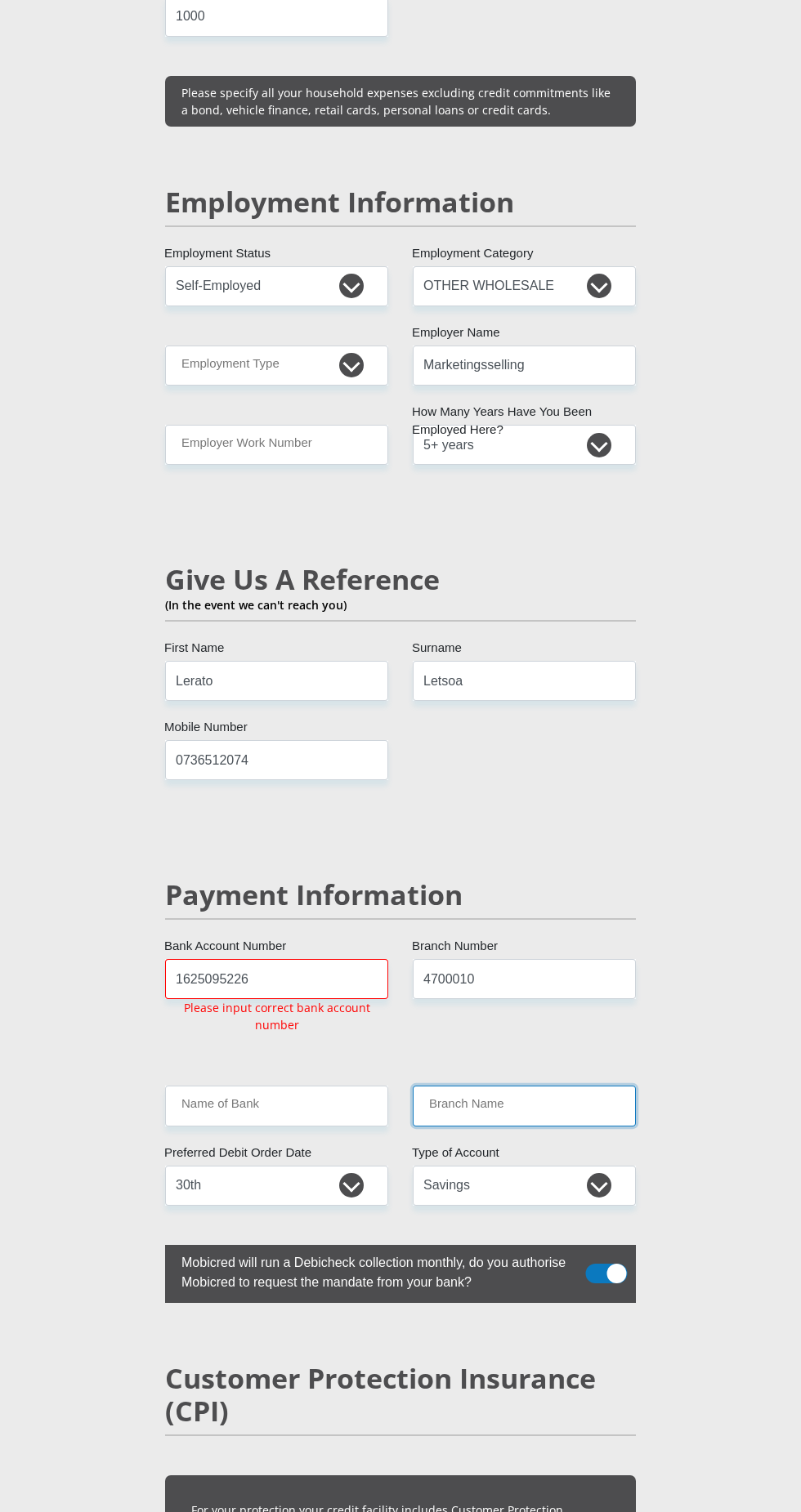
click at [520, 1085] on input "Branch Name" at bounding box center [524, 1105] width 223 height 40
click at [477, 1085] on input "Branch Name" at bounding box center [524, 1105] width 223 height 40
click at [562, 1085] on input "Branch Name" at bounding box center [524, 1105] width 223 height 40
click at [528, 1085] on input "Branch Name" at bounding box center [524, 1105] width 223 height 40
click at [286, 1085] on input "Name of Bank" at bounding box center [276, 1105] width 223 height 40
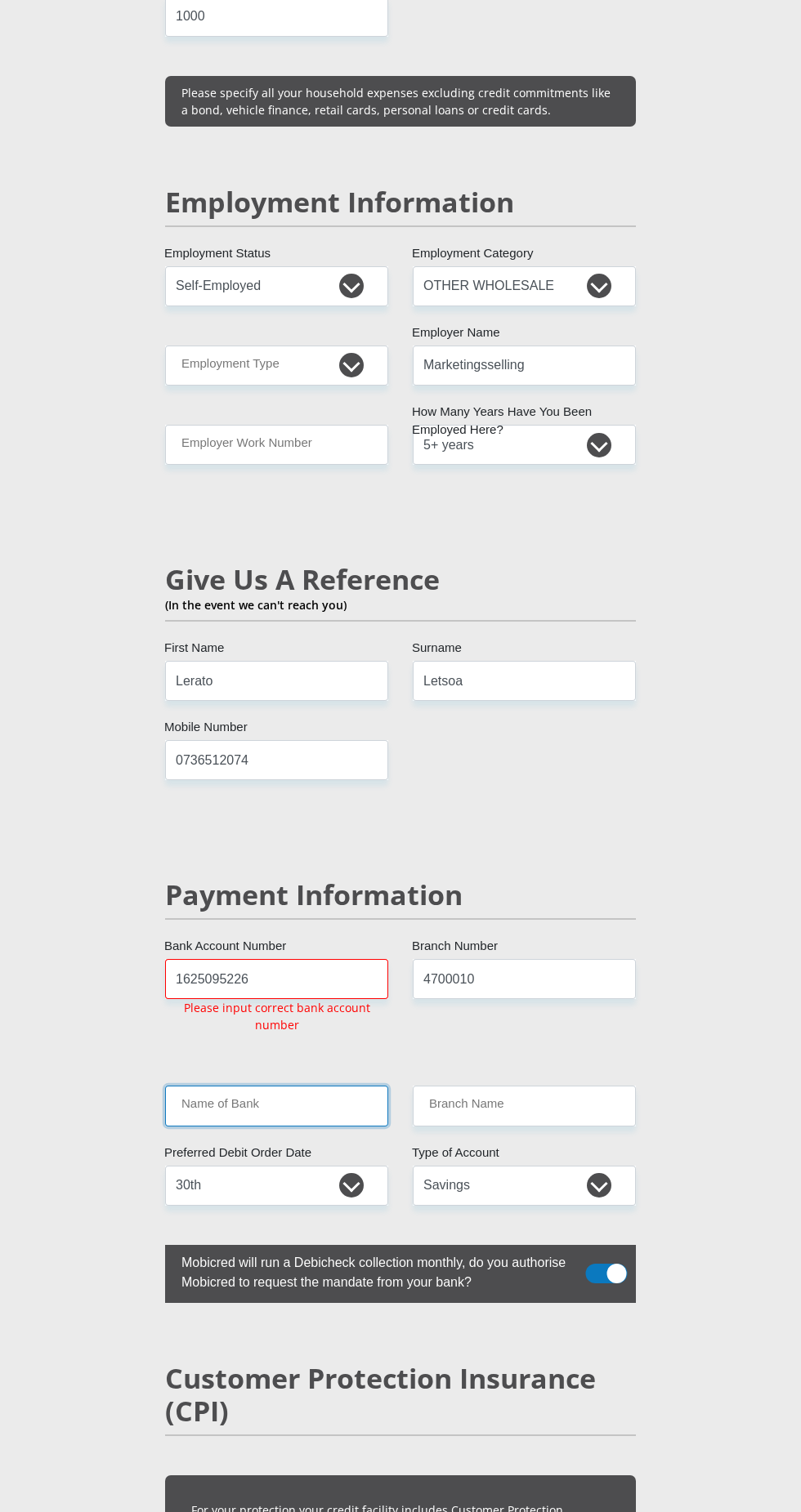
click at [323, 1085] on input "Name of Bank" at bounding box center [276, 1105] width 223 height 40
click at [284, 1085] on input "Name of Bank" at bounding box center [276, 1105] width 223 height 40
click at [247, 1085] on input "Name of Bank" at bounding box center [276, 1105] width 223 height 40
click at [338, 1085] on input "Name of Bank" at bounding box center [276, 1105] width 223 height 40
click at [288, 1085] on input "Name of Bank" at bounding box center [276, 1105] width 223 height 40
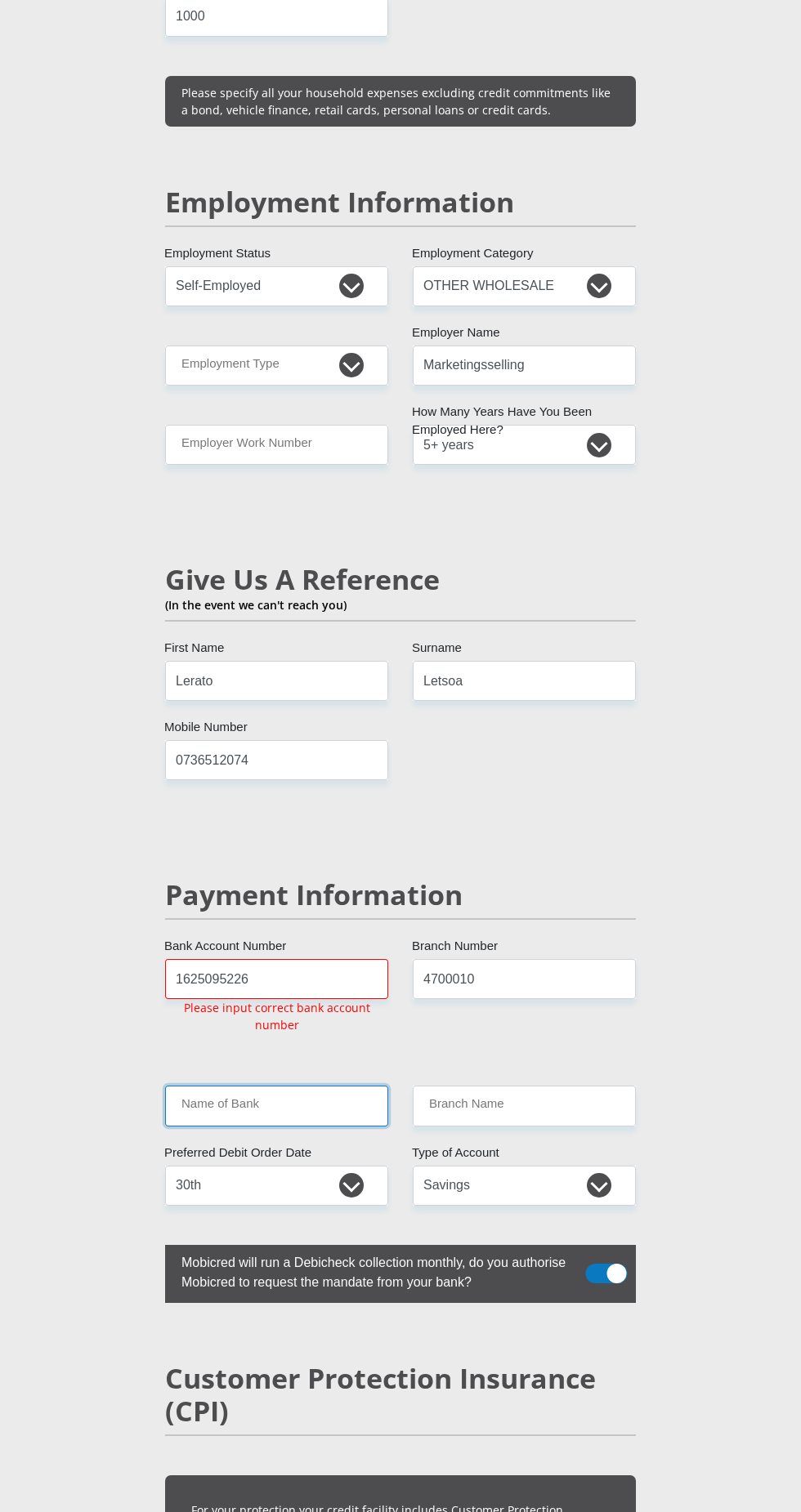
click at [222, 1085] on input "Name of Bank" at bounding box center [276, 1105] width 223 height 40
click at [284, 1085] on input "Name of Bank" at bounding box center [276, 1105] width 223 height 40
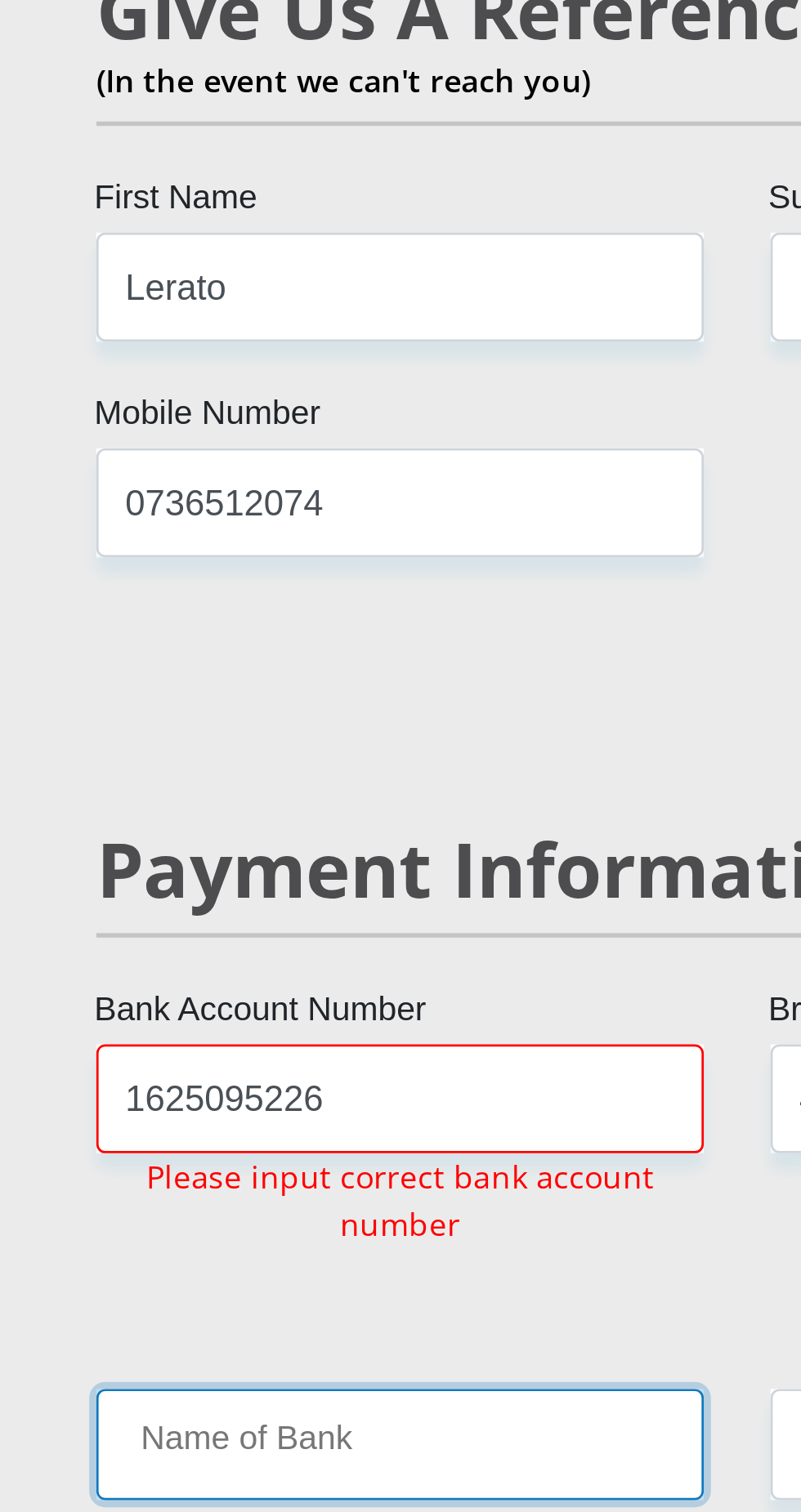
click at [258, 1085] on input "Name of Bank" at bounding box center [276, 1105] width 223 height 40
click at [199, 1085] on input "Name of Bank" at bounding box center [276, 1105] width 223 height 40
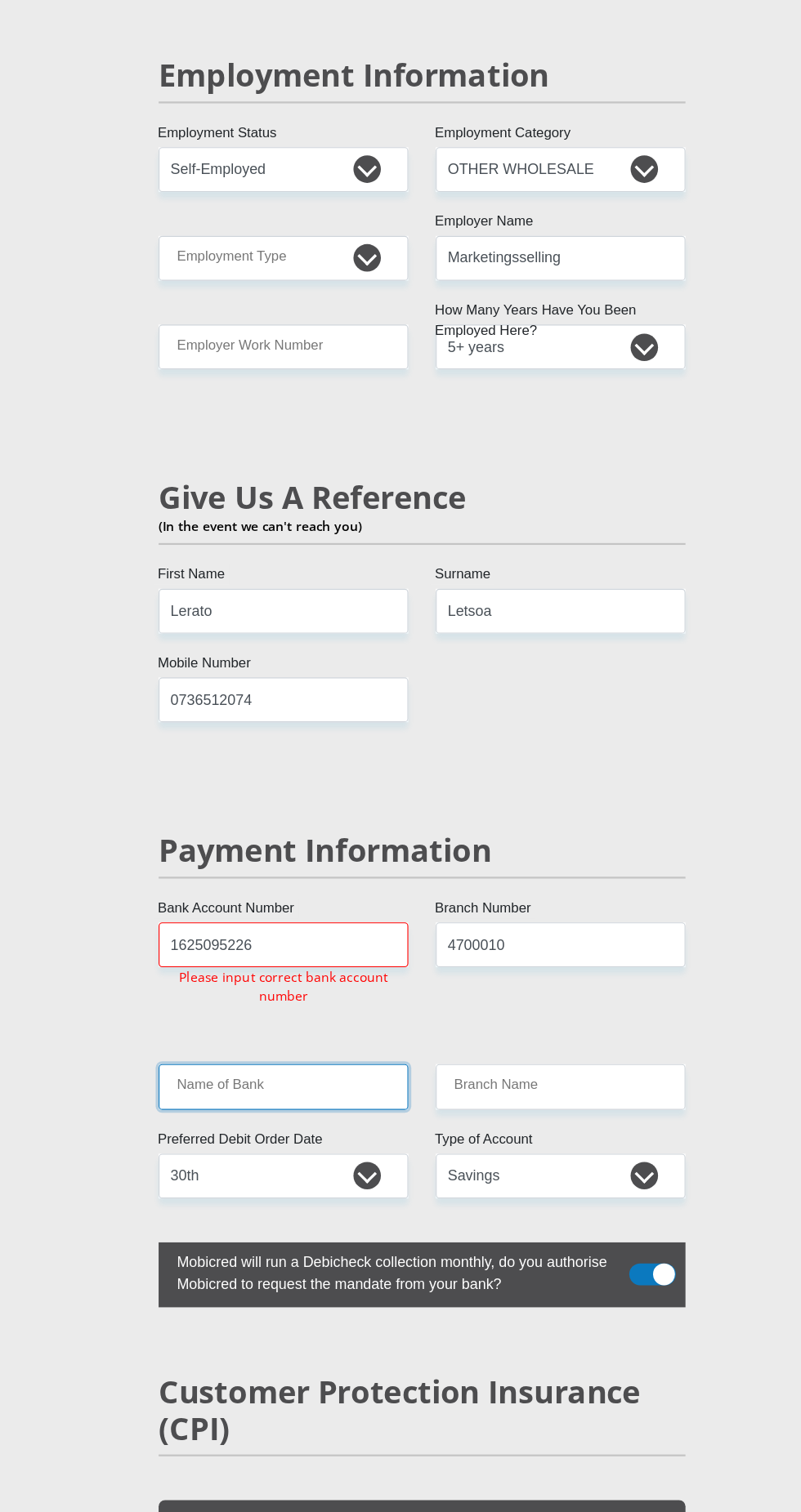
click at [189, 1085] on input "Name of Bank" at bounding box center [276, 1105] width 223 height 40
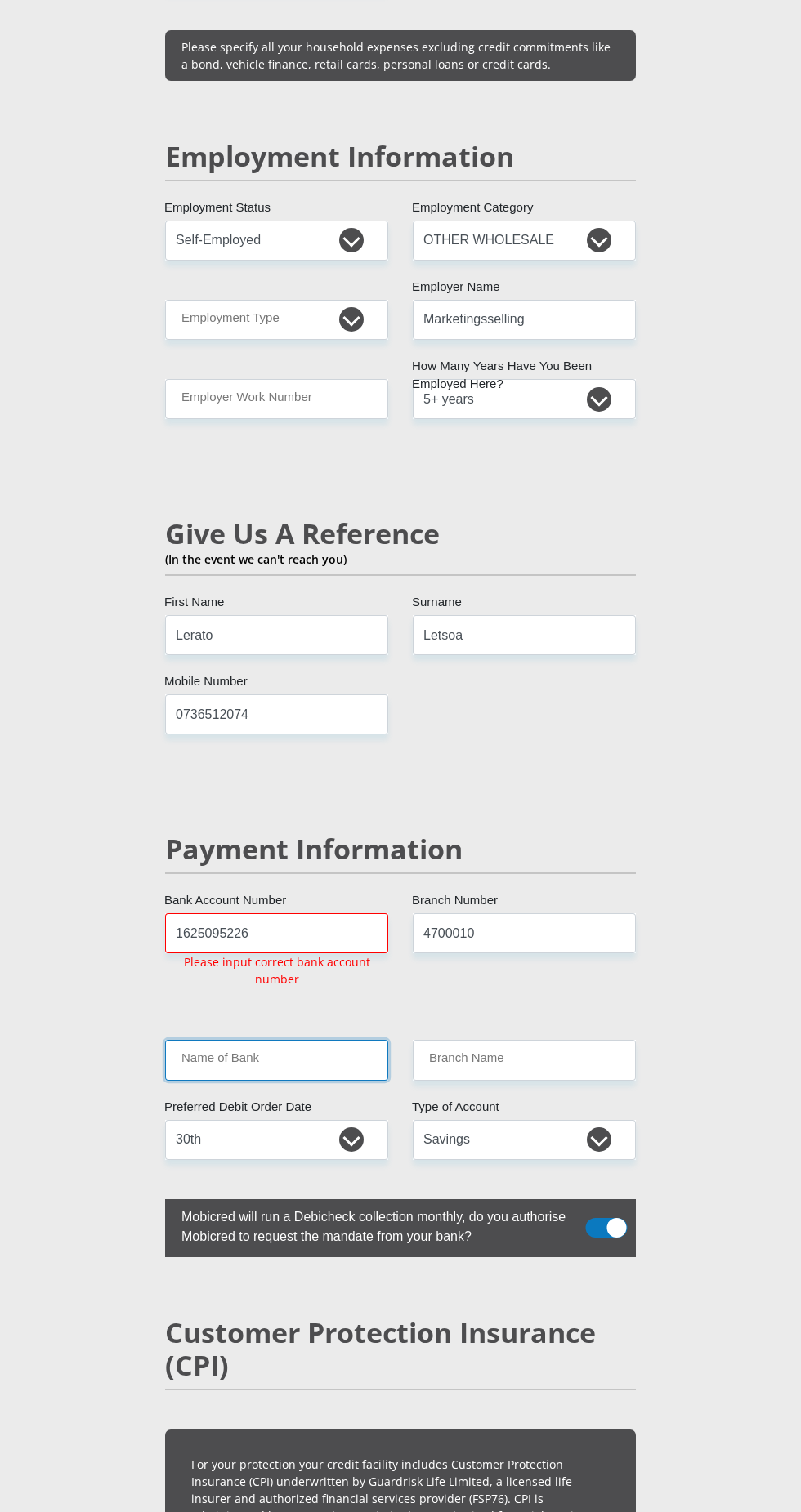
click at [226, 1039] on input "Name of Bank" at bounding box center [276, 1059] width 223 height 40
click at [228, 1039] on input "Name of Bank" at bounding box center [276, 1059] width 223 height 40
click at [251, 1039] on input "Name of Bank" at bounding box center [276, 1059] width 223 height 40
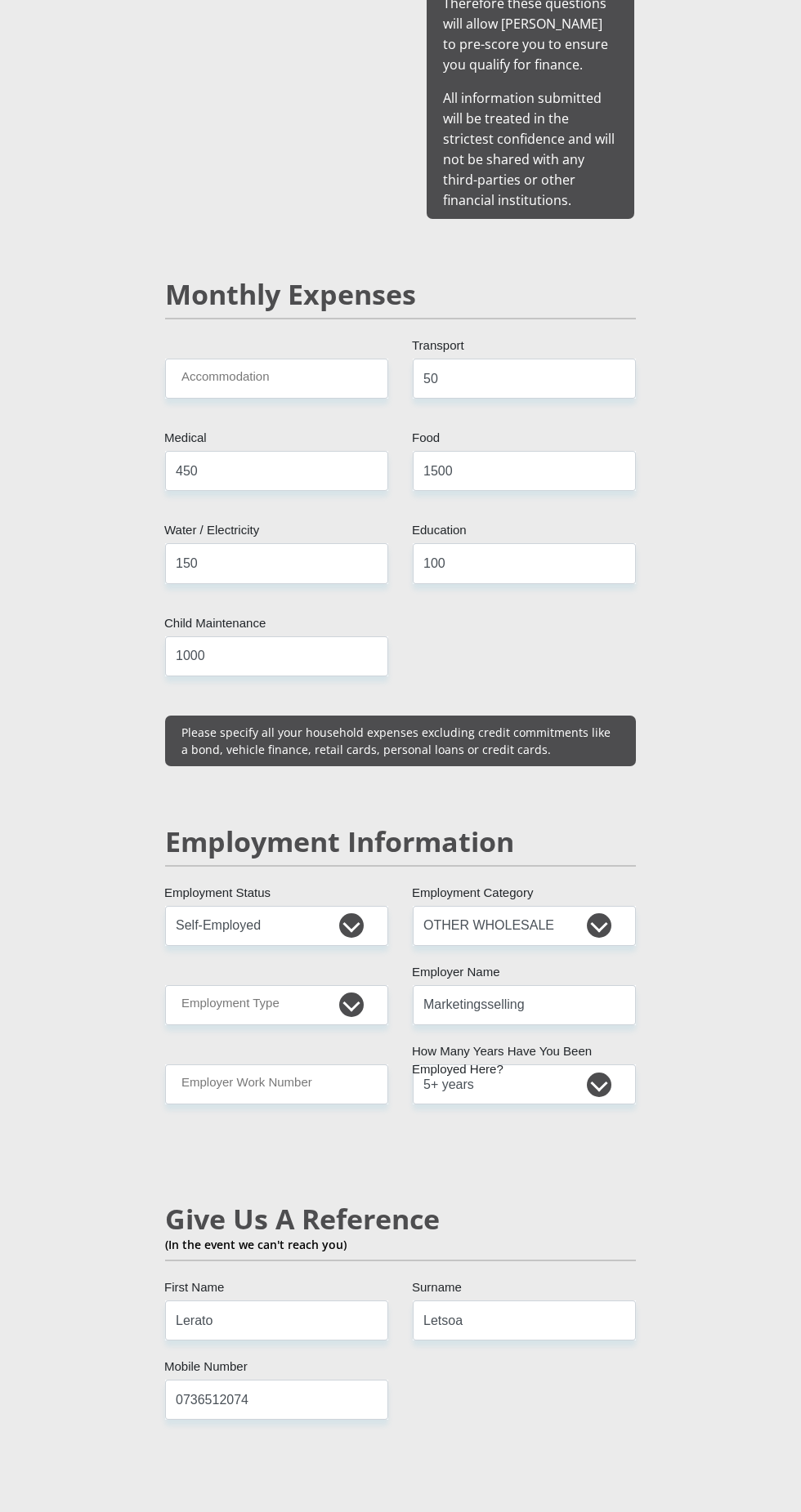
scroll to position [1976, 0]
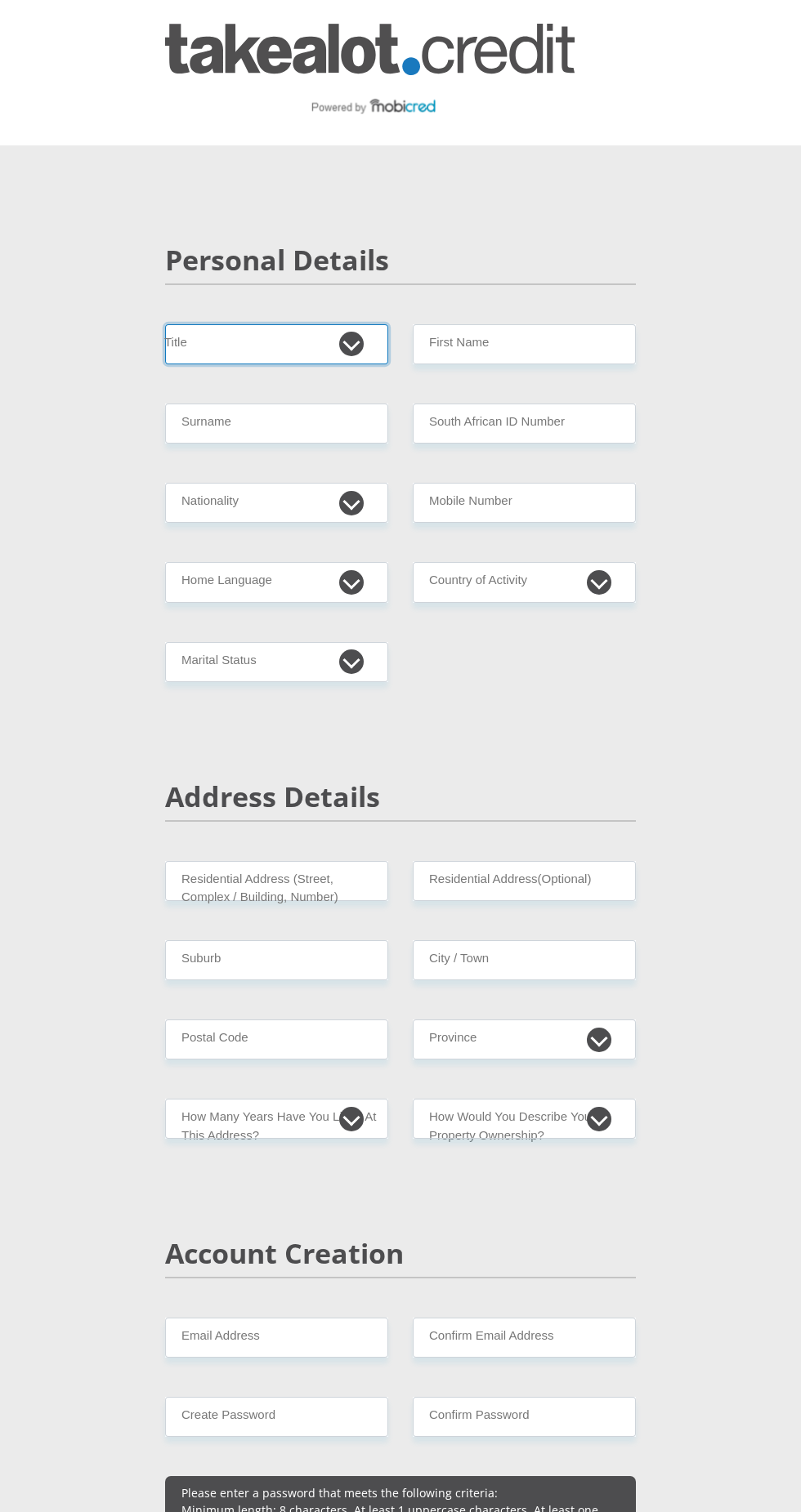
click at [349, 339] on select "Mr Ms Mrs Dr [PERSON_NAME]" at bounding box center [276, 344] width 223 height 40
select select "Mrs"
click at [343, 417] on input "Surname" at bounding box center [276, 423] width 223 height 40
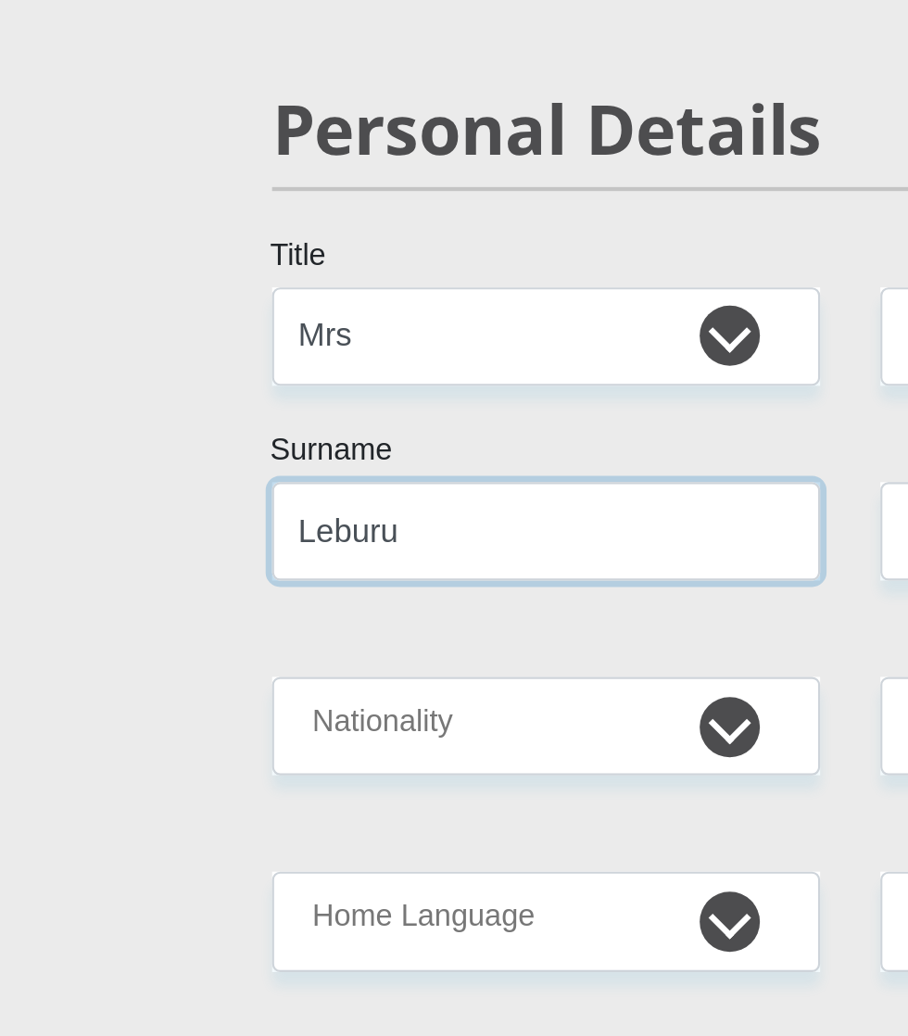
type input "Leburu"
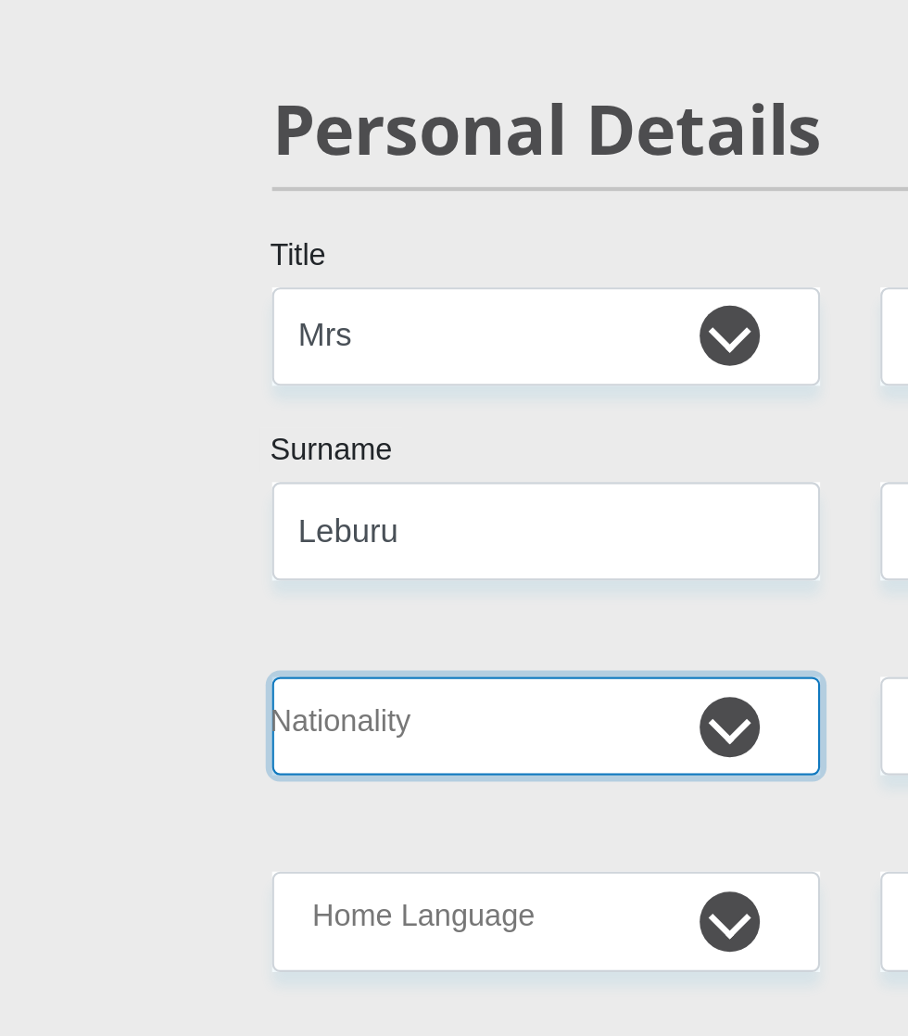
click at [244, 571] on select "[GEOGRAPHIC_DATA] [GEOGRAPHIC_DATA] [GEOGRAPHIC_DATA] [GEOGRAPHIC_DATA] [GEOGRA…" at bounding box center [313, 569] width 253 height 45
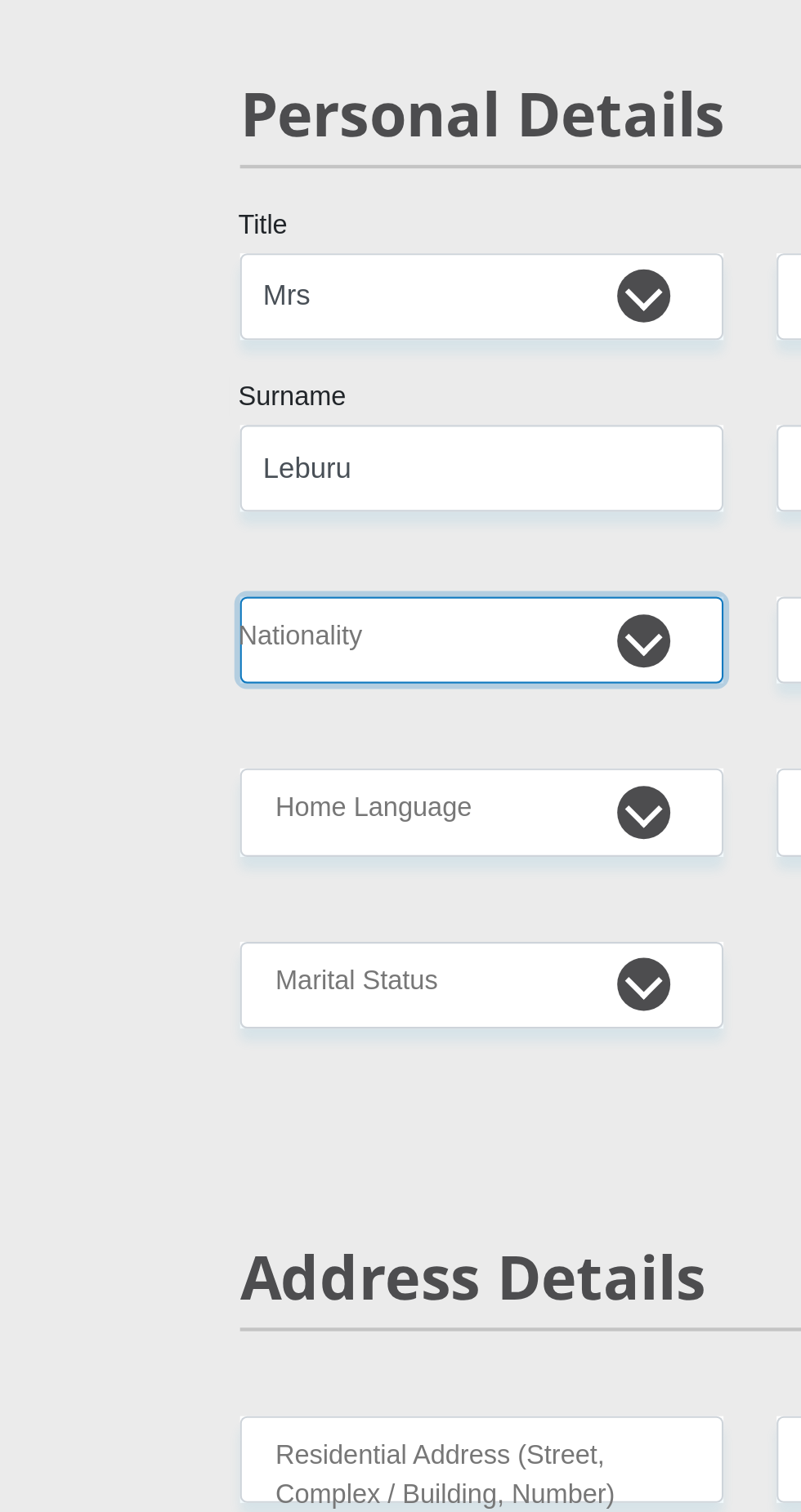
select select "ZAF"
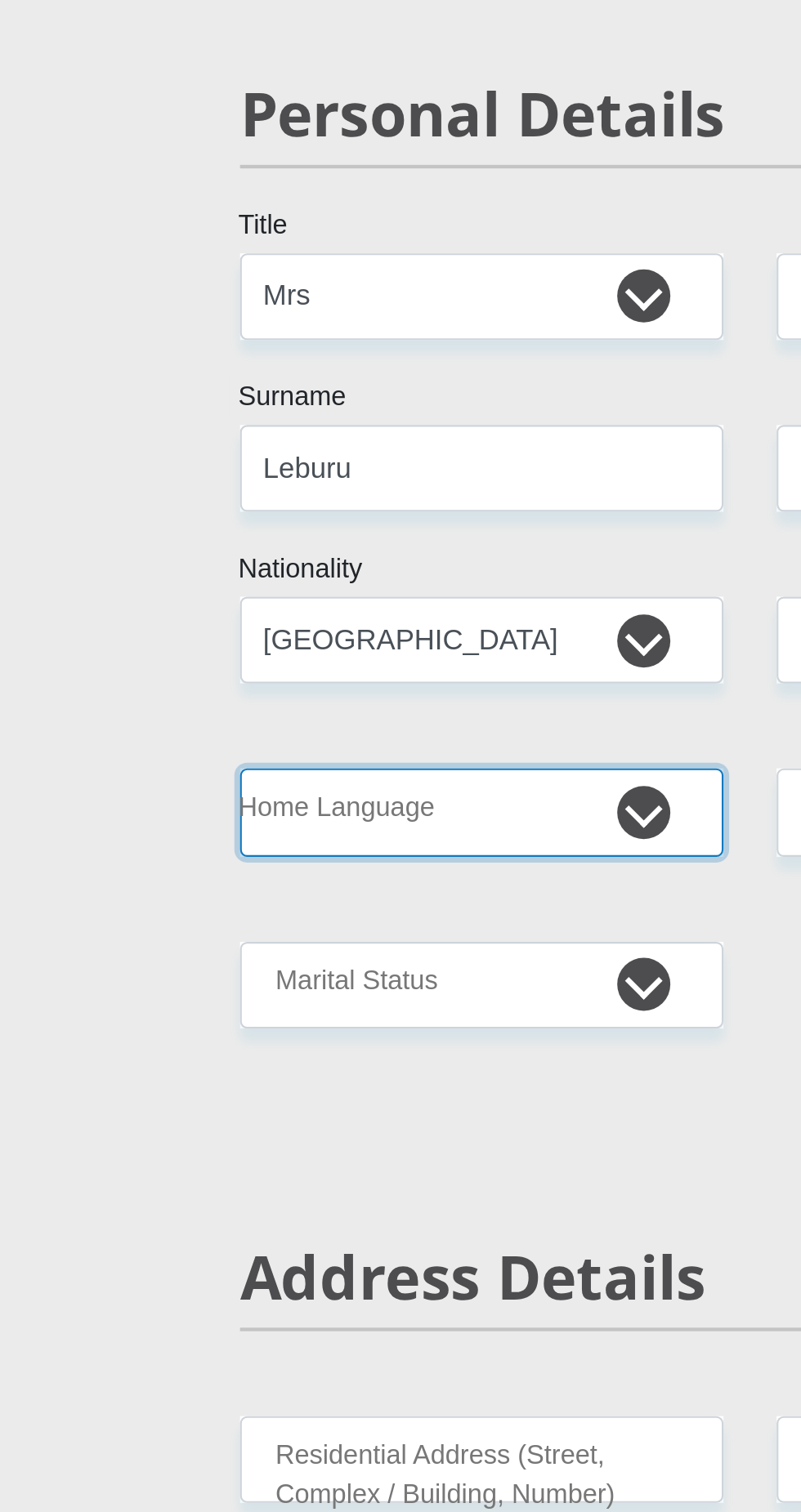
click at [295, 573] on select "Afrikaans English Sepedi South Ndebele Southern Sotho Swati Tsonga Tswana Venda…" at bounding box center [276, 581] width 223 height 40
select select "sot"
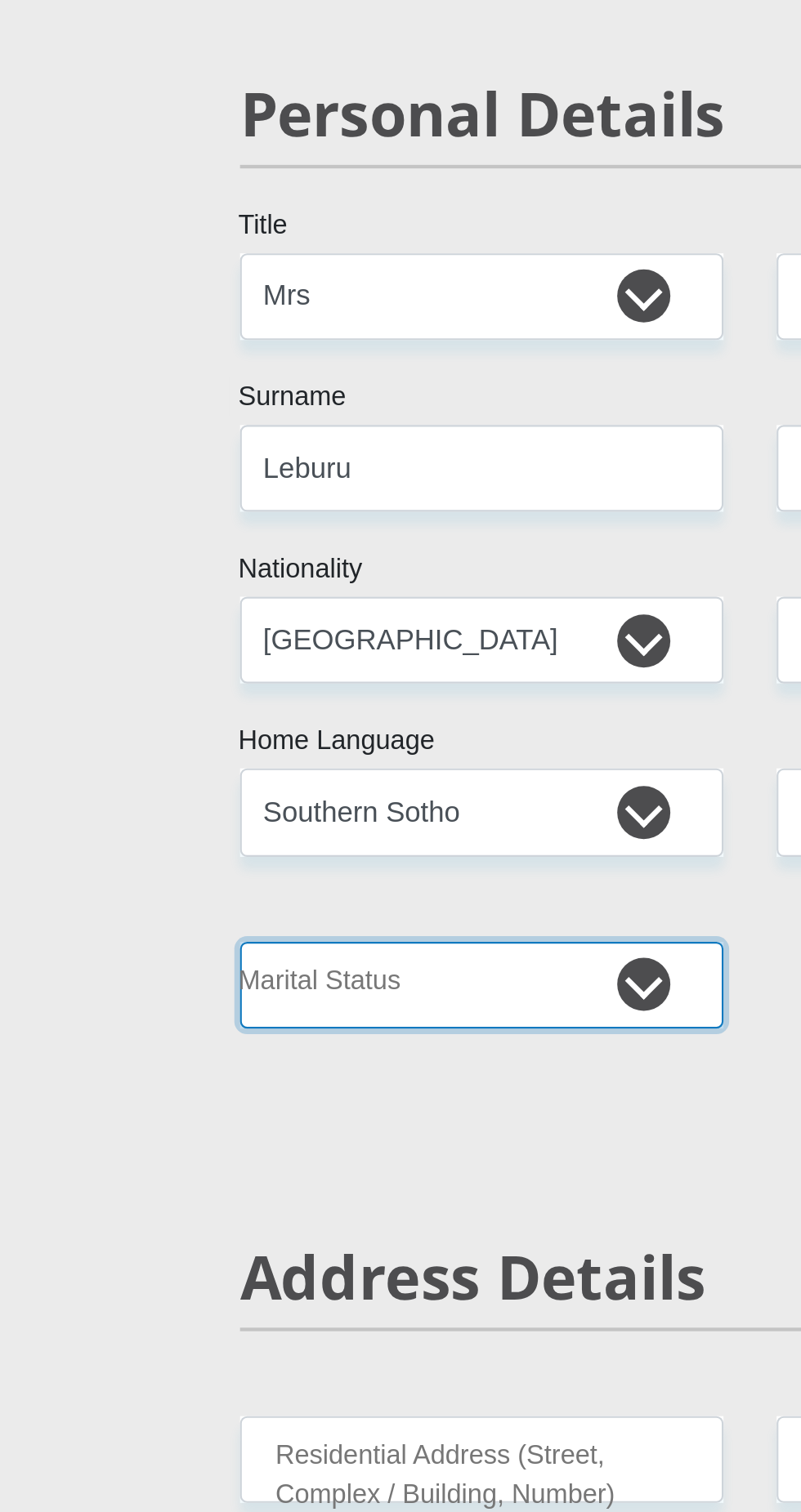
click at [299, 661] on select "Married ANC Single Divorced Widowed Married COP or Customary Law" at bounding box center [276, 661] width 223 height 40
select select "1"
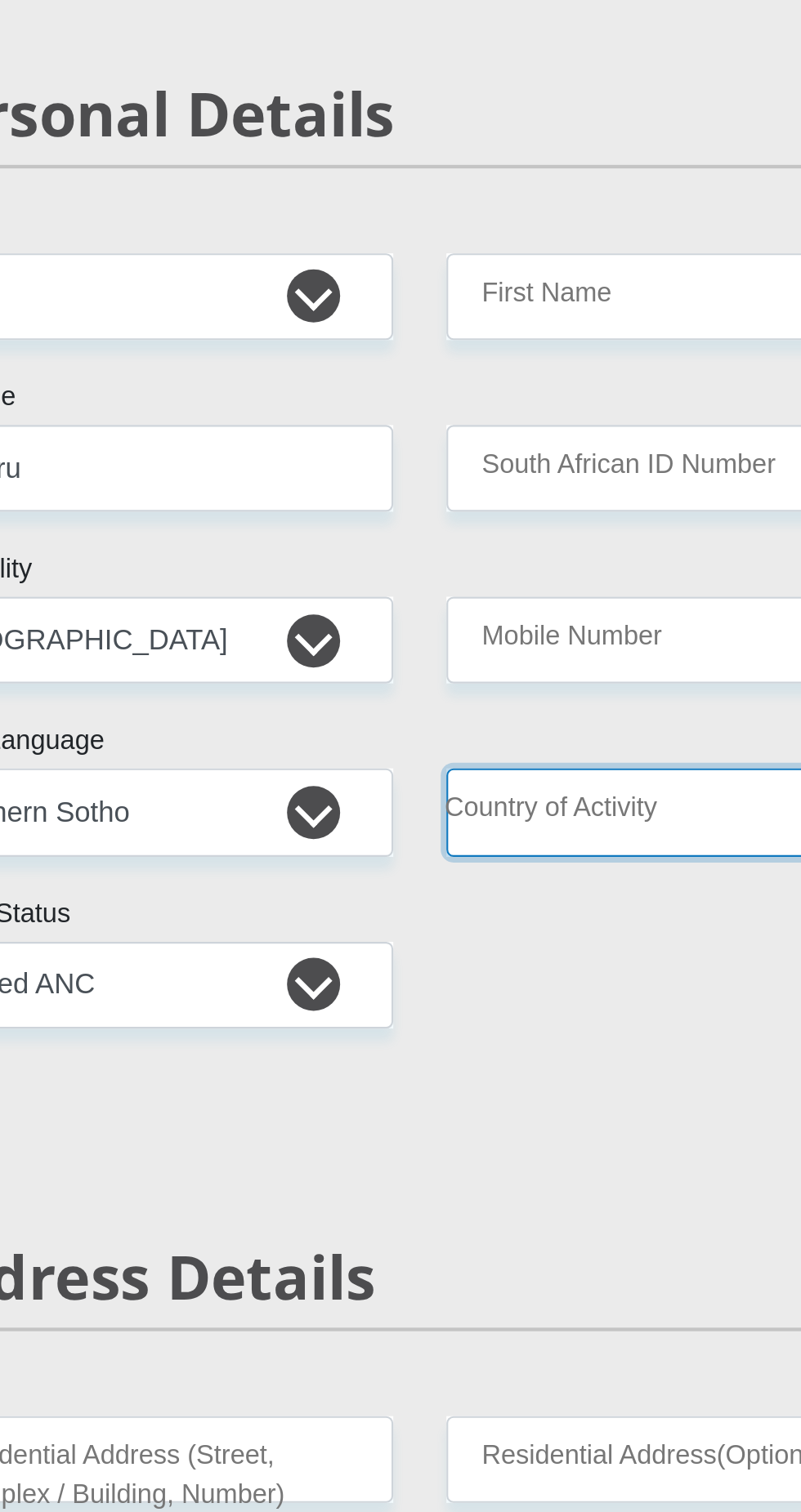
click at [496, 583] on select "[GEOGRAPHIC_DATA] [GEOGRAPHIC_DATA] [GEOGRAPHIC_DATA] [GEOGRAPHIC_DATA] [GEOGRA…" at bounding box center [524, 581] width 223 height 40
select select "ZAF"
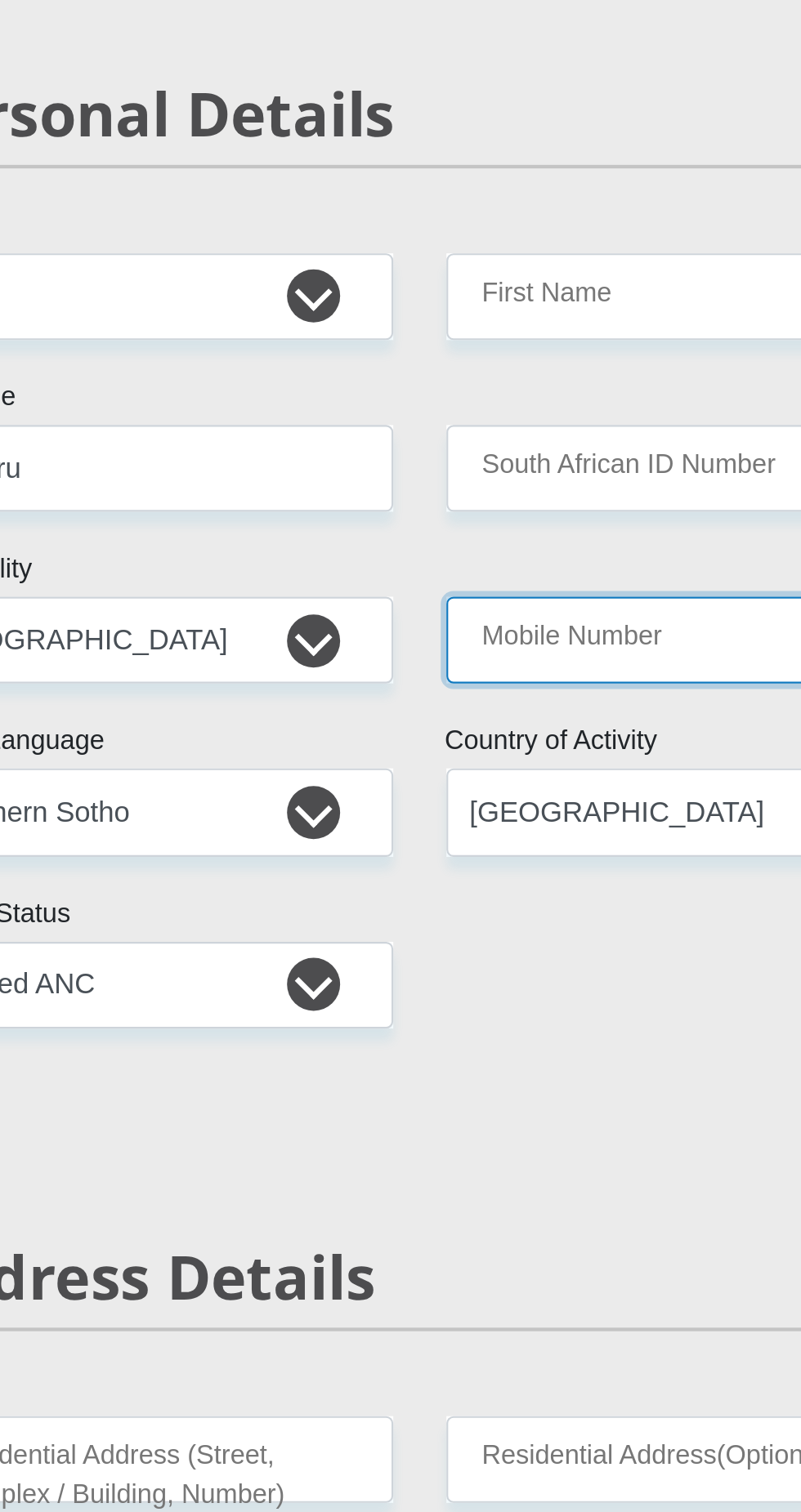
click at [521, 503] on input "Mobile Number" at bounding box center [524, 502] width 223 height 40
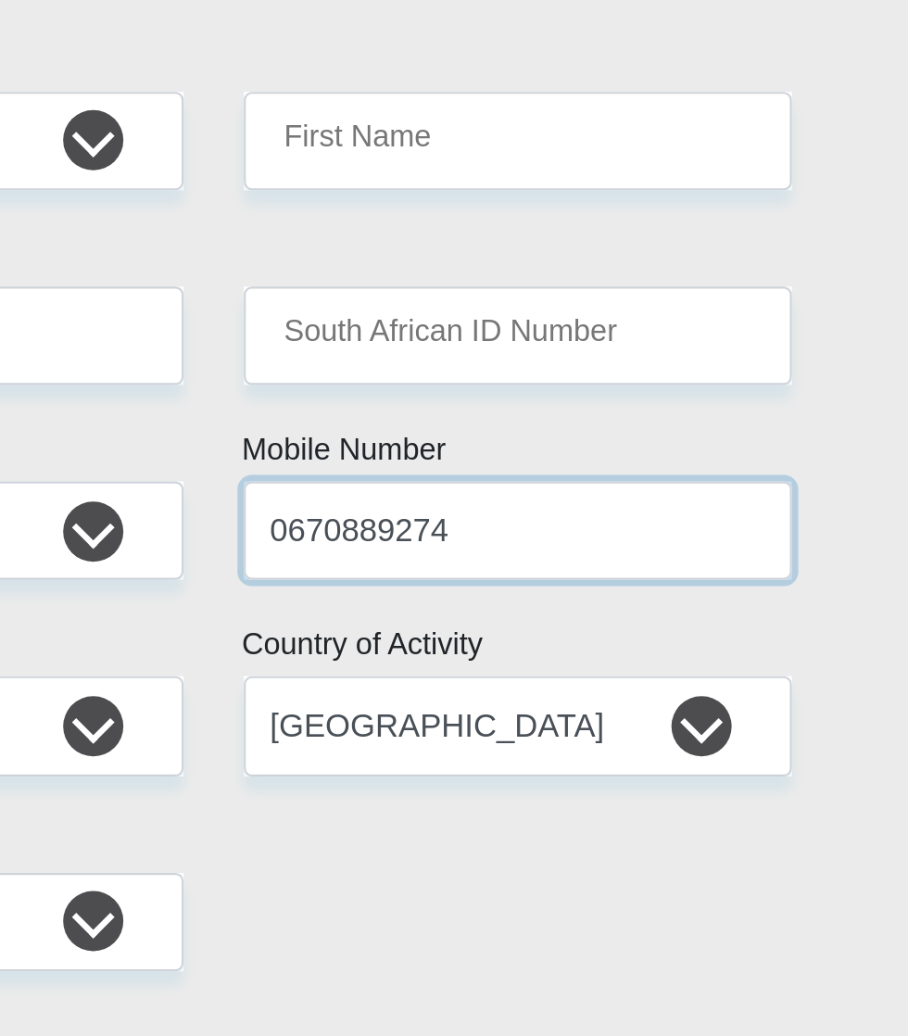
type input "0670889274"
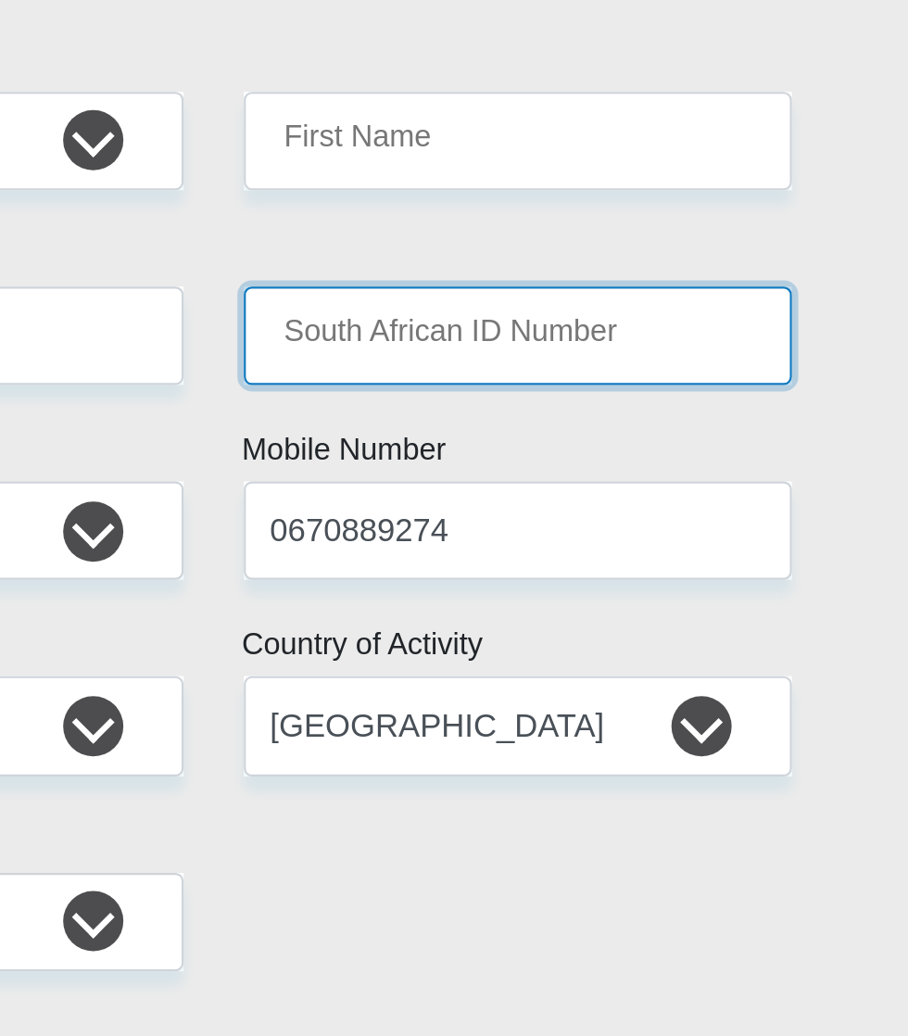
click at [529, 476] on input "South African ID Number" at bounding box center [594, 480] width 253 height 45
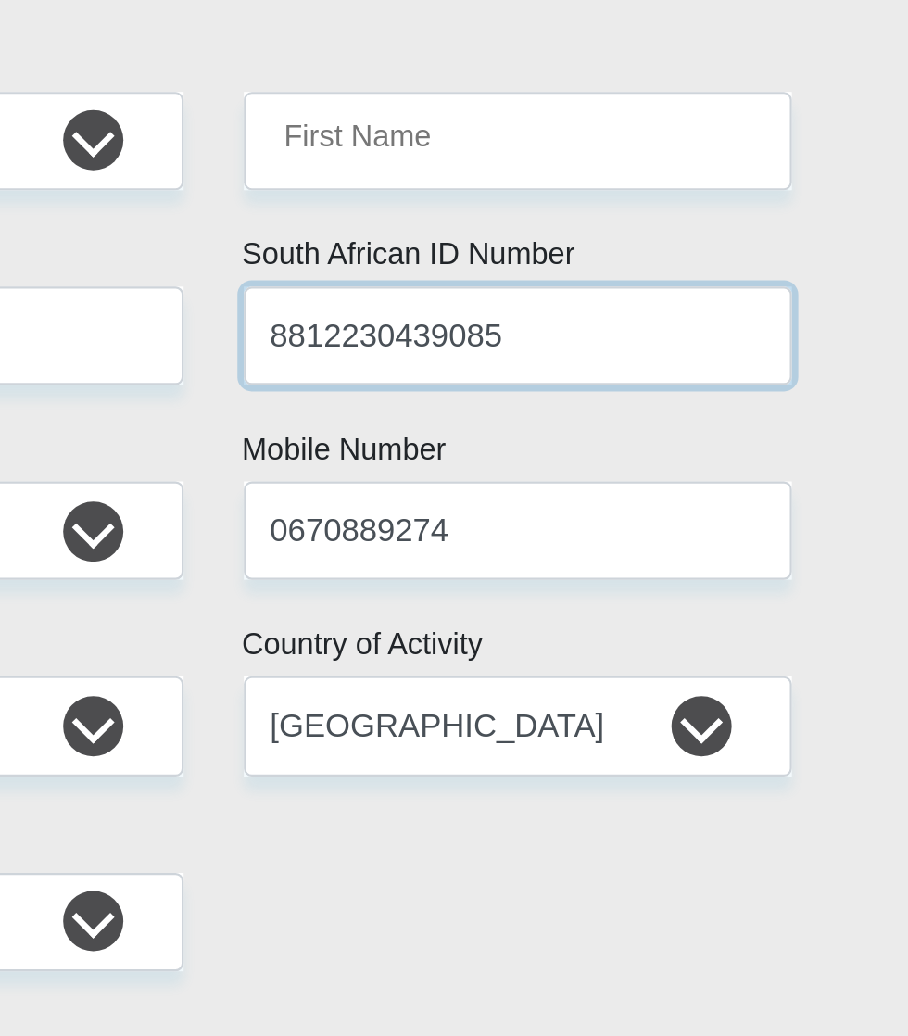
type input "8812230439085"
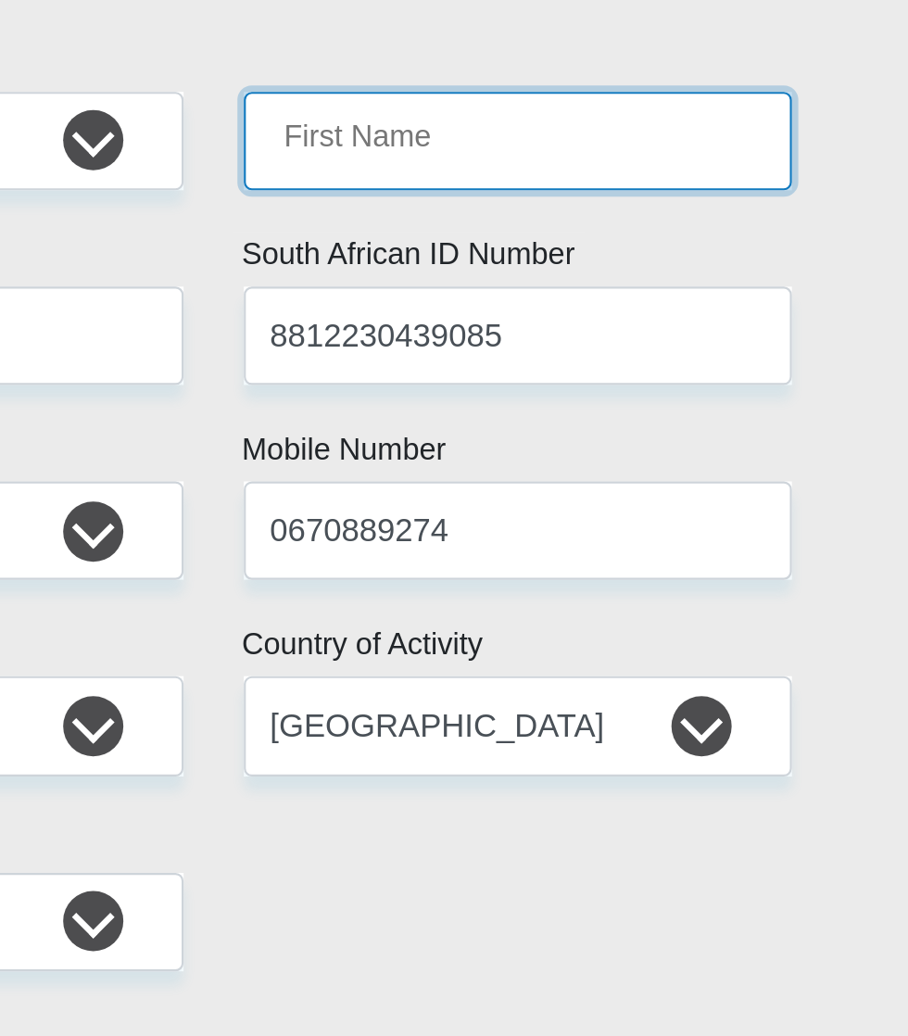
click at [510, 381] on input "First Name" at bounding box center [594, 390] width 253 height 45
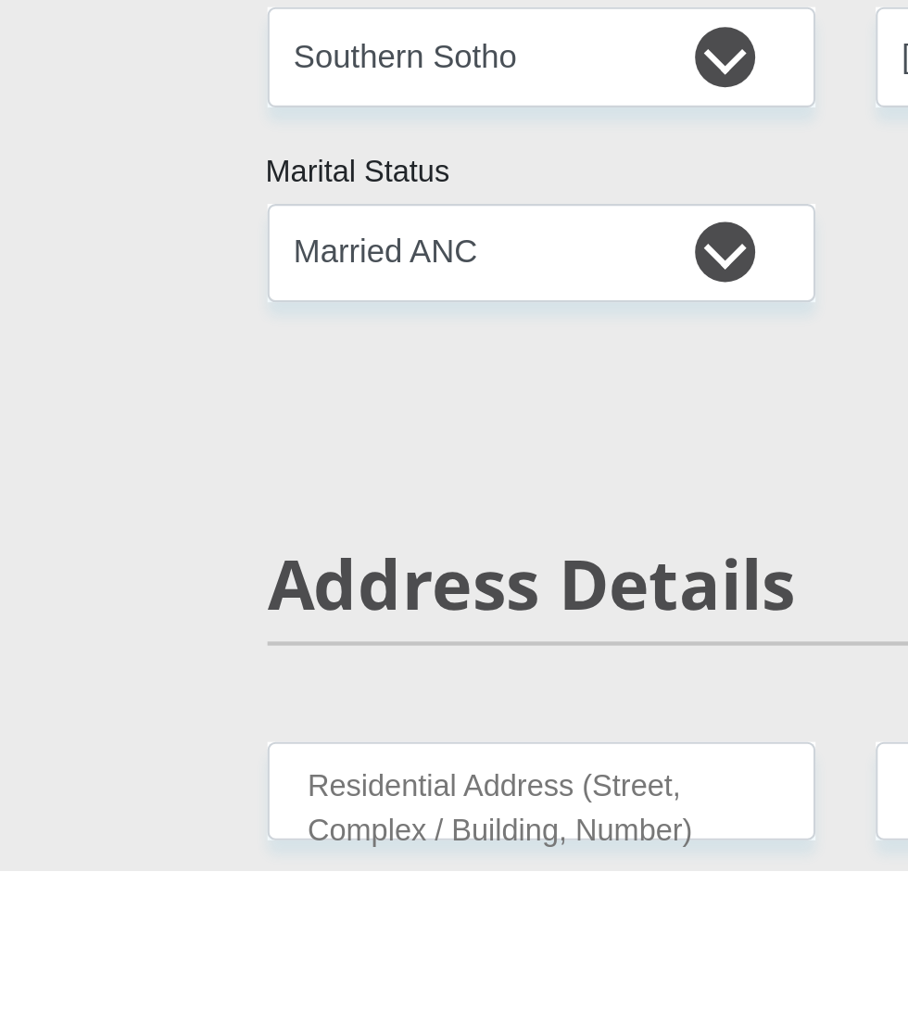
type input "NtsebengAnnah"
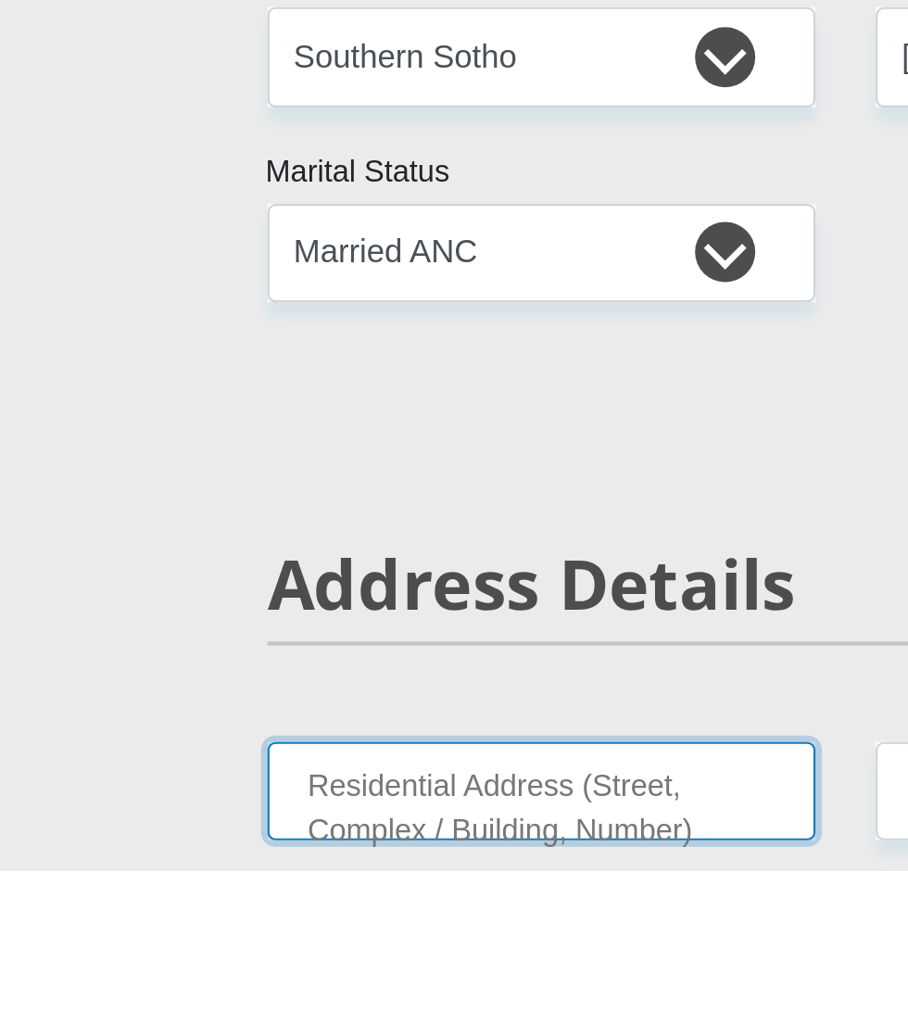
click at [374, 994] on input "Residential Address (Street, Complex / Building, Number)" at bounding box center [313, 998] width 253 height 45
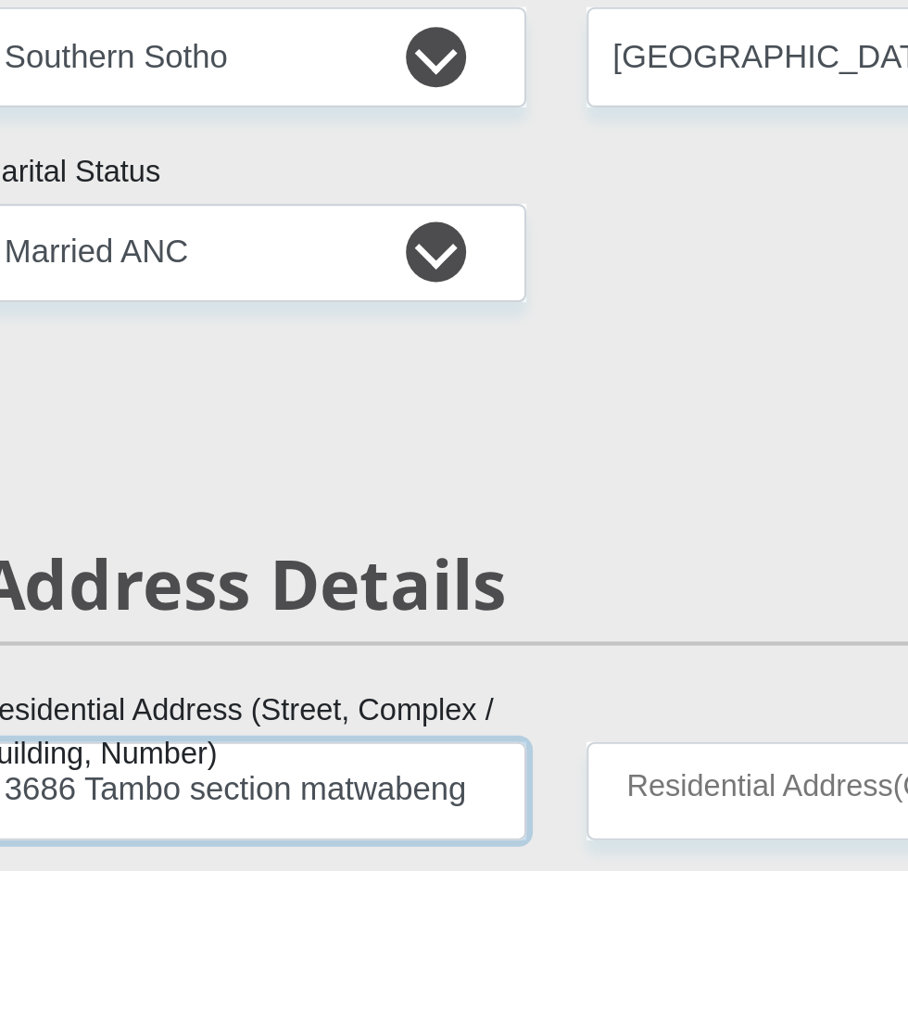
type input "3686 Tambo section matwabeng"
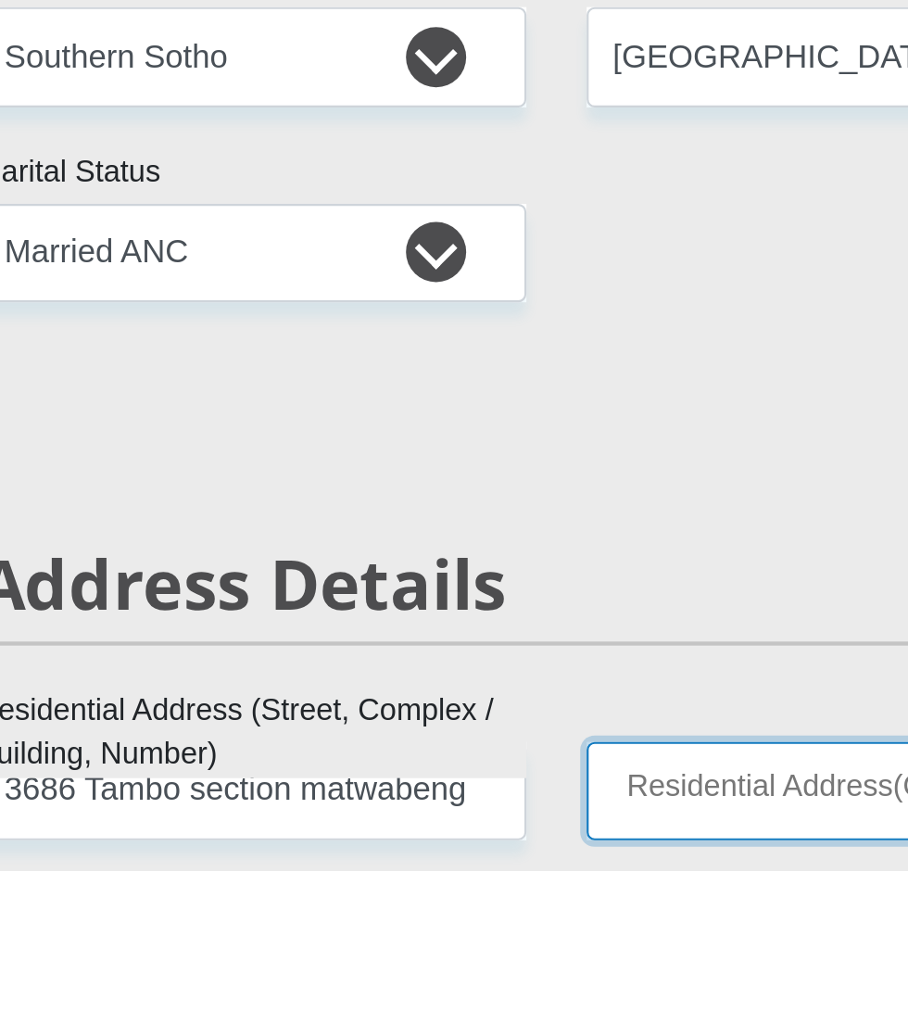
click at [500, 981] on input "Residential Address(Optional)" at bounding box center [594, 998] width 253 height 45
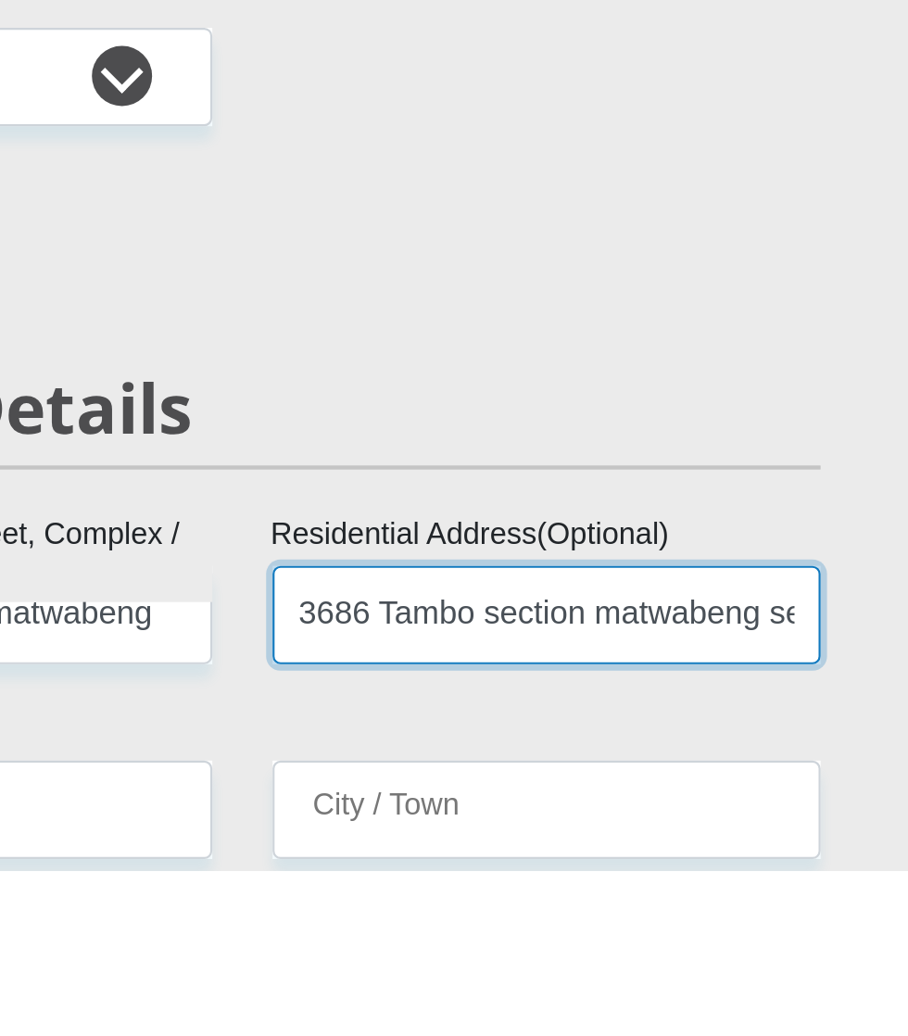
scroll to position [0, 7]
type input "3686 Tambo section matwabeng senekal"
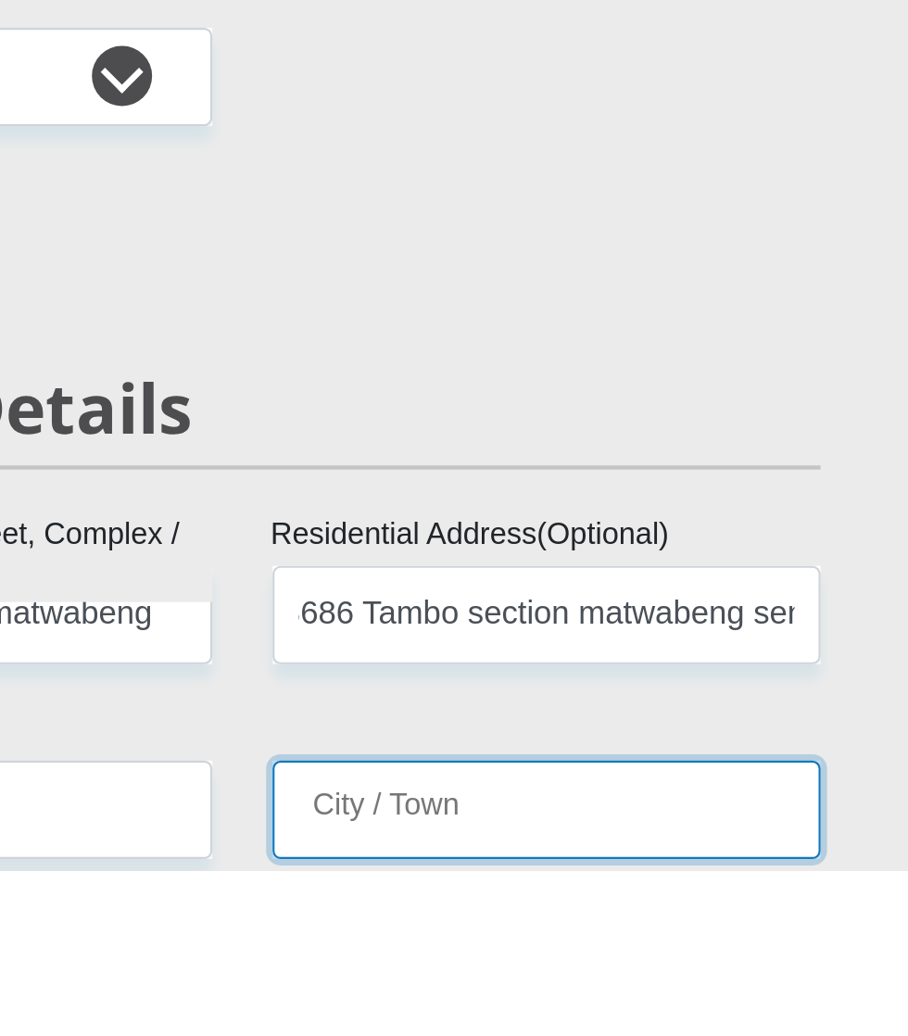
click at [572, 994] on input "City / Town" at bounding box center [594, 1007] width 253 height 45
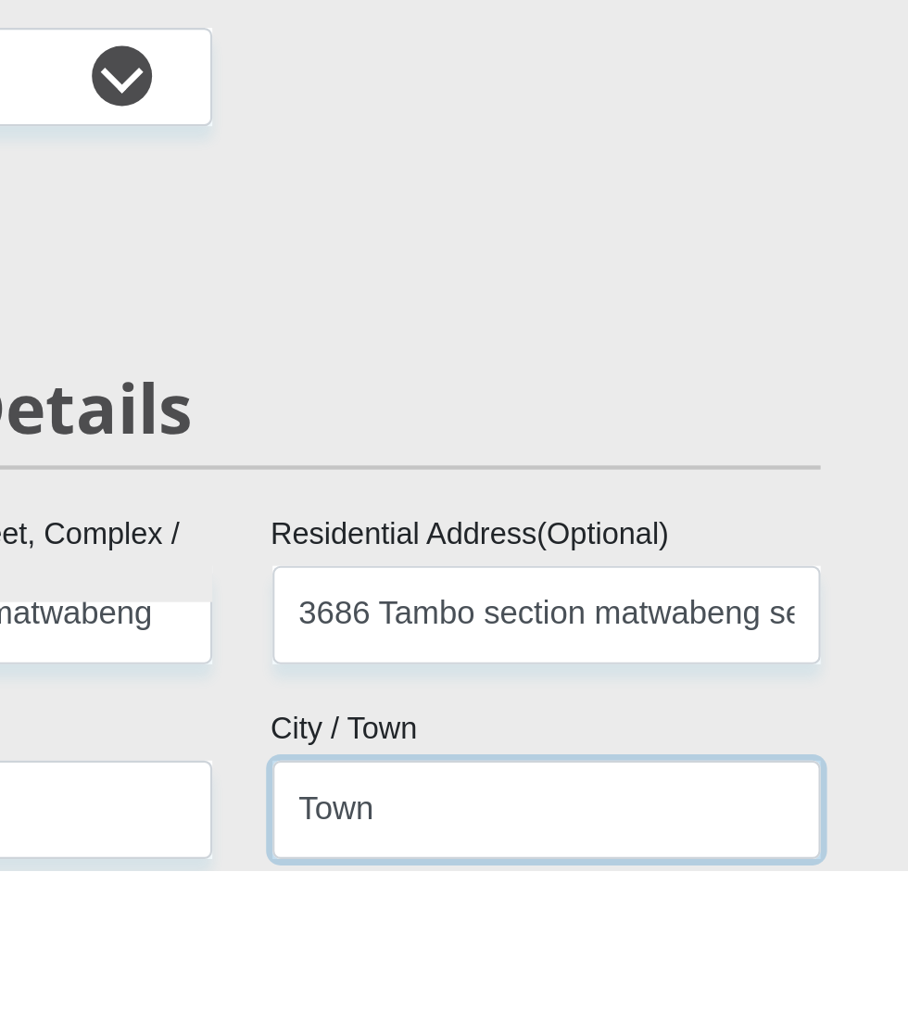
type input "Town"
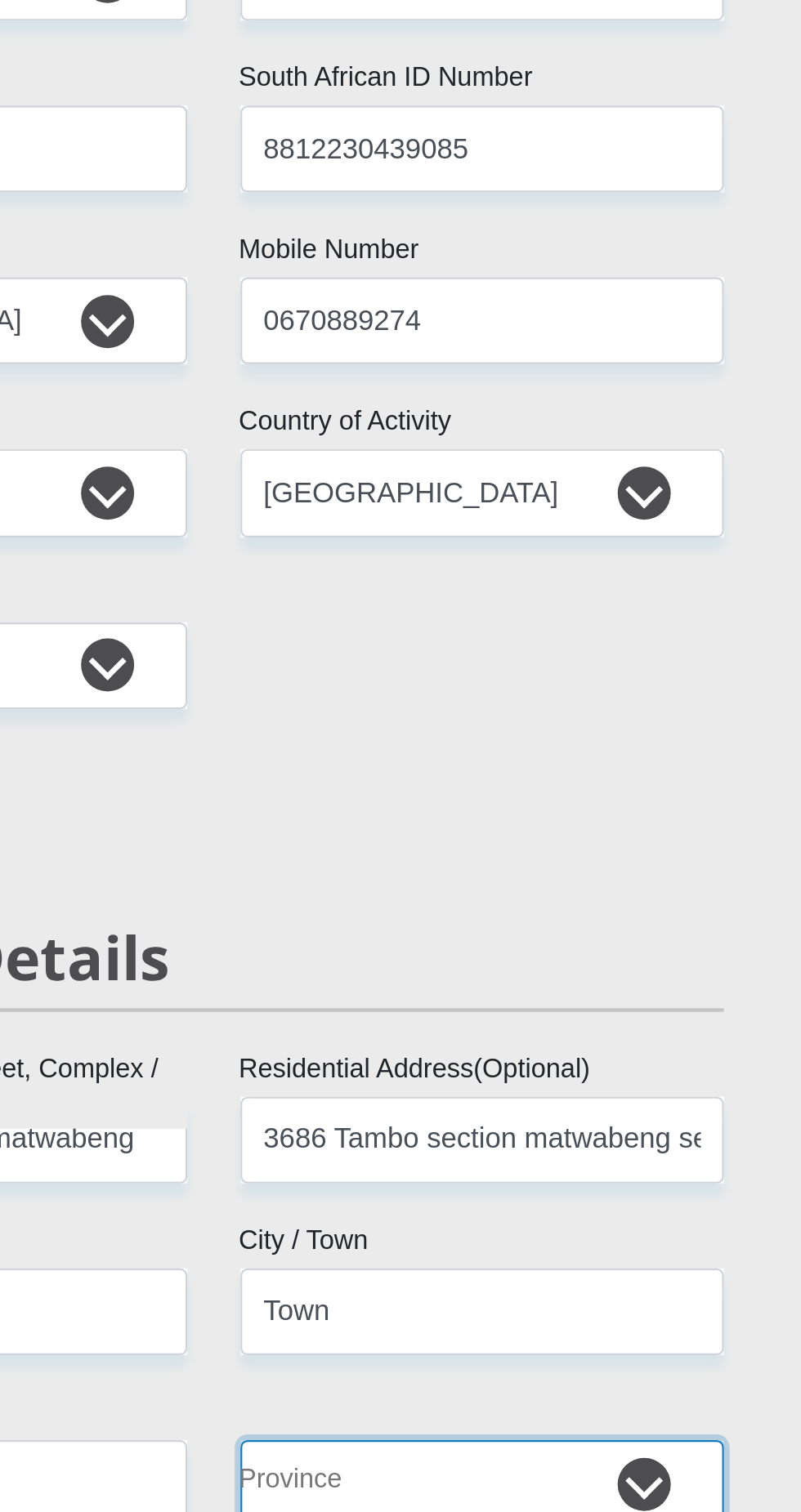
select select "Free State"
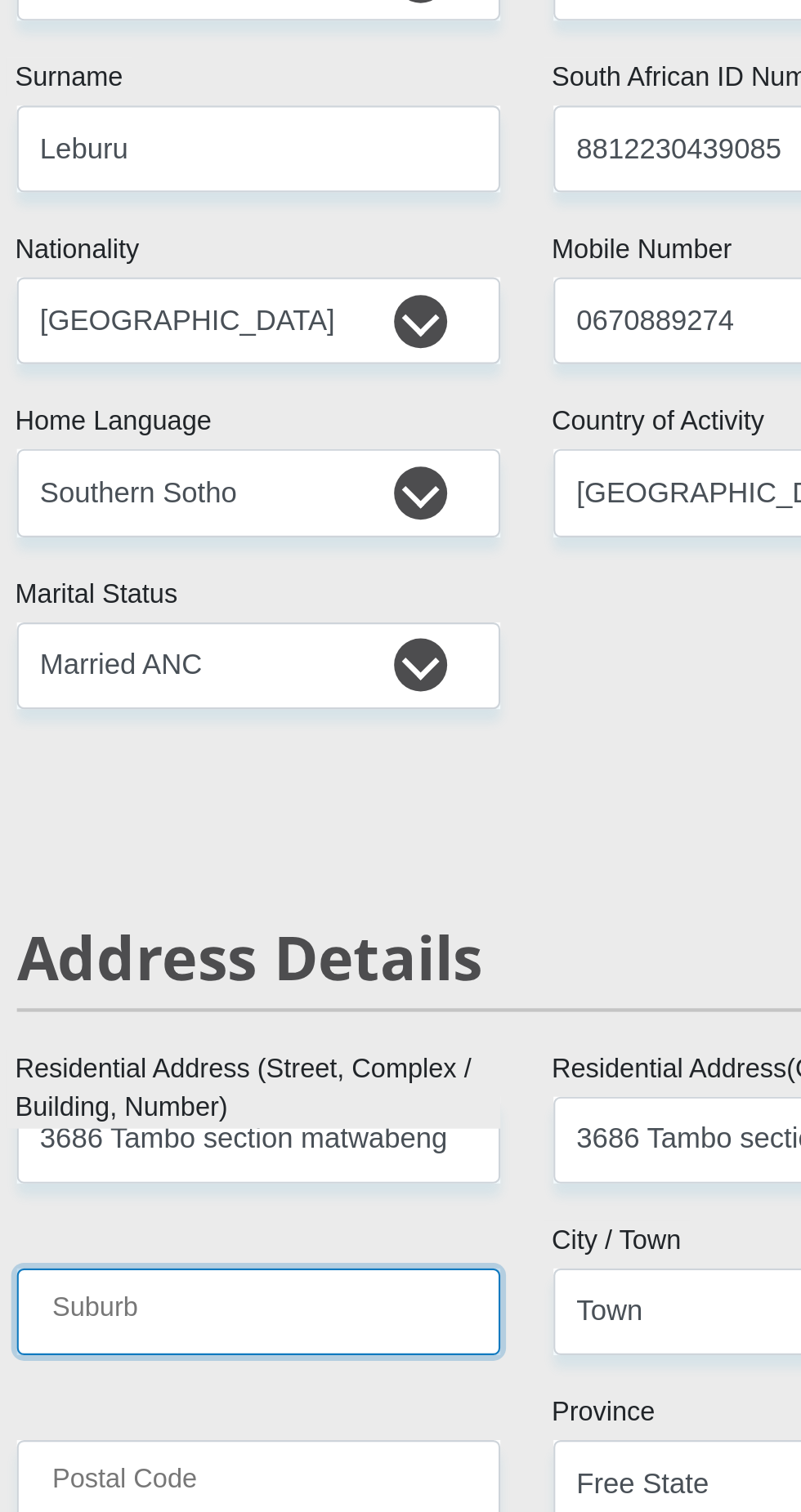
click at [296, 880] on input "Suburb" at bounding box center [276, 888] width 223 height 40
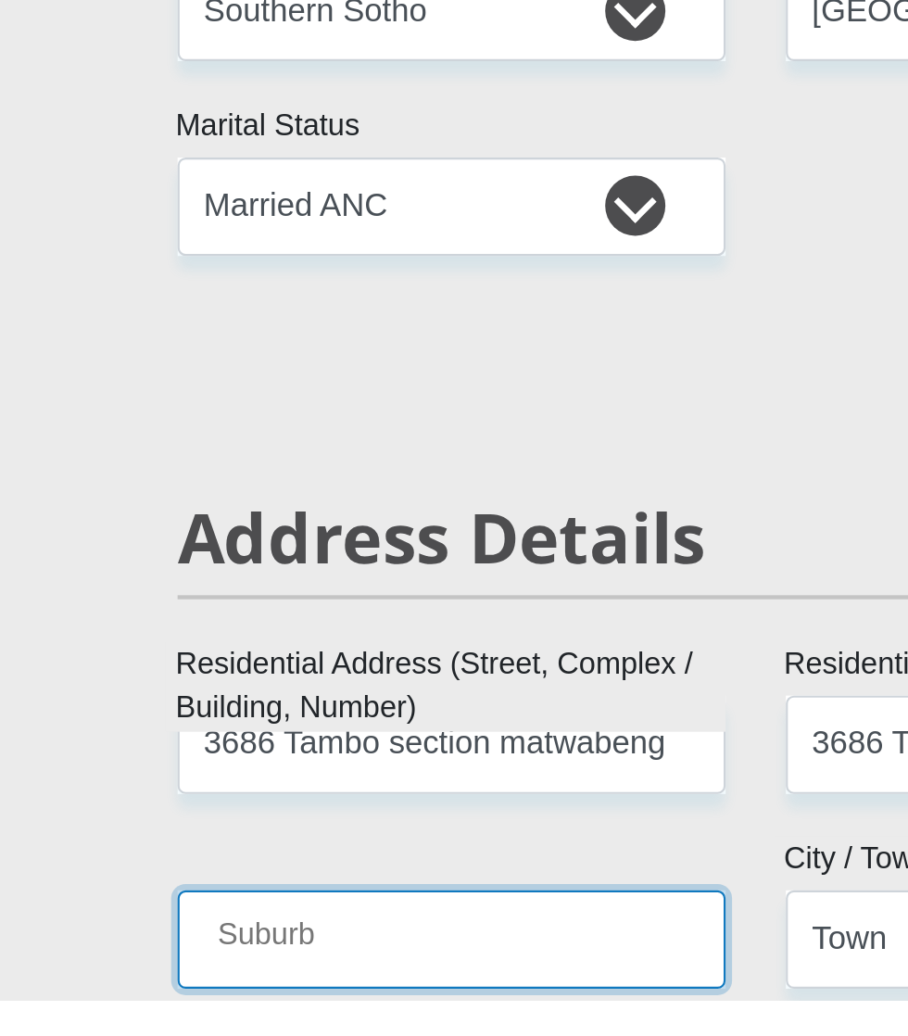
scroll to position [171, 0]
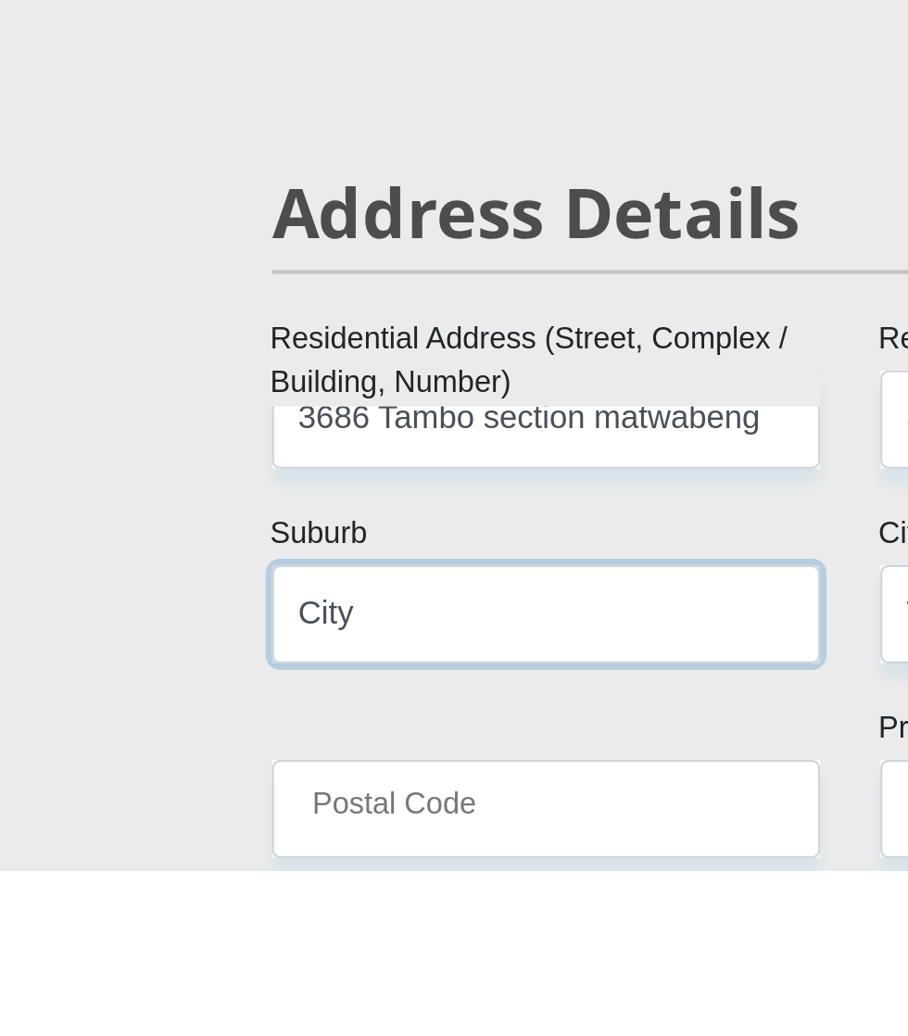
type input "City"
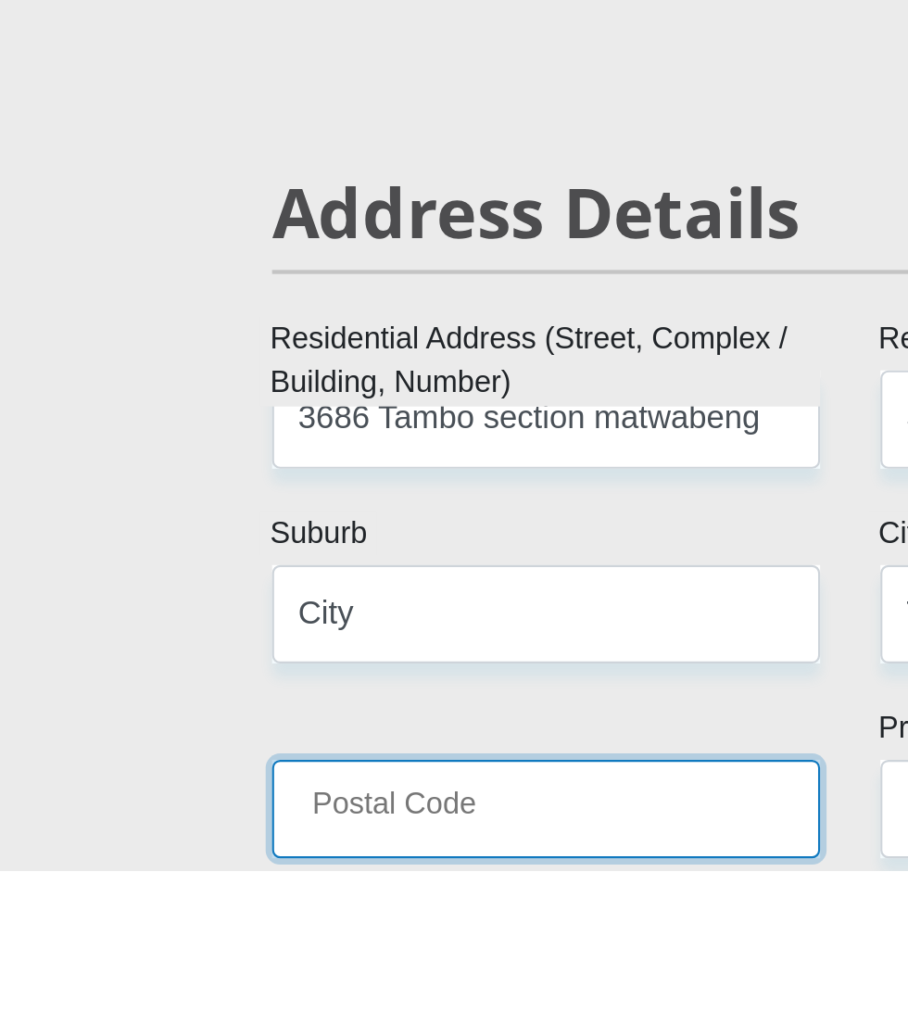
click at [284, 994] on input "Postal Code" at bounding box center [313, 1007] width 253 height 45
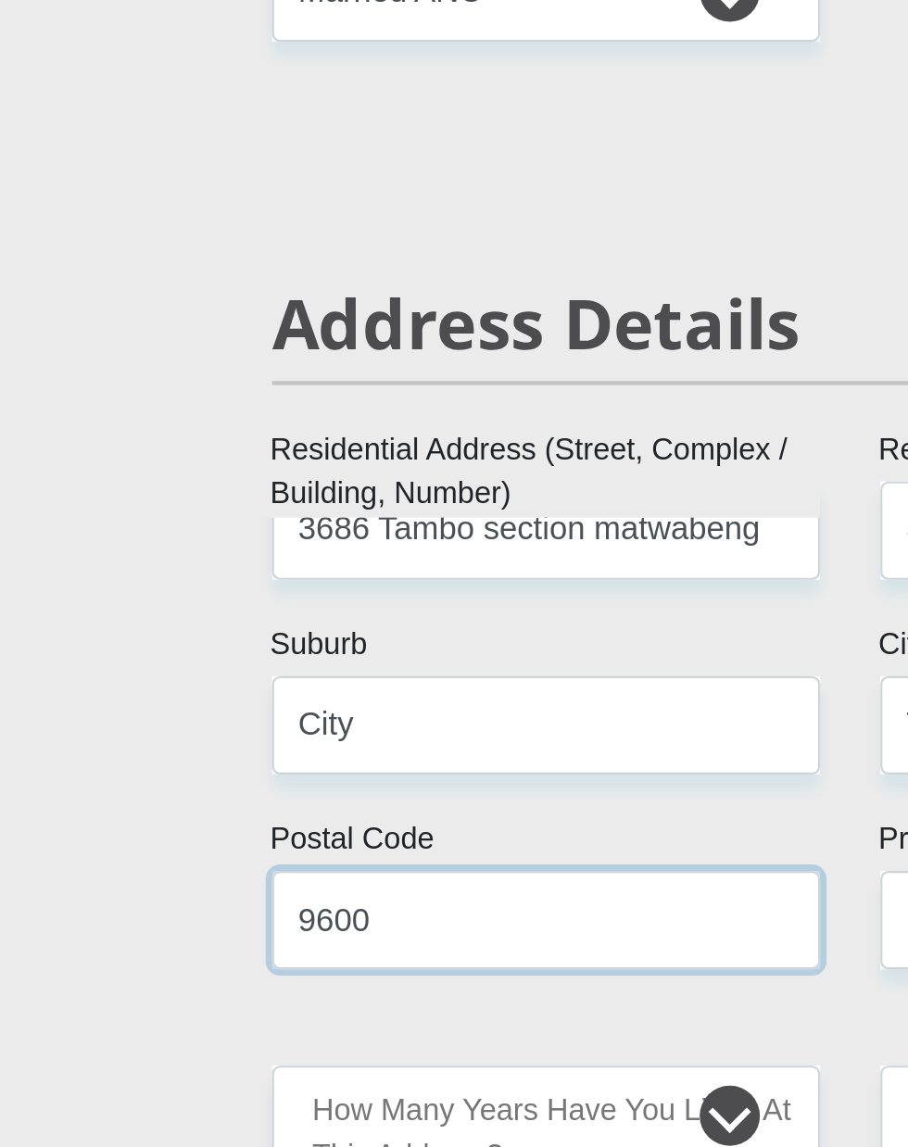
type input "9600"
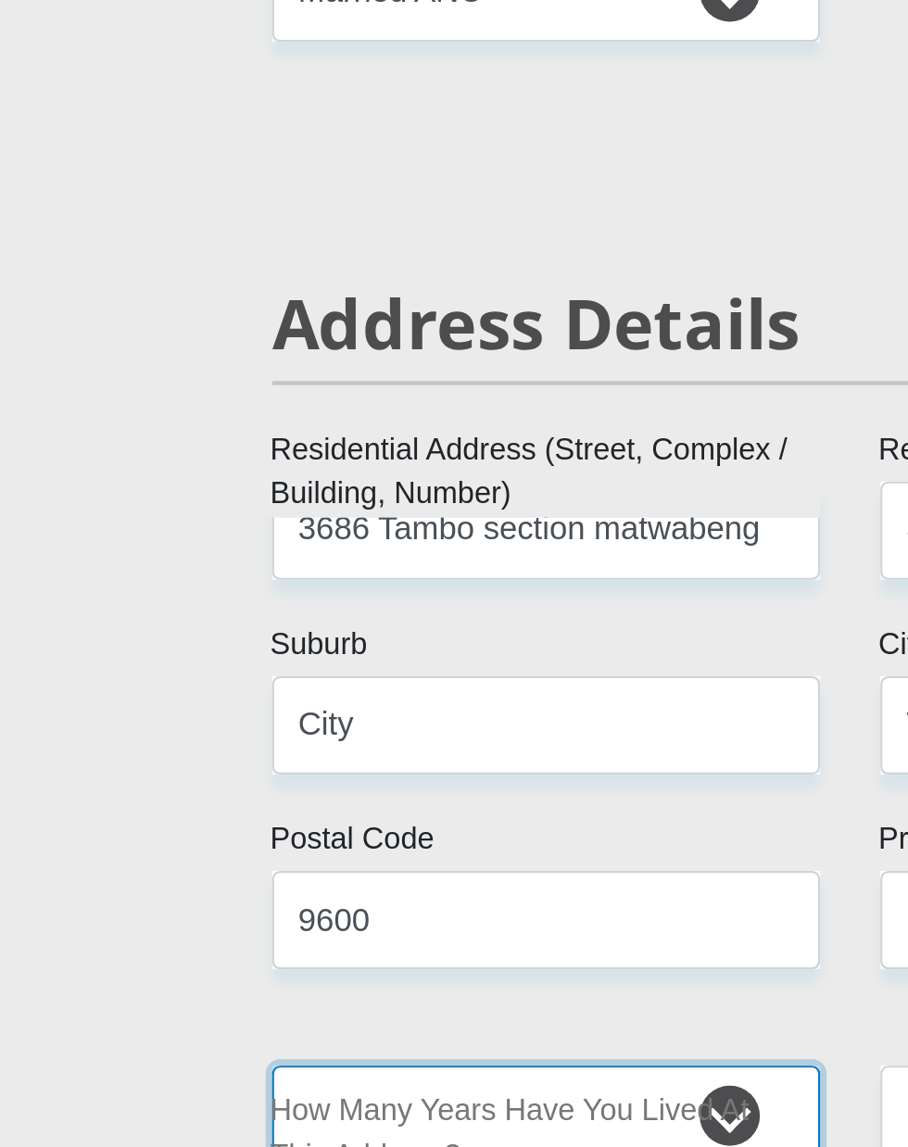
click at [374, 1086] on select "less than 1 year 1-3 years 3-5 years 5+ years" at bounding box center [313, 1096] width 253 height 45
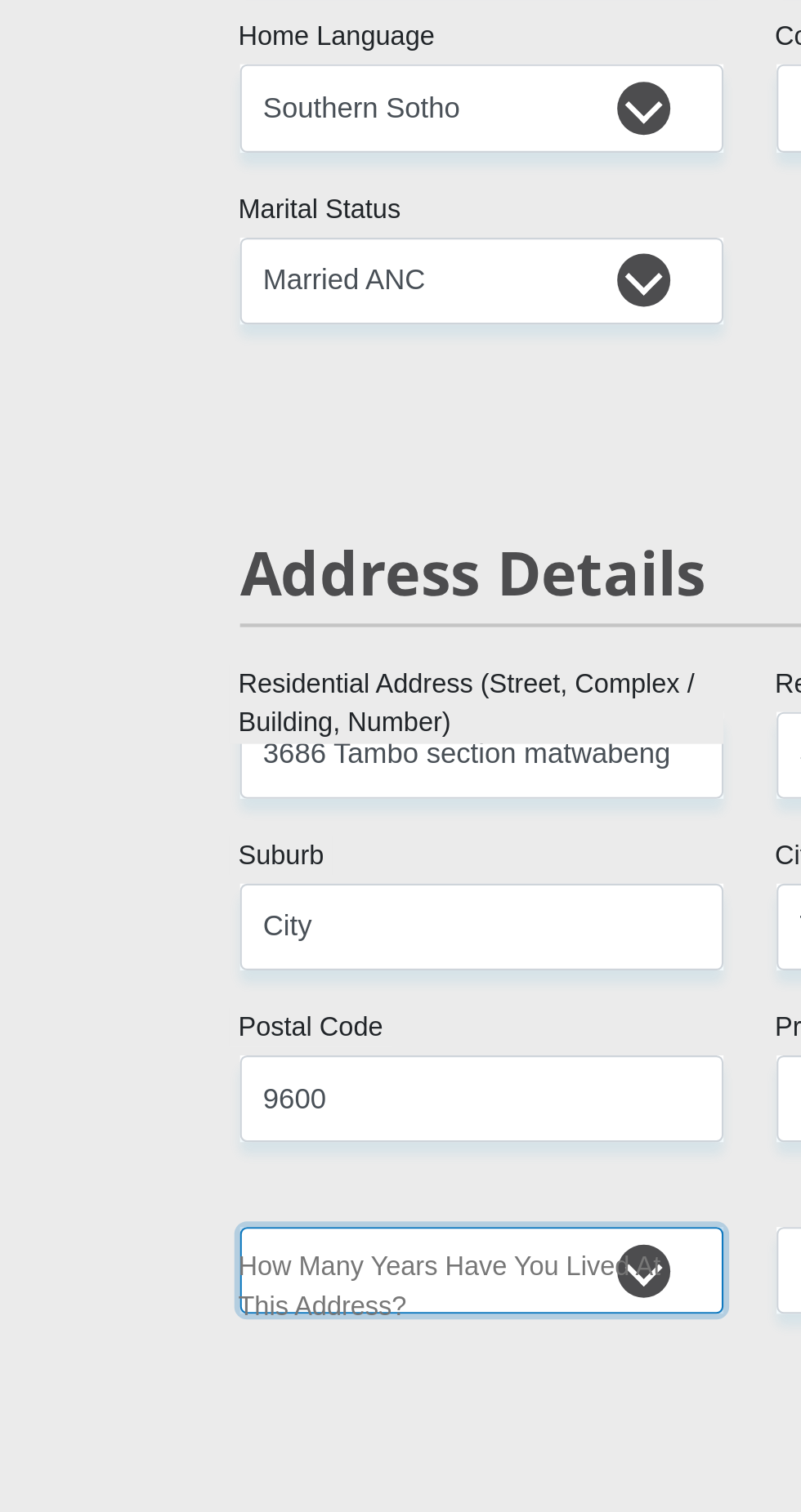
select select "5"
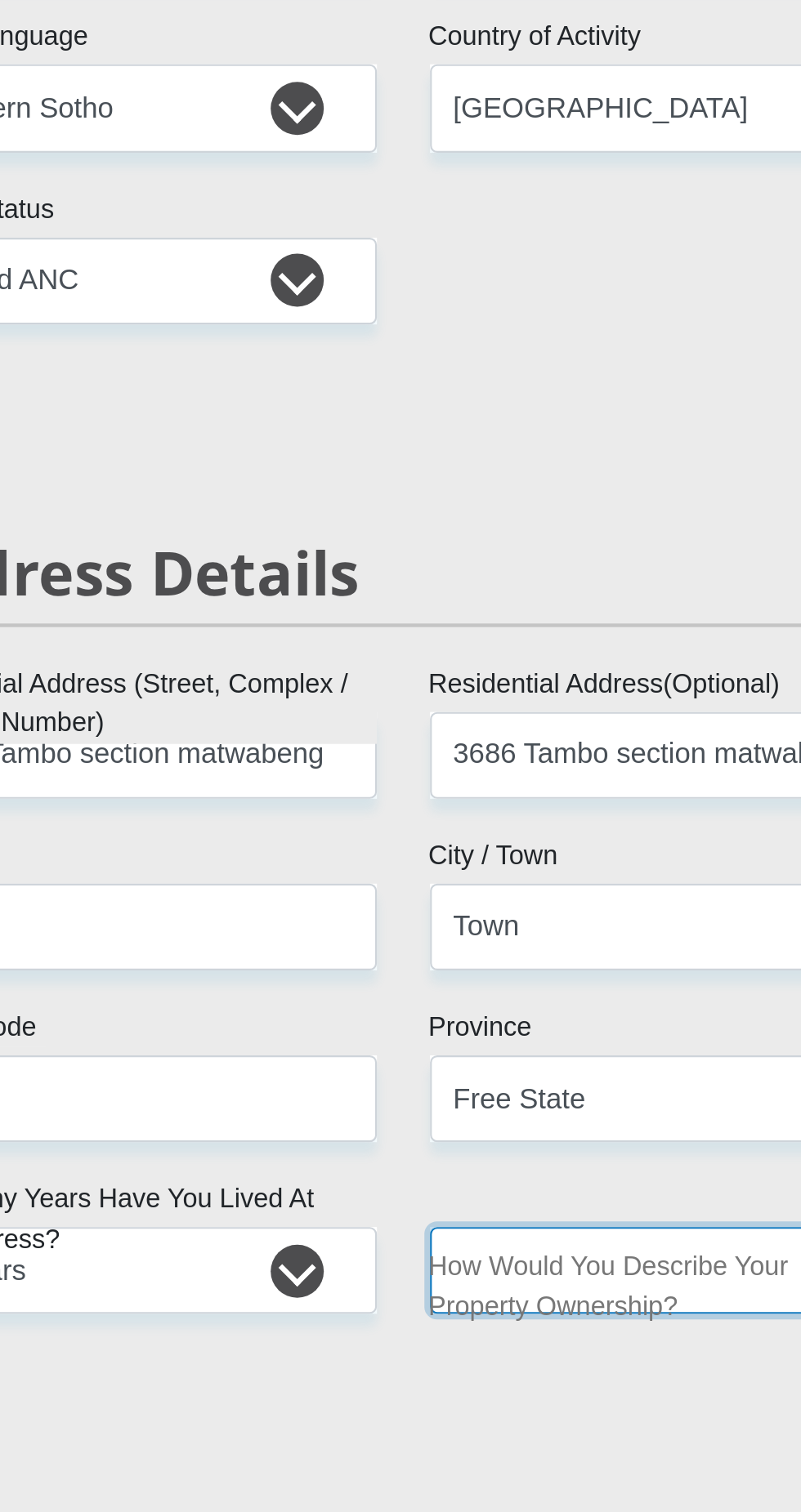
click at [512, 957] on select "Owned Rented Family Owned Company Dwelling" at bounding box center [524, 966] width 223 height 40
select select "Owned"
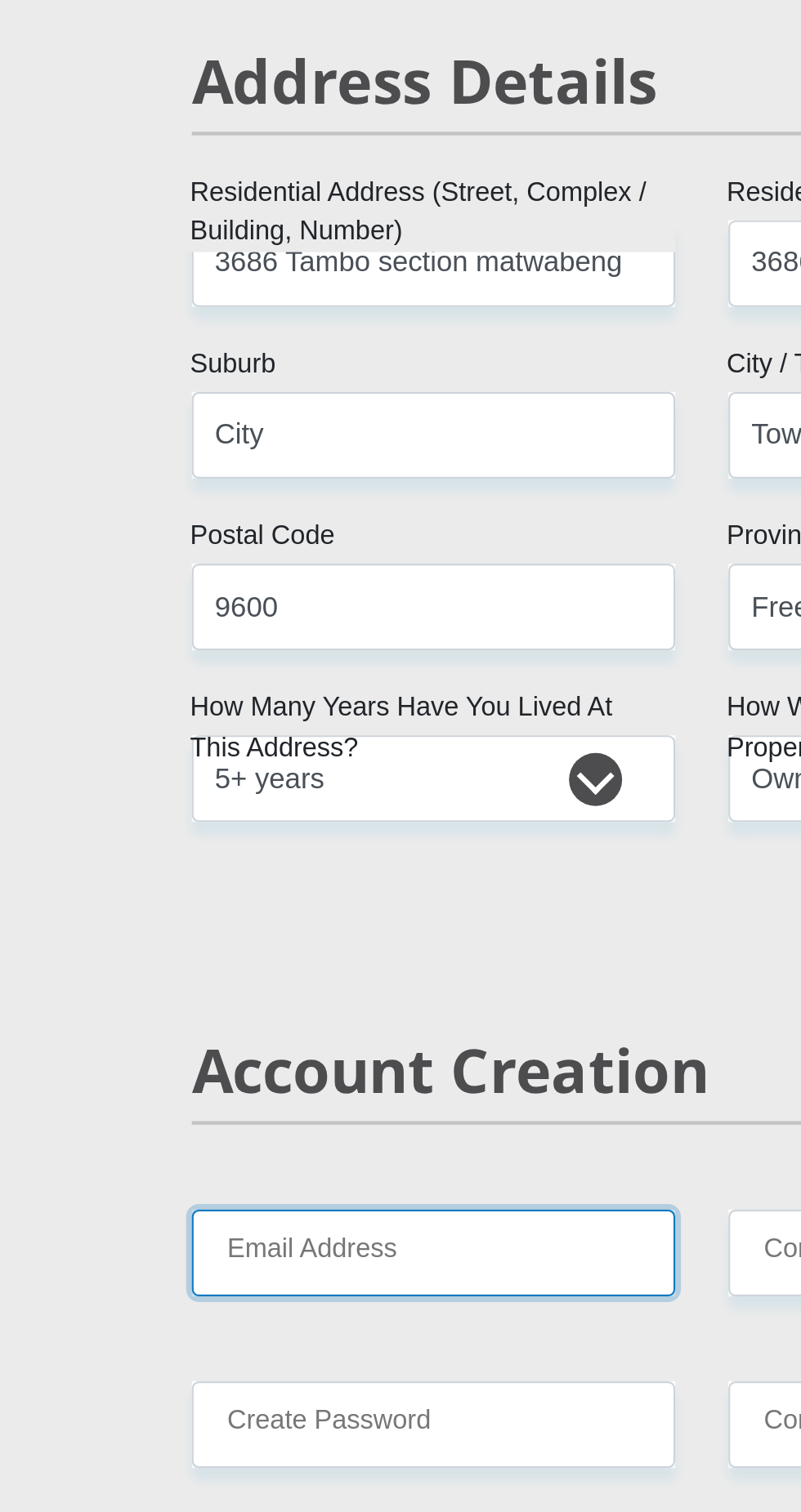
click at [265, 1173] on input "Email Address" at bounding box center [276, 1186] width 223 height 40
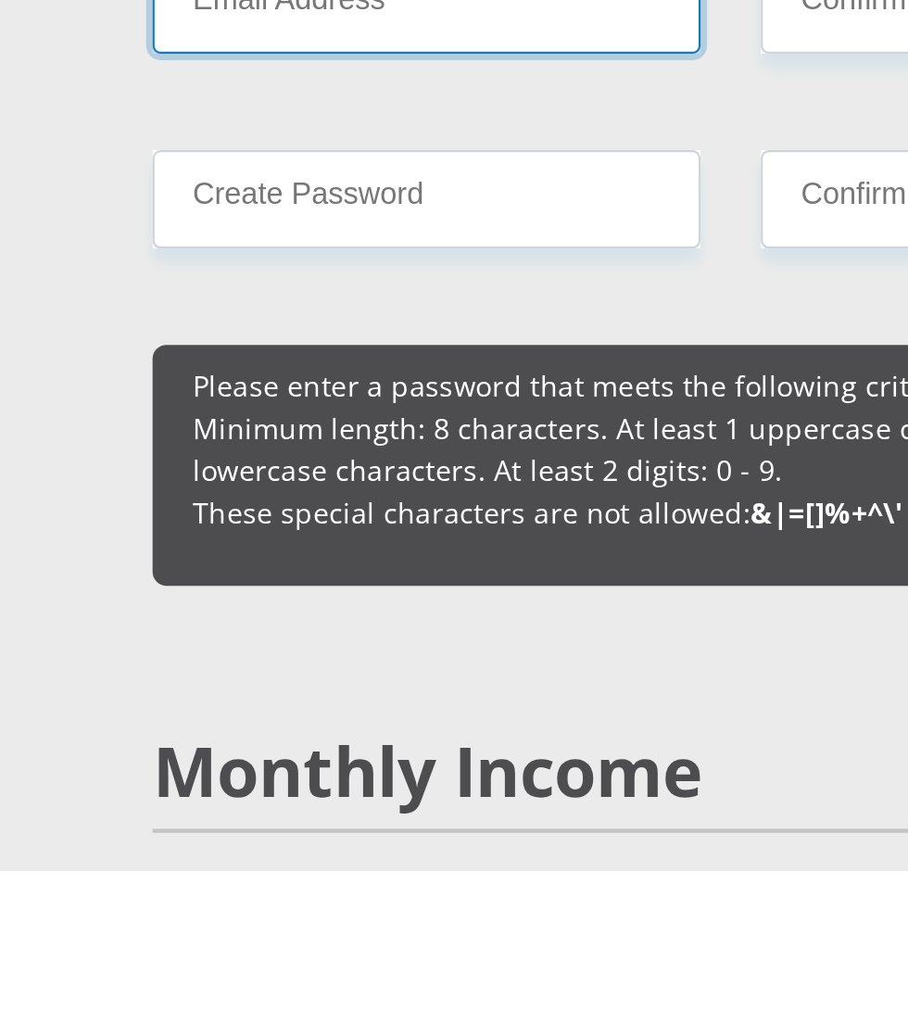
scroll to position [887, 0]
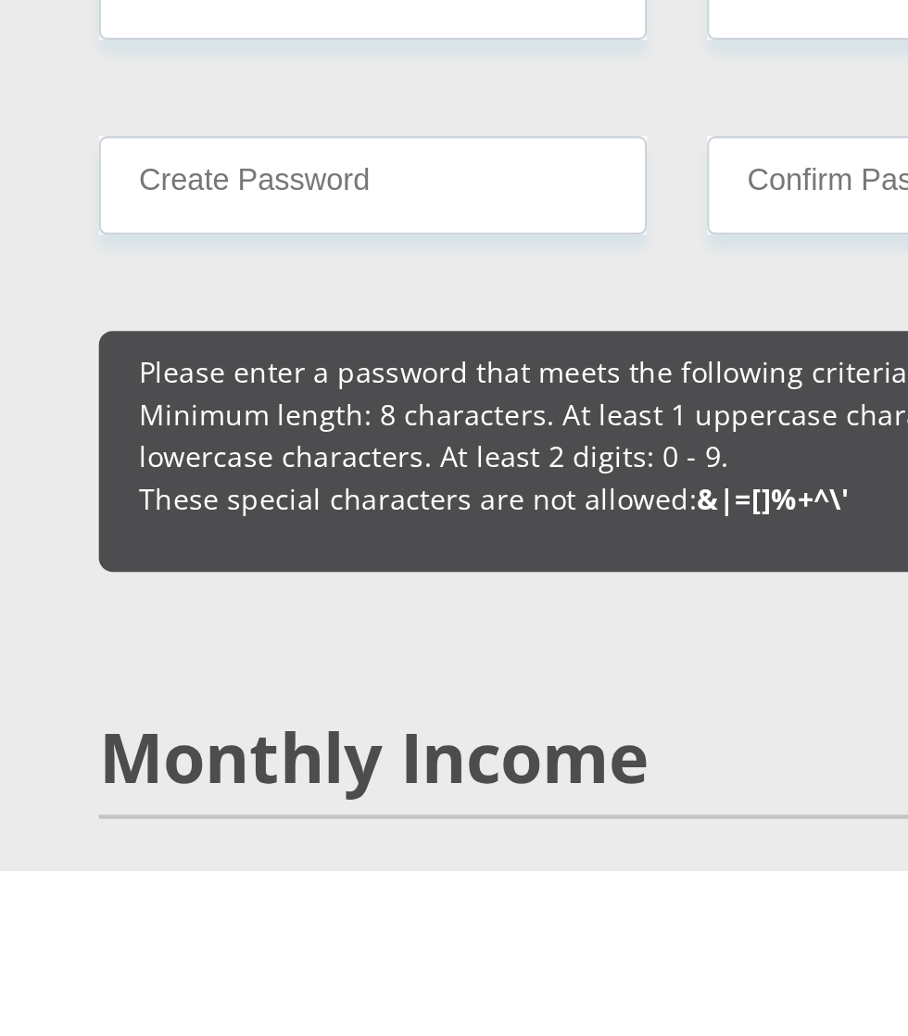
type input "6"
type input "4500"
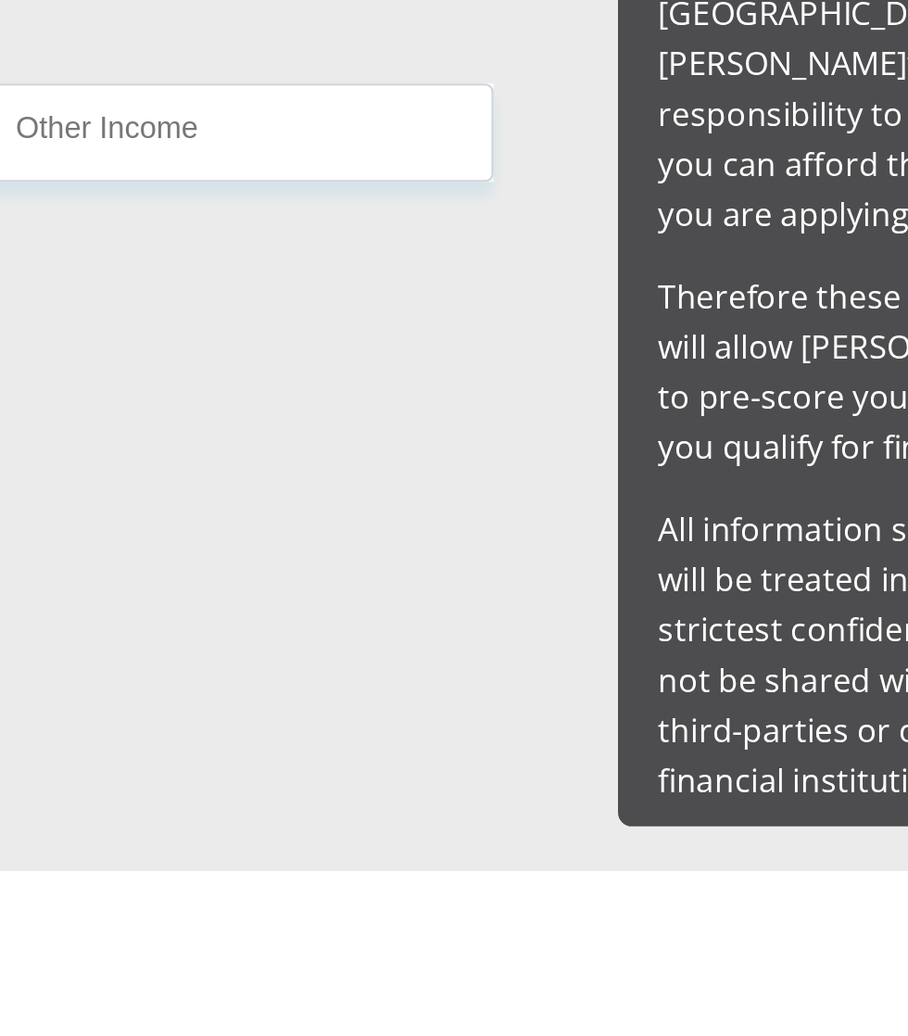
scroll to position [1452, 0]
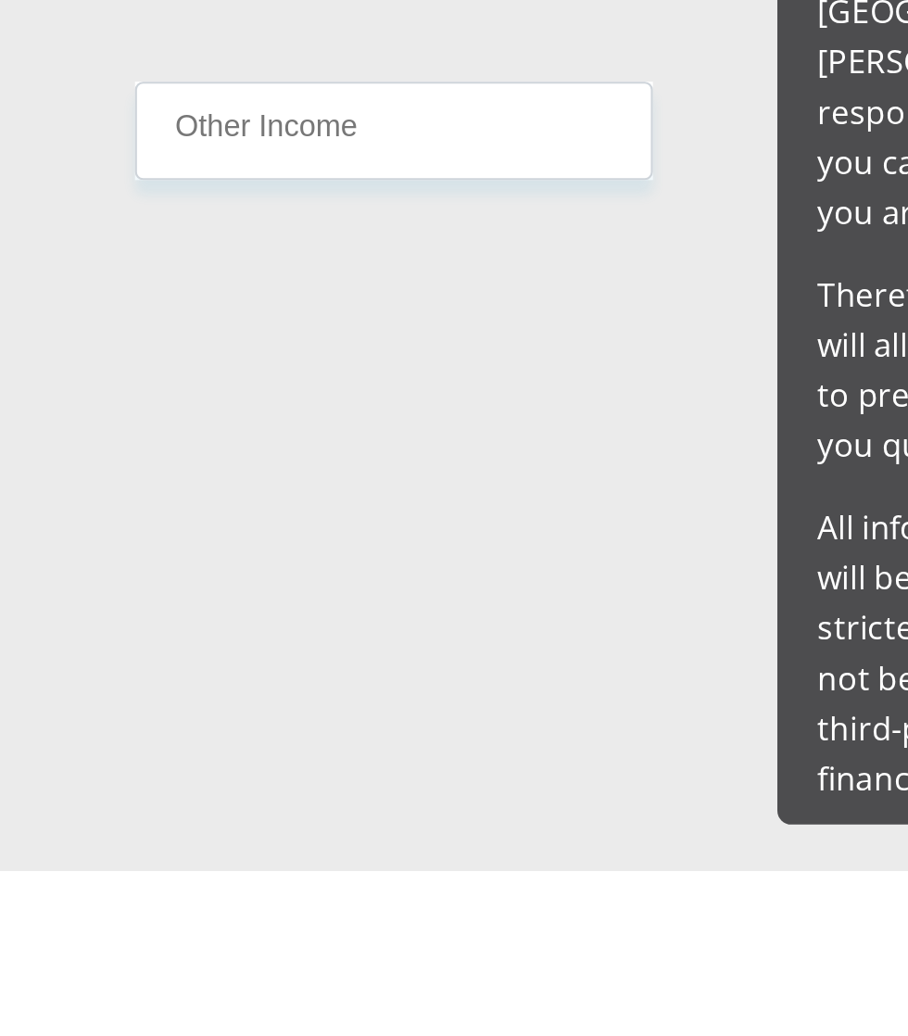
type input "6000"
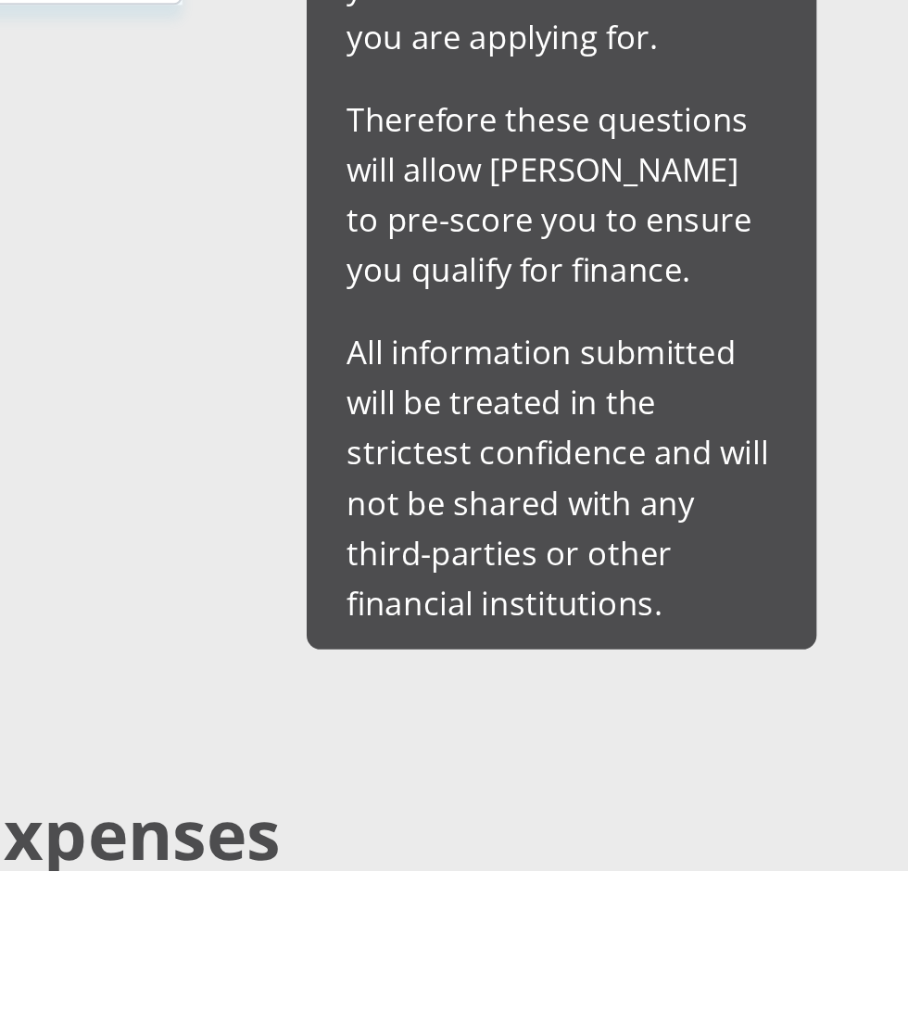
type input "50"
type input "1200"
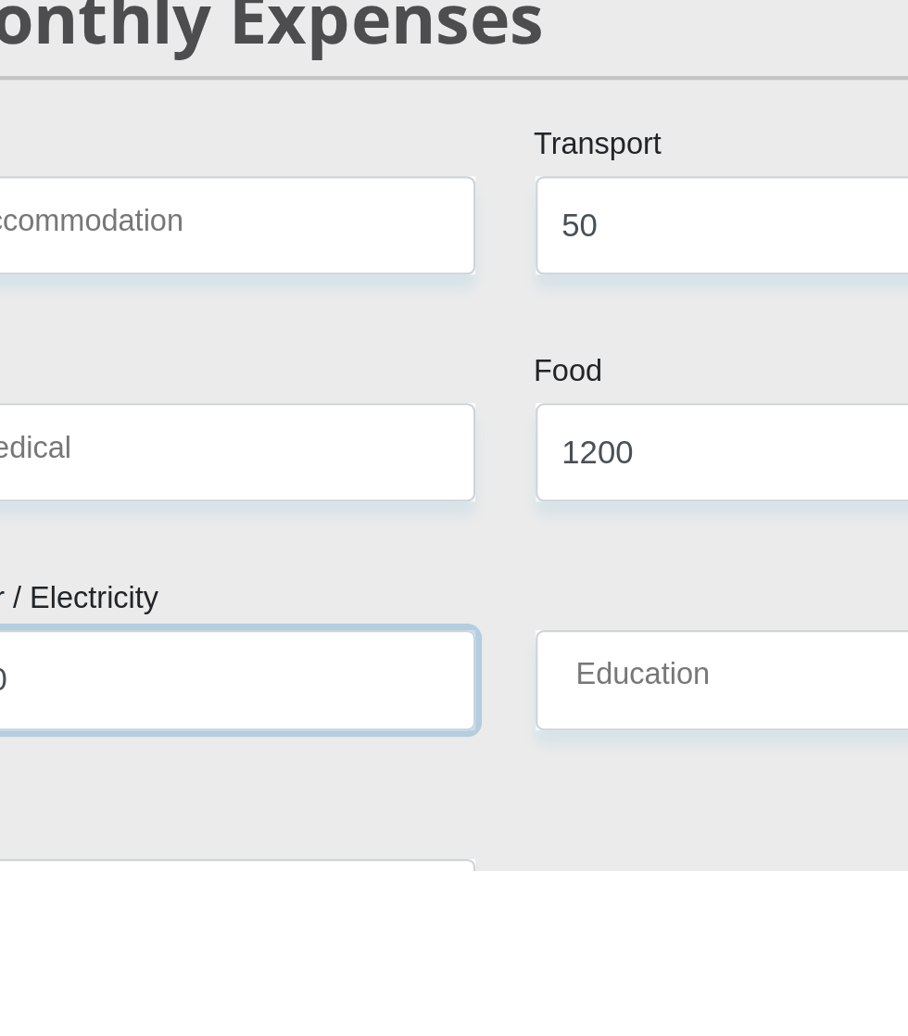
scroll to position [1916, 0]
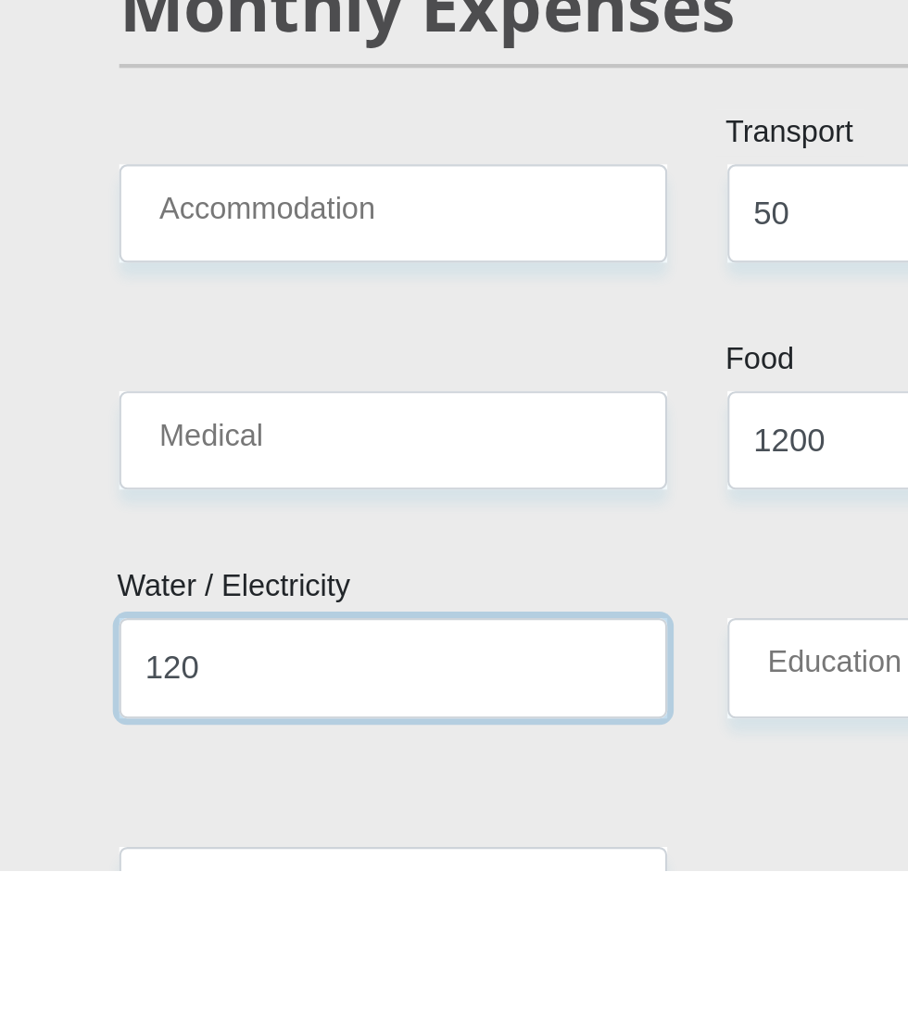
type input "120"
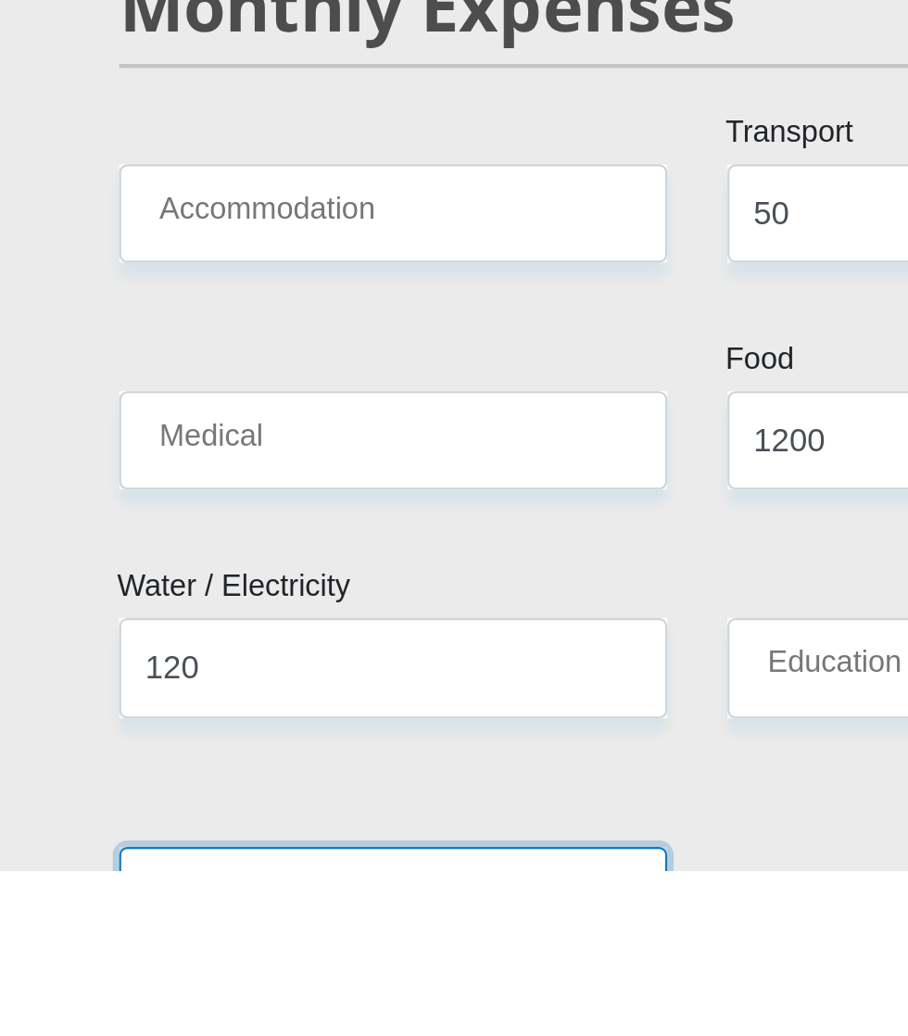
click at [357, 1024] on input "Child Maintenance" at bounding box center [313, 1046] width 253 height 45
type input "2"
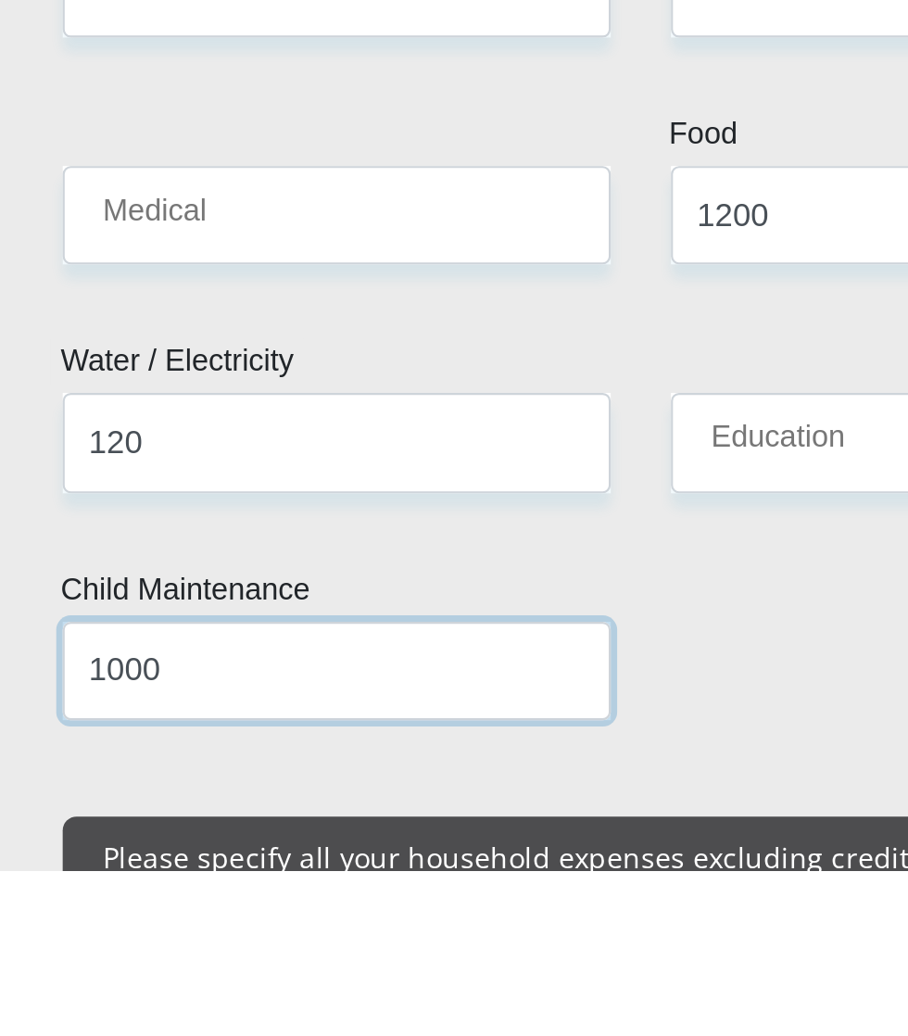
scroll to position [2020, 0]
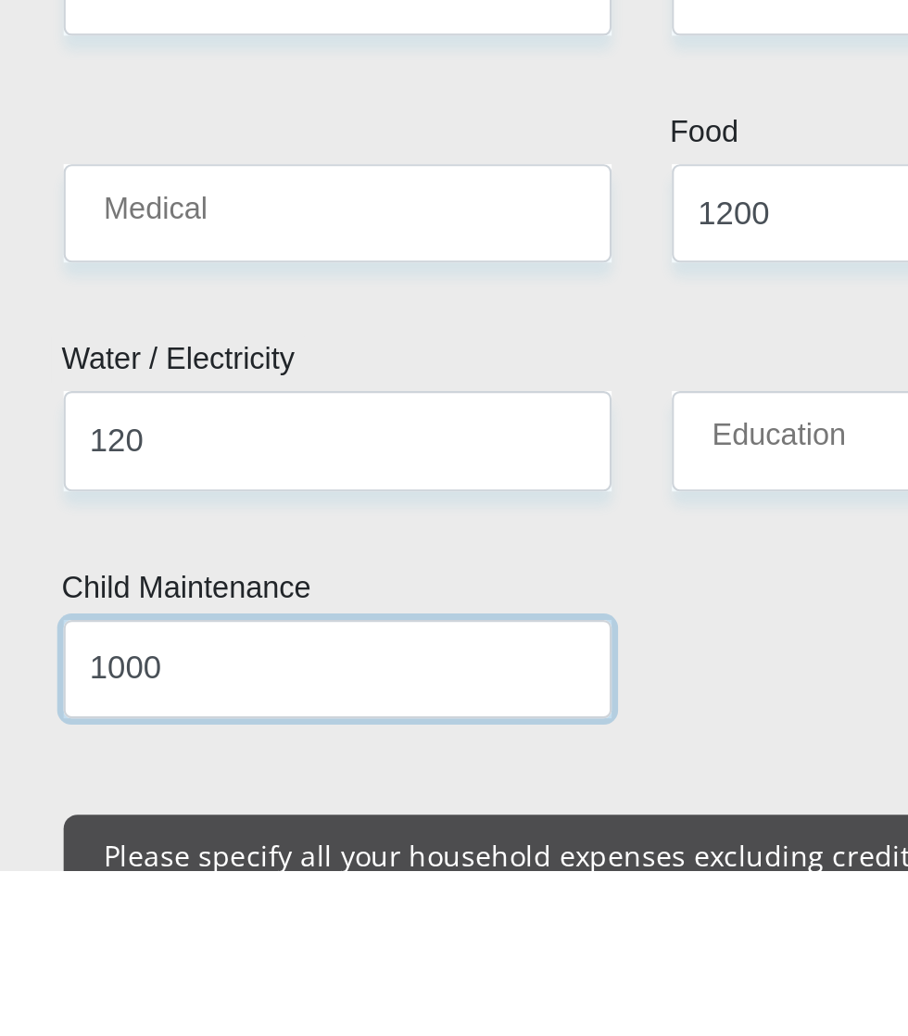
type input "1000"
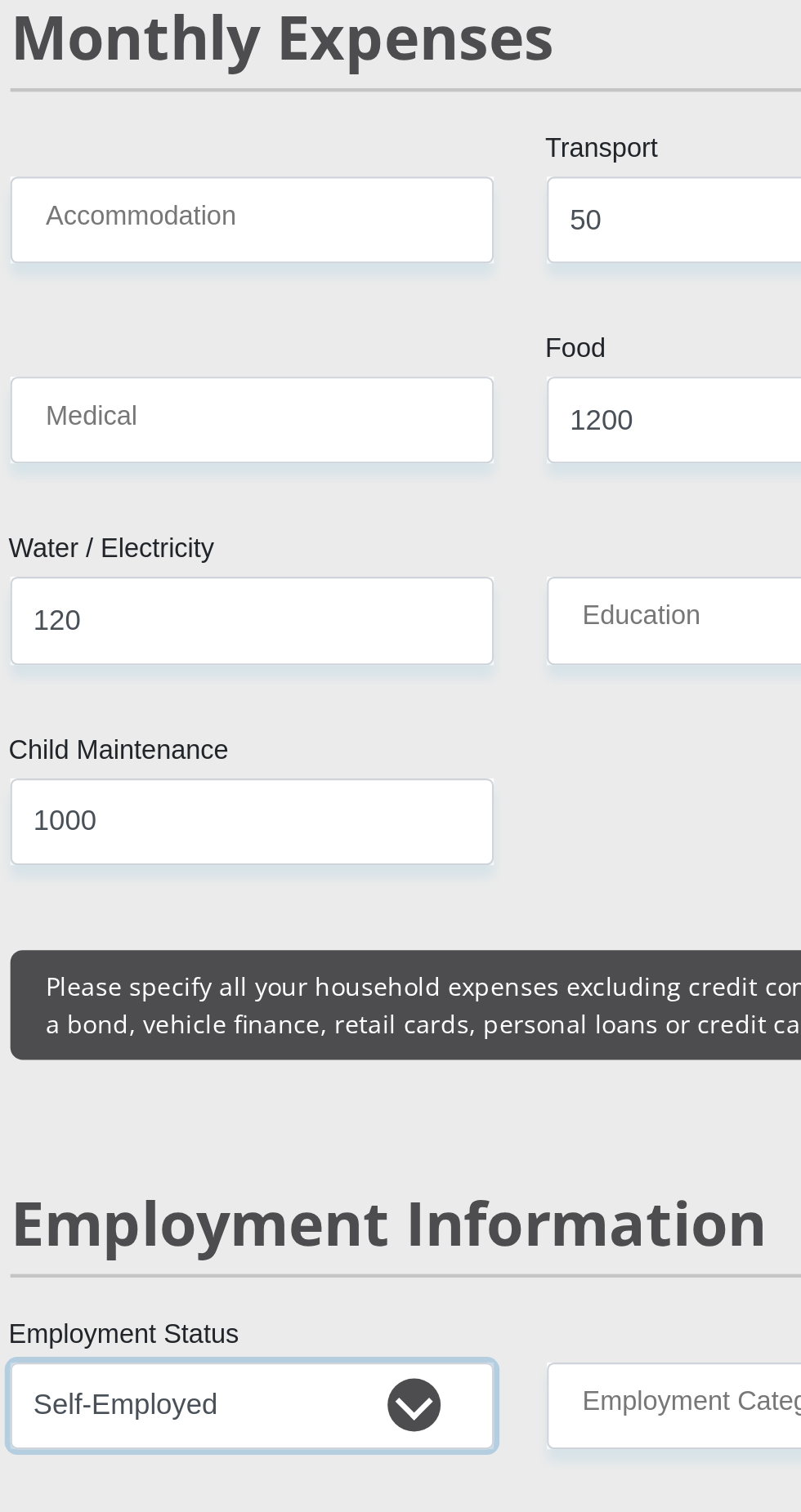
scroll to position [1780, 0]
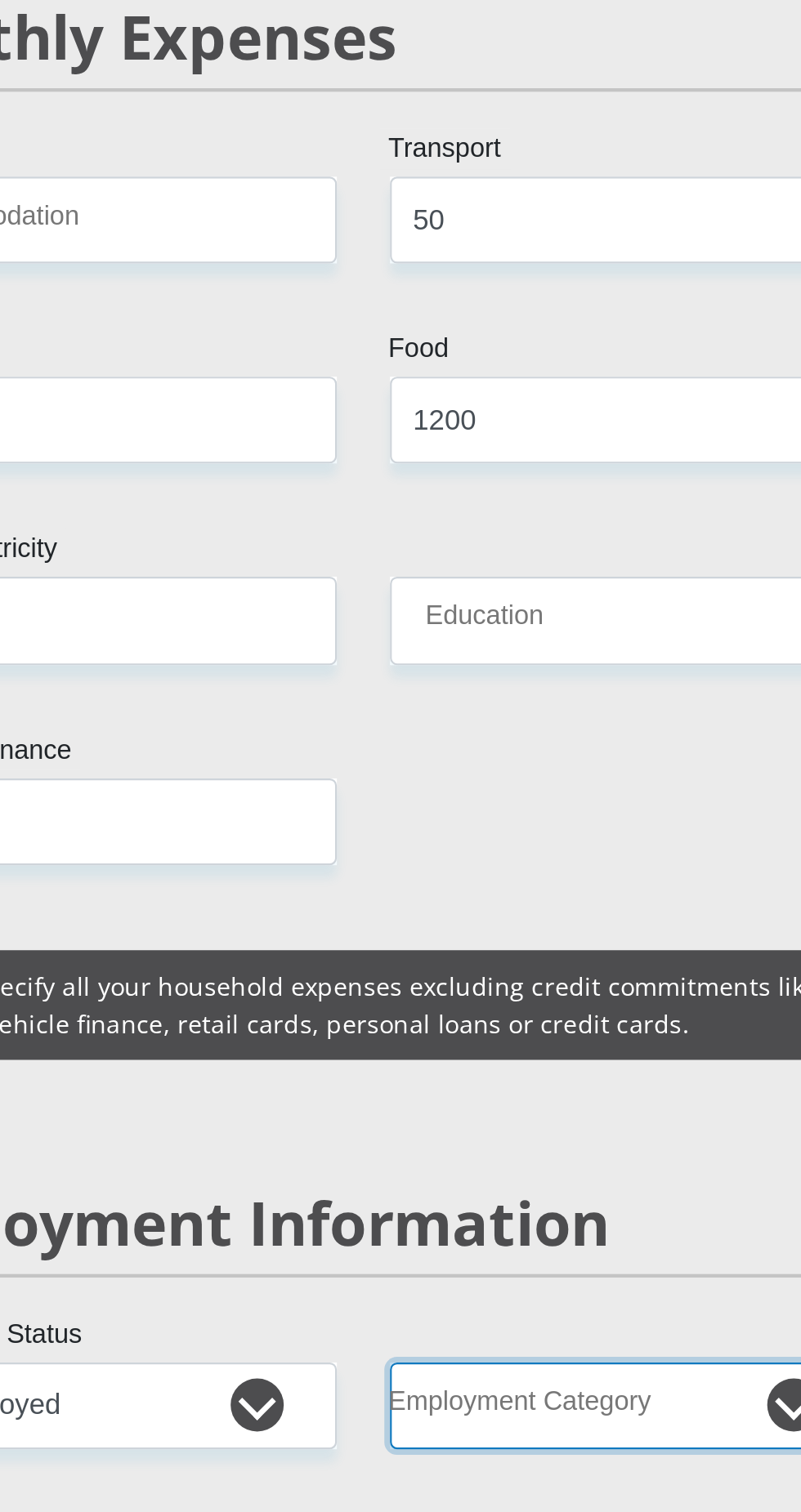
click at [531, 1081] on select "AGRICULTURE ALCOHOL & TOBACCO CONSTRUCTION MATERIALS METALLURGY EQUIPMENT FOR R…" at bounding box center [524, 1100] width 223 height 40
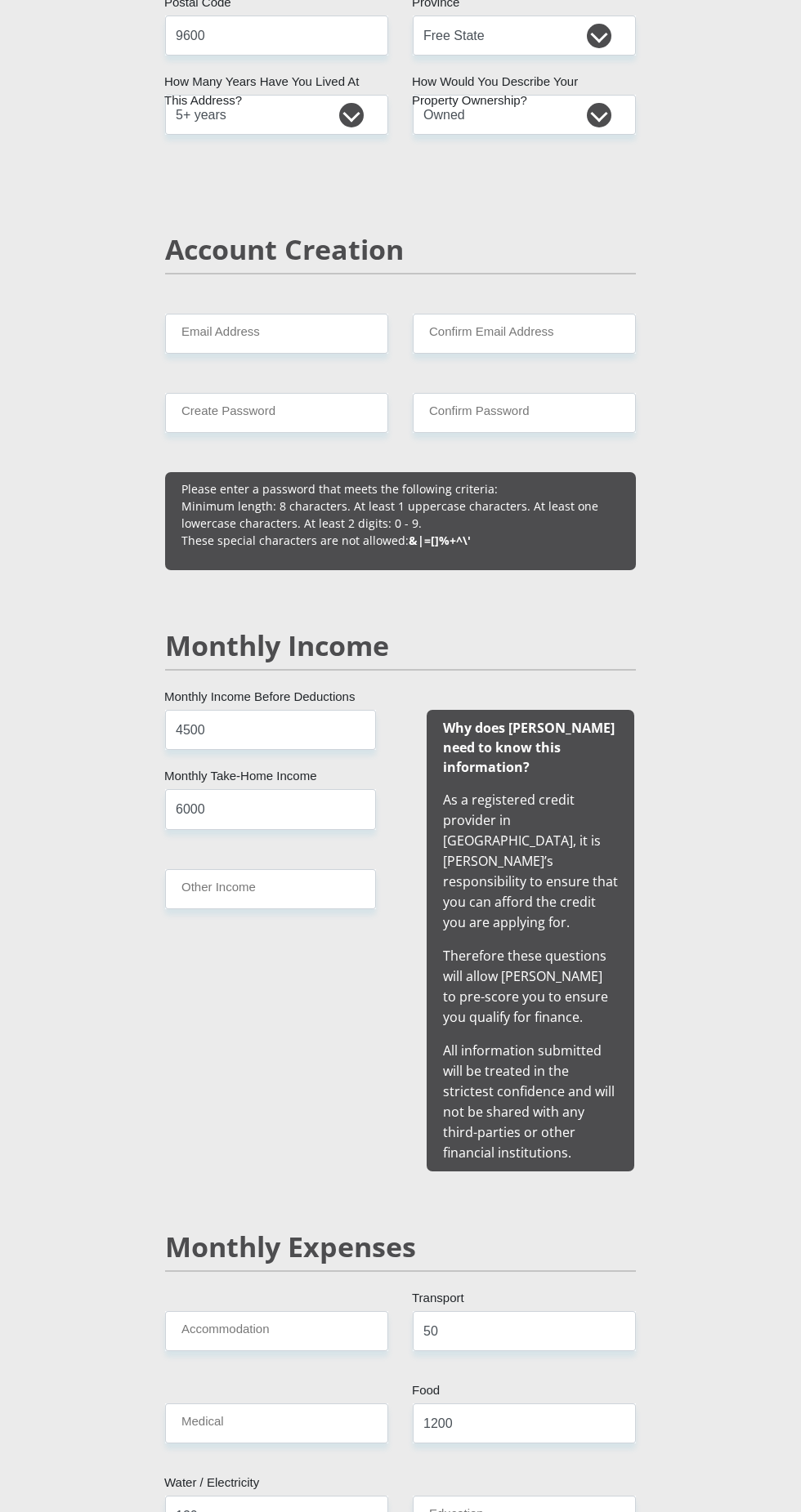
scroll to position [1005, 0]
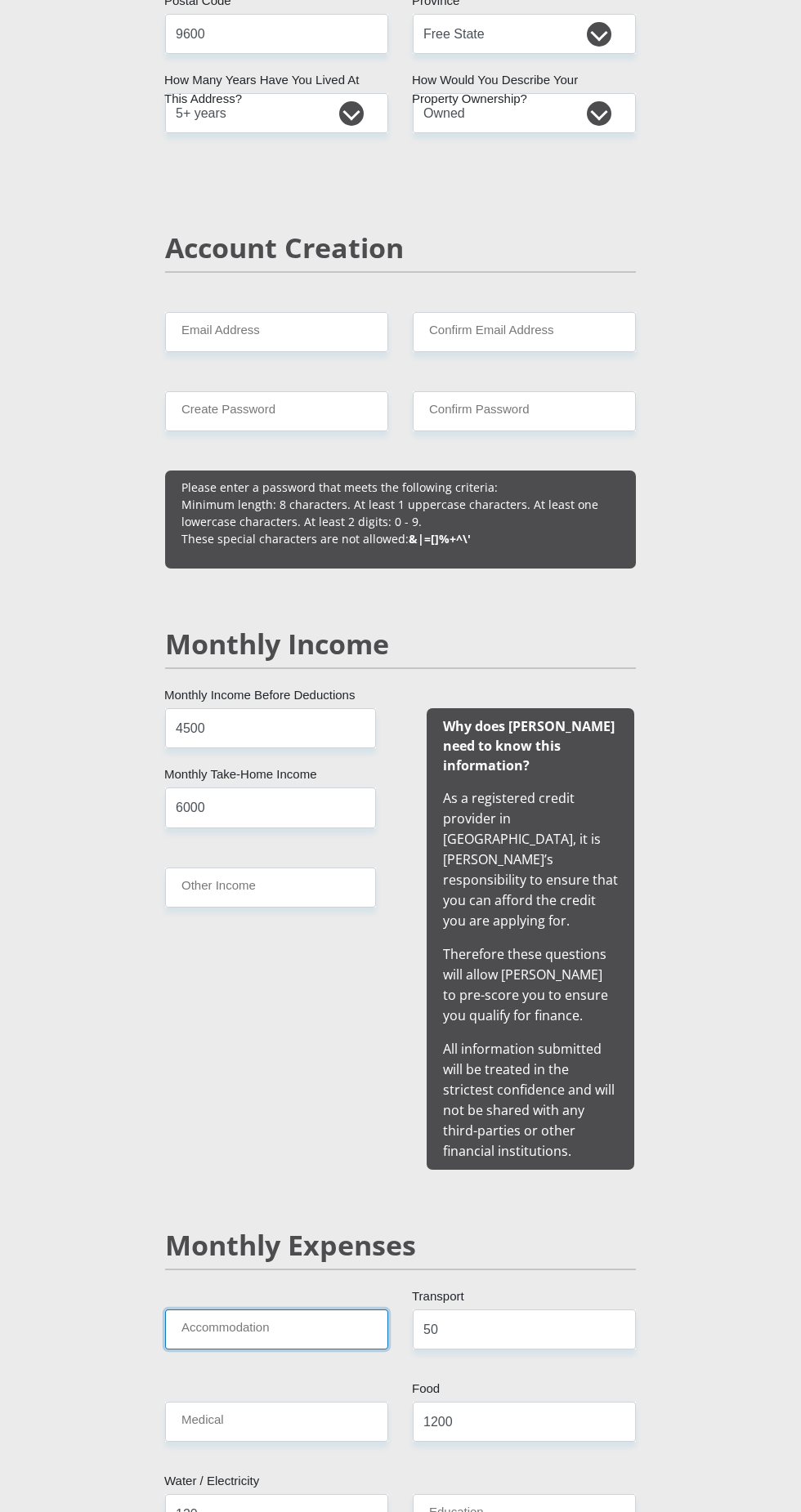
click at [304, 1309] on input "Accommodation" at bounding box center [276, 1329] width 223 height 40
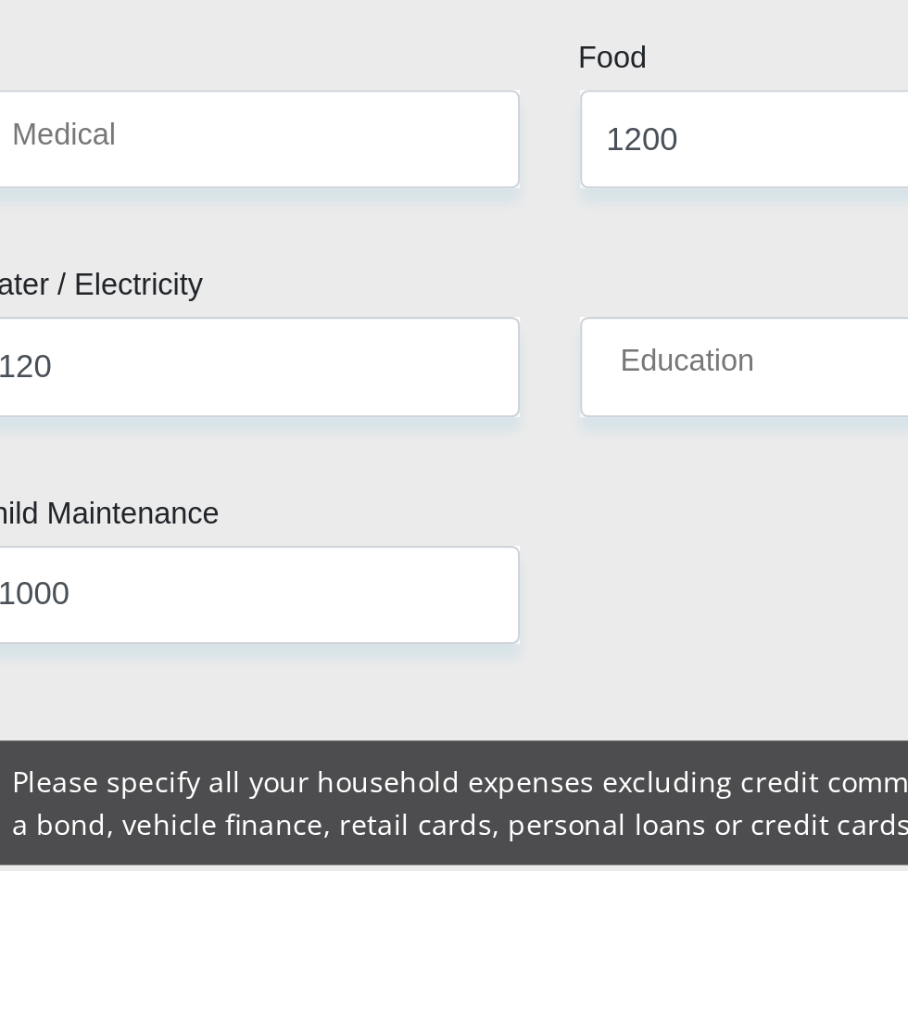
scroll to position [2095, 0]
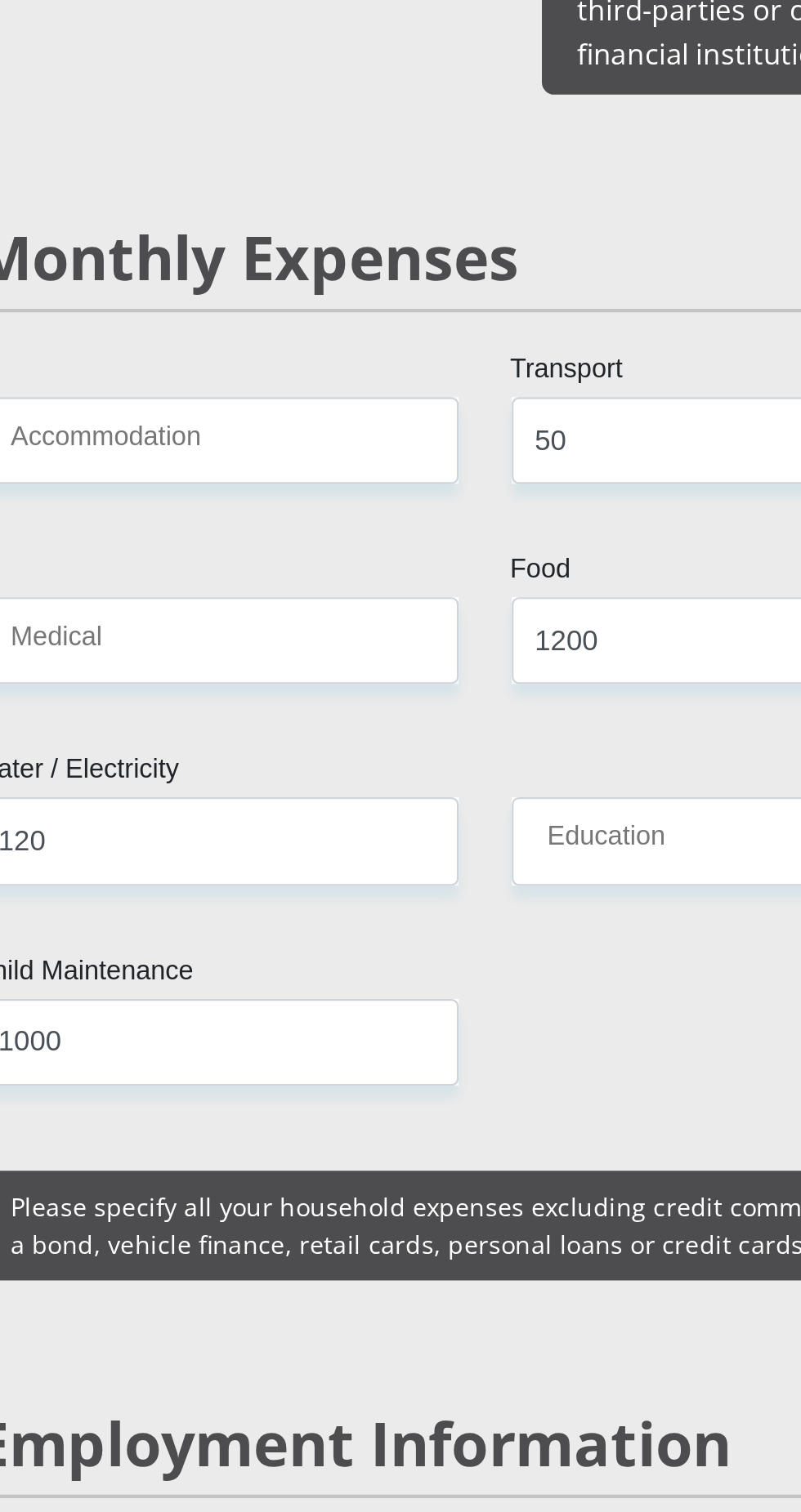
select select "5"
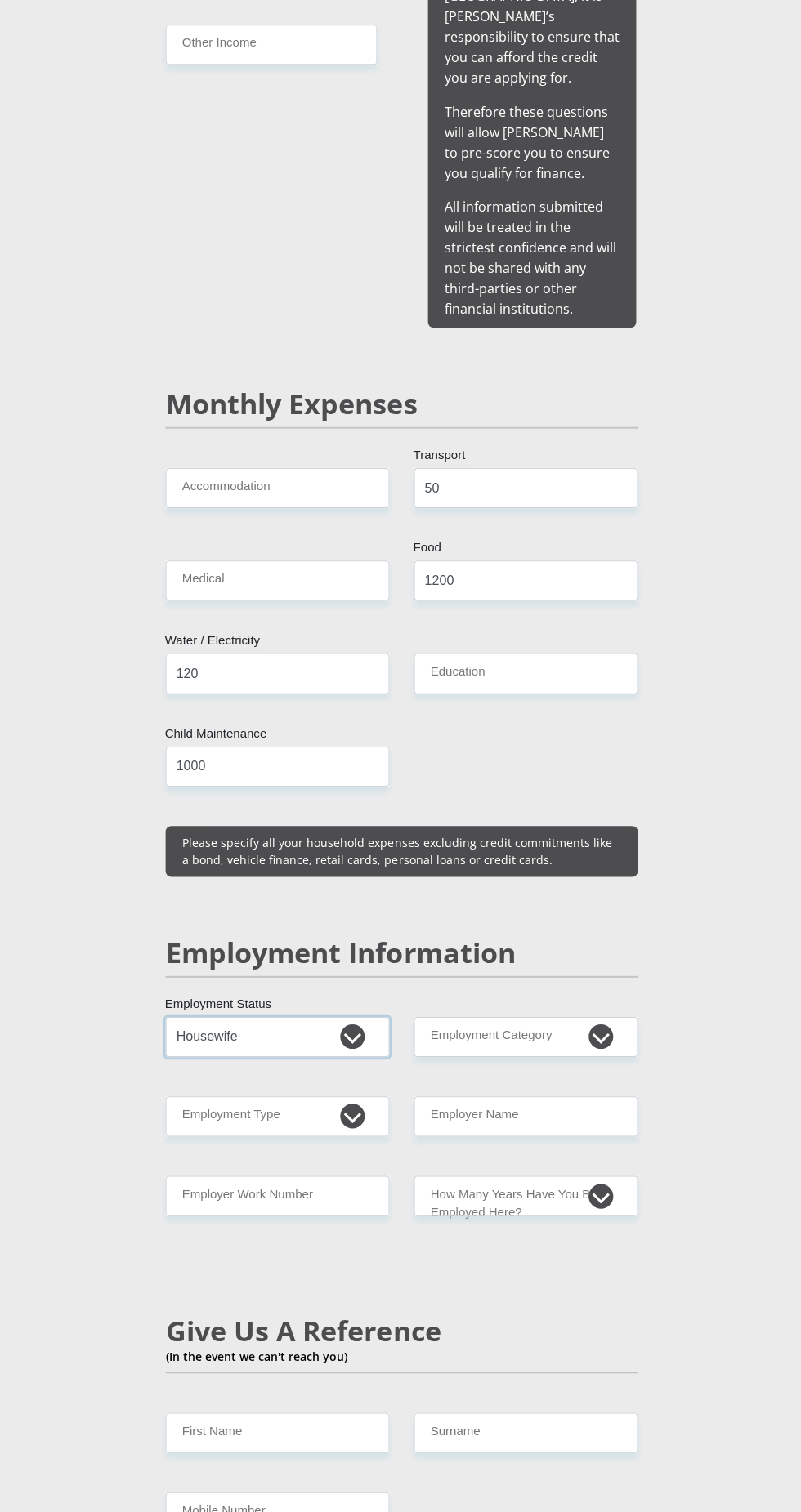
scroll to position [1846, 0]
click at [346, 1094] on select "College/Lecturer Craft Seller Creative Driver Executive Farmer Forces - Non Com…" at bounding box center [276, 1114] width 223 height 40
select select "Housewife"
click at [610, 1015] on select "AGRICULTURE ALCOHOL & TOBACCO CONSTRUCTION MATERIALS METALLURGY EQUIPMENT FOR R…" at bounding box center [524, 1034] width 223 height 40
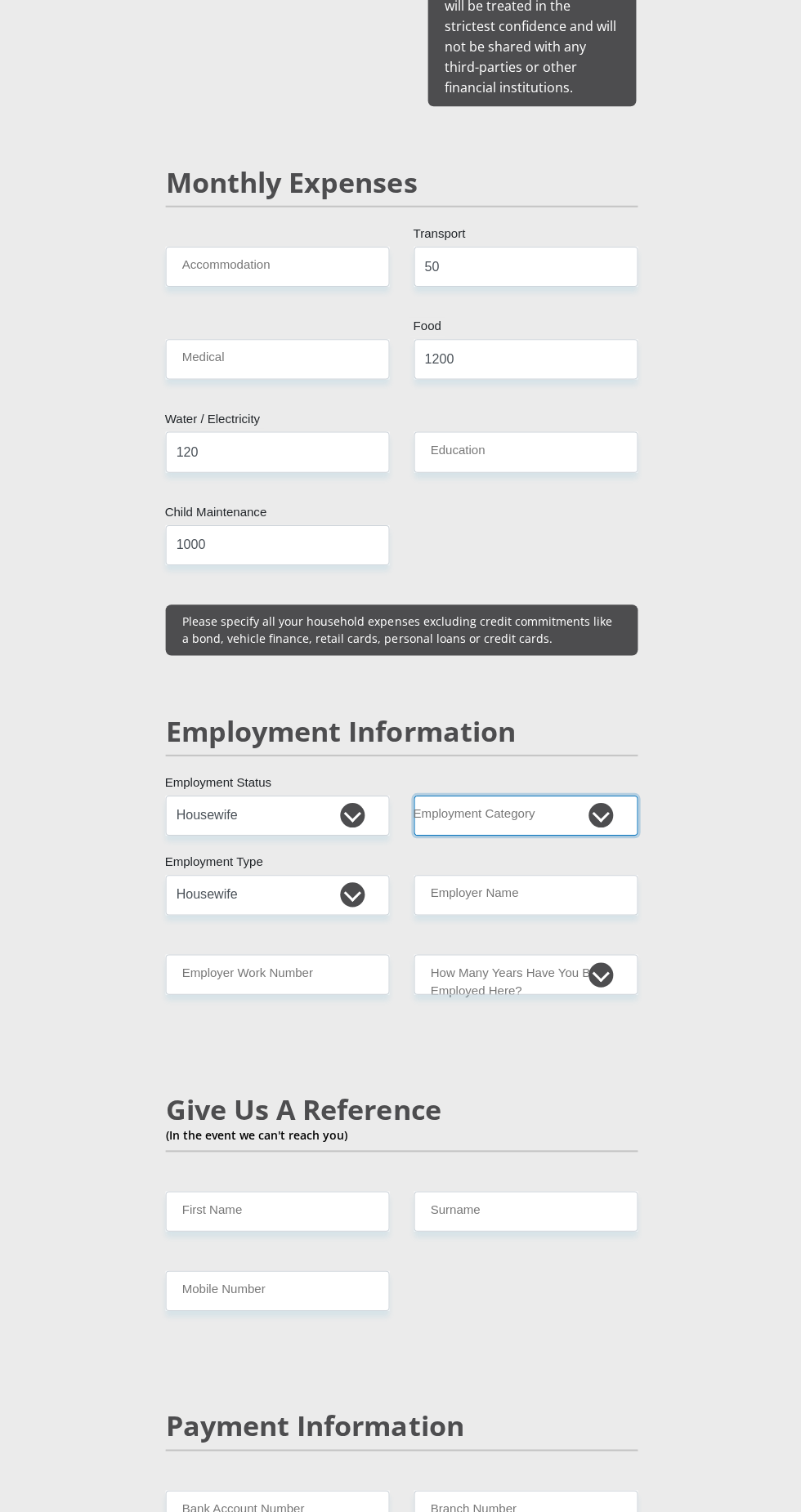
scroll to position [2066, 0]
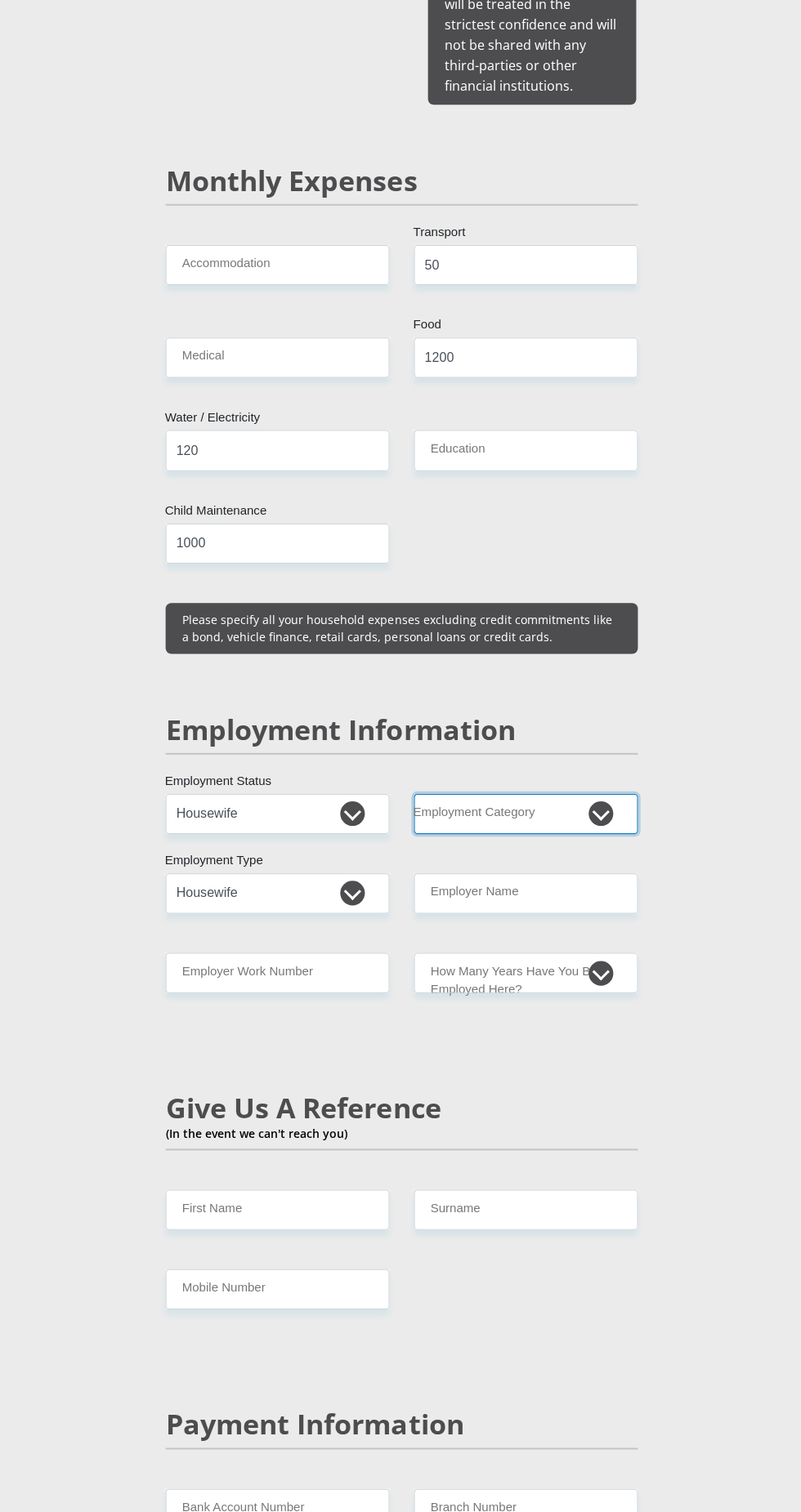
click at [607, 796] on select "AGRICULTURE ALCOHOL & TOBACCO CONSTRUCTION MATERIALS METALLURGY EQUIPMENT FOR R…" at bounding box center [524, 816] width 223 height 40
click at [284, 1190] on input "First Name" at bounding box center [276, 1210] width 223 height 40
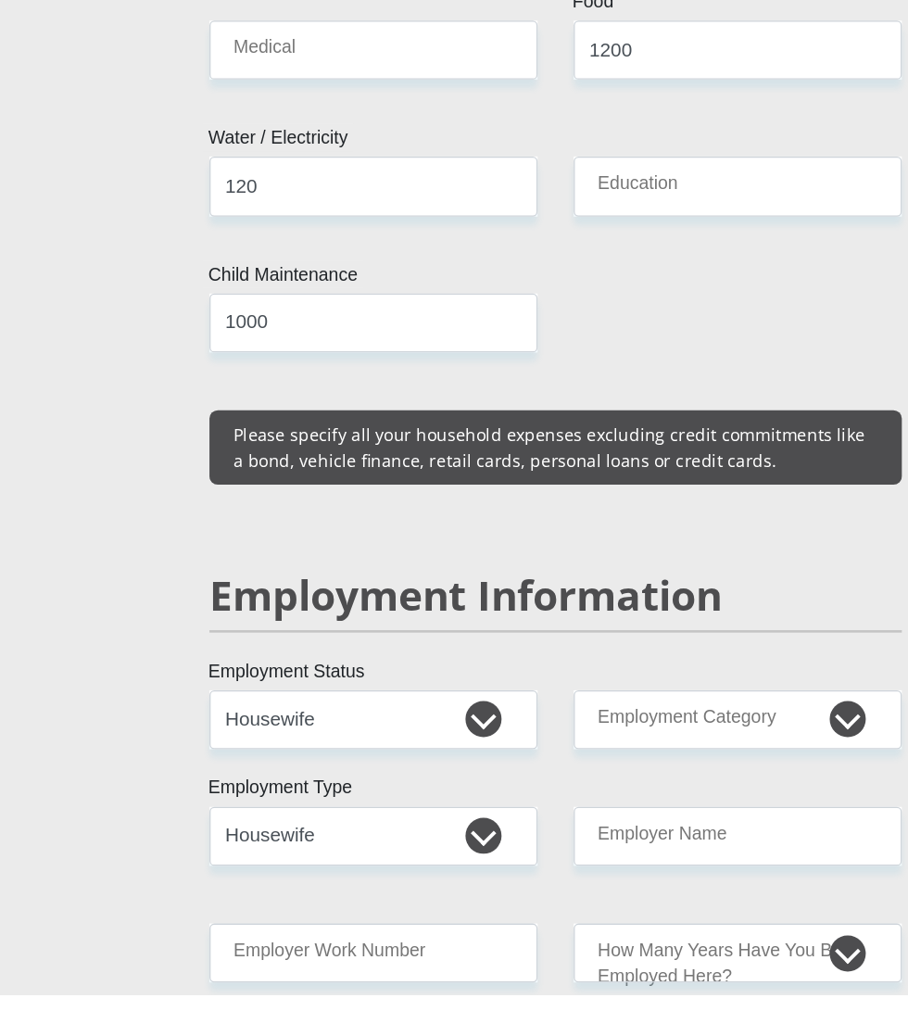
scroll to position [2581, 0]
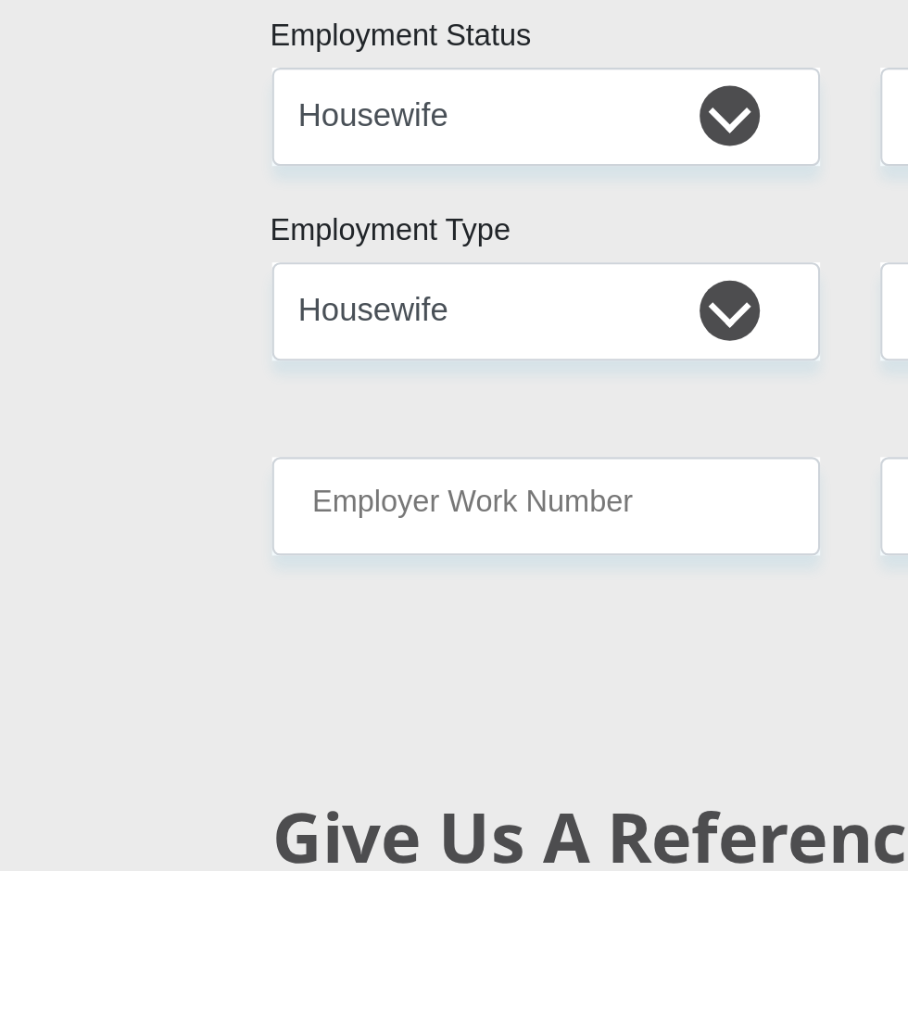
type input "Lerato"
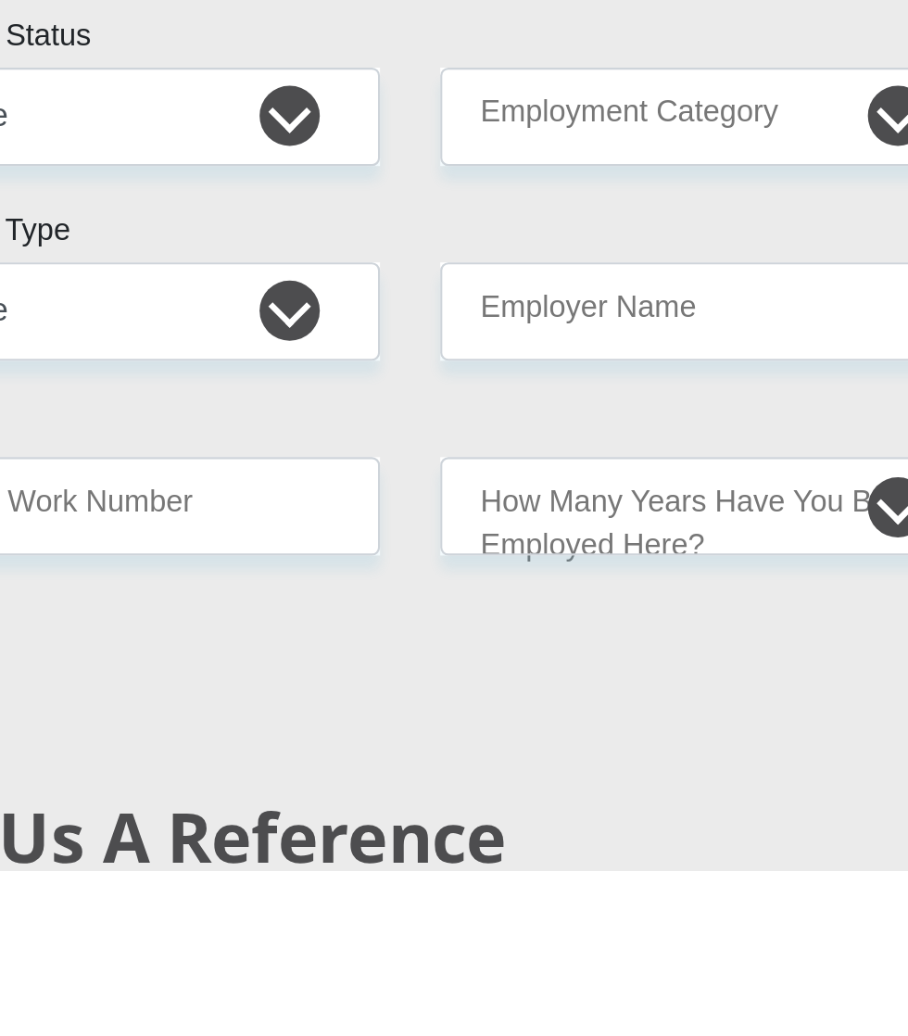
type input "0736512074"
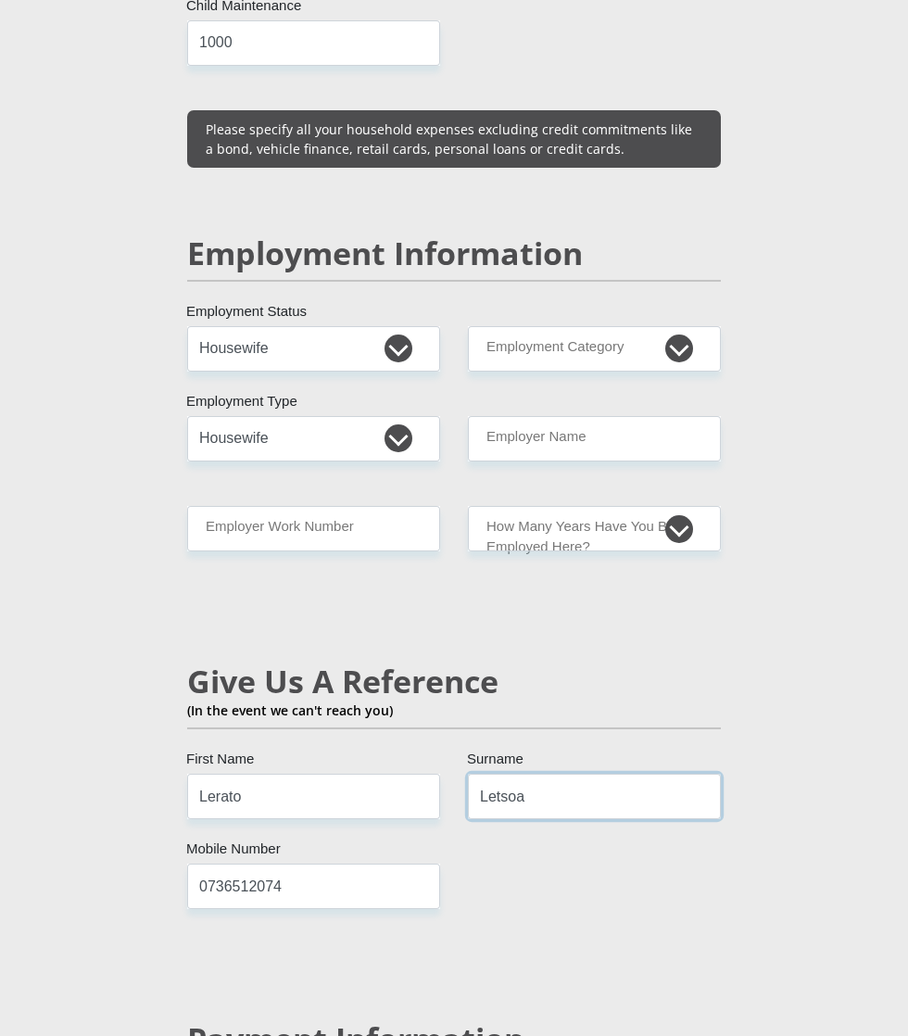
scroll to position [3040, 0]
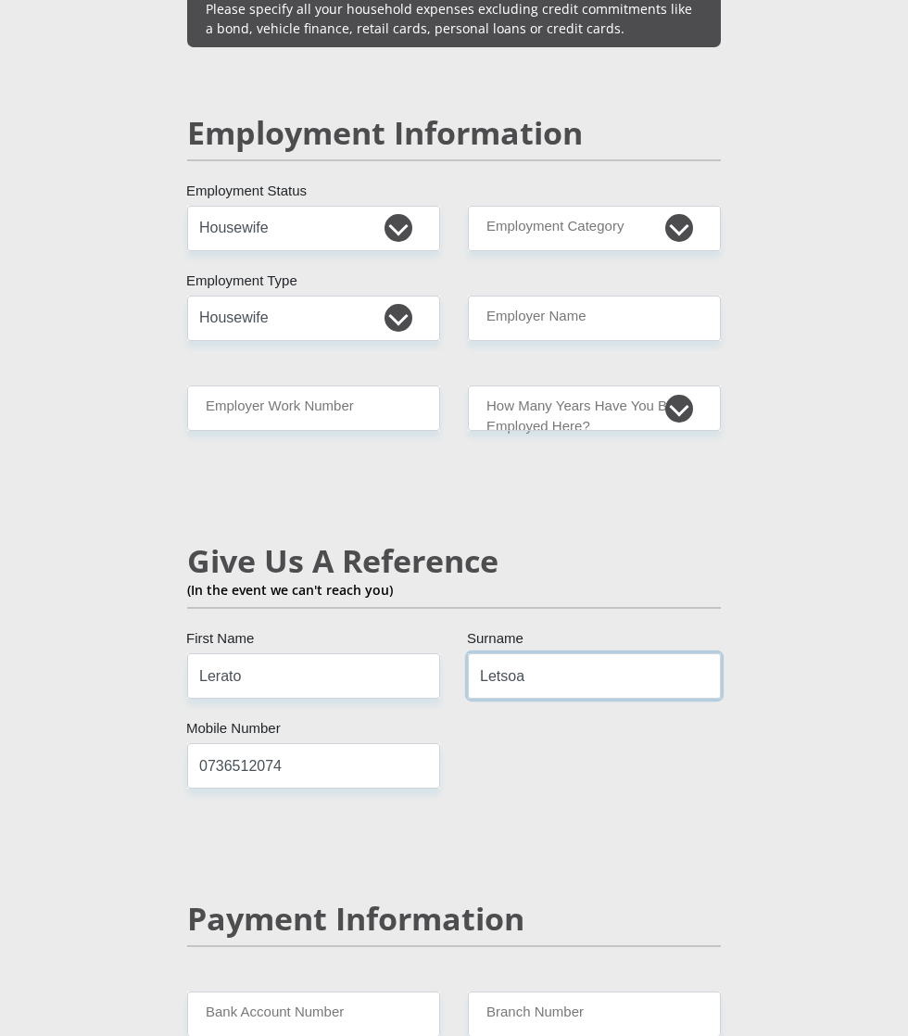
type input "Letsoa"
click at [360, 991] on input "Bank Account Number" at bounding box center [313, 1013] width 253 height 45
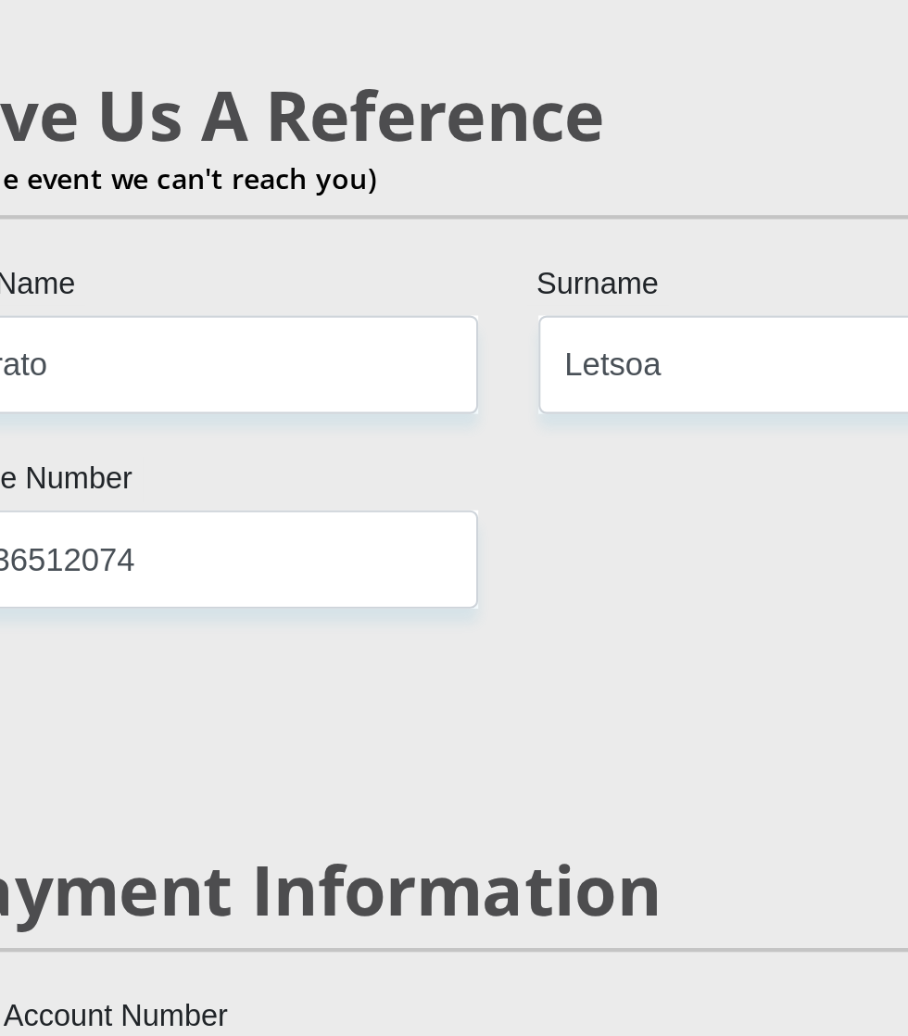
type input "1625095226"
click at [567, 991] on input "Branch Number" at bounding box center [594, 1013] width 253 height 45
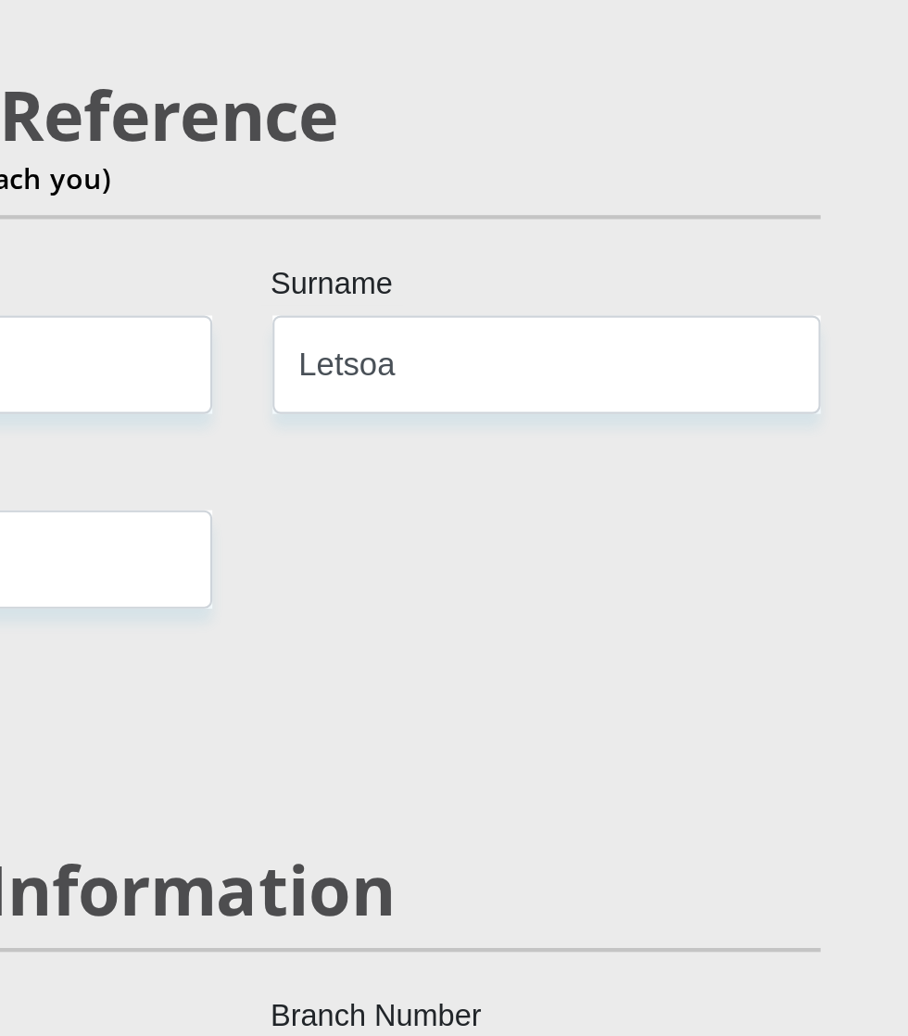
type input "Senekal"
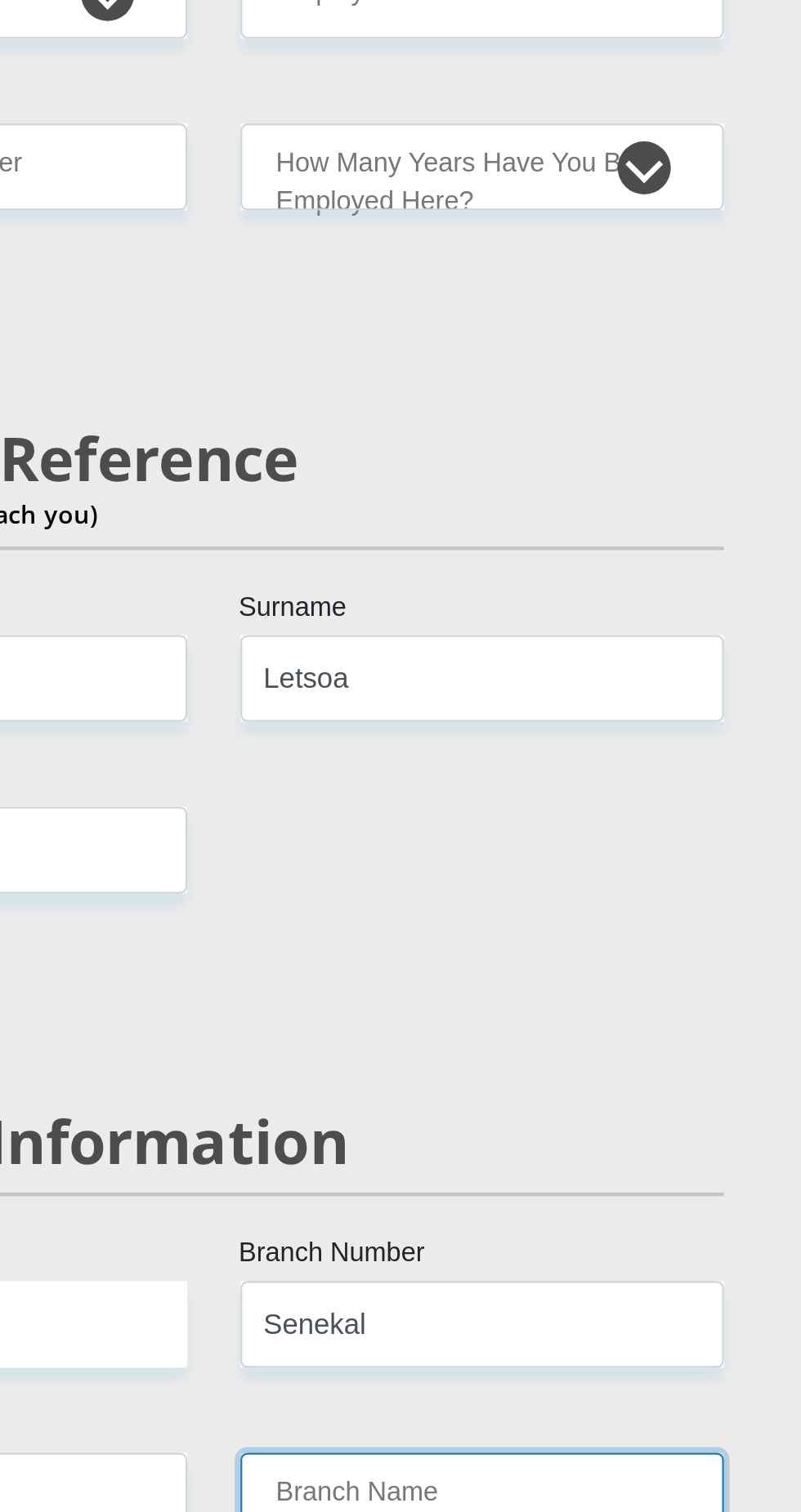
click at [460, 953] on input "Branch Name" at bounding box center [524, 972] width 223 height 40
click at [502, 953] on input "Branch Name" at bounding box center [524, 972] width 223 height 40
click at [577, 953] on input "Branch Name" at bounding box center [524, 972] width 223 height 40
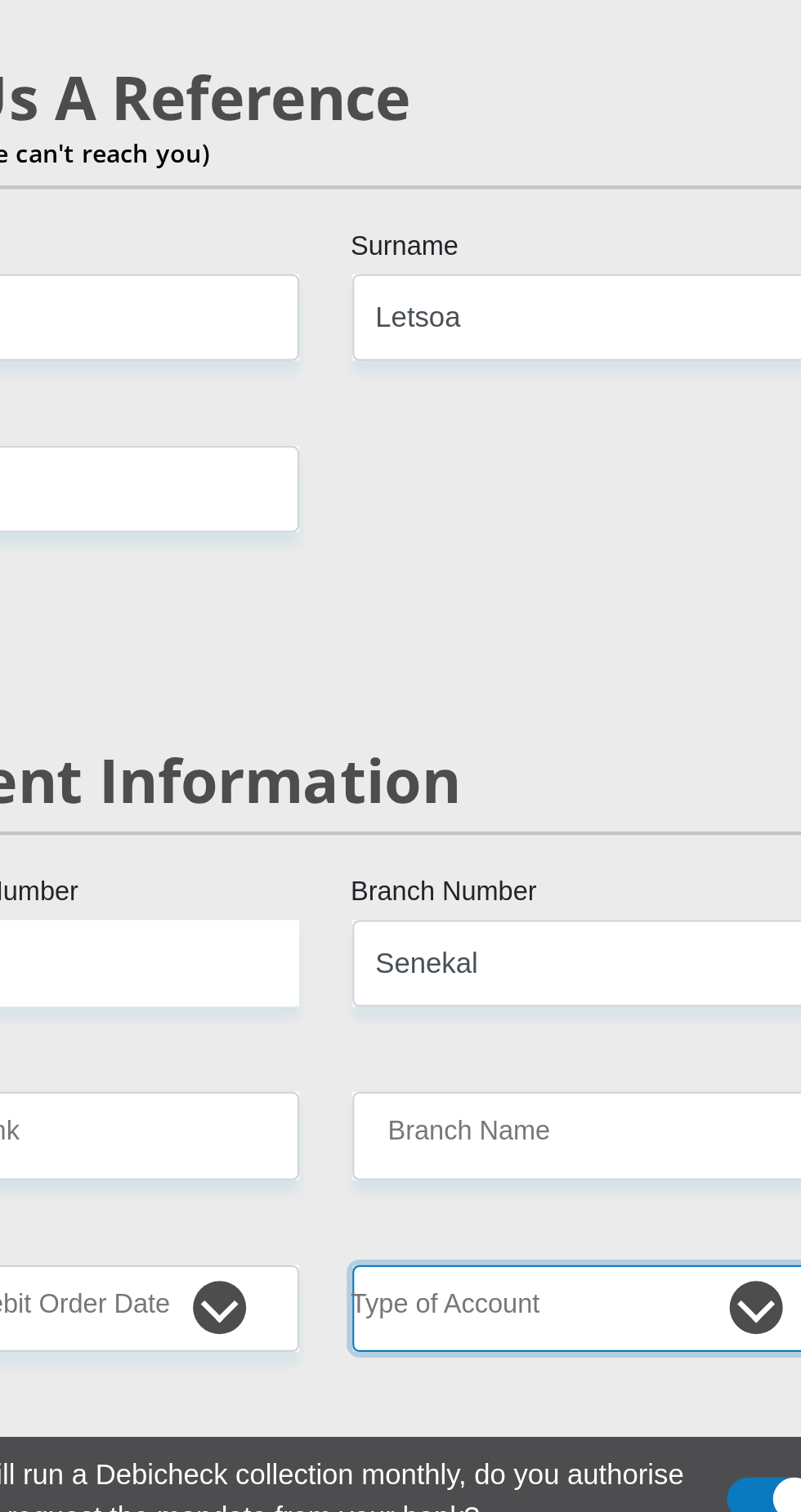
click at [548, 1033] on select "Cheque Savings" at bounding box center [524, 1053] width 223 height 40
select select "SAV"
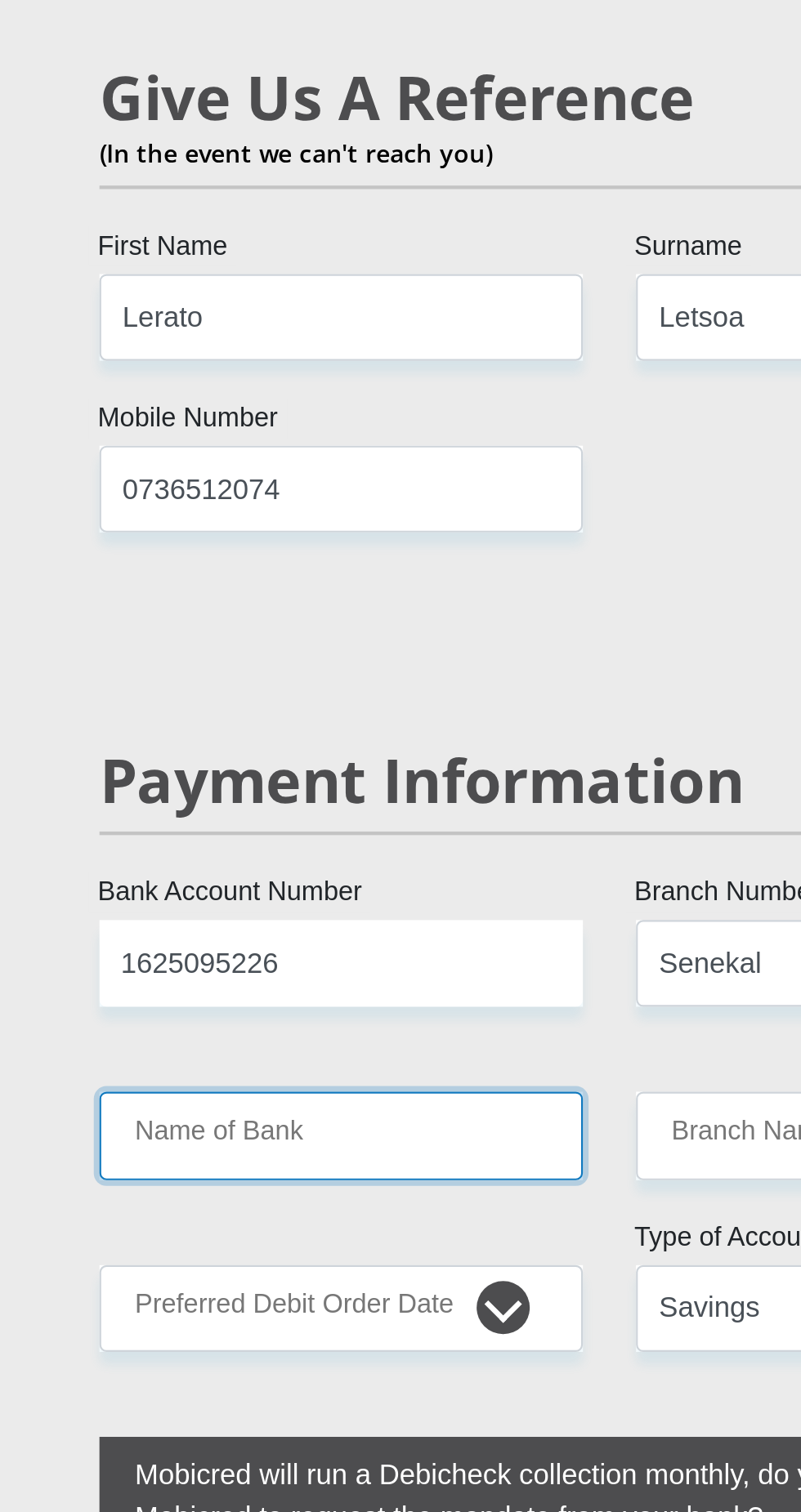
click at [316, 953] on input "Name of Bank" at bounding box center [276, 972] width 223 height 40
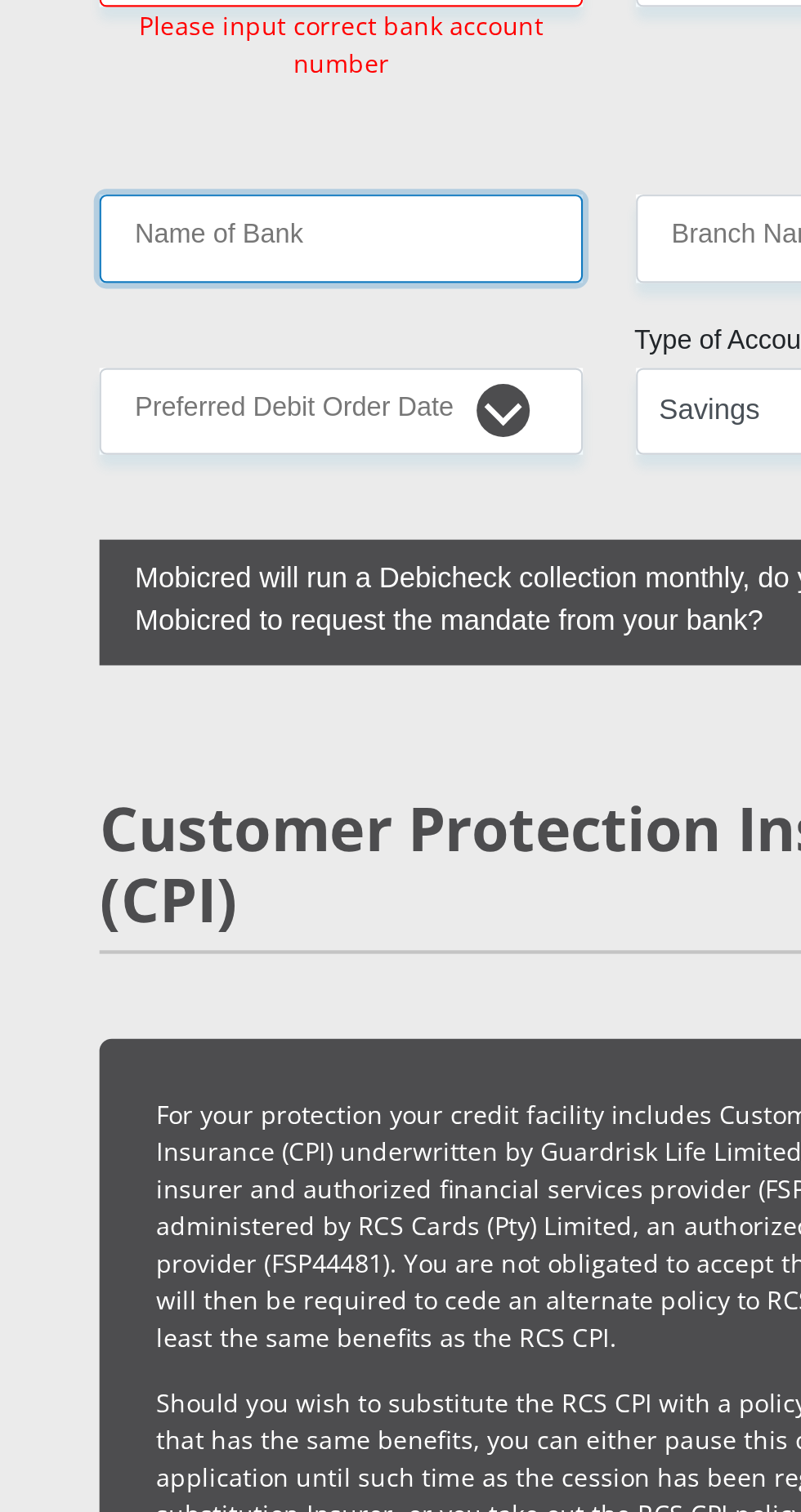
scroll to position [3141, 0]
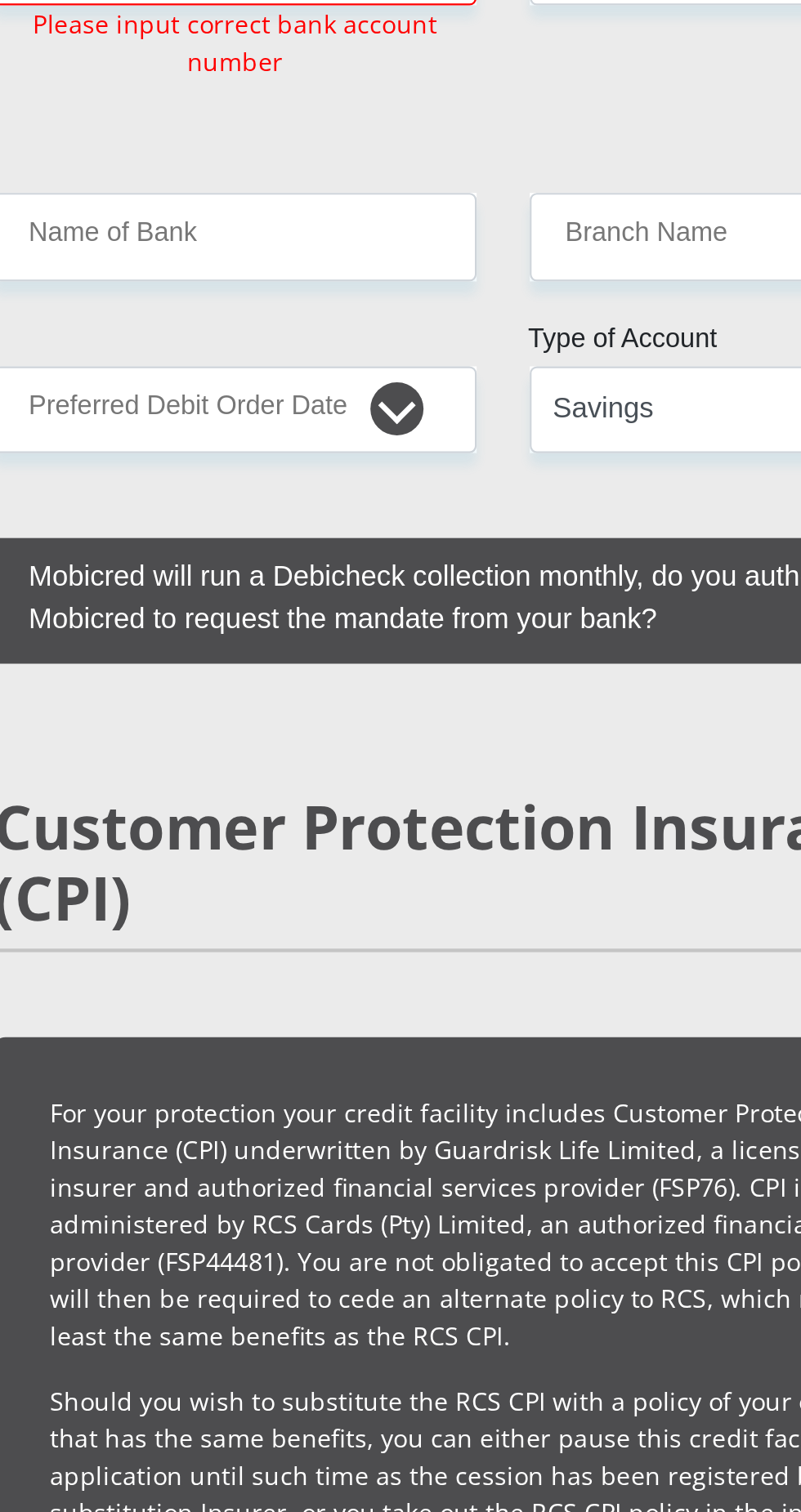
click at [345, 1418] on li "Death – covers your outstanding account balance" at bounding box center [400, 1426] width 418 height 17
click at [339, 1434] on li "Permanent Disability - covers your outstanding account balance" at bounding box center [400, 1442] width 418 height 17
click at [339, 1113] on div "For your protection your credit facility includes Customer Protection Insurance…" at bounding box center [400, 1398] width 471 height 942
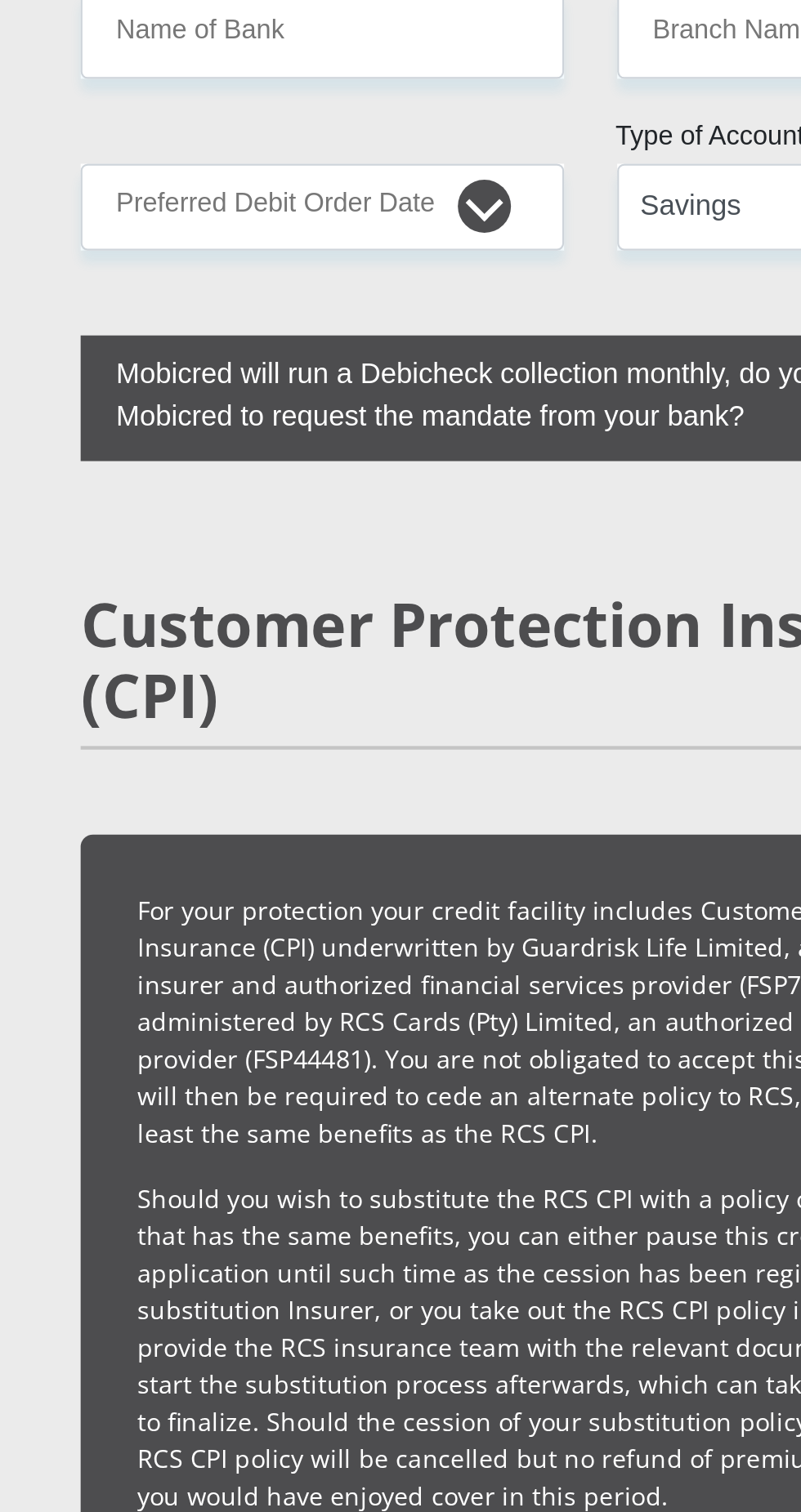
scroll to position [3142, 0]
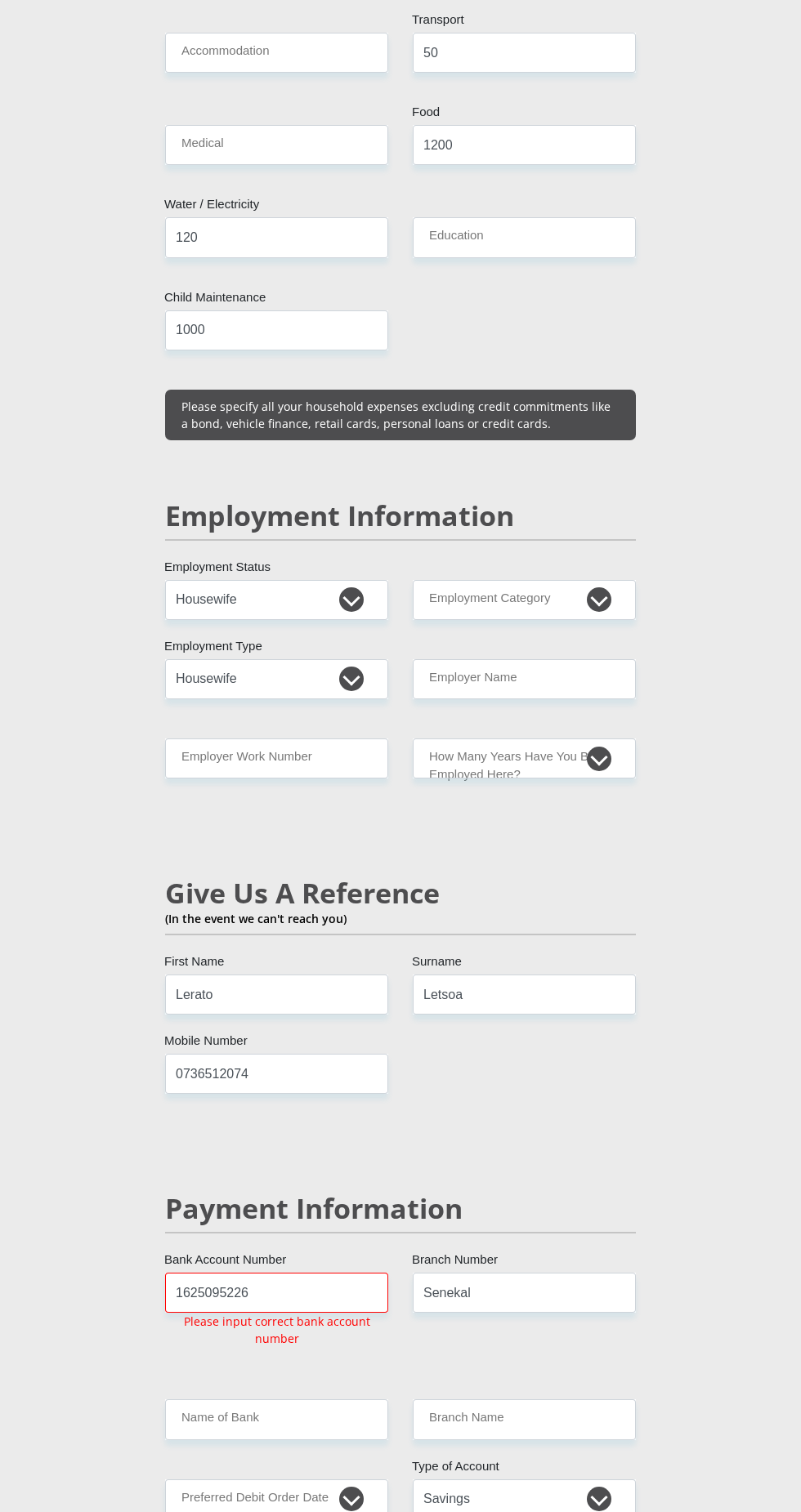
scroll to position [2307, 0]
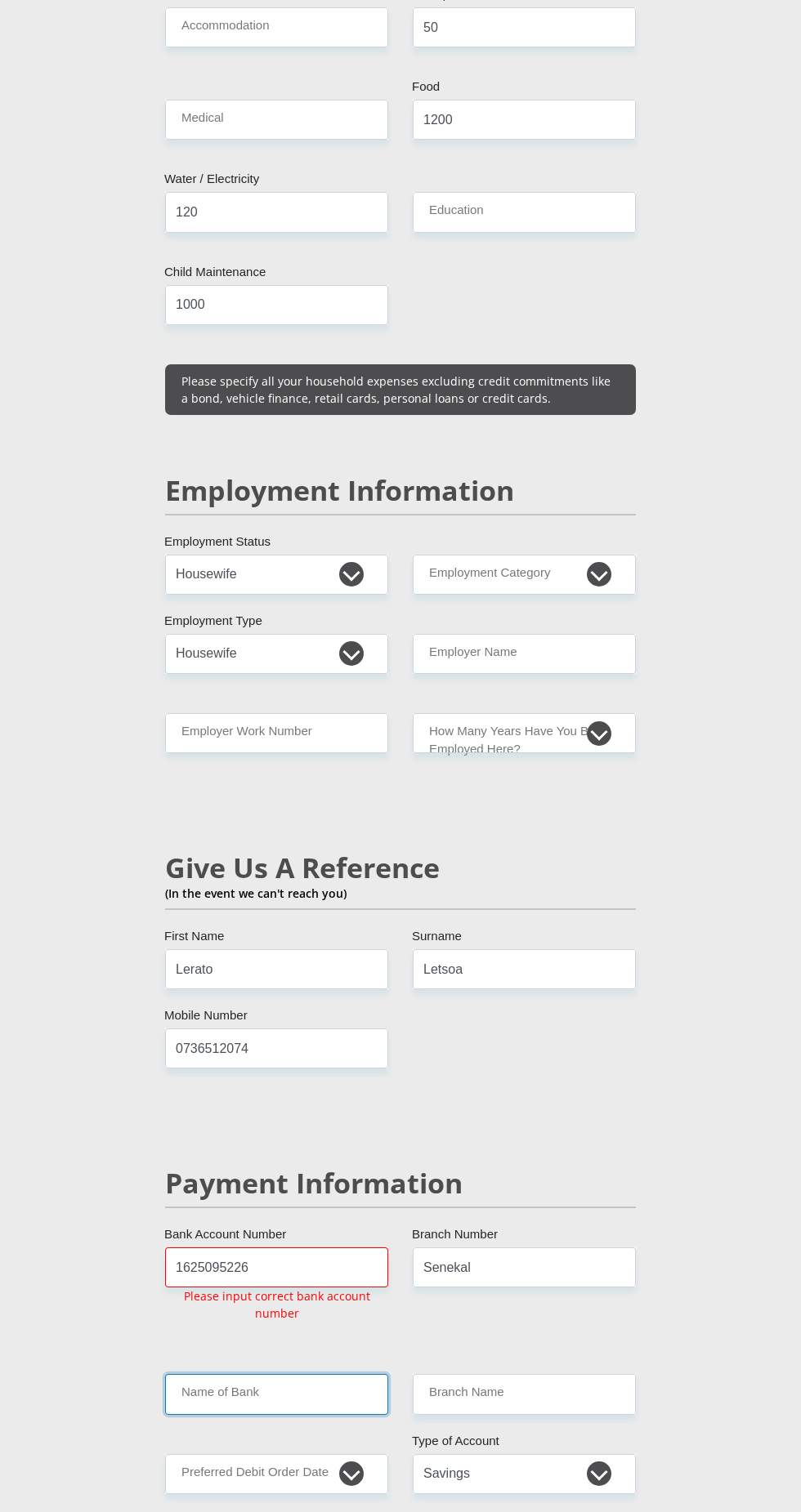
click at [294, 1374] on input "Name of Bank" at bounding box center [276, 1393] width 223 height 40
click at [286, 1374] on input "Name of Bank" at bounding box center [276, 1393] width 223 height 40
click at [540, 1374] on input "Branch Name" at bounding box center [524, 1393] width 223 height 40
click at [268, 1374] on input "Name of Bank" at bounding box center [276, 1393] width 223 height 40
click at [510, 1374] on input "Branch Name" at bounding box center [524, 1393] width 223 height 40
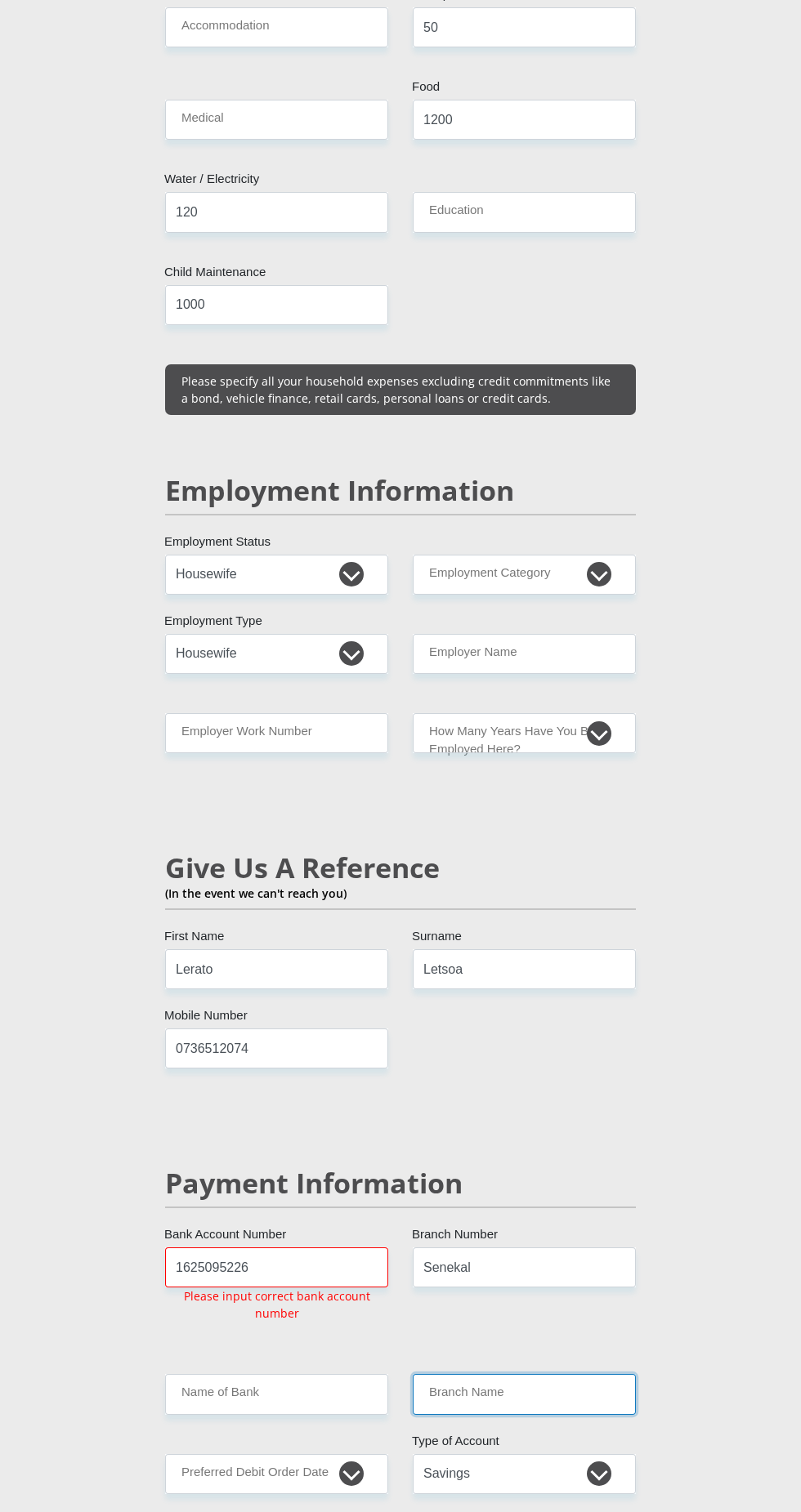
click at [521, 1374] on input "Branch Name" at bounding box center [524, 1393] width 223 height 40
click at [551, 1374] on input "Branch Name" at bounding box center [524, 1393] width 223 height 40
click at [482, 1374] on input "Branch Name" at bounding box center [524, 1393] width 223 height 40
click at [307, 1374] on input "Name of Bank" at bounding box center [276, 1393] width 223 height 40
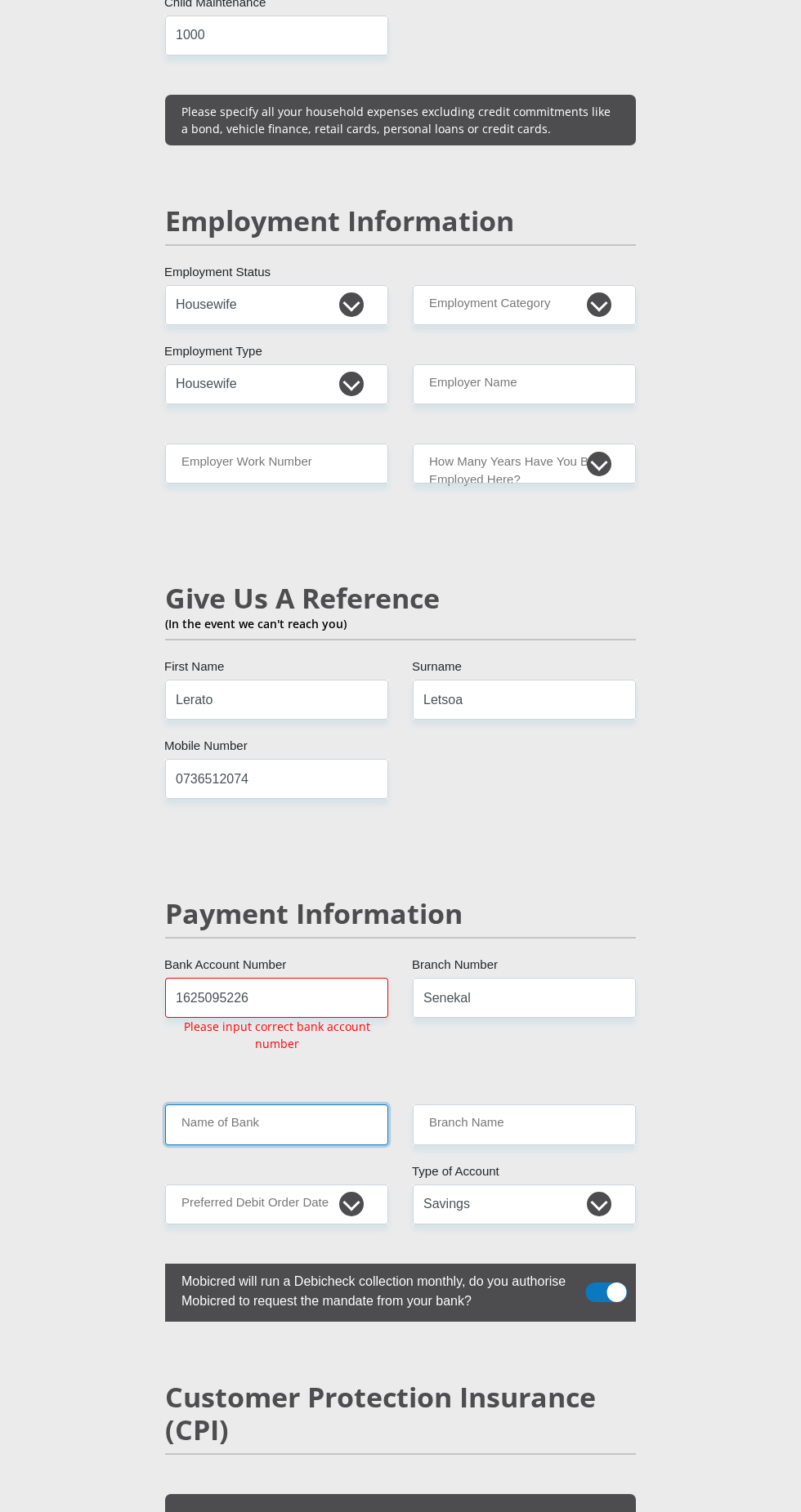
scroll to position [2628, 0]
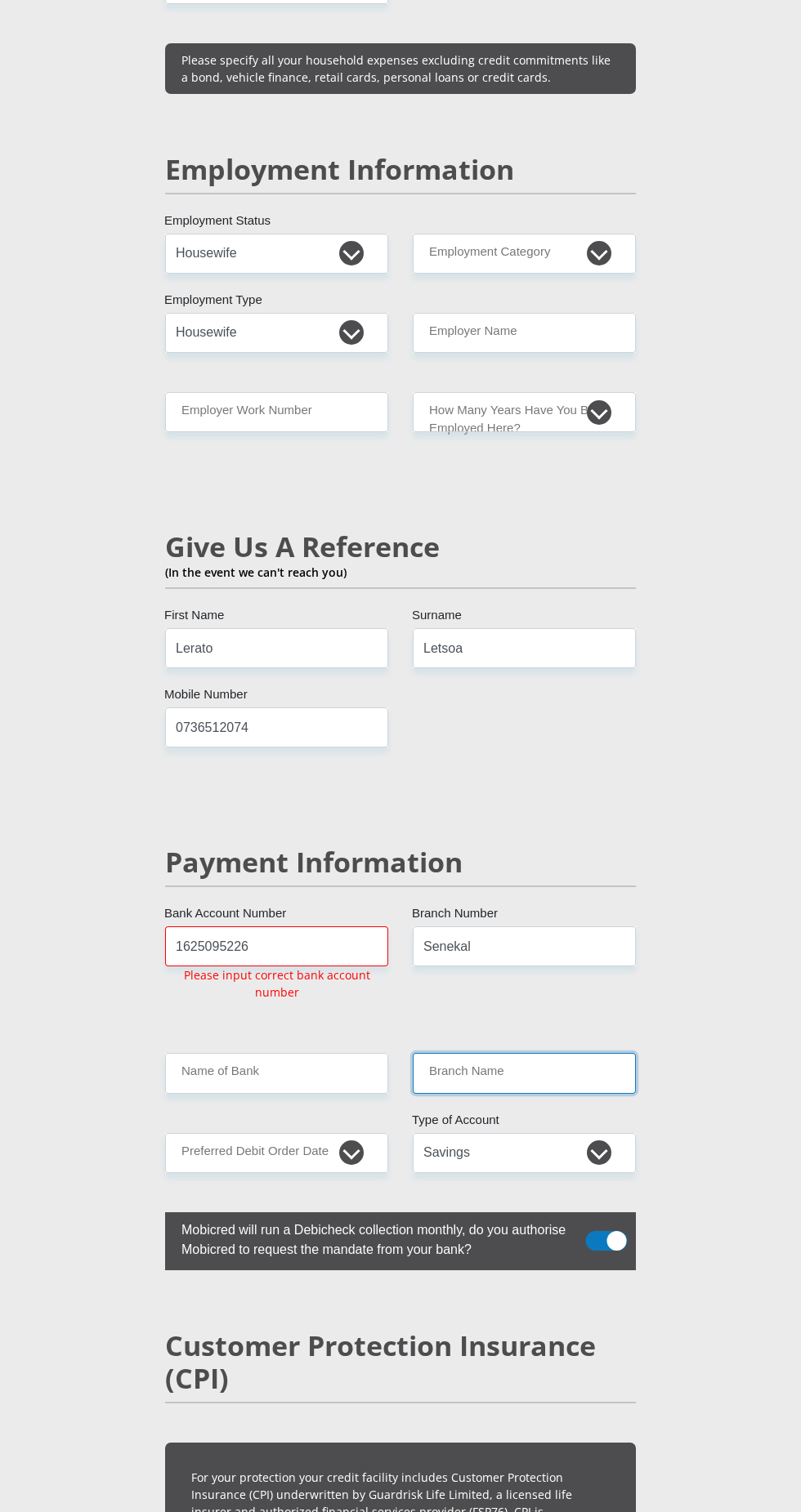
click at [566, 1053] on input "Branch Name" at bounding box center [524, 1072] width 223 height 40
click at [303, 1053] on input "Name of Bank" at bounding box center [276, 1072] width 223 height 40
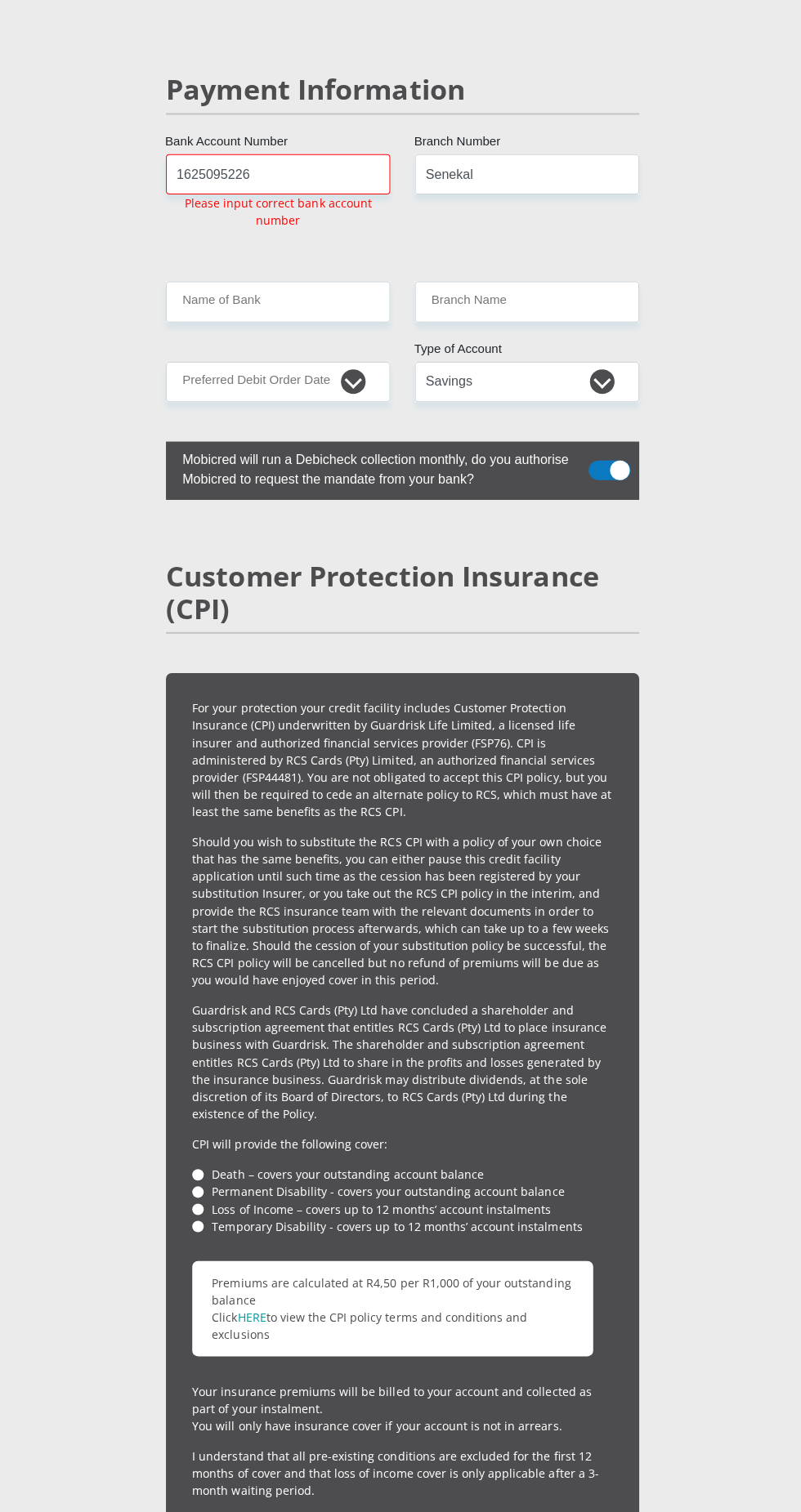
scroll to position [3816, 0]
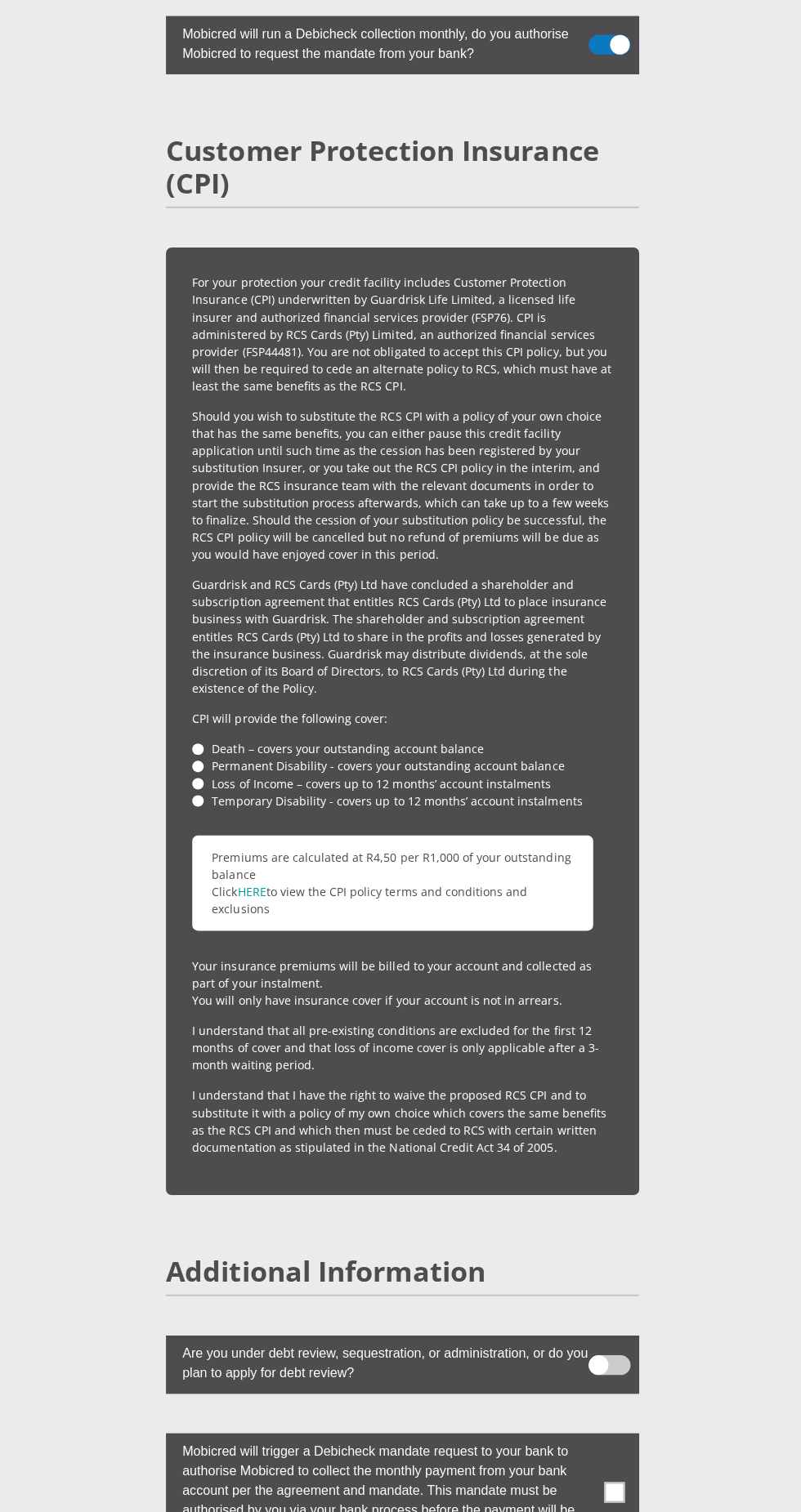
click at [580, 1434] on label "Mobicred will trigger a Debicheck mandate request to your bank to authorise Mob…" at bounding box center [377, 1488] width 423 height 110
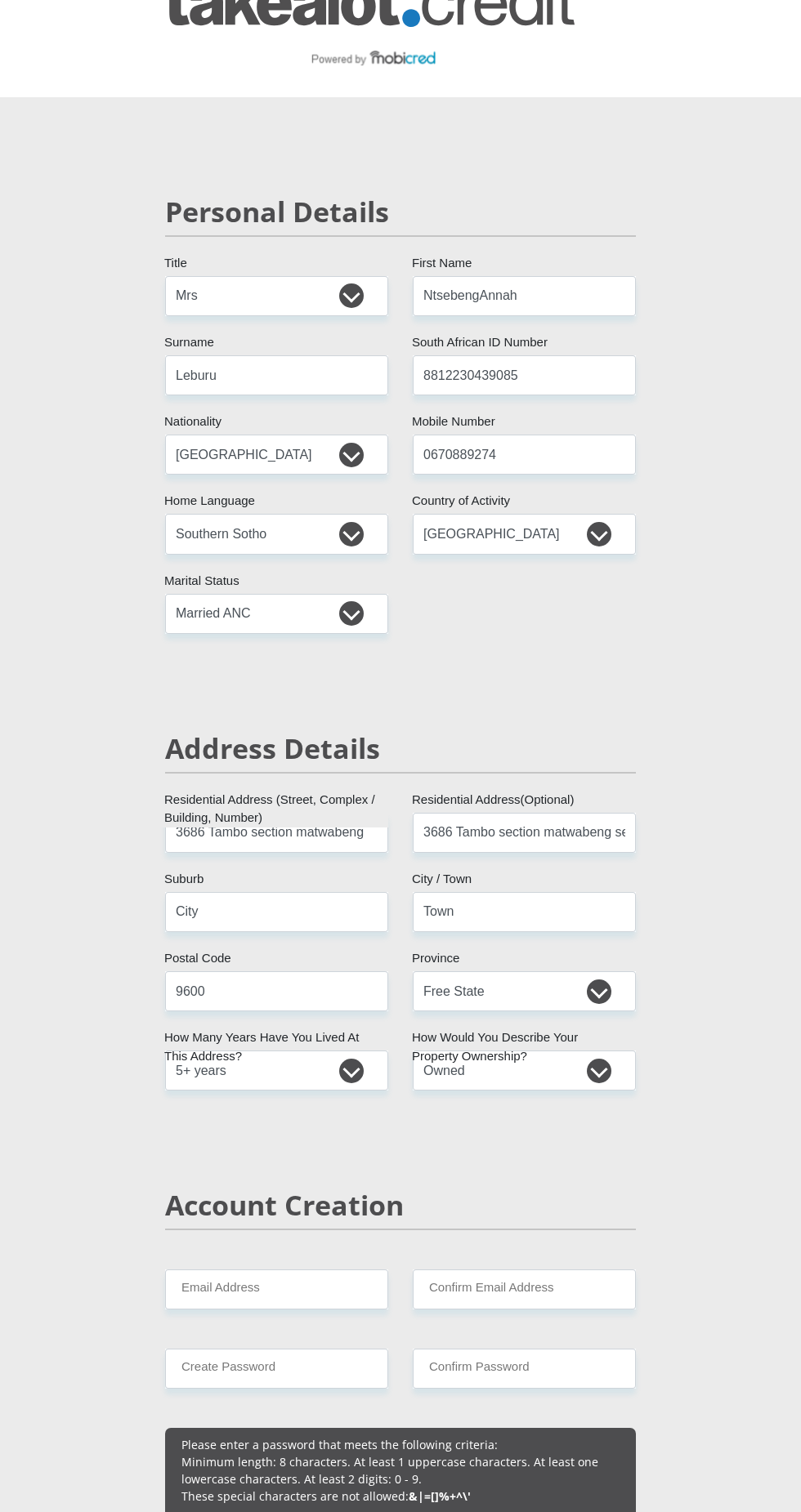
scroll to position [0, 0]
